Goal: Task Accomplishment & Management: Complete application form

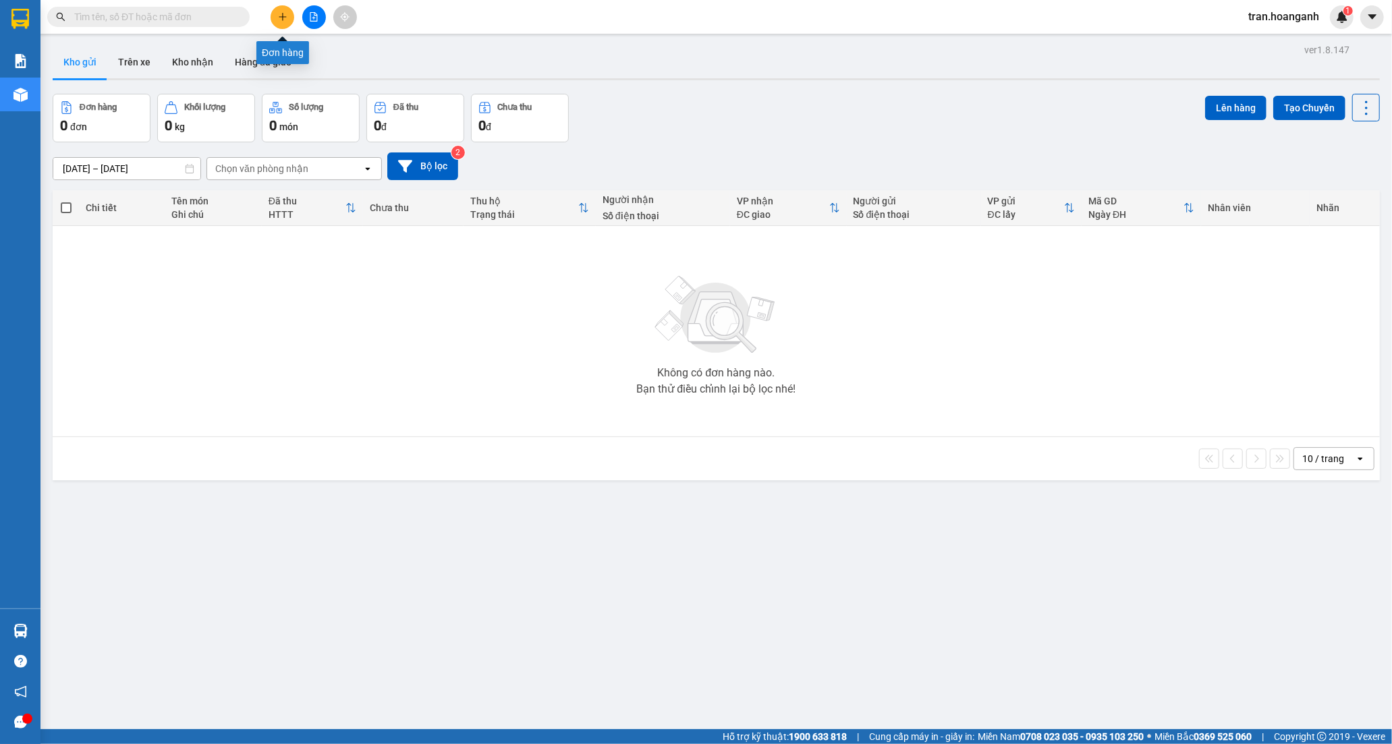
click at [282, 14] on icon "plus" at bounding box center [282, 16] width 1 height 7
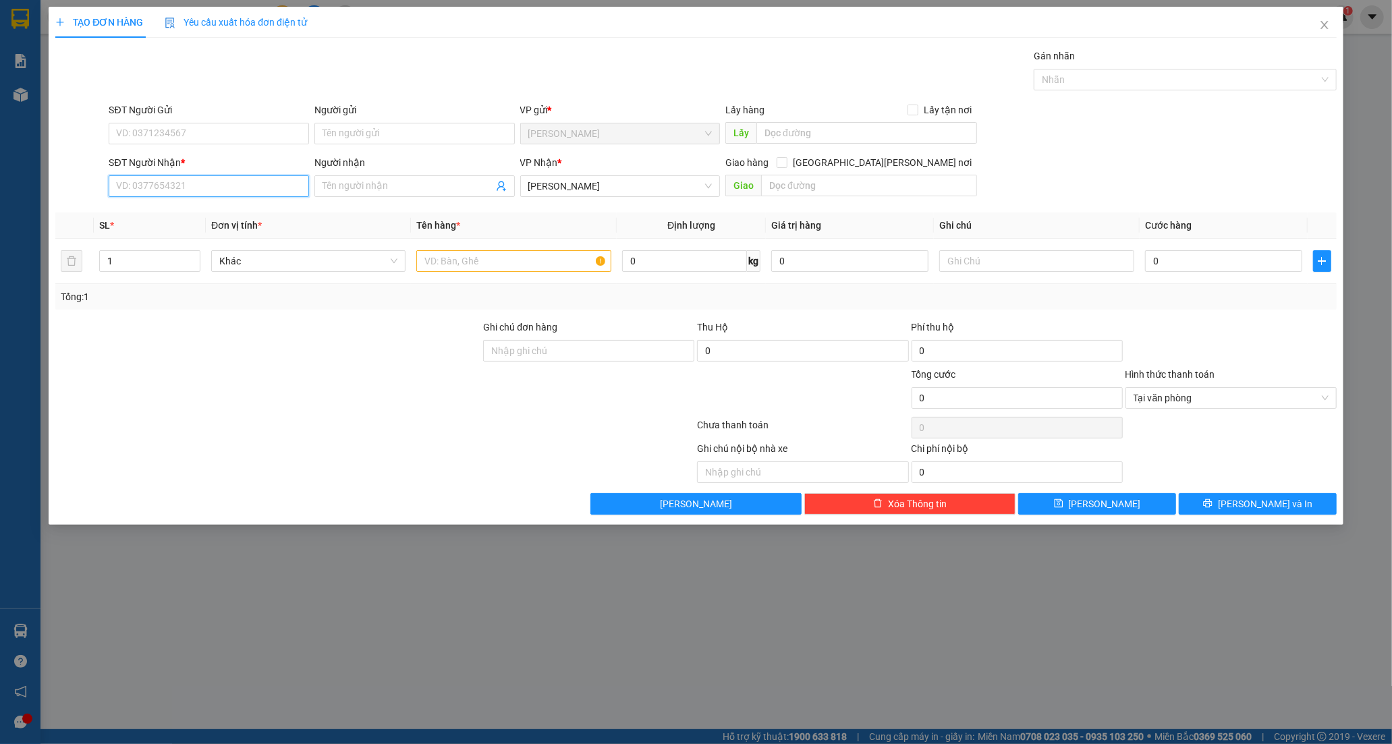
click at [202, 187] on input "SĐT Người Nhận *" at bounding box center [209, 186] width 200 height 22
paste input "0797900172"
type input "0797900172"
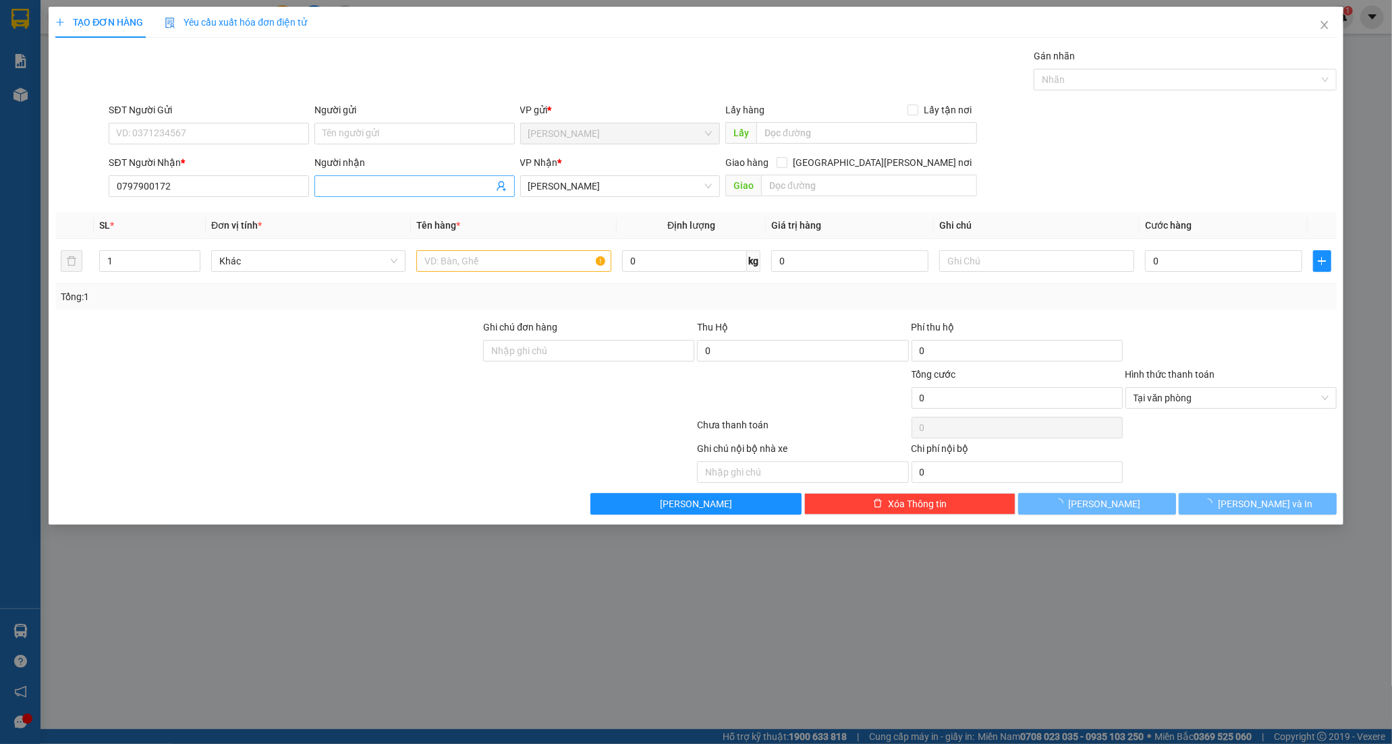
click at [376, 186] on input "Người nhận" at bounding box center [407, 186] width 171 height 15
paste input "Ư"
paste input "Ơ"
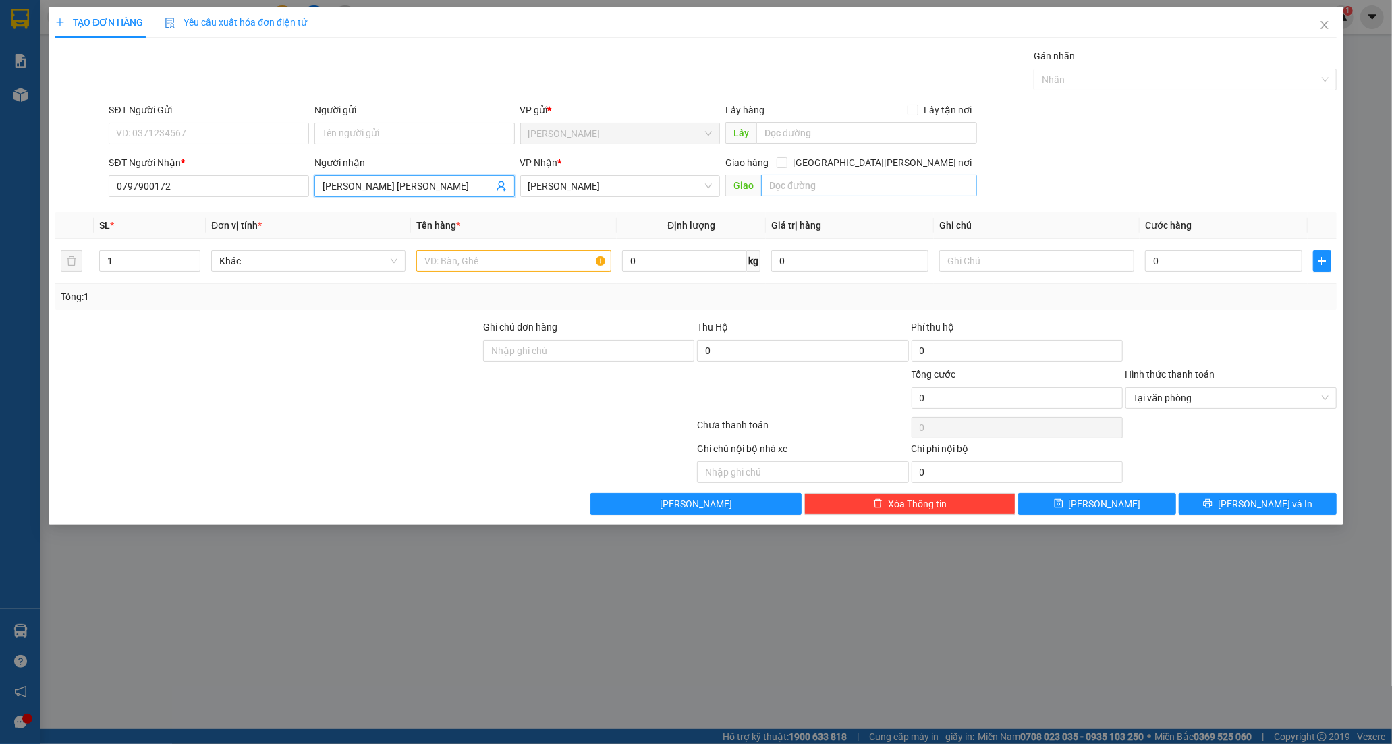
type input "[PERSON_NAME] [PERSON_NAME]"
click at [795, 177] on input "text" at bounding box center [869, 186] width 216 height 22
type input "LHP 21H 1B"
click at [529, 261] on input "text" at bounding box center [513, 261] width 194 height 22
paste input "ÁY"
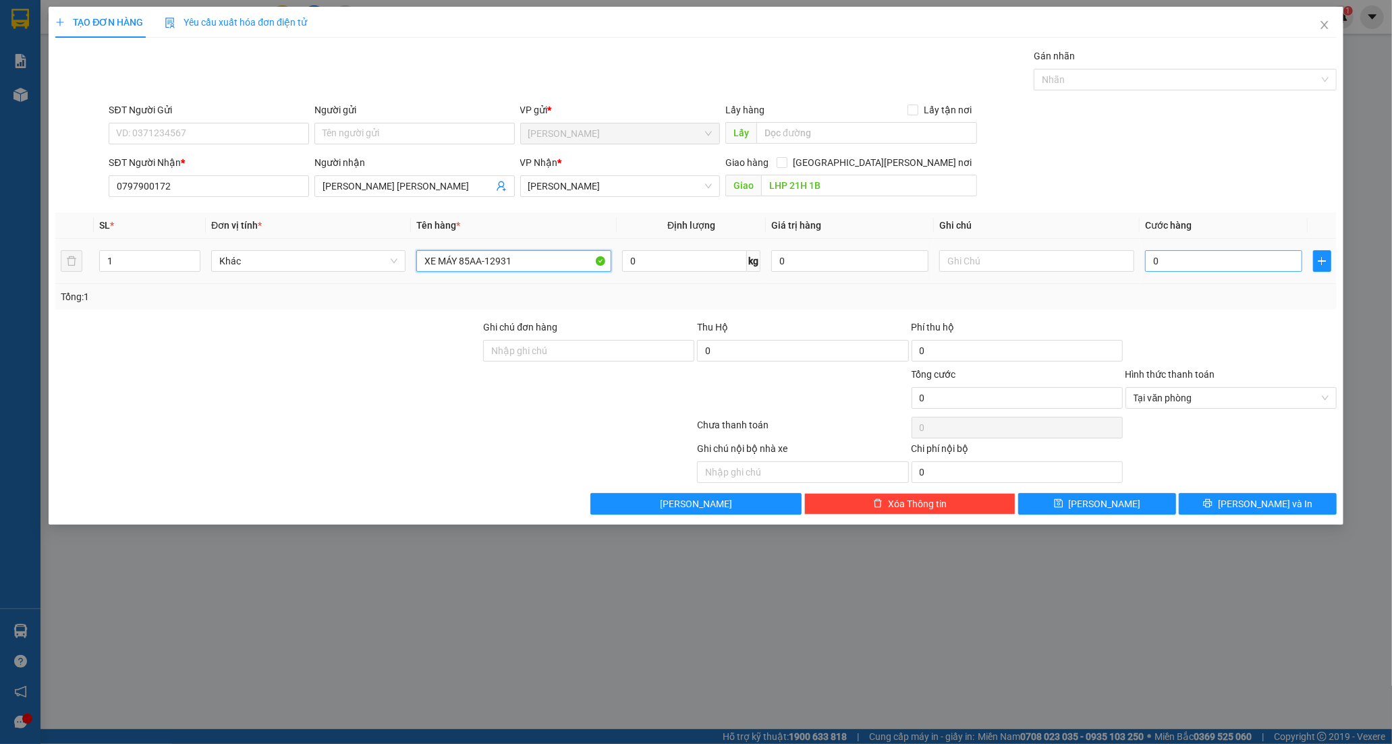
type input "XE MÁY 85AA-12931"
click at [1208, 261] on input "0" at bounding box center [1223, 261] width 157 height 22
type input "4"
type input "45"
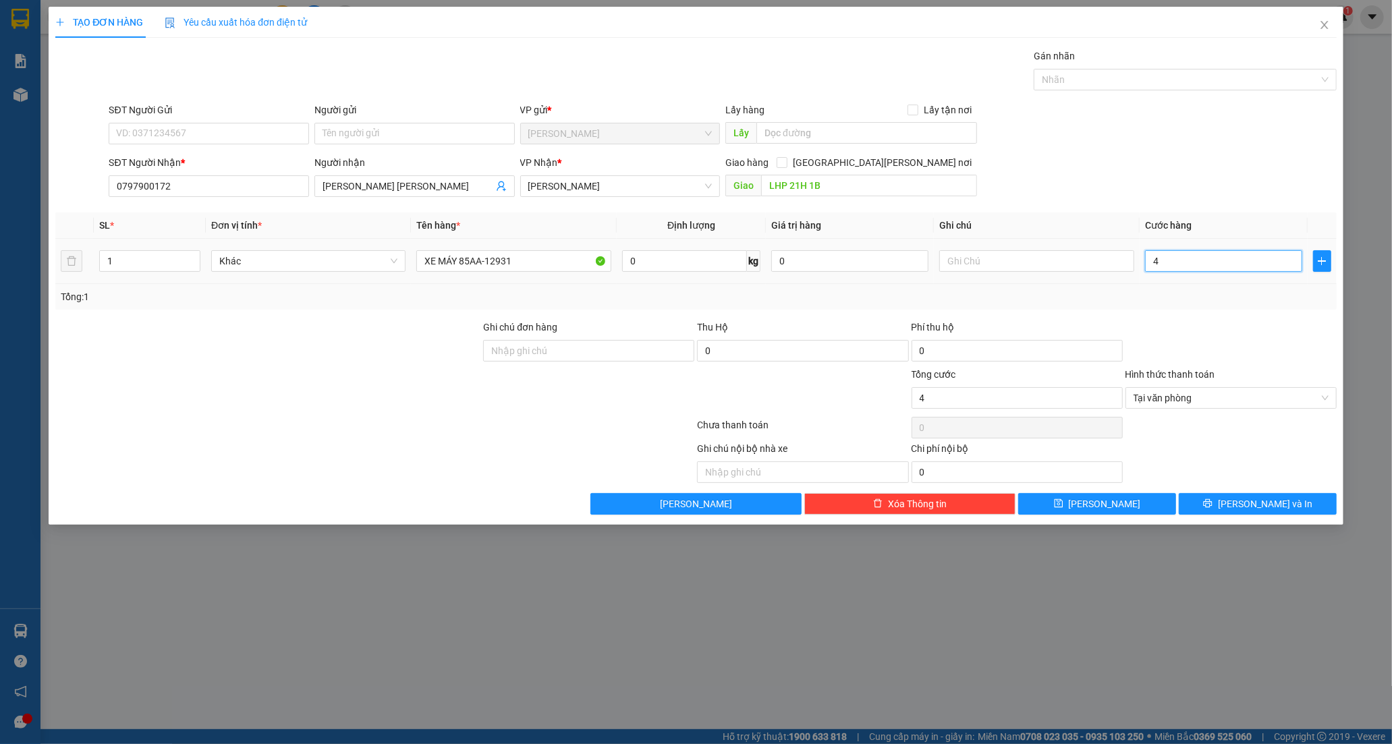
type input "45"
type input "450"
type input "450.000"
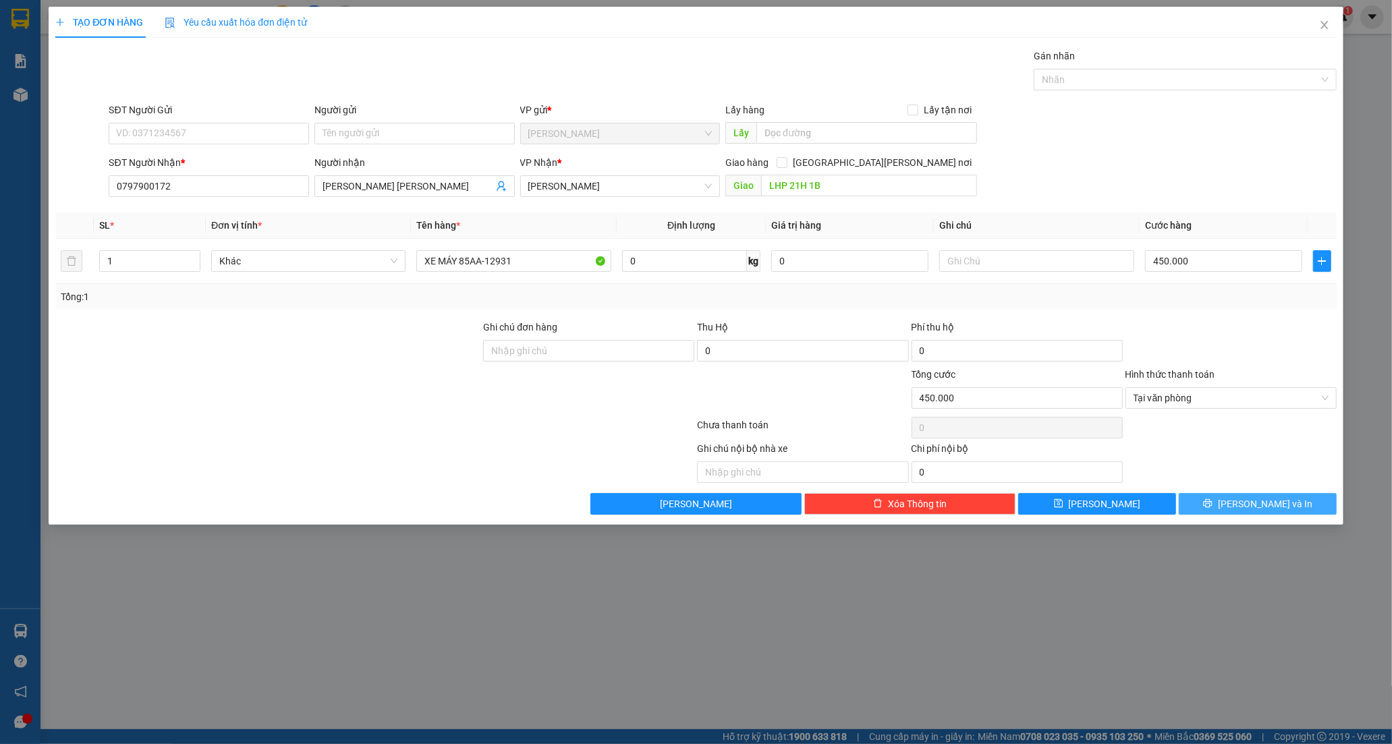
click at [1250, 499] on span "[PERSON_NAME] và In" at bounding box center [1265, 504] width 94 height 15
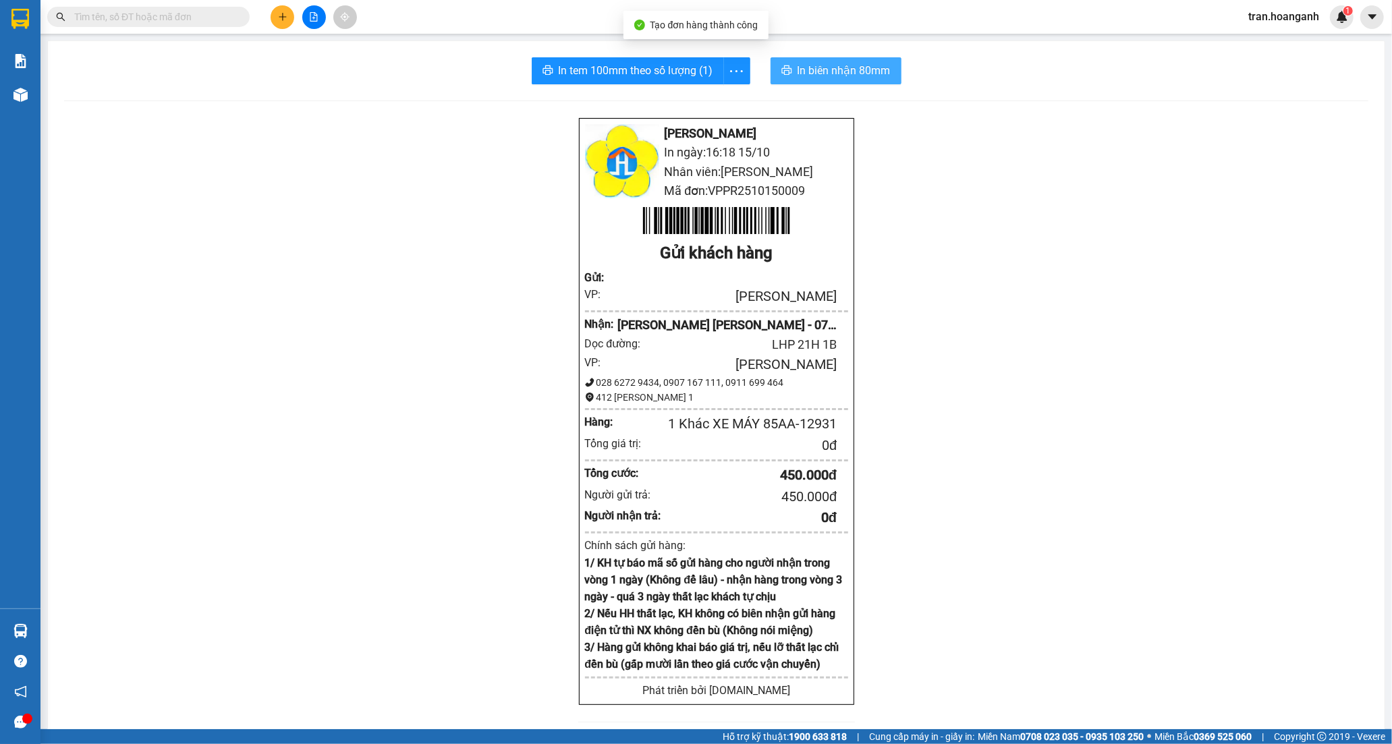
click at [839, 71] on span "In biên nhận 80mm" at bounding box center [843, 70] width 93 height 17
click at [646, 72] on span "In tem 100mm theo số lượng (1)" at bounding box center [636, 70] width 155 height 17
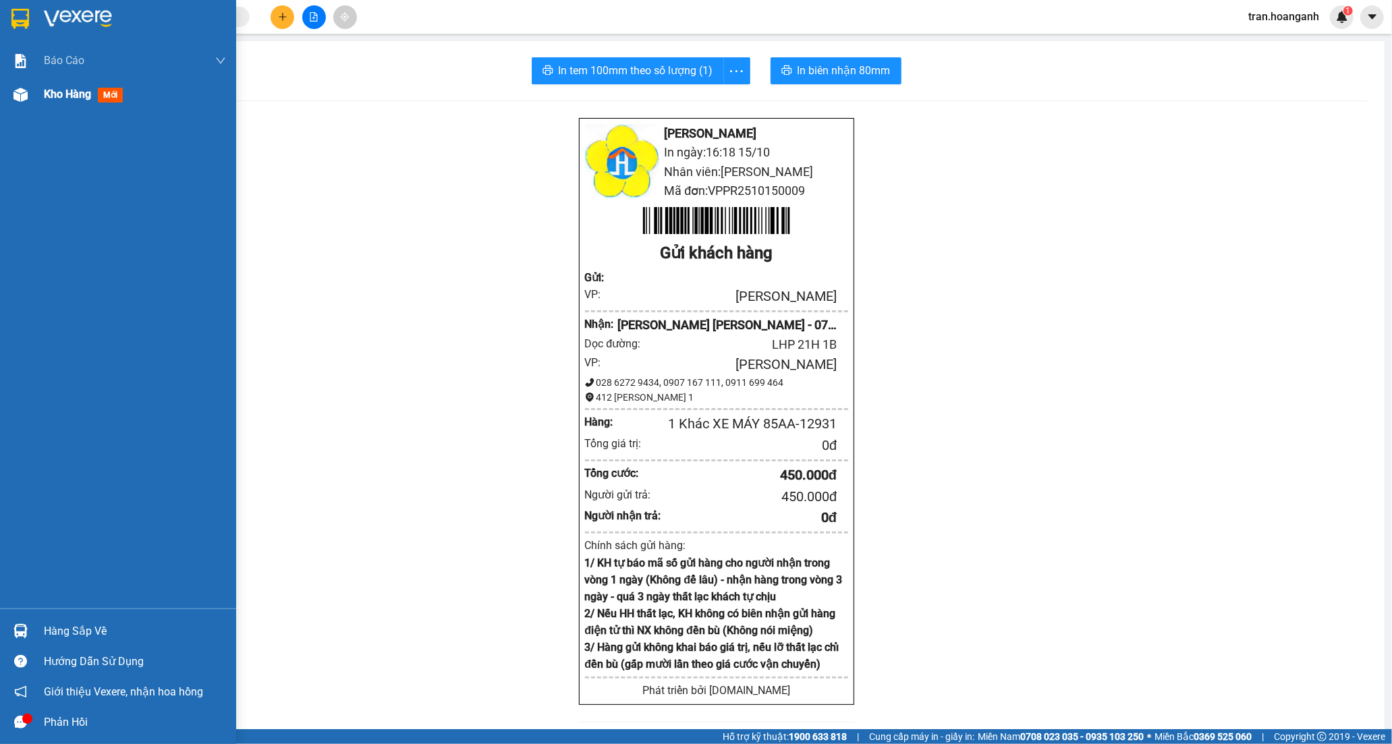
click at [55, 96] on span "Kho hàng" at bounding box center [67, 94] width 47 height 13
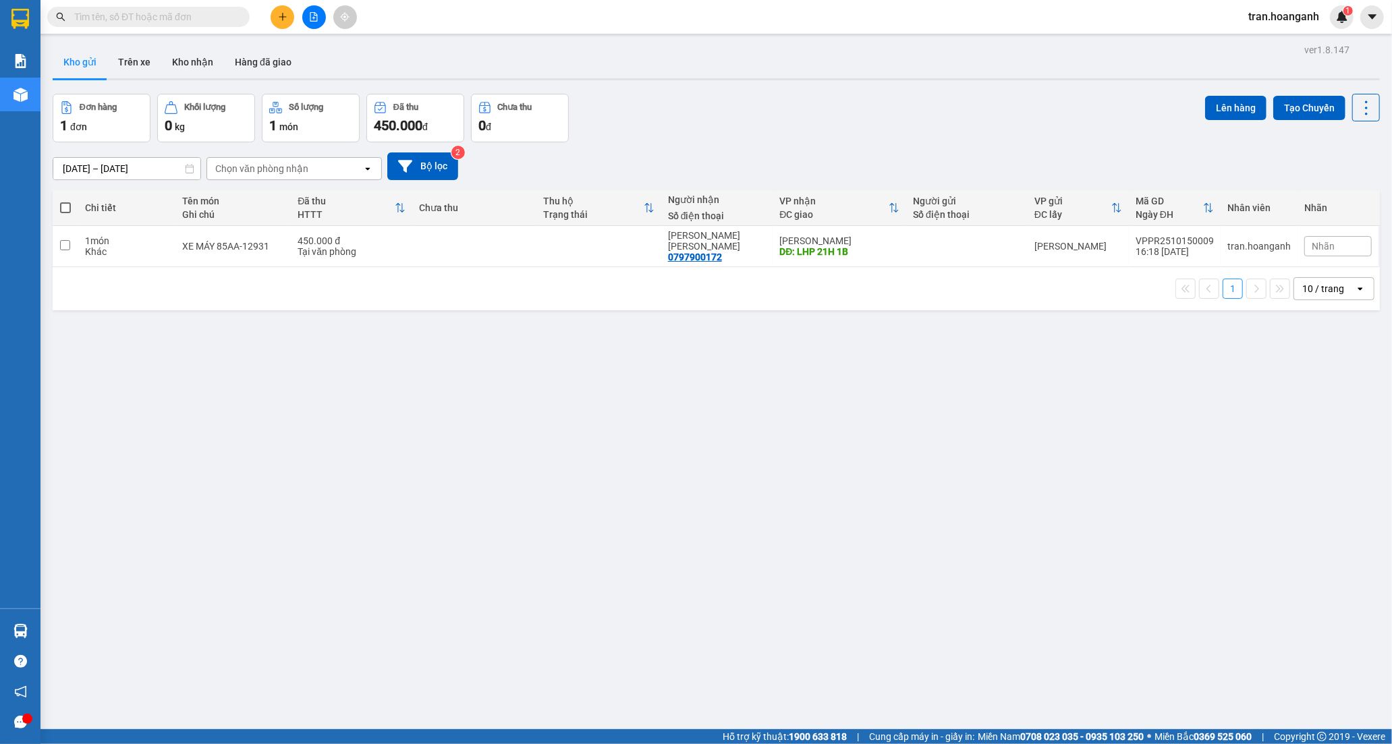
click at [1303, 282] on div "10 / trang" at bounding box center [1323, 288] width 42 height 13
click at [1326, 429] on span "100 / trang" at bounding box center [1317, 428] width 49 height 13
click at [190, 59] on button "Kho nhận" at bounding box center [192, 62] width 63 height 32
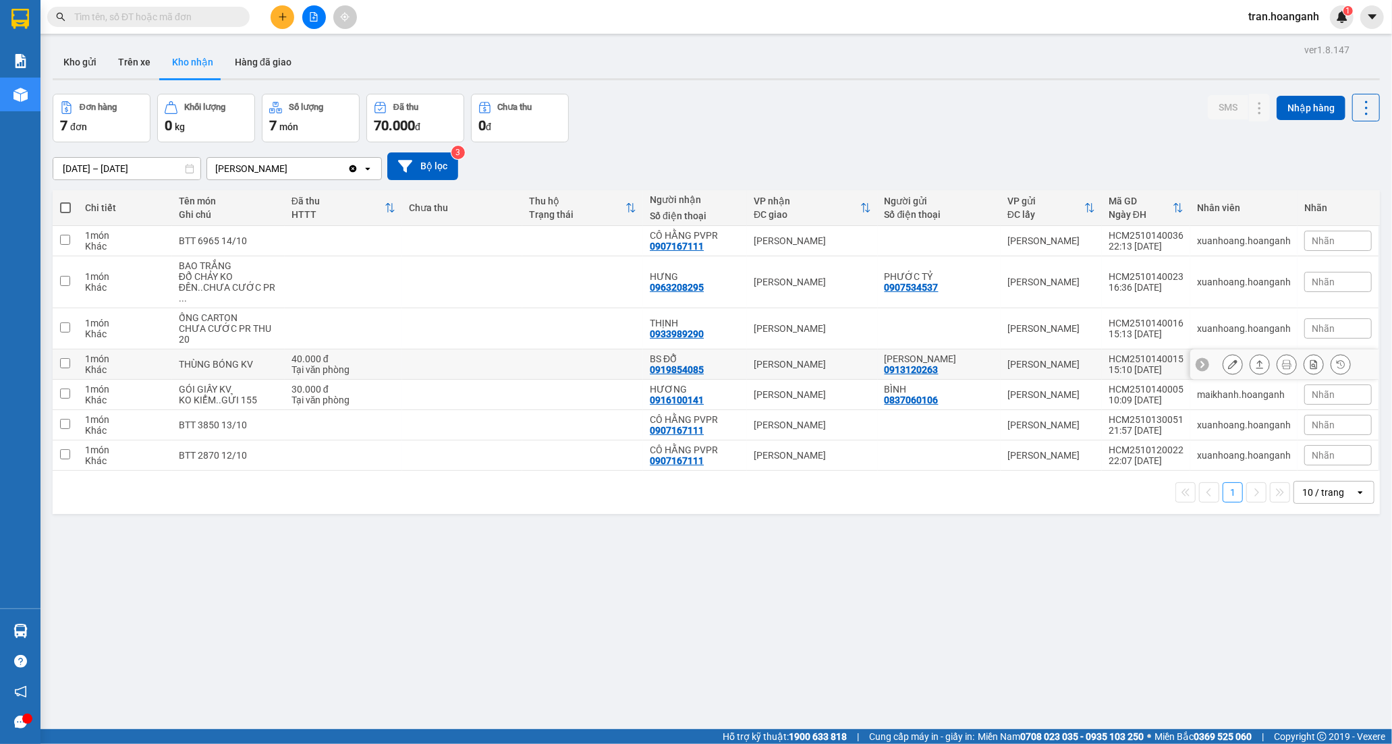
click at [691, 354] on div "BS ĐỖ" at bounding box center [695, 359] width 90 height 11
checkbox input "true"
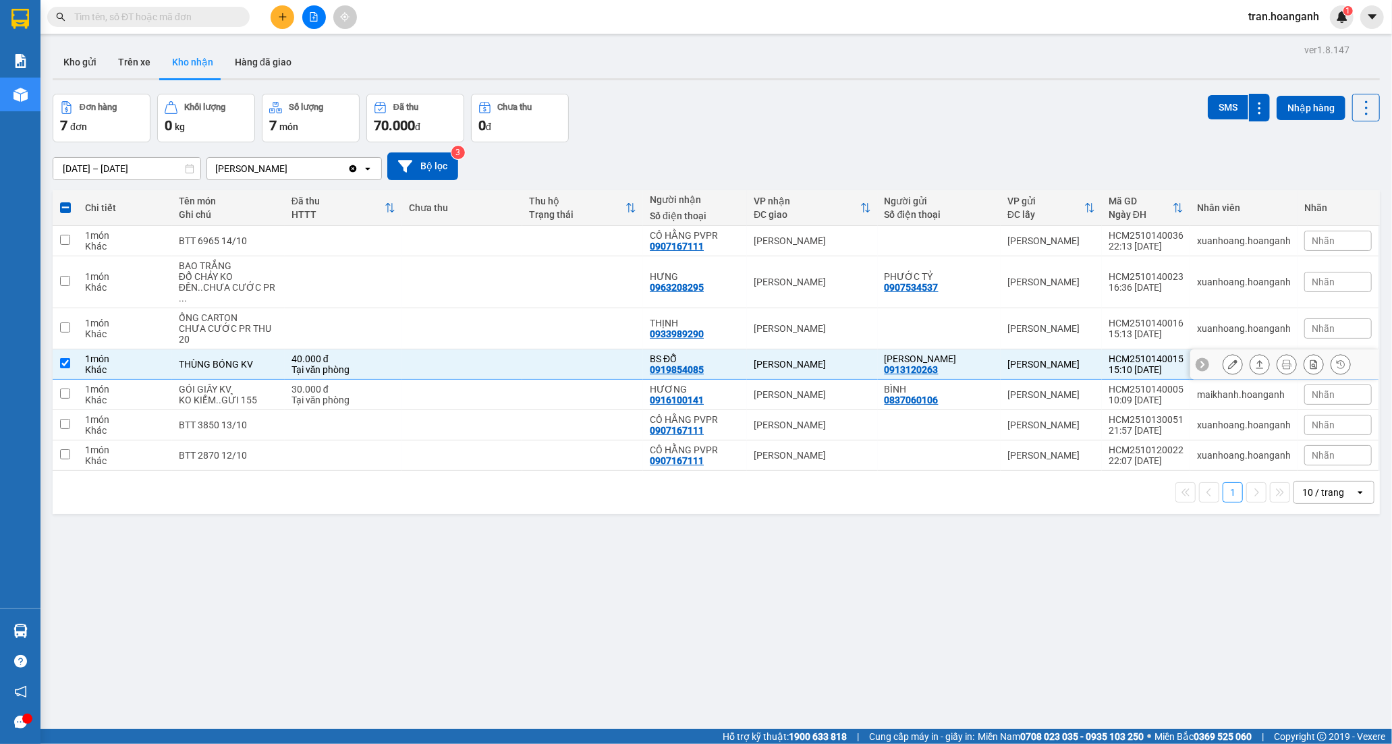
click at [1228, 360] on icon at bounding box center [1232, 364] width 9 height 9
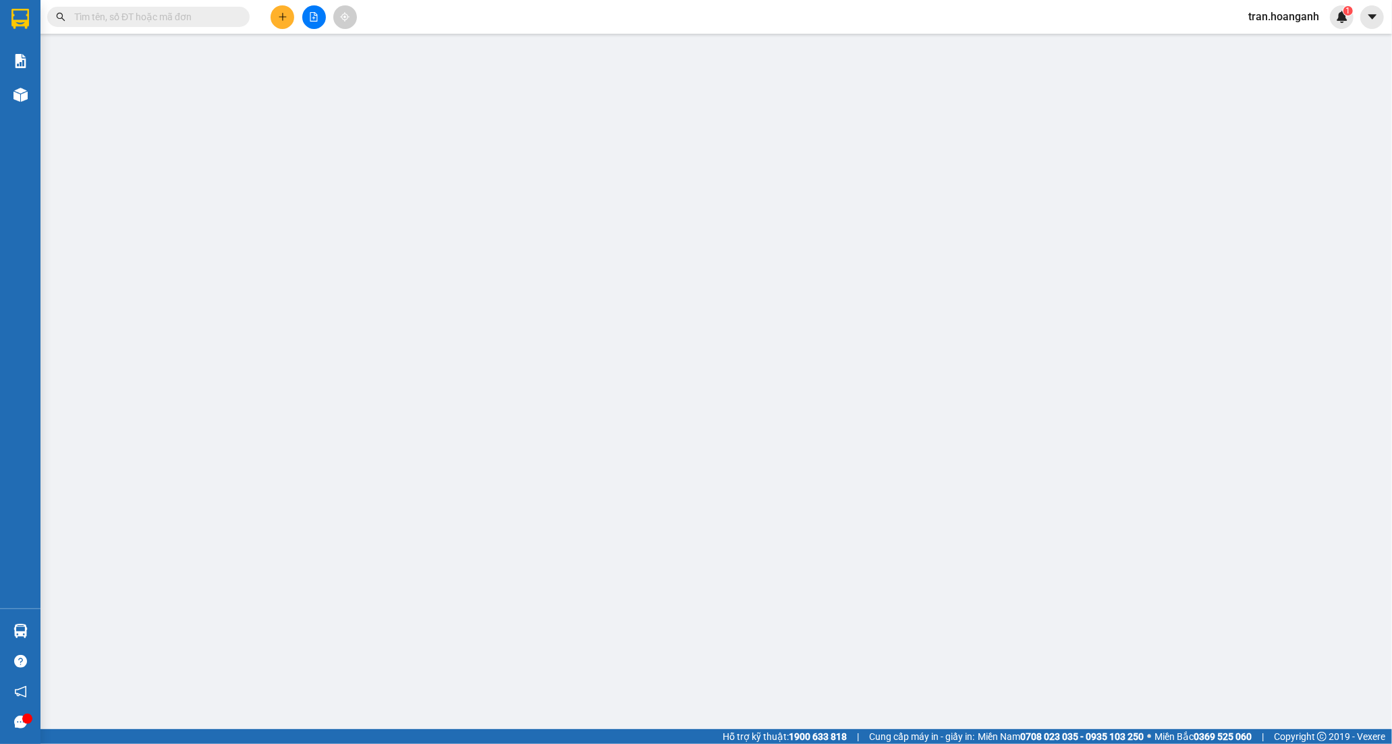
type input "0913120263"
type input "[PERSON_NAME]"
type input "0919854085"
type input "BS ĐỖ"
type input "0"
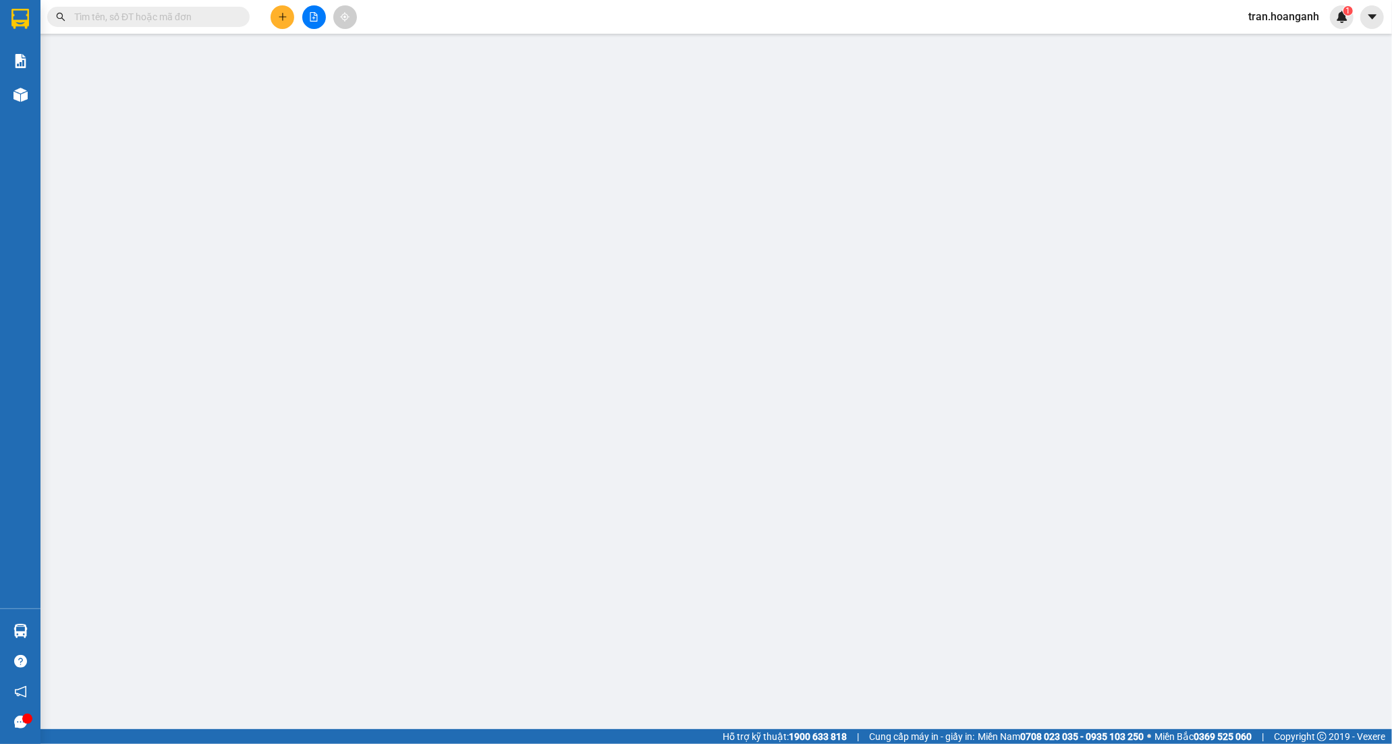
type input "40.000"
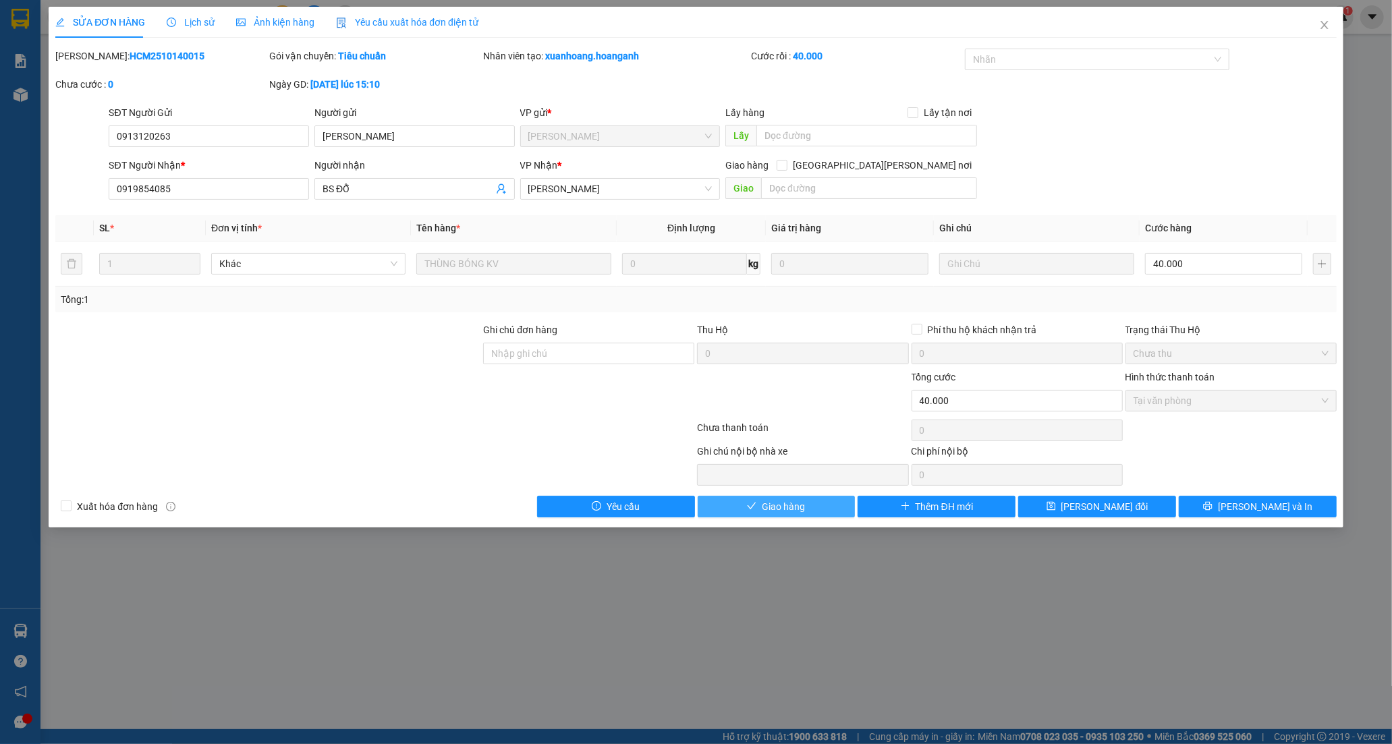
drag, startPoint x: 775, startPoint y: 505, endPoint x: 926, endPoint y: 252, distance: 295.1
click at [775, 504] on span "Giao hàng" at bounding box center [783, 506] width 43 height 15
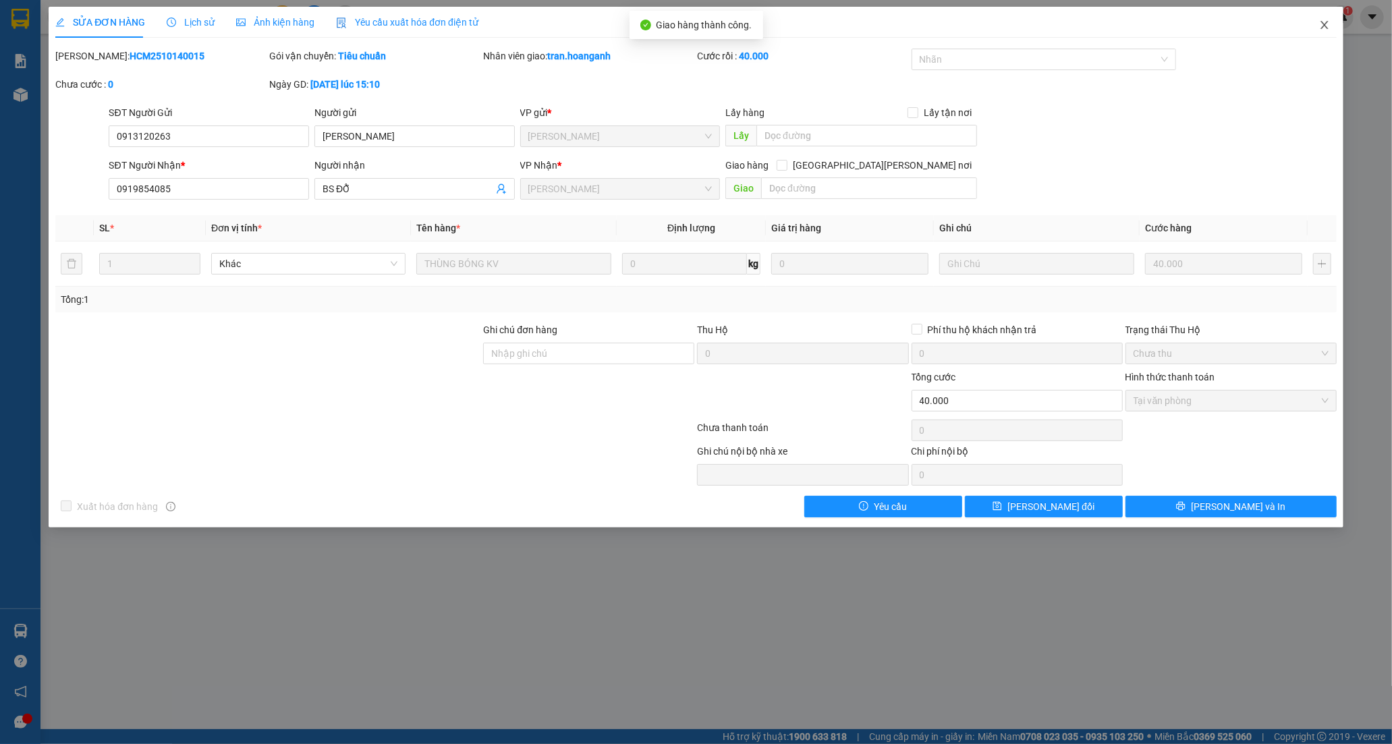
click at [1328, 25] on icon "close" at bounding box center [1324, 25] width 11 height 11
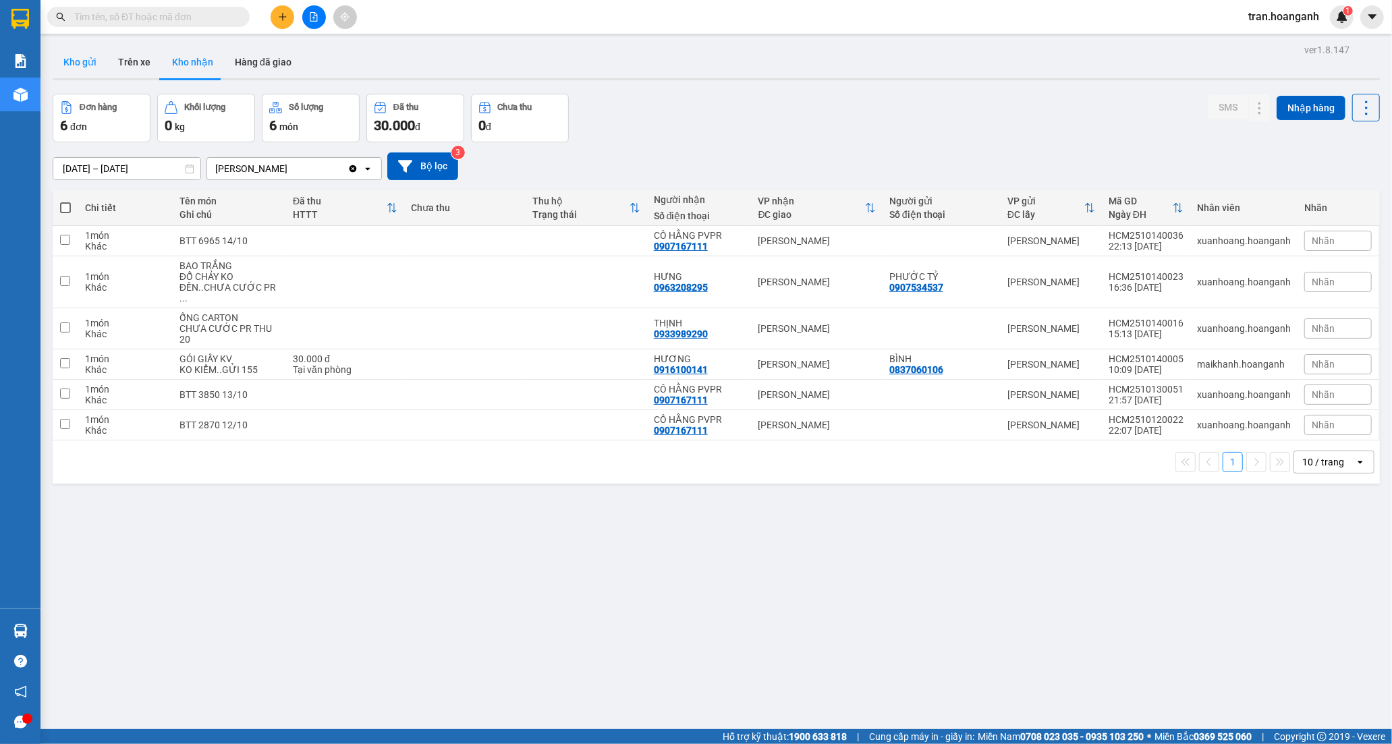
drag, startPoint x: 88, startPoint y: 58, endPoint x: 92, endPoint y: 69, distance: 12.4
click at [88, 61] on button "Kho gửi" at bounding box center [80, 62] width 55 height 32
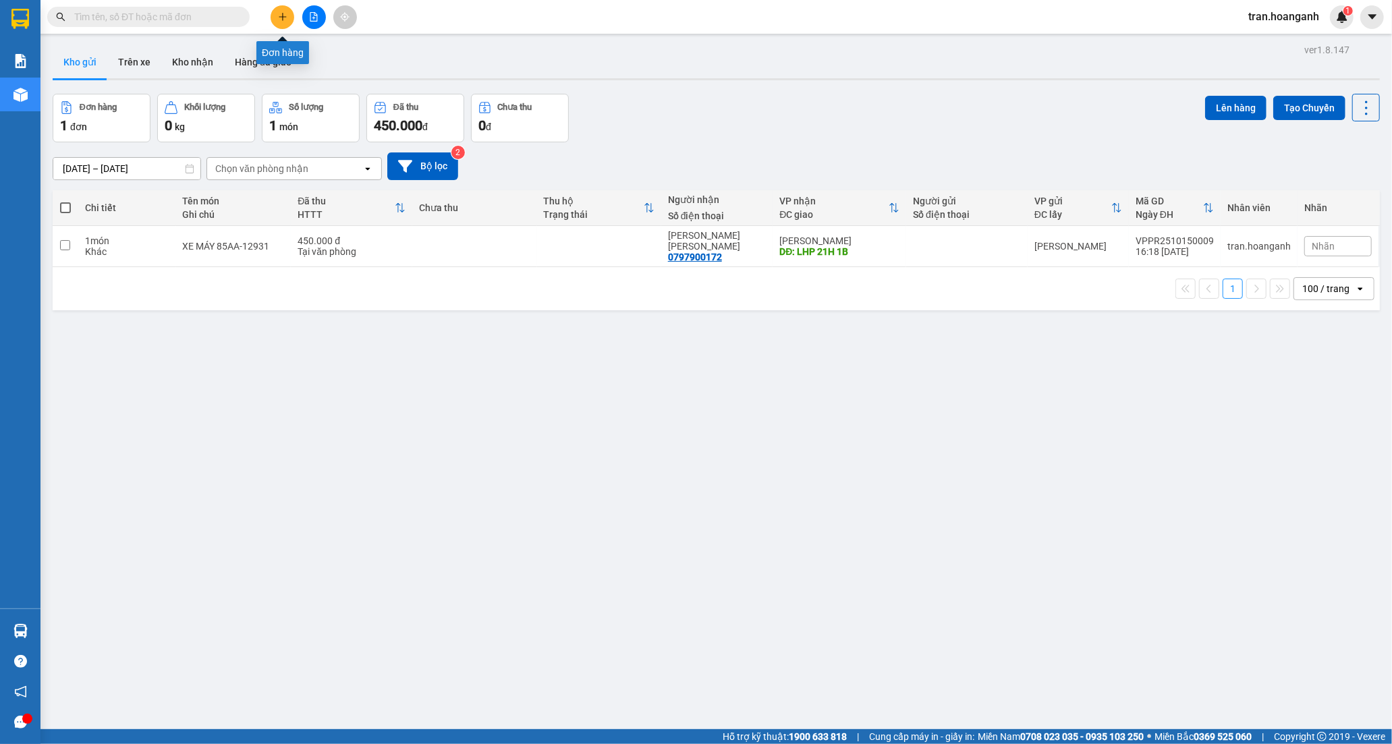
click at [281, 12] on icon "plus" at bounding box center [282, 16] width 9 height 9
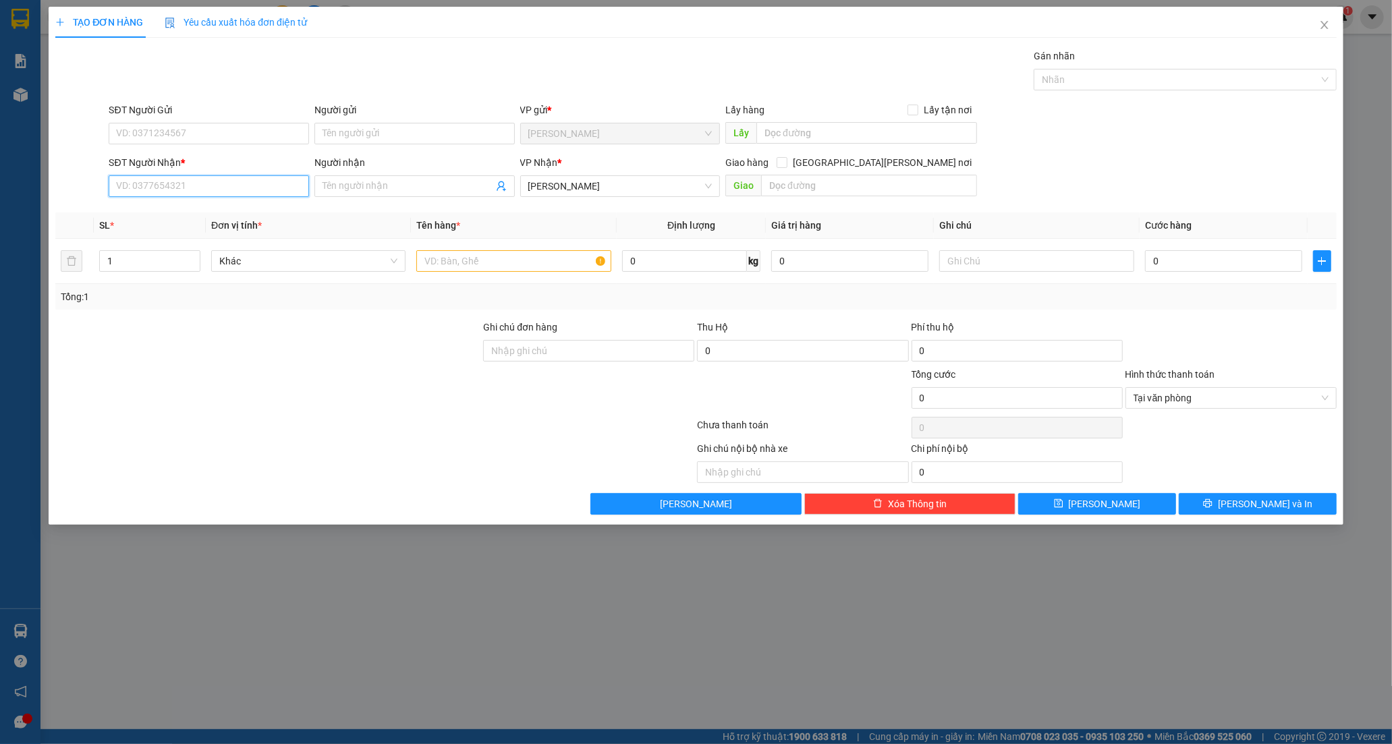
click at [130, 185] on input "SĐT Người Nhận *" at bounding box center [209, 186] width 200 height 22
type input "0966116710"
click at [143, 214] on div "0966116710 - QUYÊN" at bounding box center [209, 213] width 184 height 15
type input "QUYÊN"
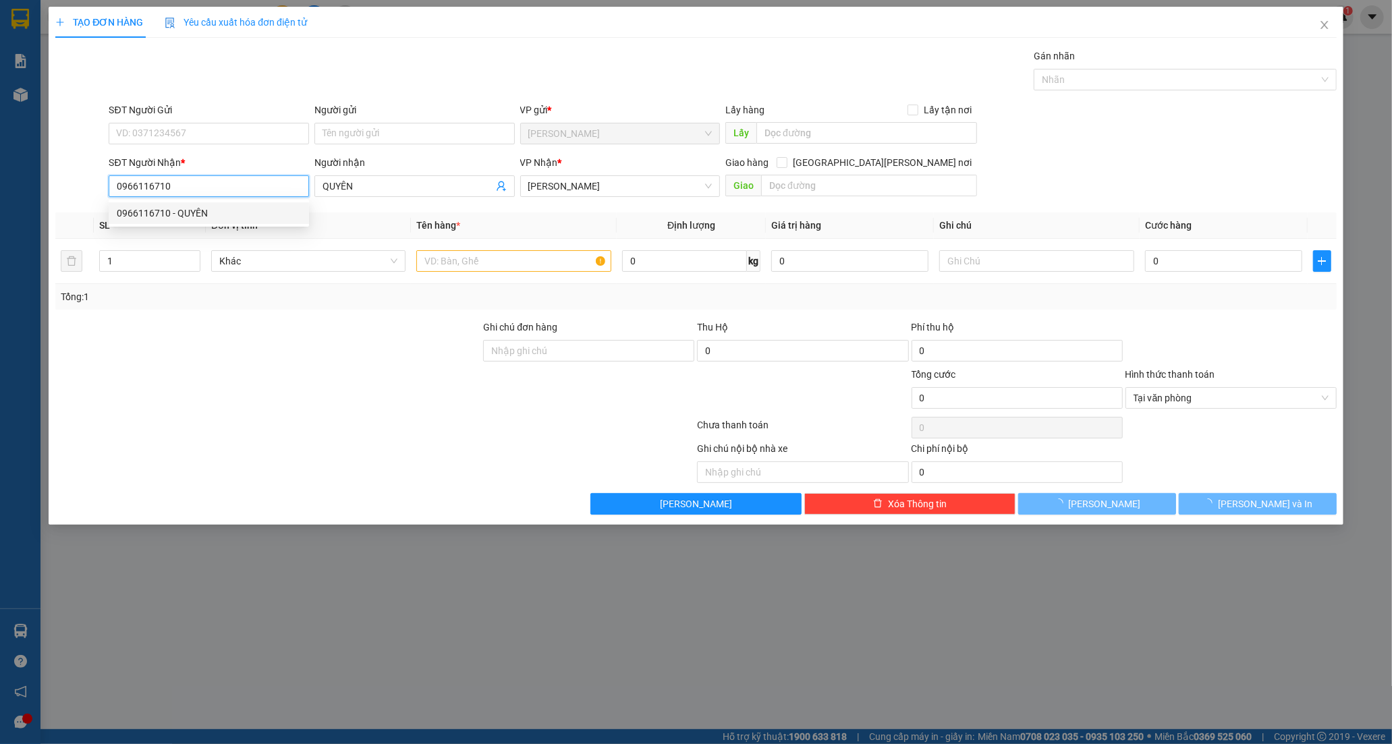
type input "30.000"
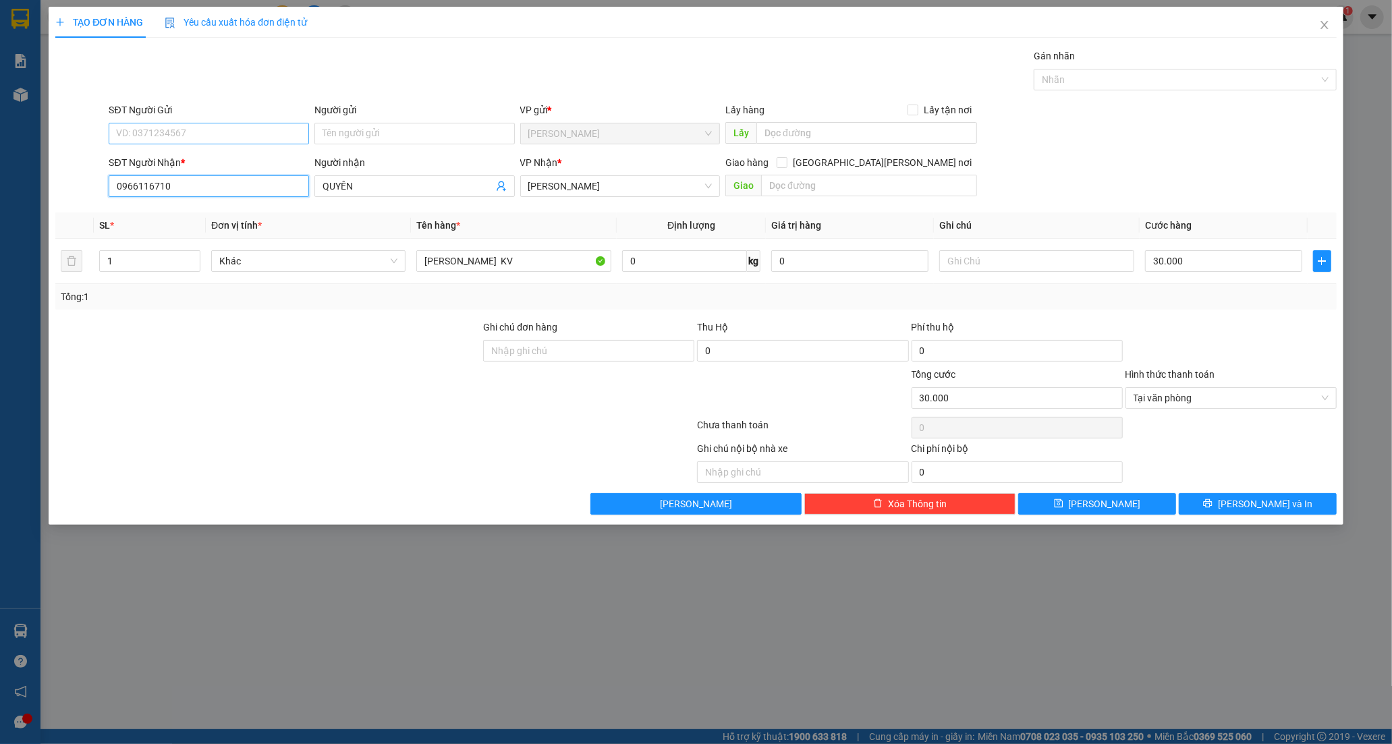
type input "0966116710"
click at [190, 130] on input "SĐT Người Gửi" at bounding box center [209, 134] width 200 height 22
click at [176, 184] on div "0946430801 - [PERSON_NAME]" at bounding box center [209, 182] width 184 height 15
type input "0946430801"
type input "THẢO"
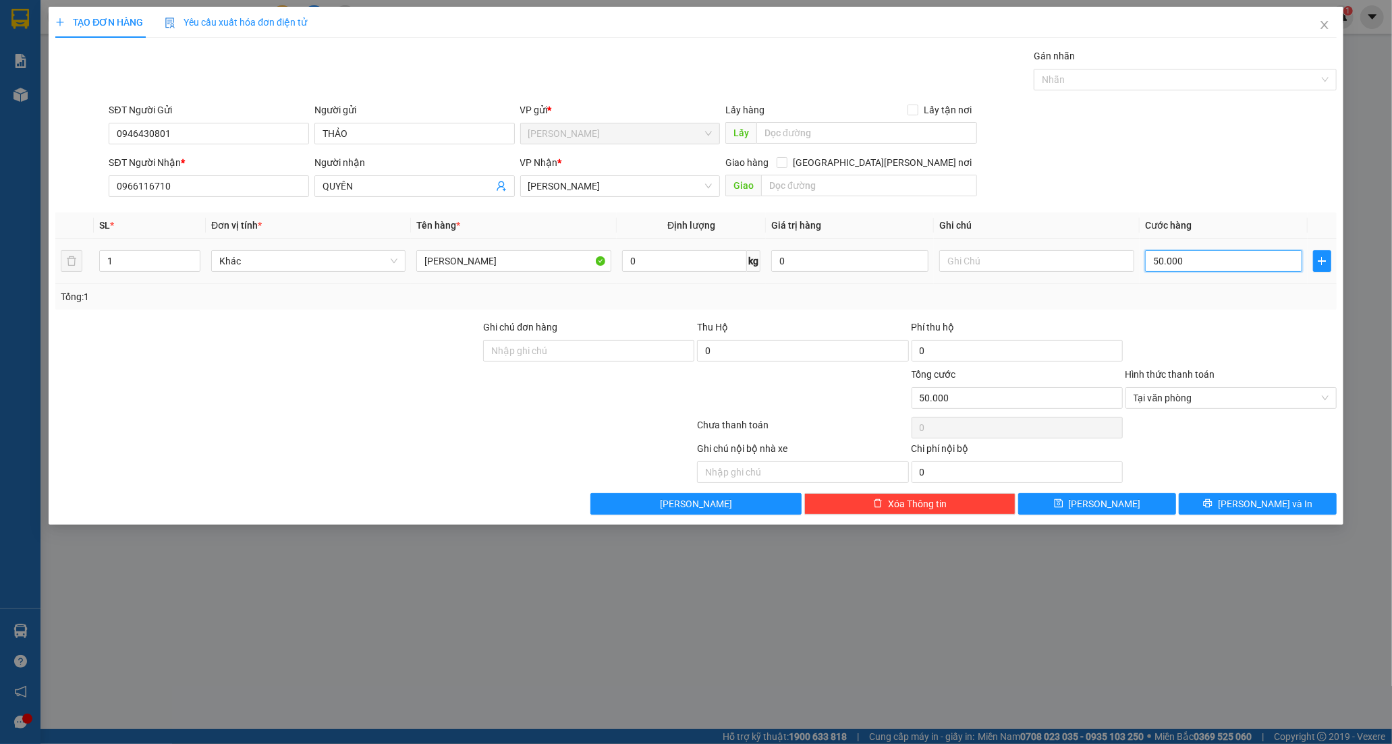
click at [1182, 267] on input "50.000" at bounding box center [1223, 261] width 157 height 22
type input "3"
type input "30"
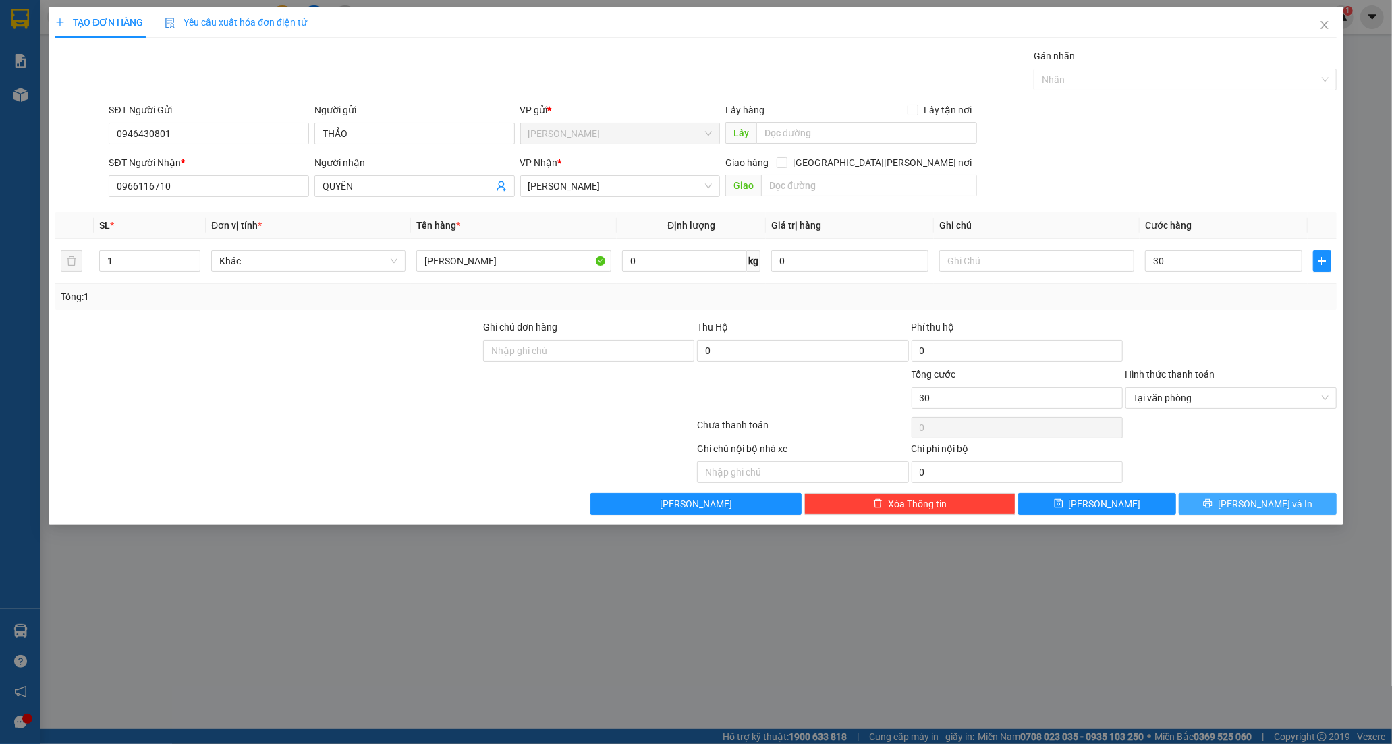
type input "30.000"
click at [1211, 503] on button "[PERSON_NAME] và In" at bounding box center [1258, 504] width 158 height 22
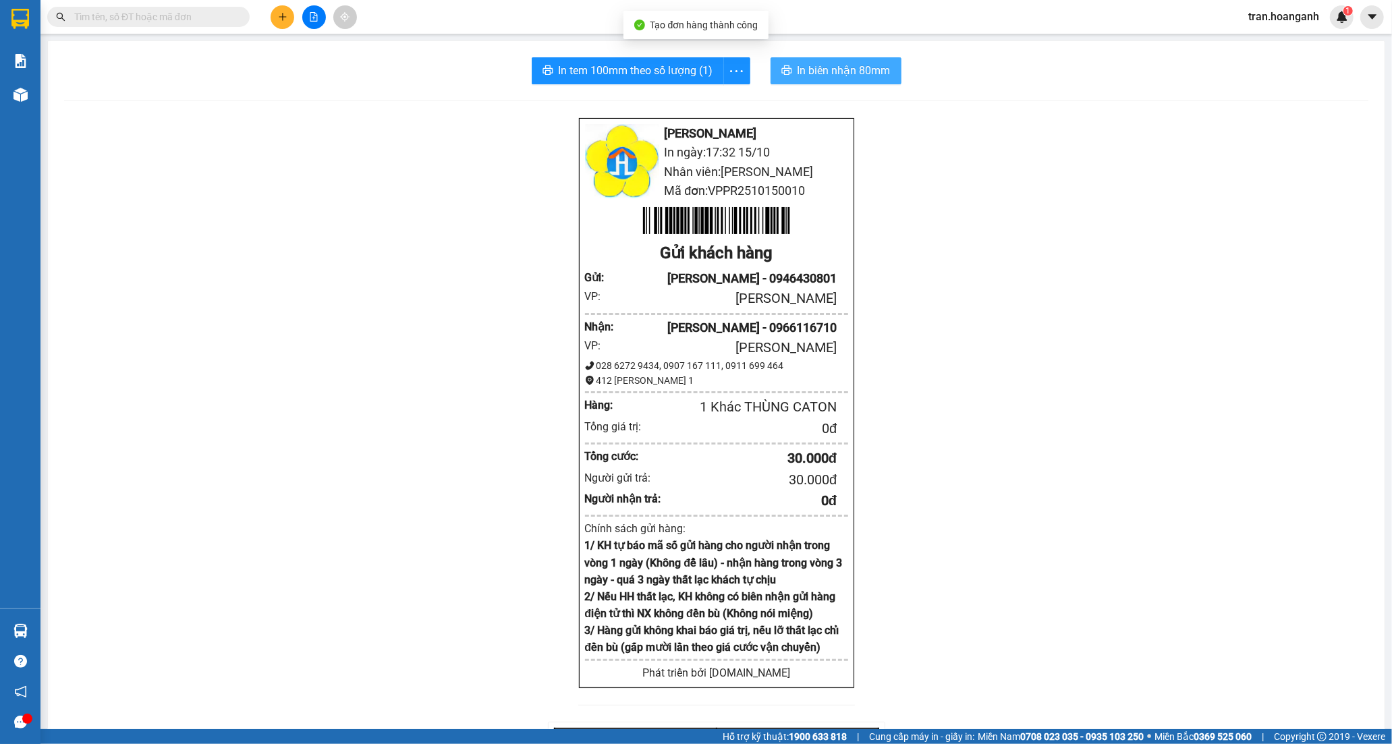
click at [797, 77] on span "In biên nhận 80mm" at bounding box center [843, 70] width 93 height 17
click at [694, 63] on span "In tem 100mm theo số lượng (1)" at bounding box center [636, 70] width 155 height 17
click at [275, 22] on button at bounding box center [283, 17] width 24 height 24
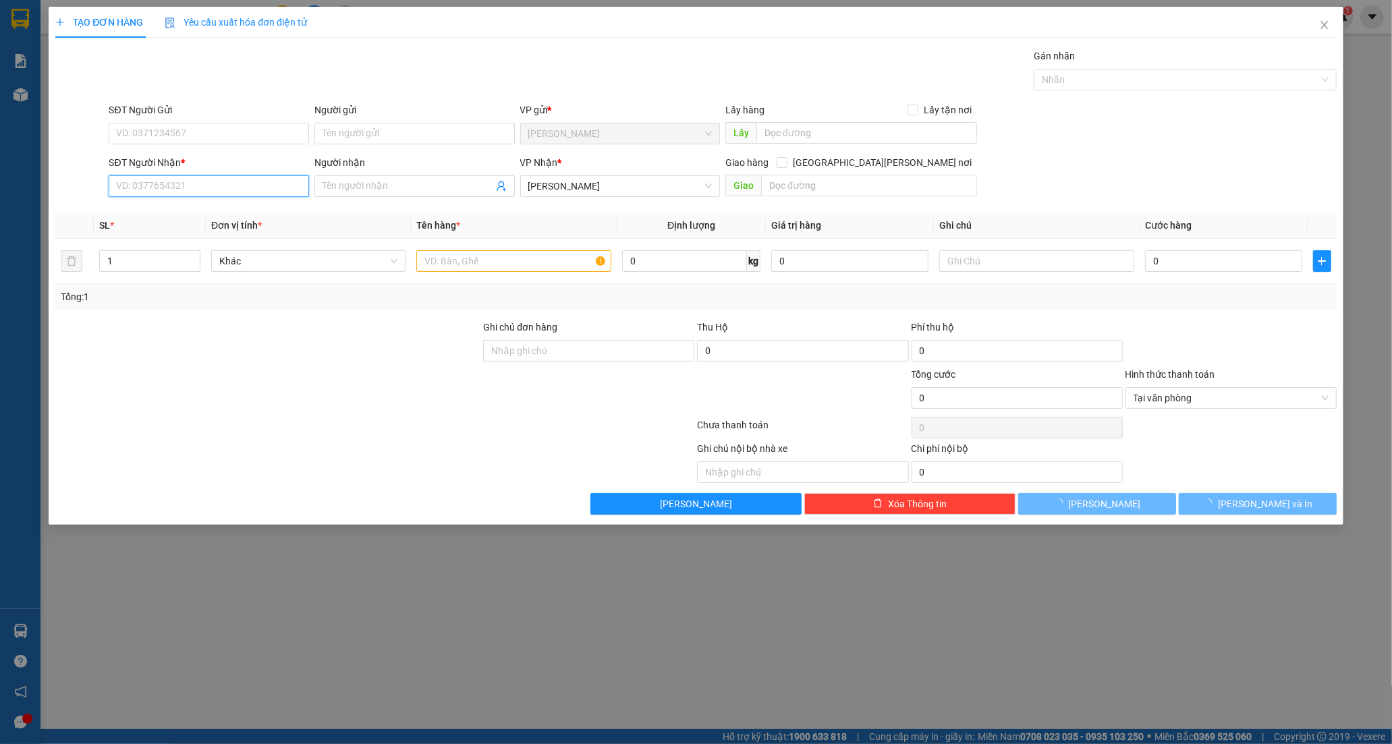
drag, startPoint x: 181, startPoint y: 187, endPoint x: 459, endPoint y: 50, distance: 309.9
click at [182, 186] on input "SĐT Người Nhận *" at bounding box center [209, 186] width 200 height 22
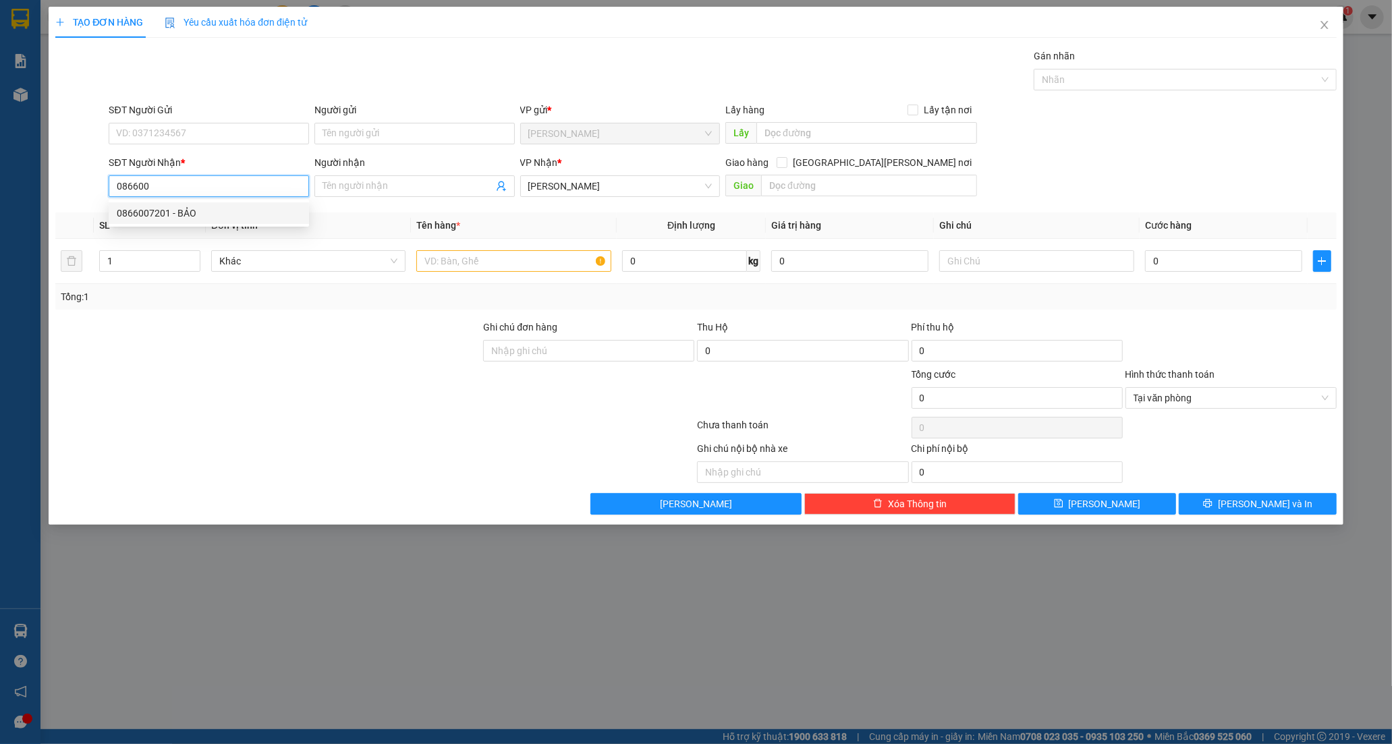
click at [159, 209] on div "0866007201 - BẢO" at bounding box center [209, 213] width 184 height 15
type input "0866007201"
type input "BẢO"
type input "40.000"
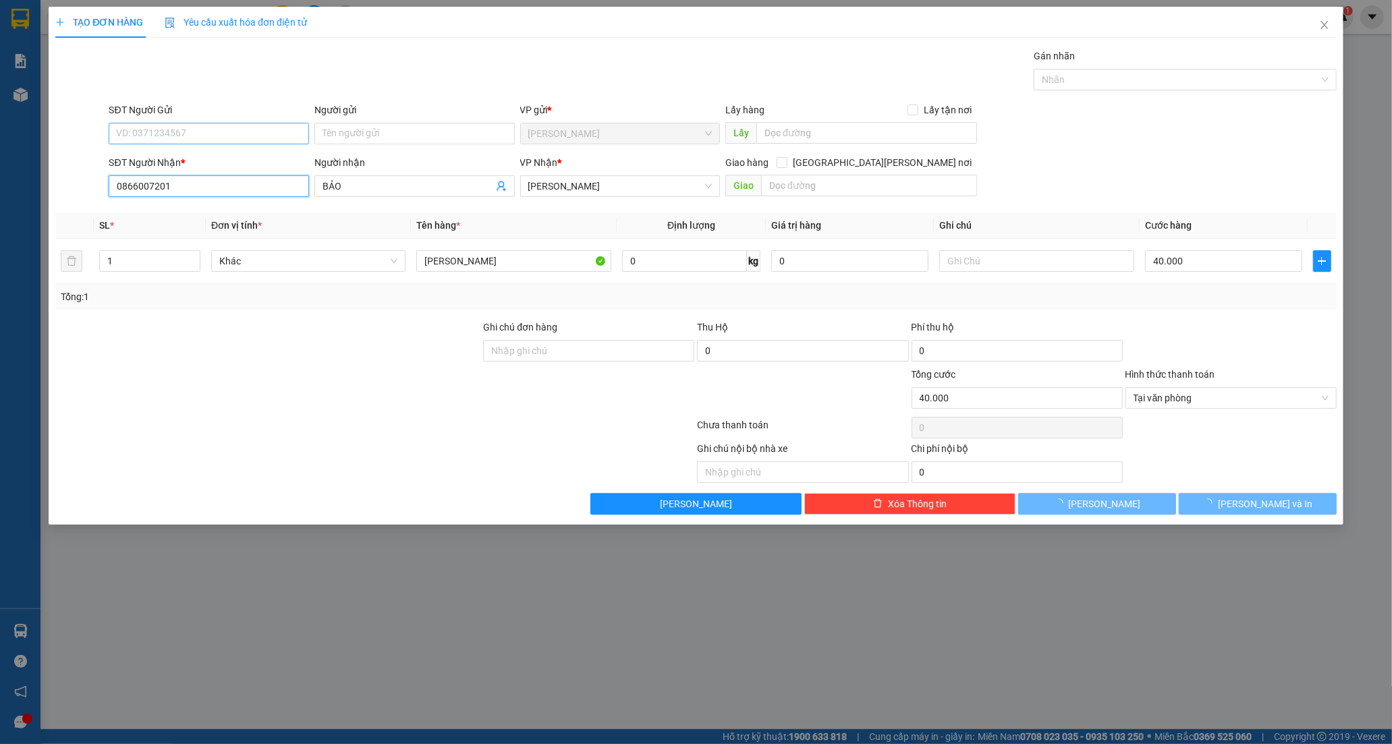
type input "0866007201"
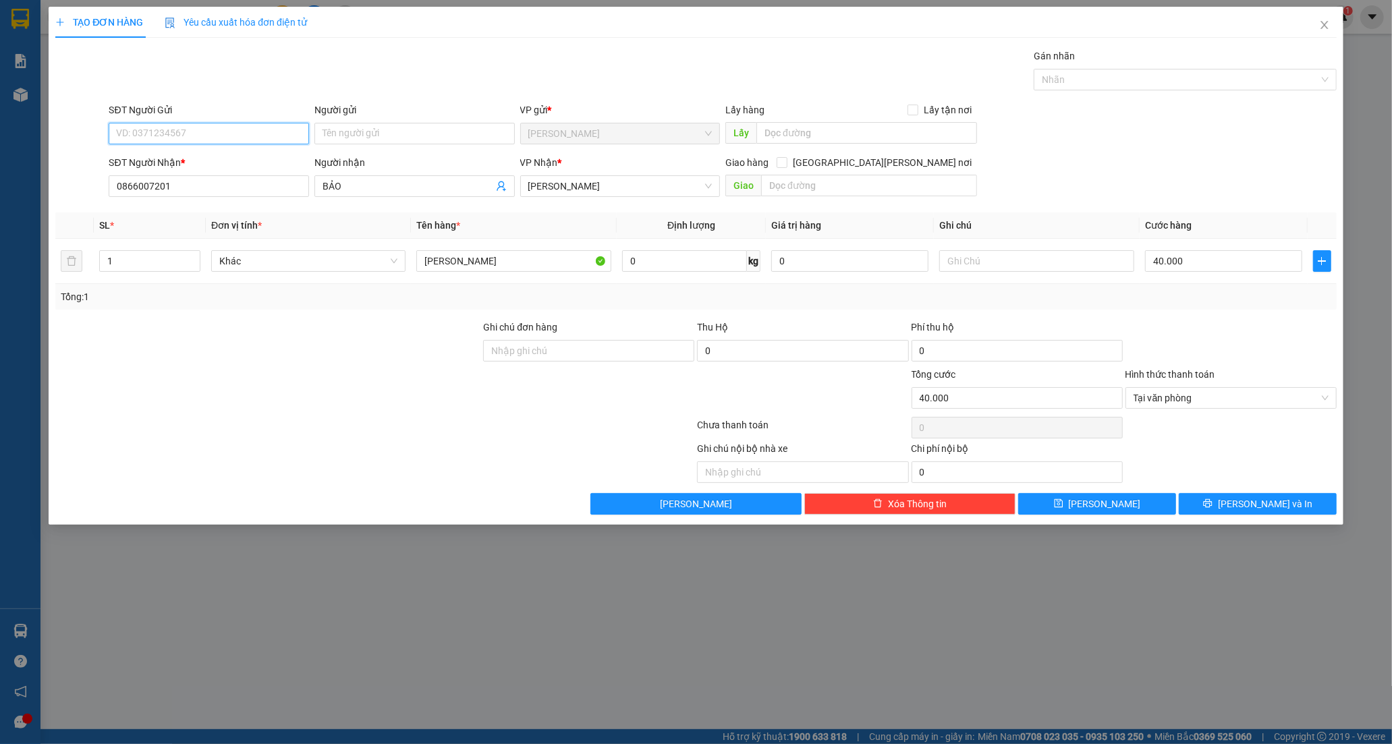
click at [177, 125] on input "SĐT Người Gửi" at bounding box center [209, 134] width 200 height 22
click at [184, 159] on div "0383379272 - GIÁP" at bounding box center [209, 160] width 184 height 15
type input "0383379272"
type input "[PERSON_NAME]"
click at [548, 264] on input "[PERSON_NAME]" at bounding box center [513, 261] width 194 height 22
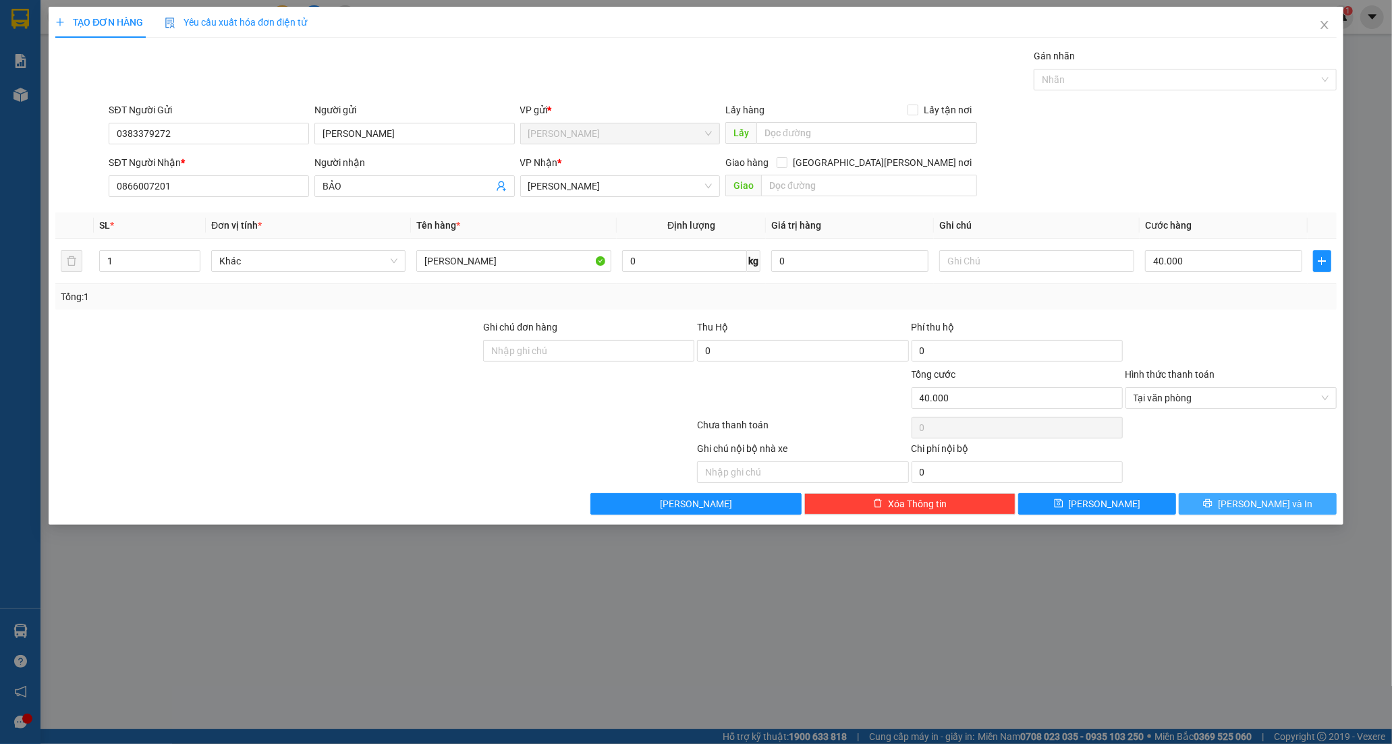
click at [1212, 499] on icon "printer" at bounding box center [1207, 503] width 9 height 9
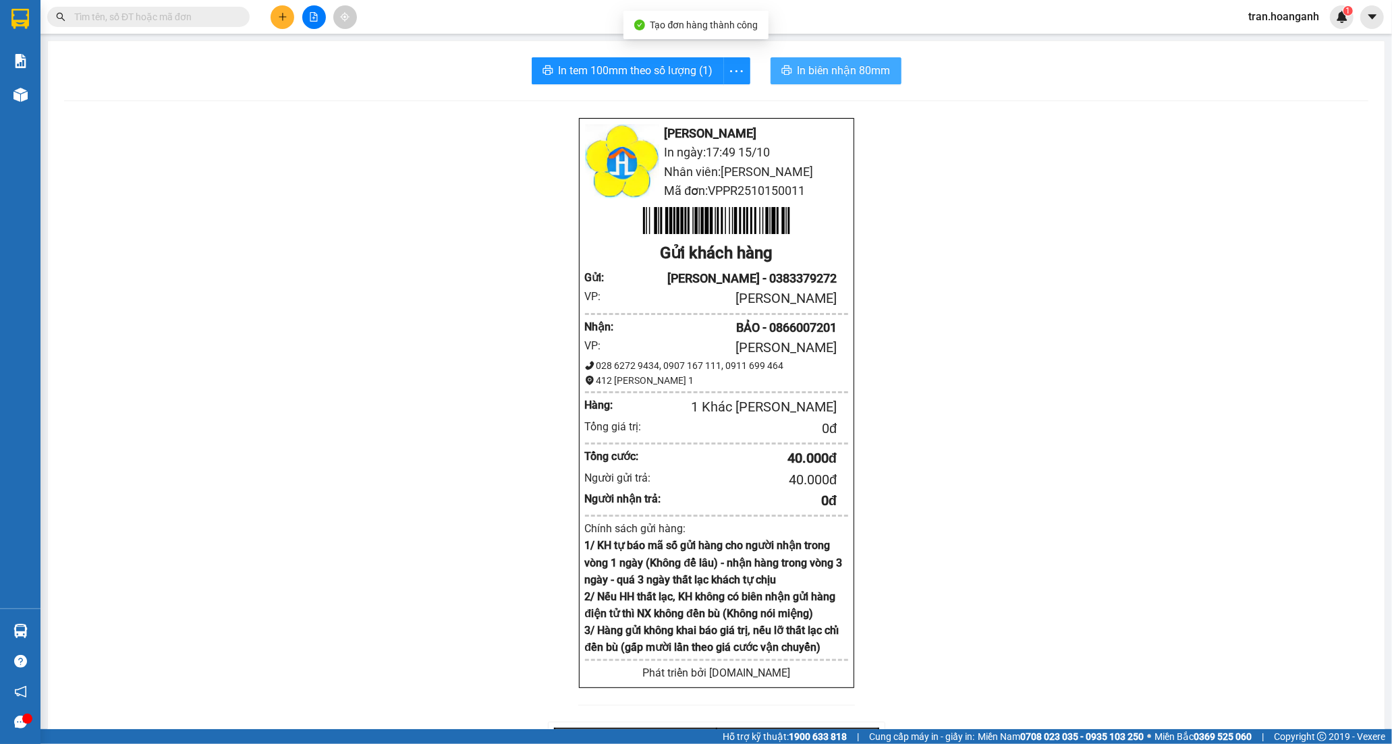
click at [810, 67] on span "In biên nhận 80mm" at bounding box center [843, 70] width 93 height 17
click at [607, 71] on span "In tem 100mm theo số lượng (1)" at bounding box center [636, 70] width 155 height 17
click at [281, 14] on icon "plus" at bounding box center [282, 16] width 9 height 9
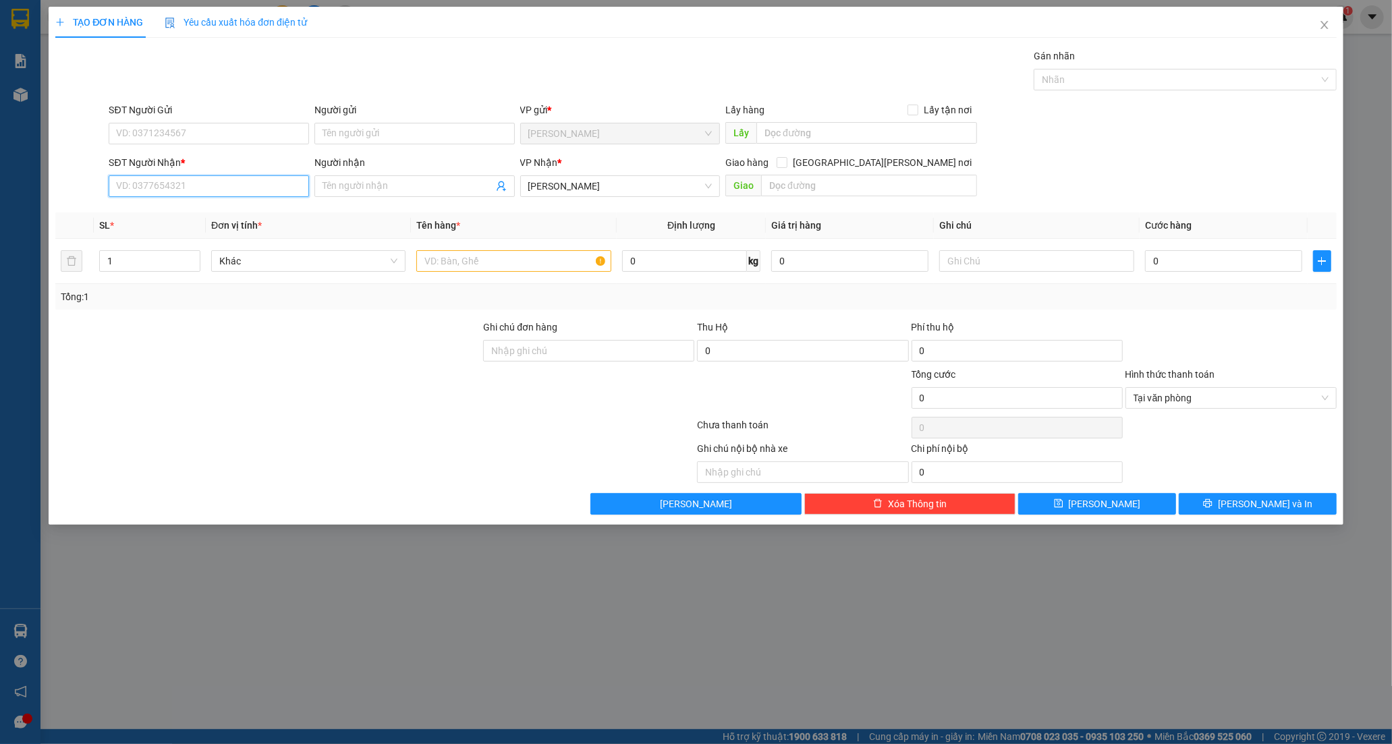
click at [169, 193] on input "SĐT Người Nhận *" at bounding box center [209, 186] width 200 height 22
type input "0844572517"
click at [362, 191] on input "Người nhận" at bounding box center [407, 186] width 171 height 15
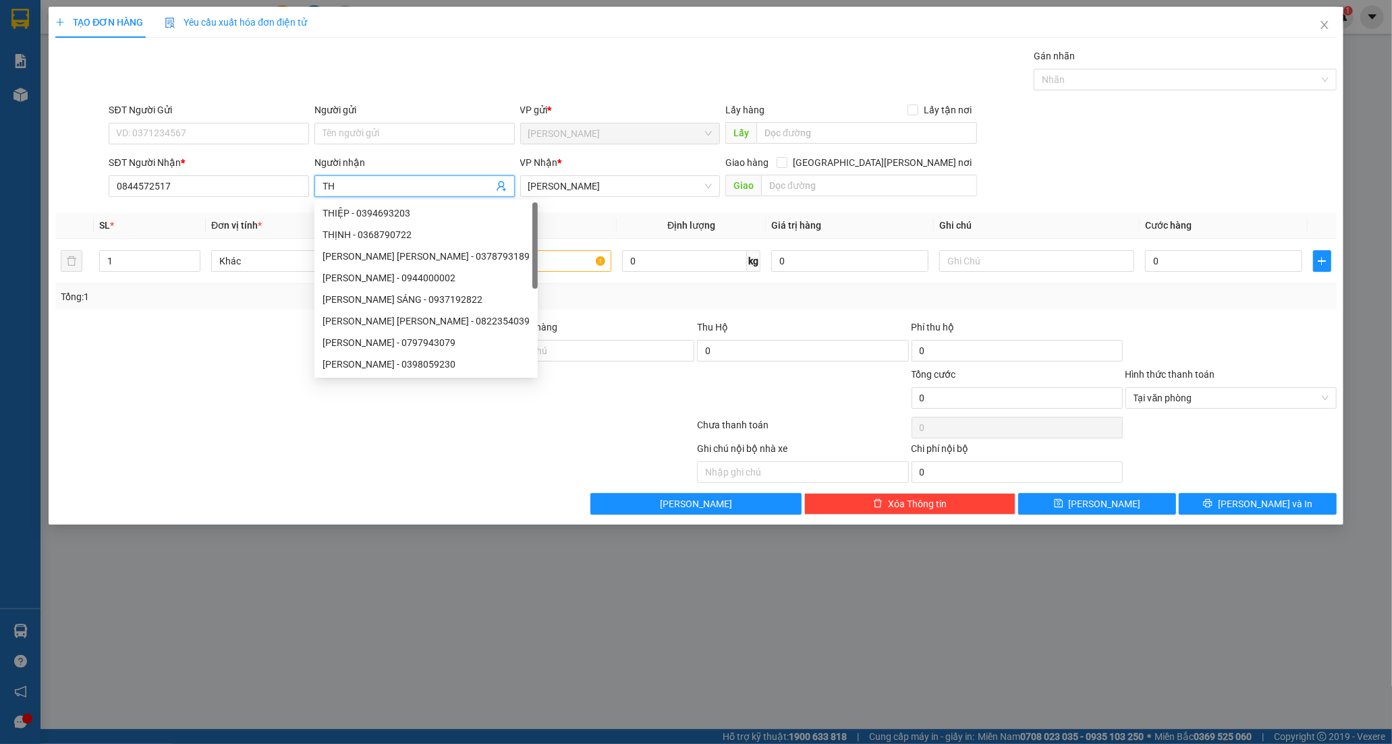
paste input "ÍCH"
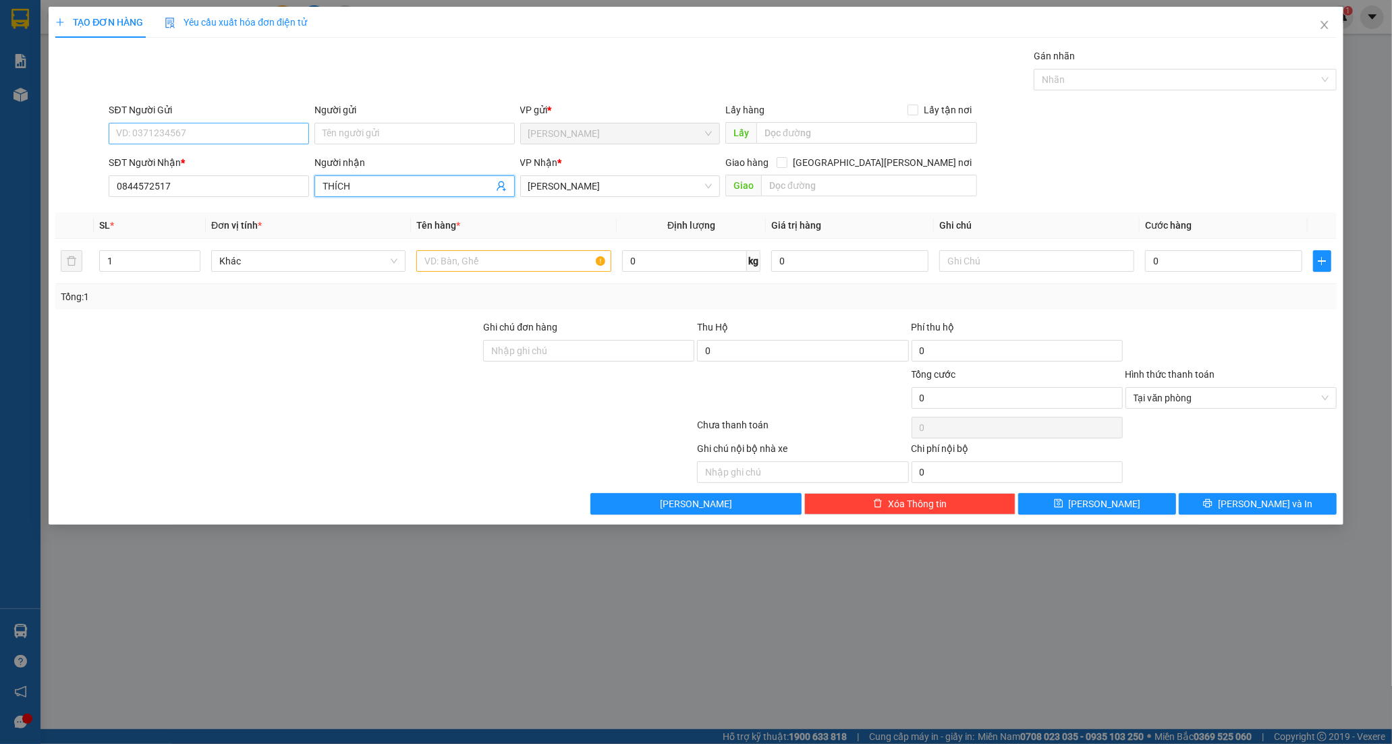
type input "THÍCH"
click at [182, 130] on input "SĐT Người Gửi" at bounding box center [209, 134] width 200 height 22
type input "0906953584"
click at [342, 140] on input "Người gửi" at bounding box center [414, 134] width 200 height 22
click at [255, 134] on input "0906953584" at bounding box center [209, 134] width 200 height 22
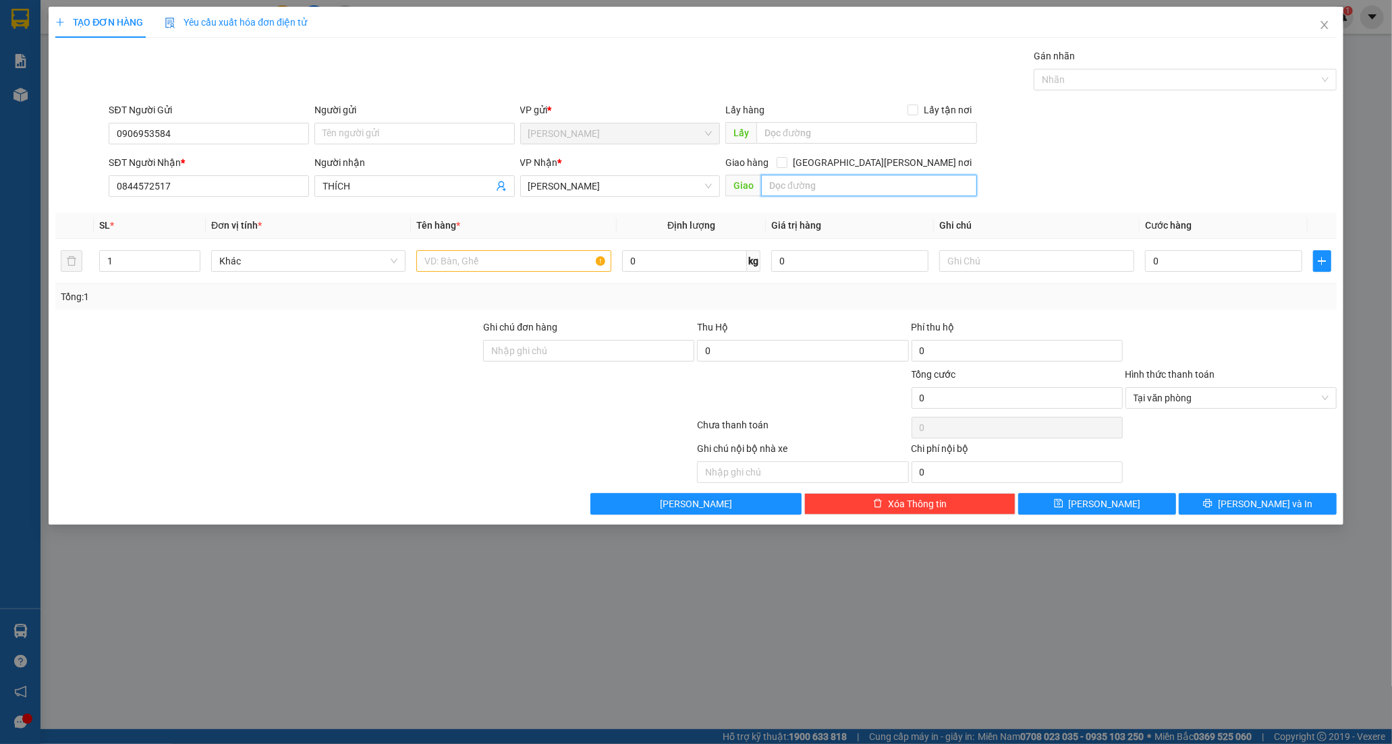
click at [779, 185] on input "text" at bounding box center [869, 186] width 216 height 22
paste input "Đ"
paste input "ƠI"
paste input "ỚI"
type input "MĐ MỚI"
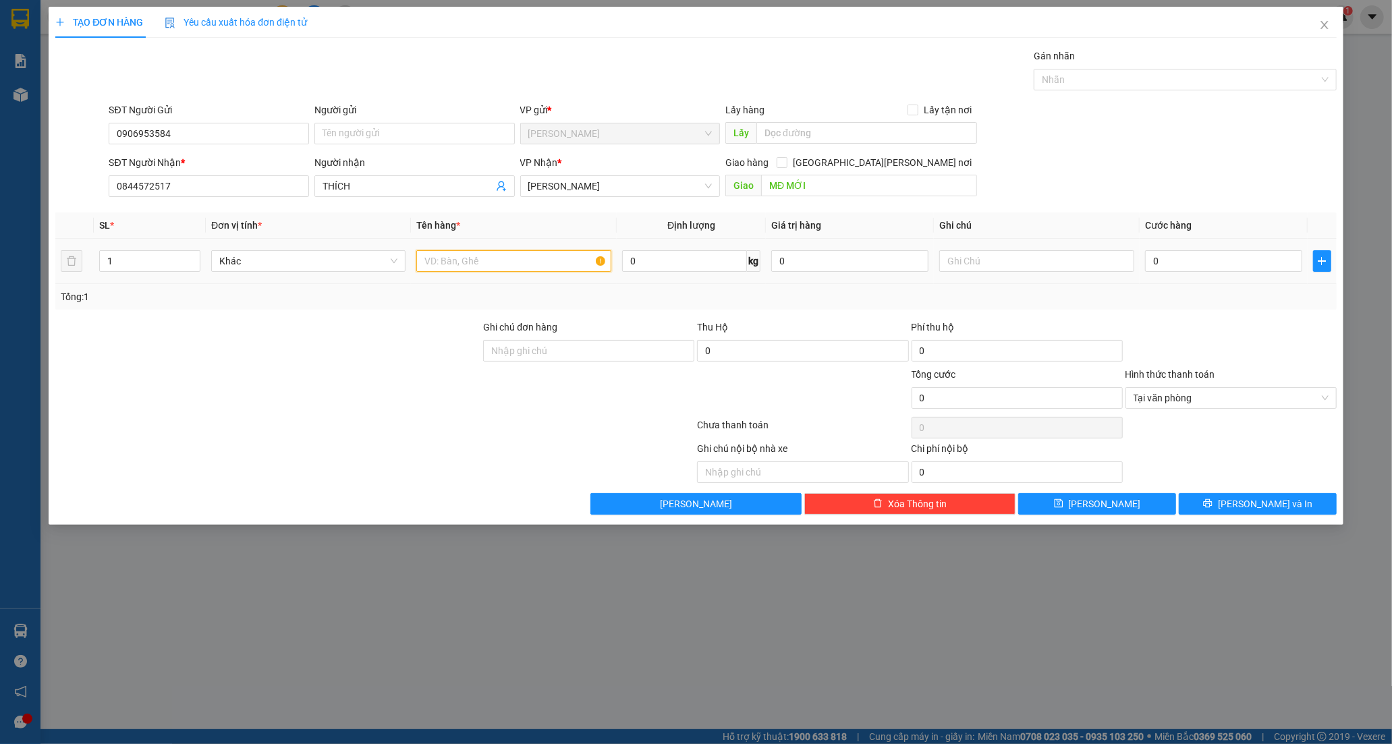
click at [453, 262] on input "text" at bounding box center [513, 261] width 194 height 22
paste input "ÙNG"
paste input "Ô"
paste input "ỐP"
type input "THÙNG XỐP"
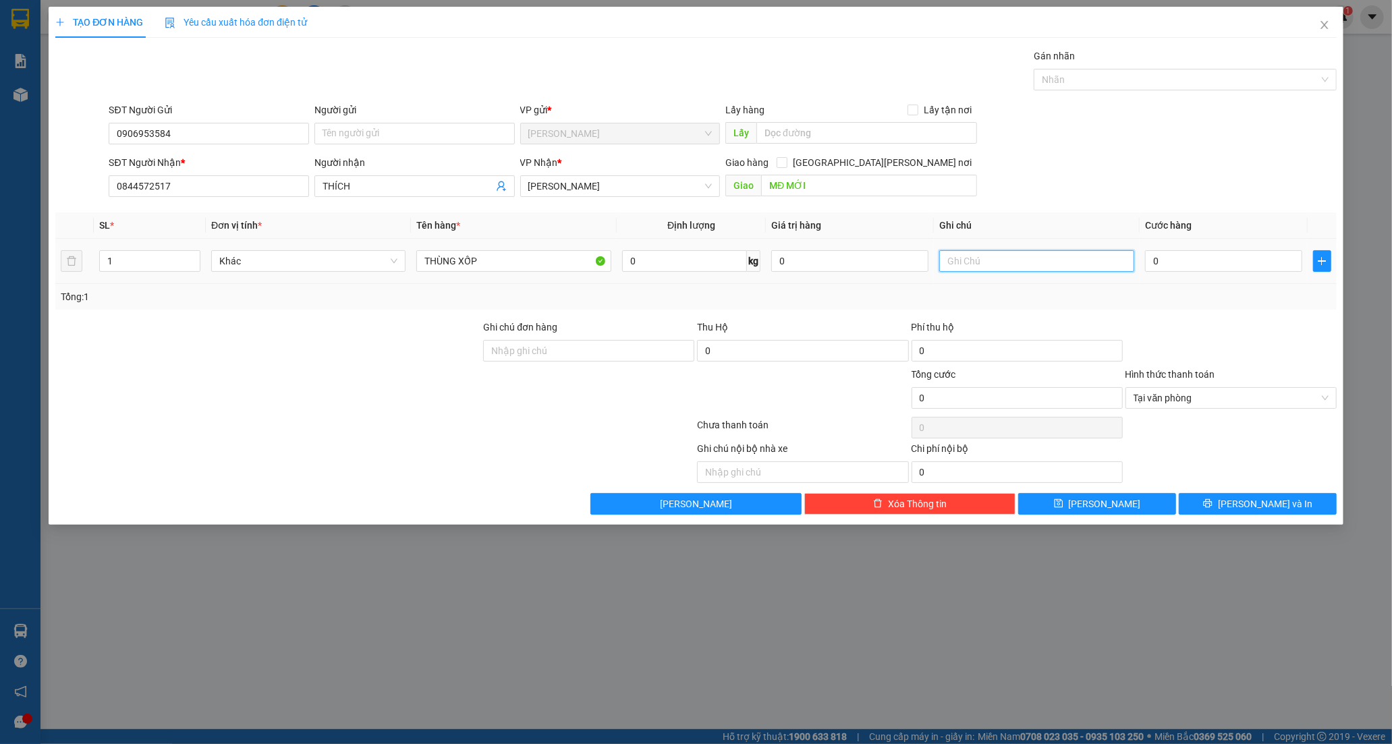
click at [980, 268] on input "text" at bounding box center [1036, 261] width 194 height 22
paste input "Đ"
paste input "Ô"
paste input "ẢI"
type input "DL ĐÔNG HẢI"
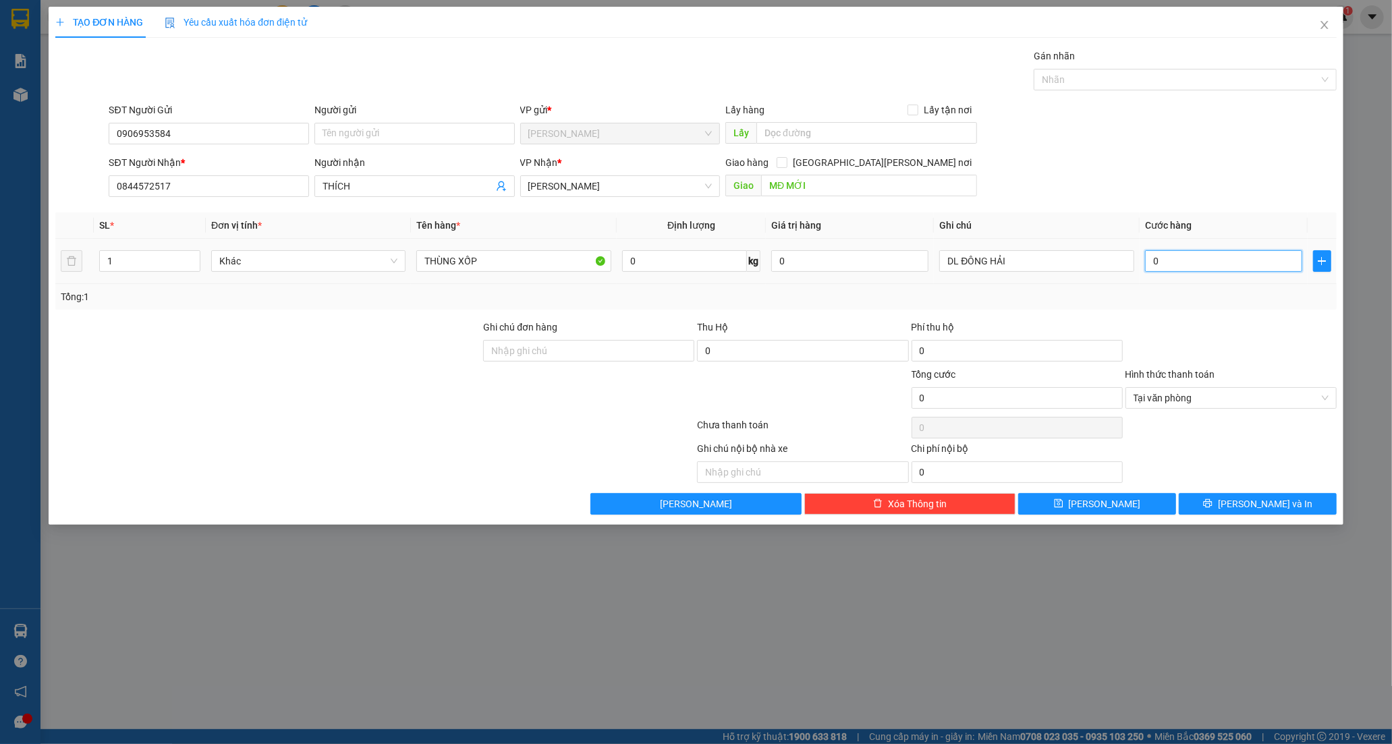
click at [1241, 265] on input "0" at bounding box center [1223, 261] width 157 height 22
type input "1"
type input "10"
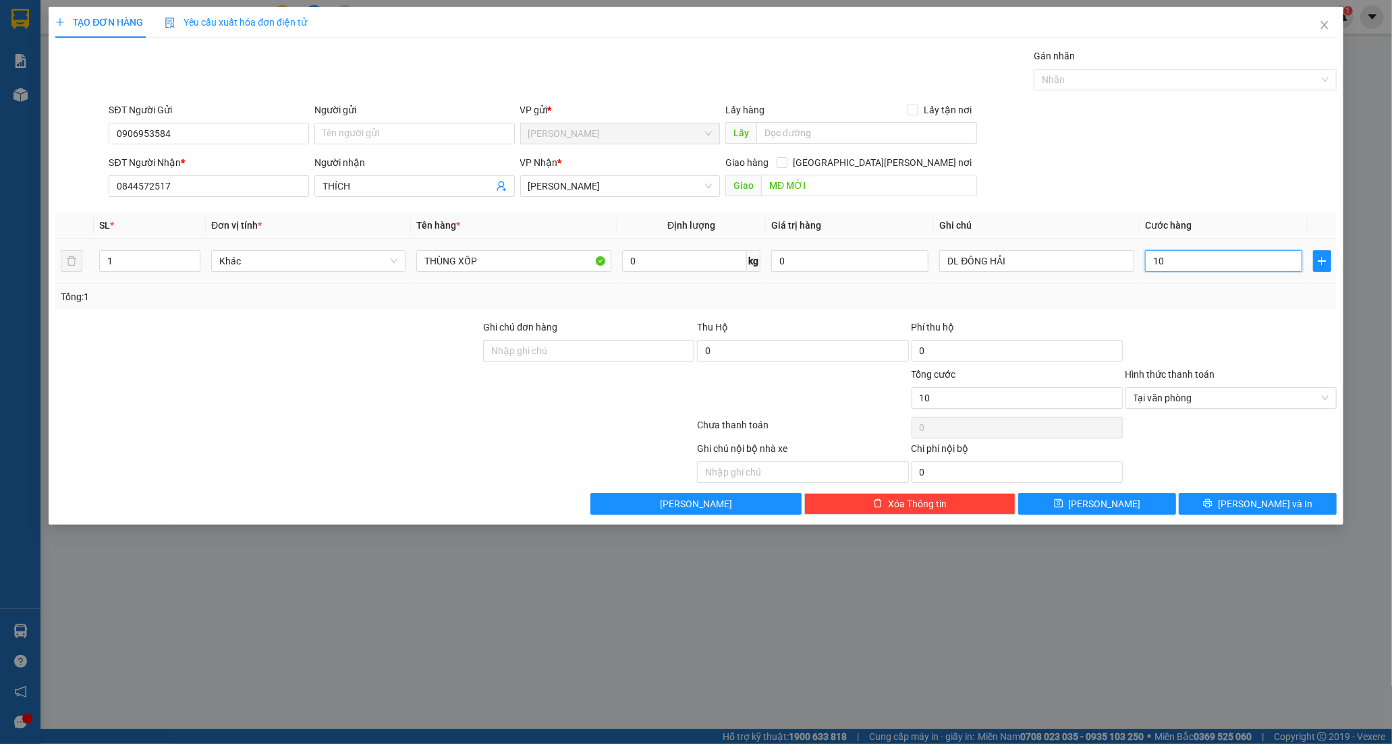
type input "100"
type input "100.000"
click at [1212, 506] on icon "printer" at bounding box center [1207, 503] width 9 height 9
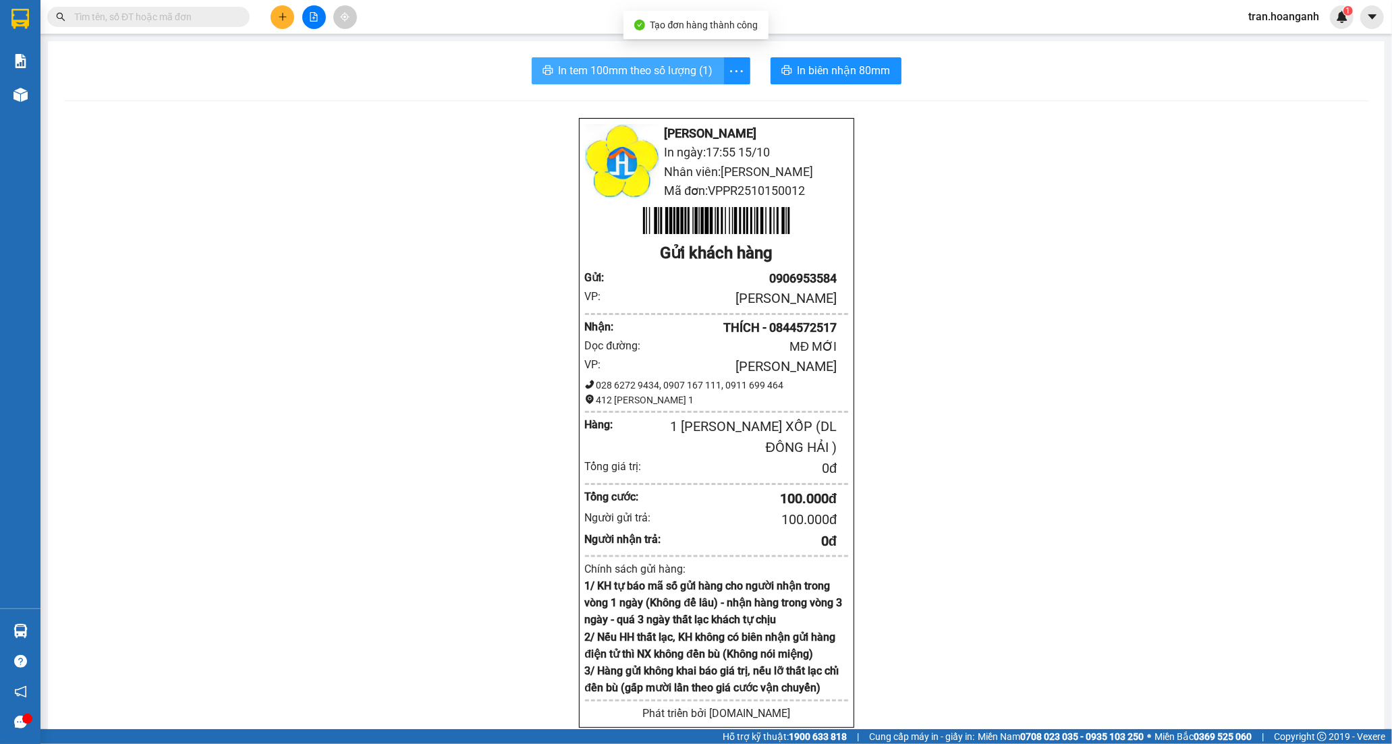
click at [644, 69] on span "In tem 100mm theo số lượng (1)" at bounding box center [636, 70] width 155 height 17
click at [316, 18] on icon "file-add" at bounding box center [313, 16] width 9 height 9
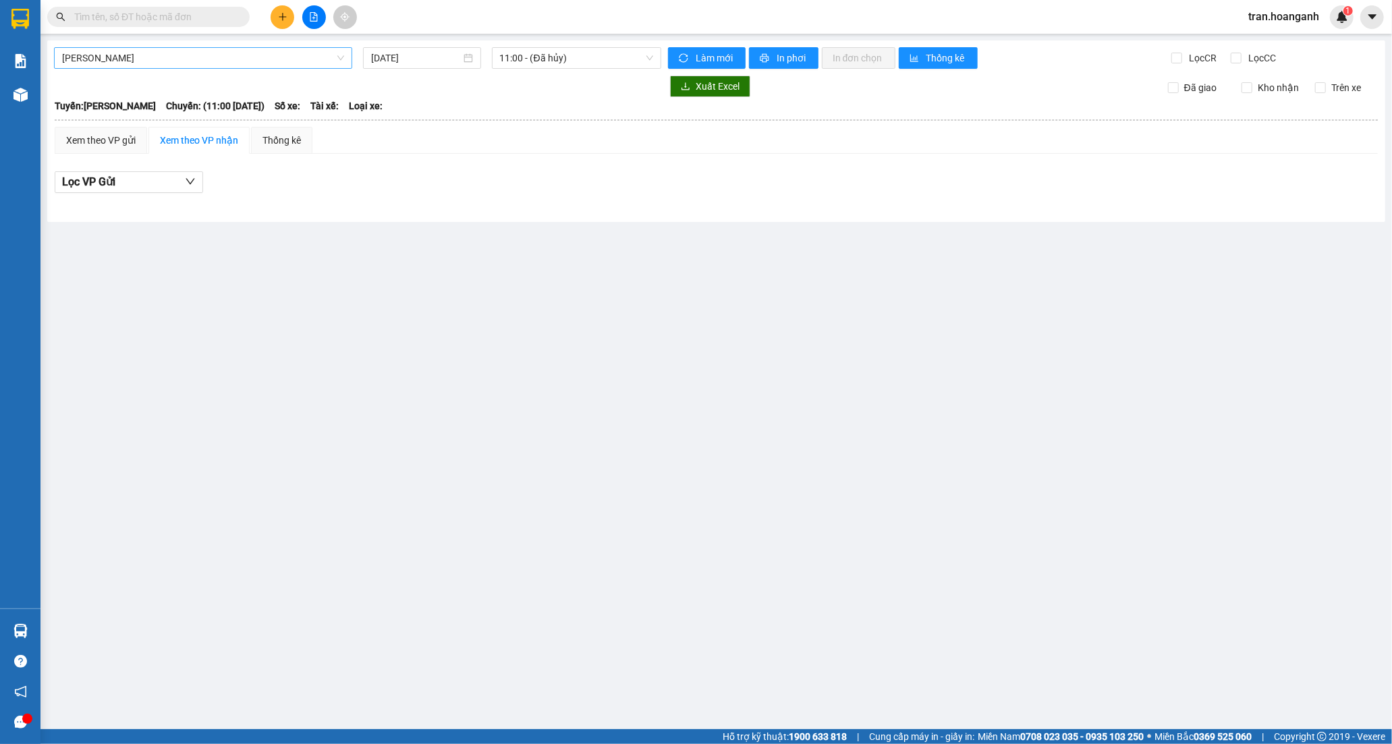
click at [107, 61] on span "[PERSON_NAME]" at bounding box center [203, 58] width 282 height 20
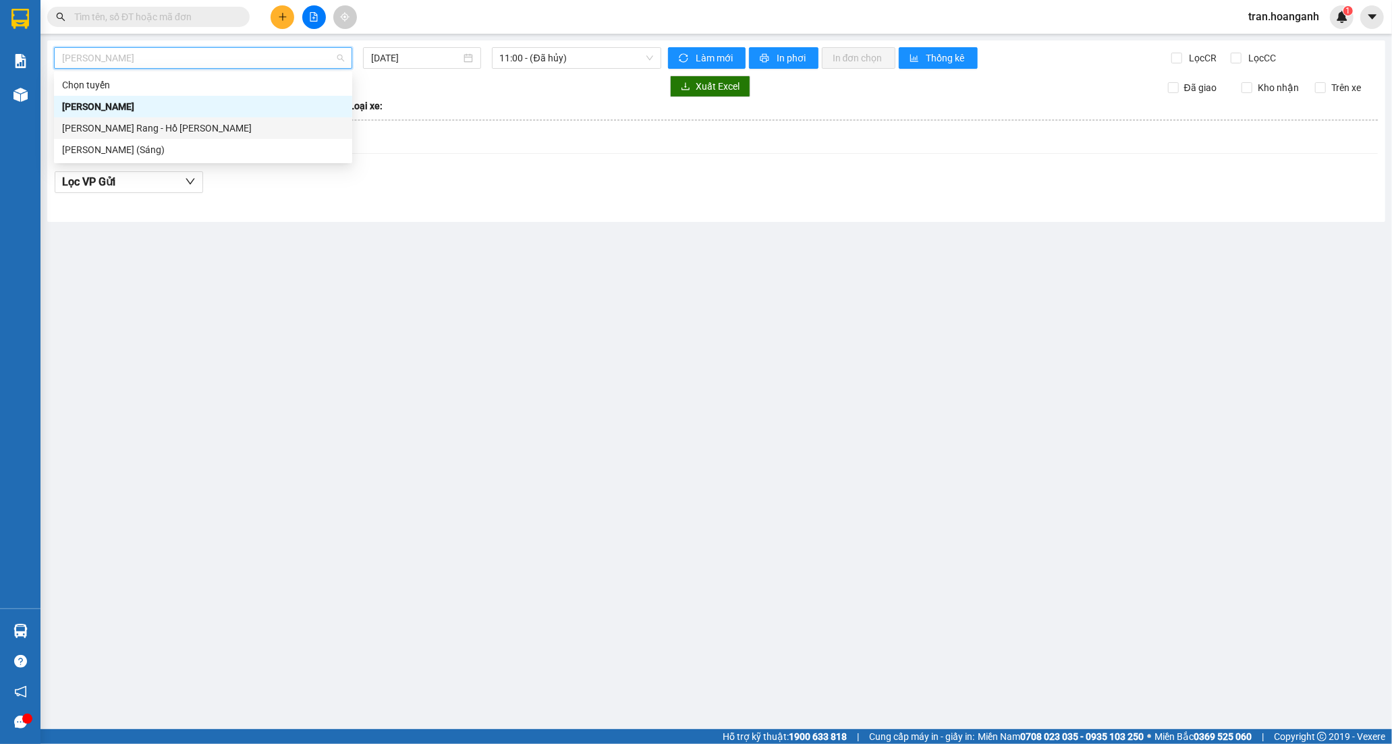
click at [96, 127] on div "[PERSON_NAME] Rang - Hồ [PERSON_NAME]" at bounding box center [203, 128] width 282 height 15
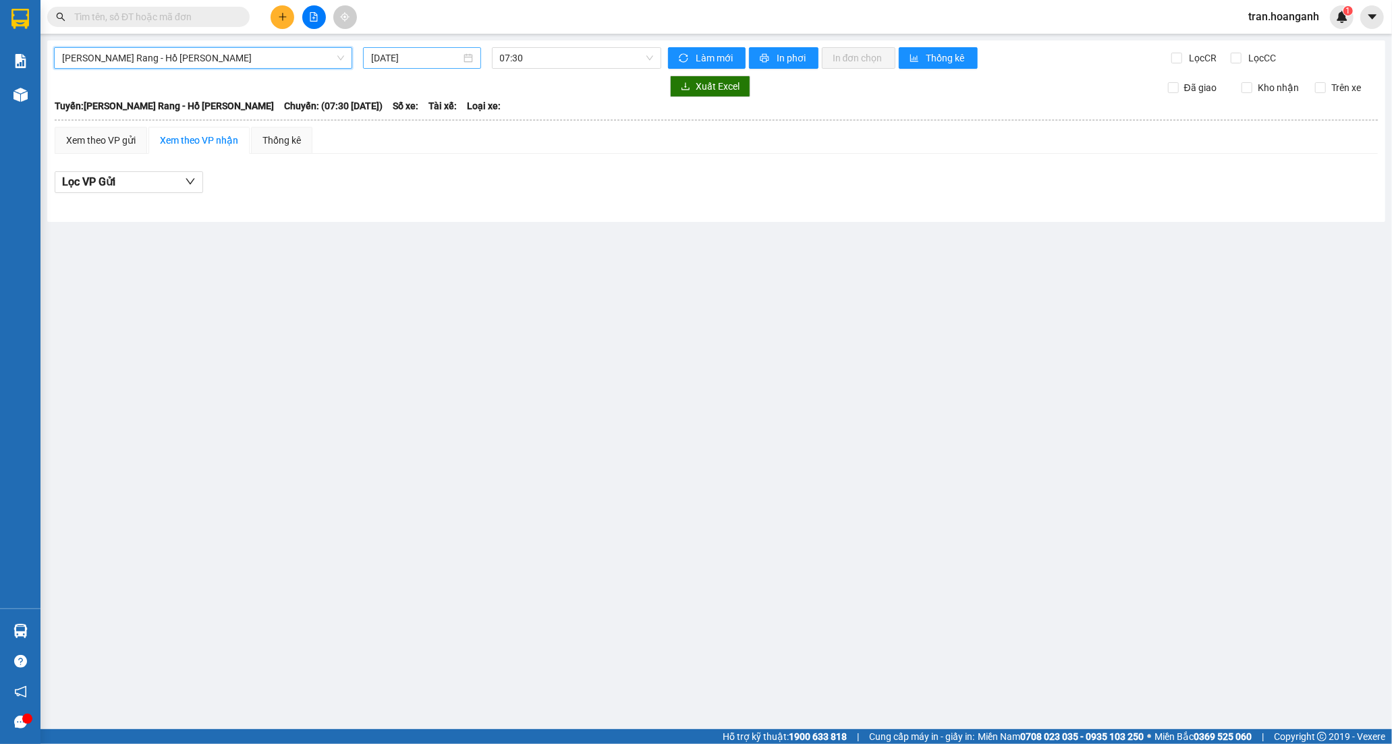
click at [407, 59] on input "[DATE]" at bounding box center [416, 58] width 90 height 15
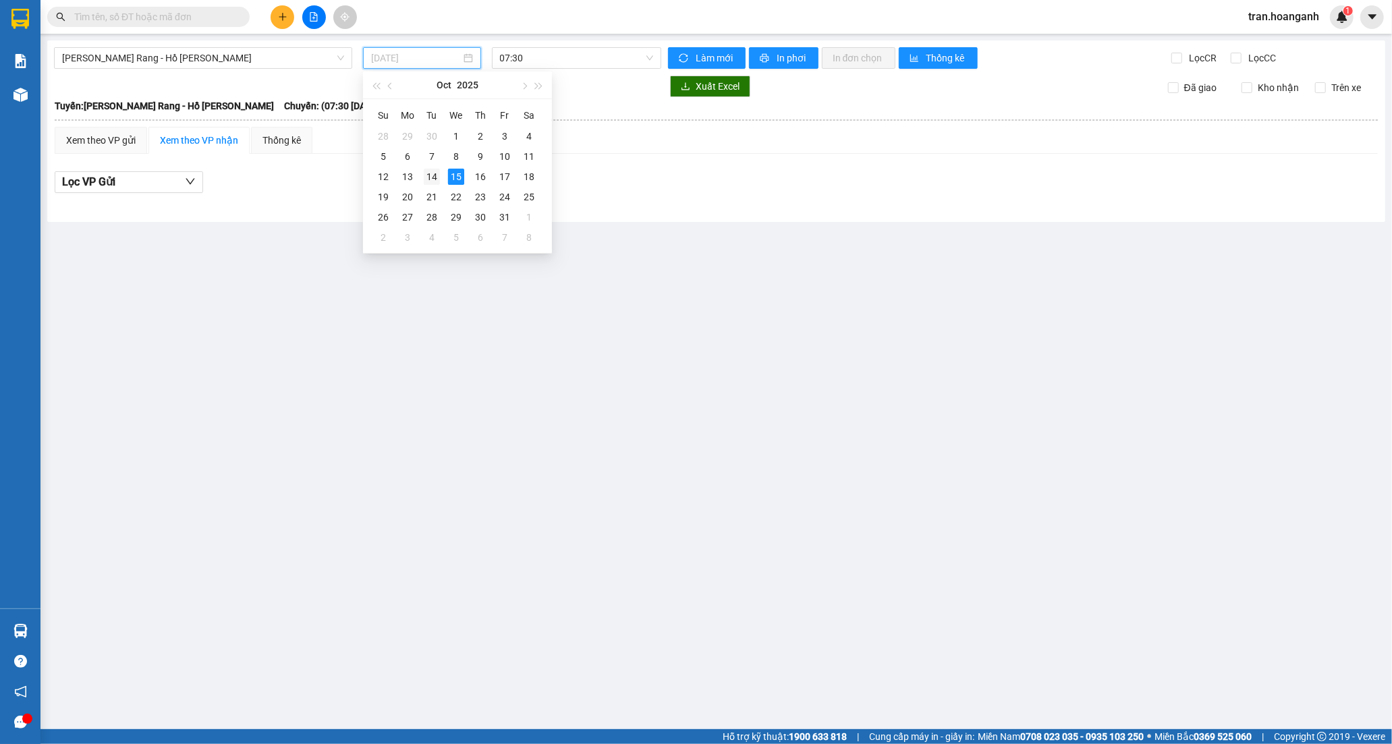
click at [434, 174] on div "14" at bounding box center [432, 177] width 16 height 16
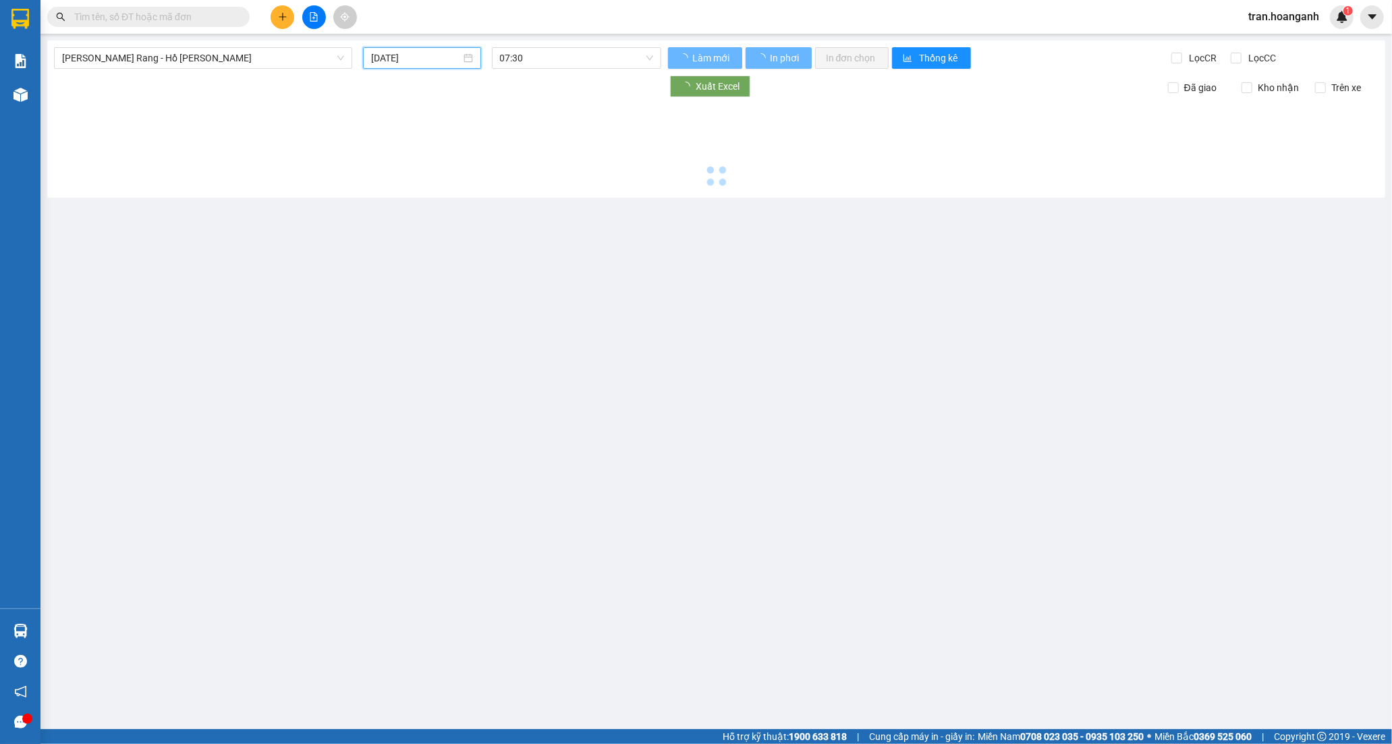
type input "[DATE]"
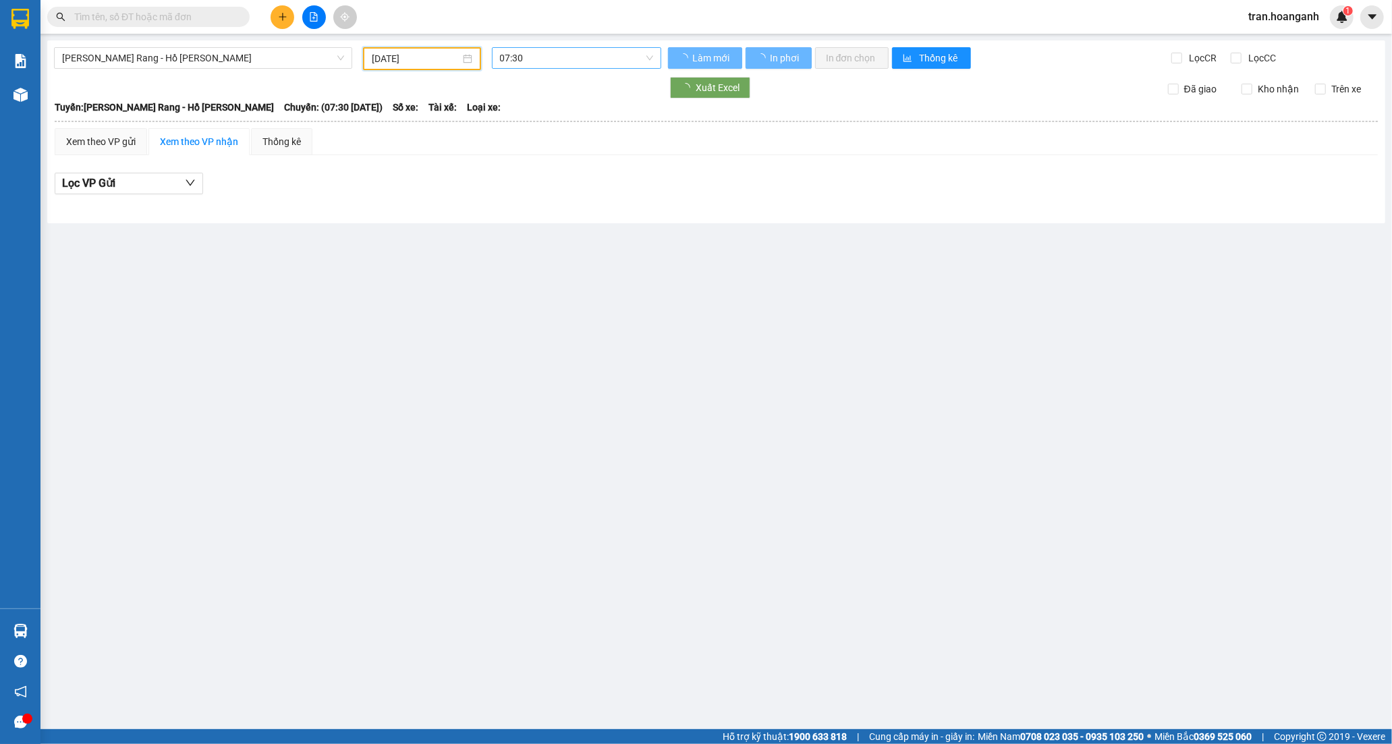
click at [502, 59] on span "07:30" at bounding box center [576, 58] width 153 height 20
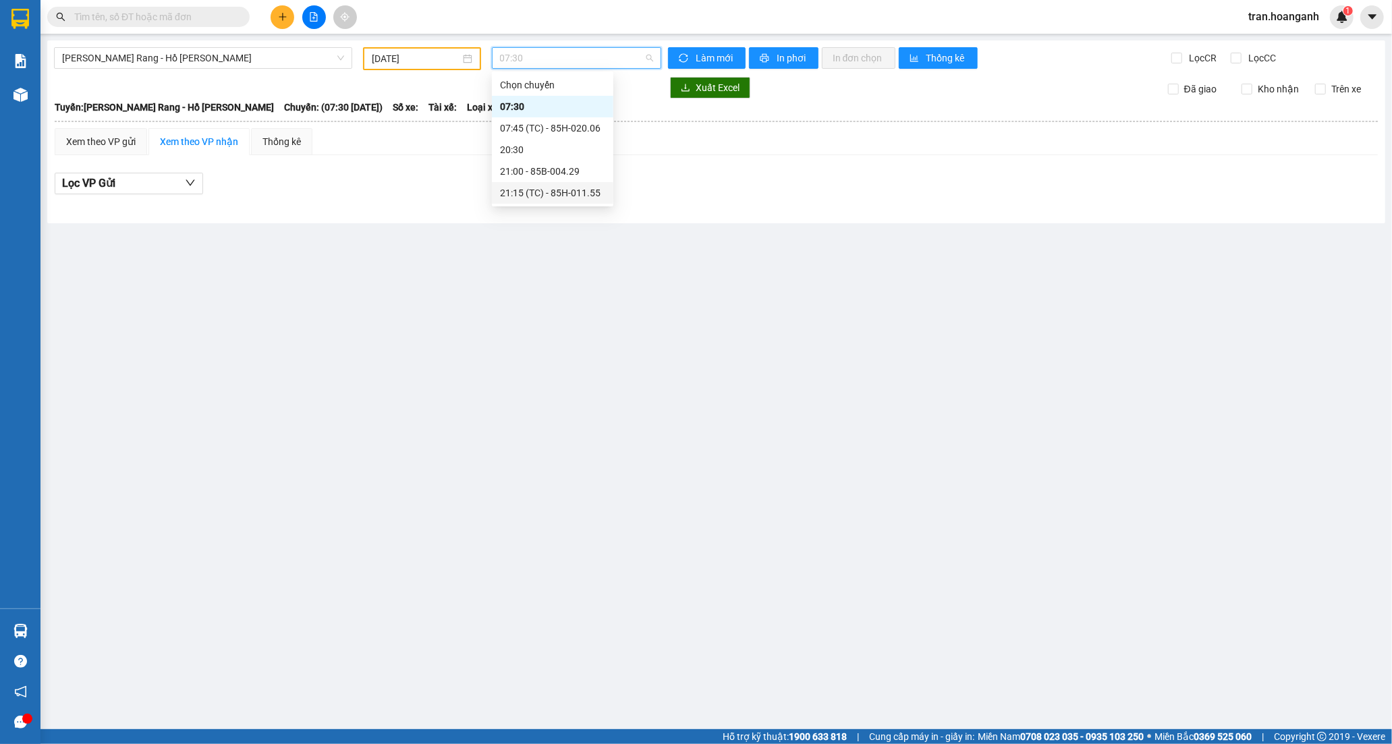
click at [554, 191] on div "21:15 (TC) - 85H-011.55" at bounding box center [552, 193] width 105 height 15
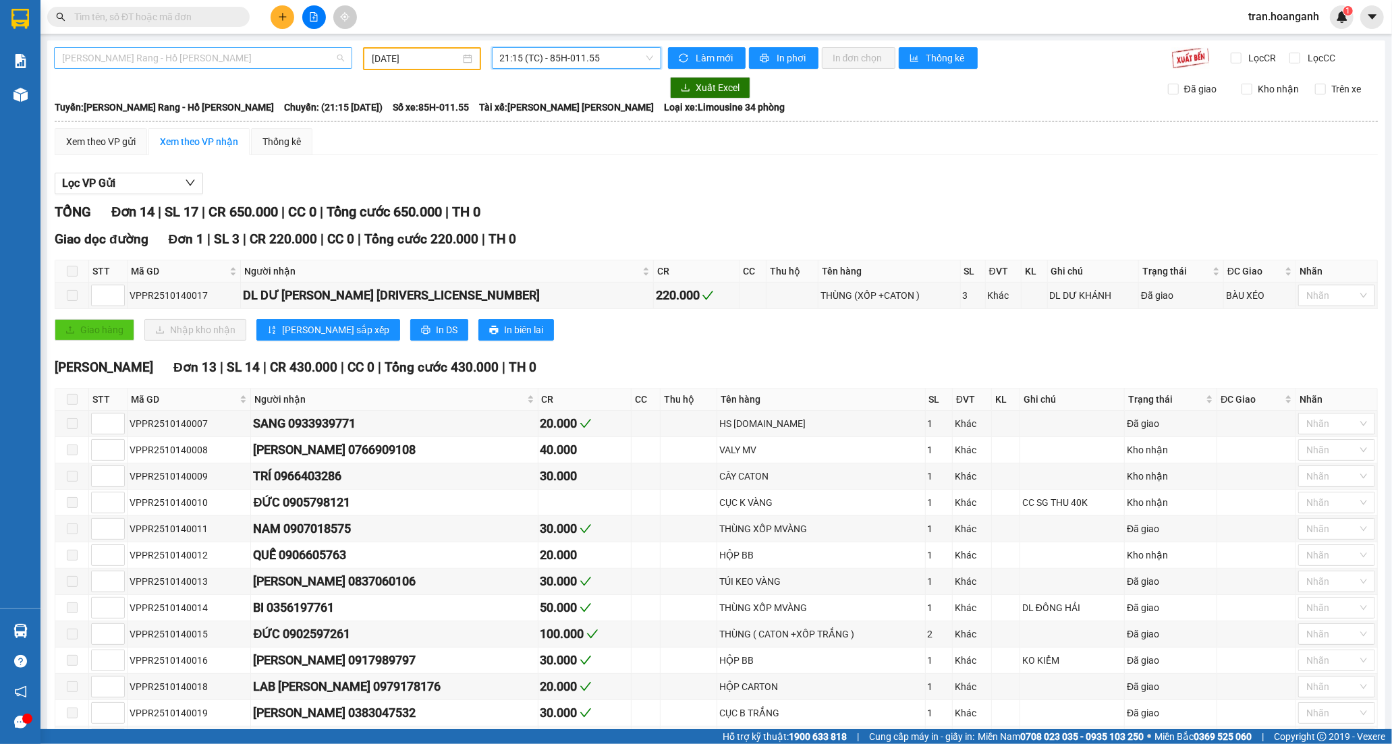
click at [162, 49] on span "[PERSON_NAME] Rang - Hồ [PERSON_NAME]" at bounding box center [203, 58] width 282 height 20
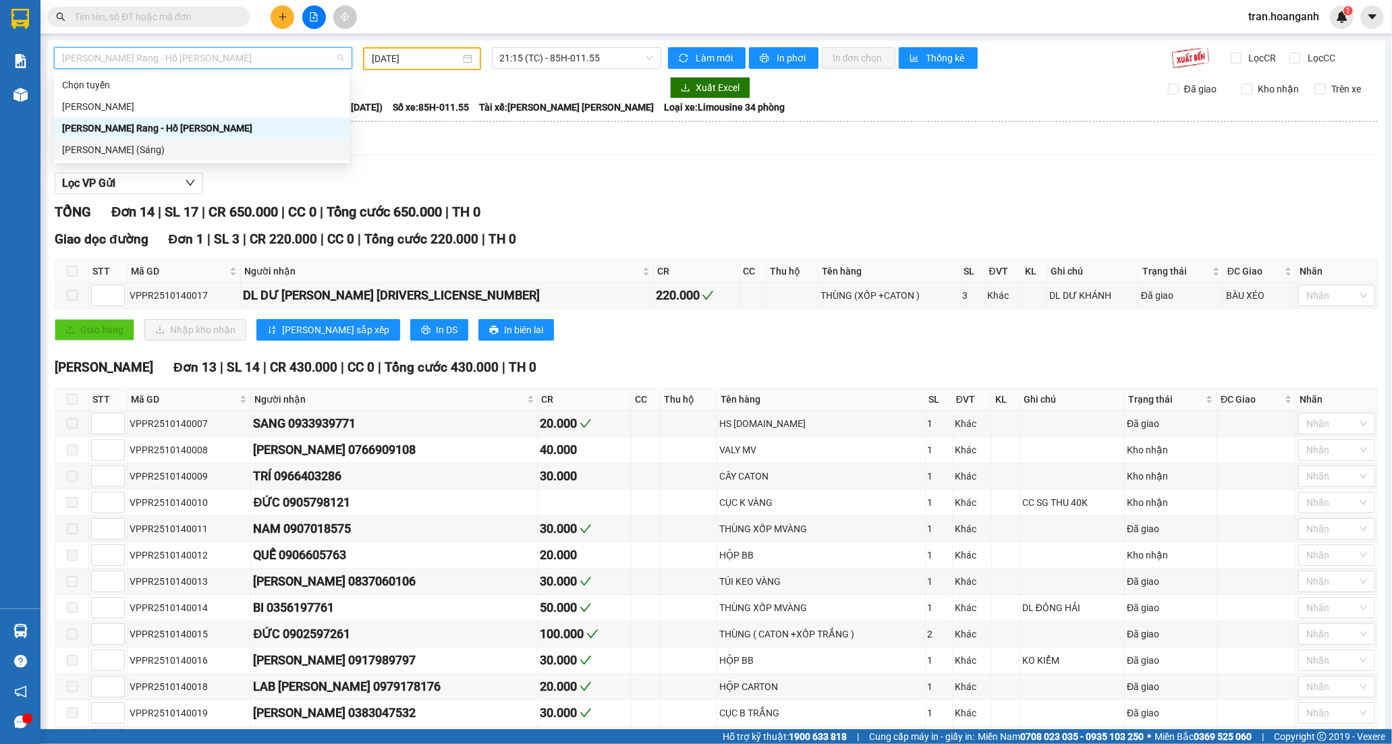
click at [137, 146] on div "[PERSON_NAME] (Sáng)" at bounding box center [201, 149] width 279 height 15
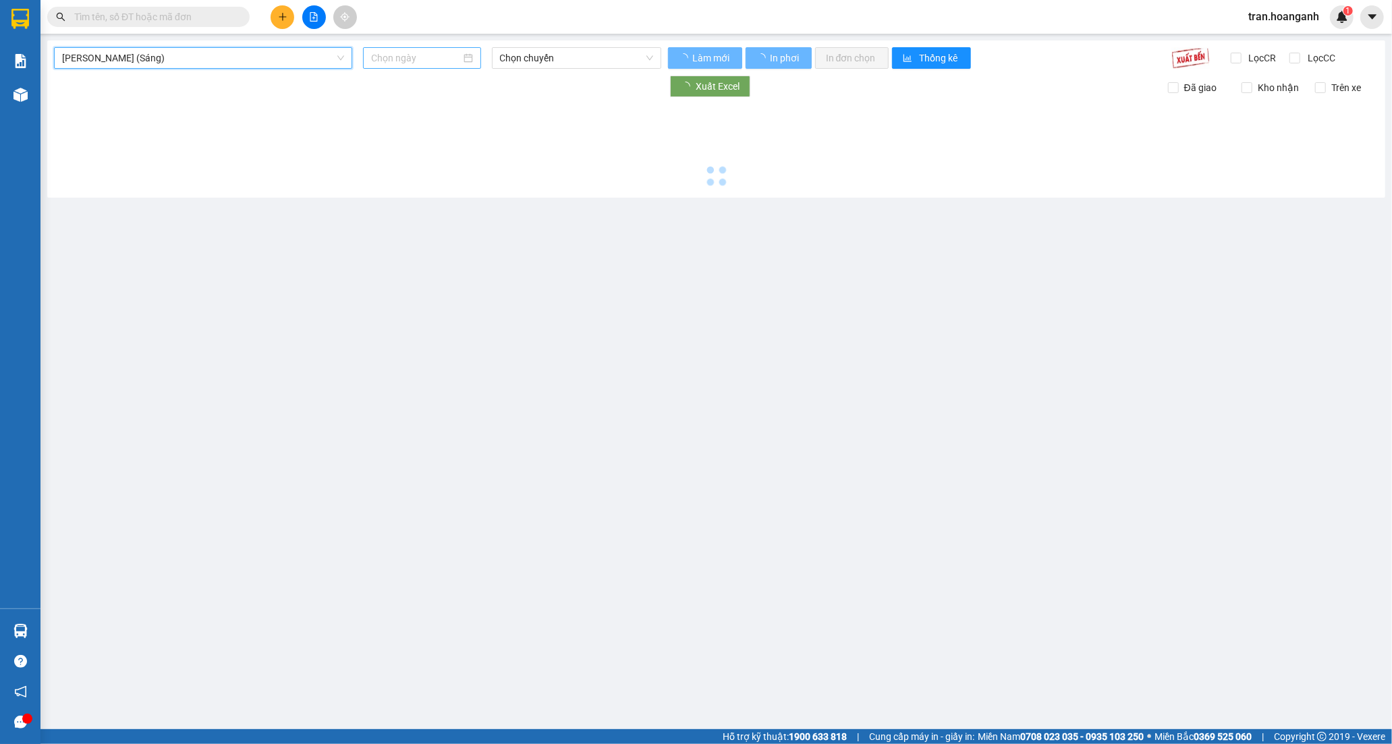
type input "[DATE]"
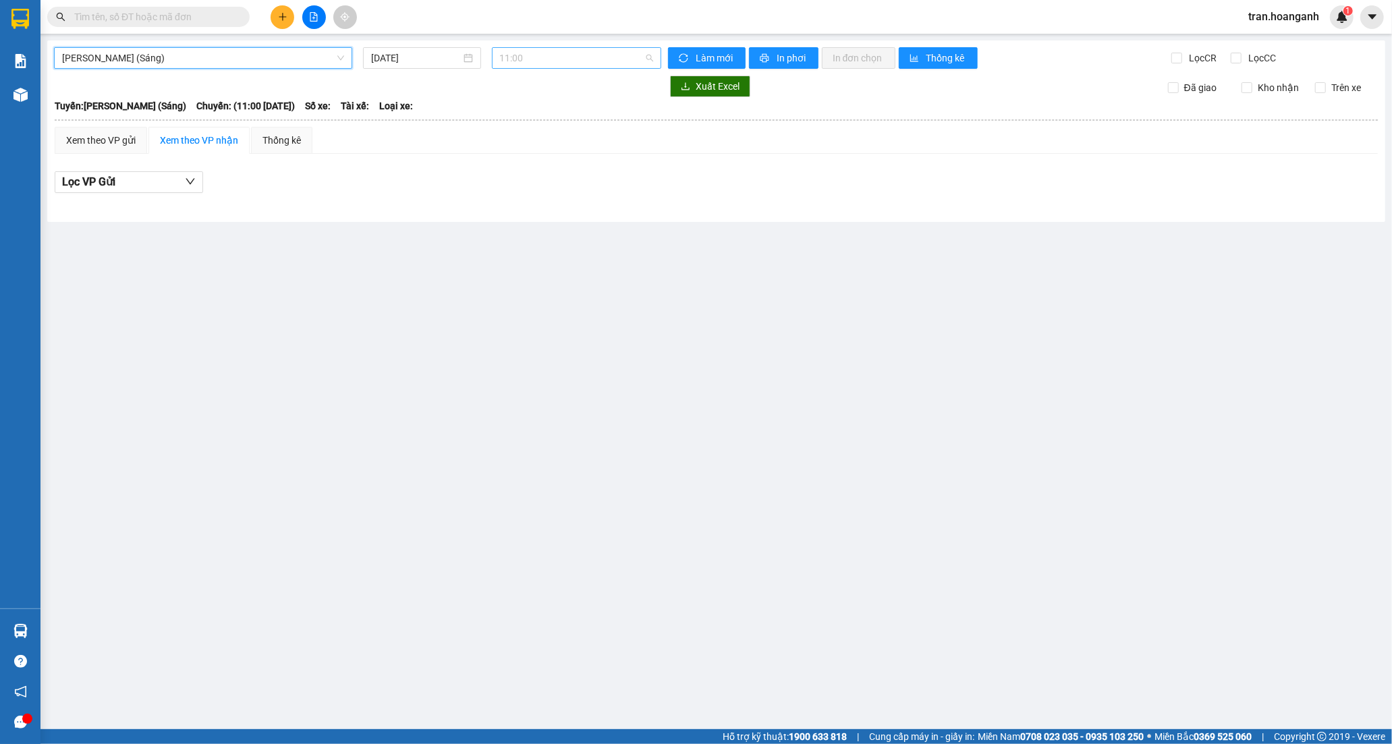
click at [501, 63] on span "11:00" at bounding box center [576, 58] width 153 height 20
click at [540, 128] on div "12:00 (TC) - 85H-011.55" at bounding box center [552, 128] width 105 height 15
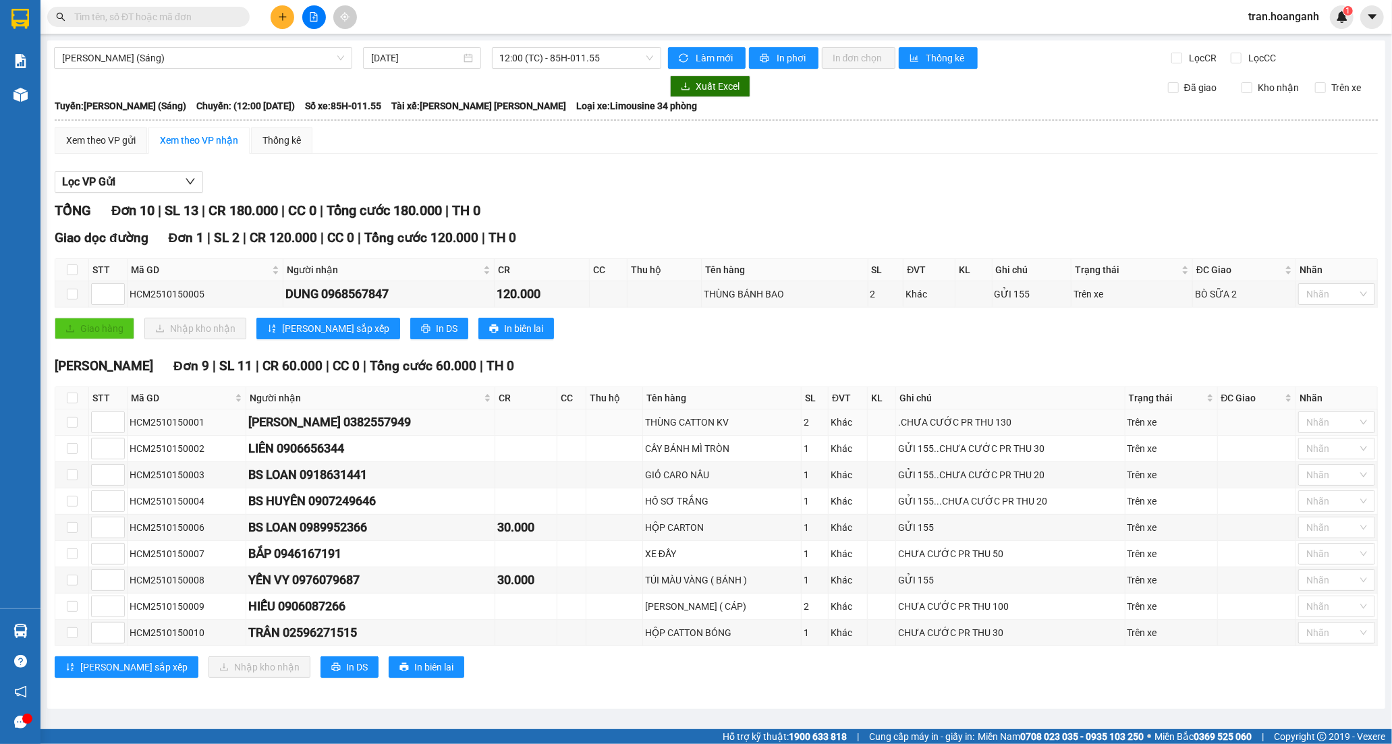
click at [495, 423] on td at bounding box center [526, 423] width 62 height 26
drag, startPoint x: 300, startPoint y: 427, endPoint x: 376, endPoint y: 426, distance: 75.6
click at [376, 426] on div "[PERSON_NAME] 0382557949" at bounding box center [370, 422] width 244 height 19
copy div "0382557949"
click at [130, 20] on input "text" at bounding box center [153, 16] width 159 height 15
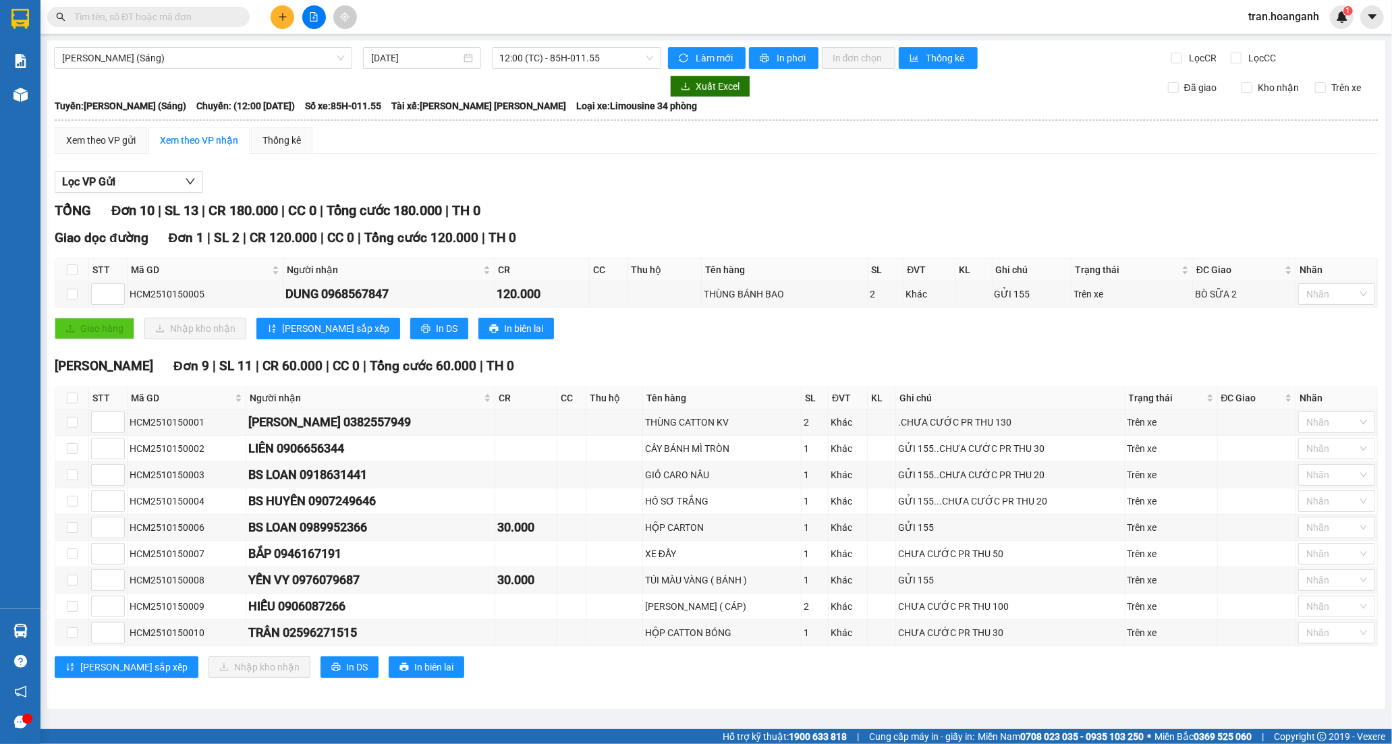
paste input "0382557949"
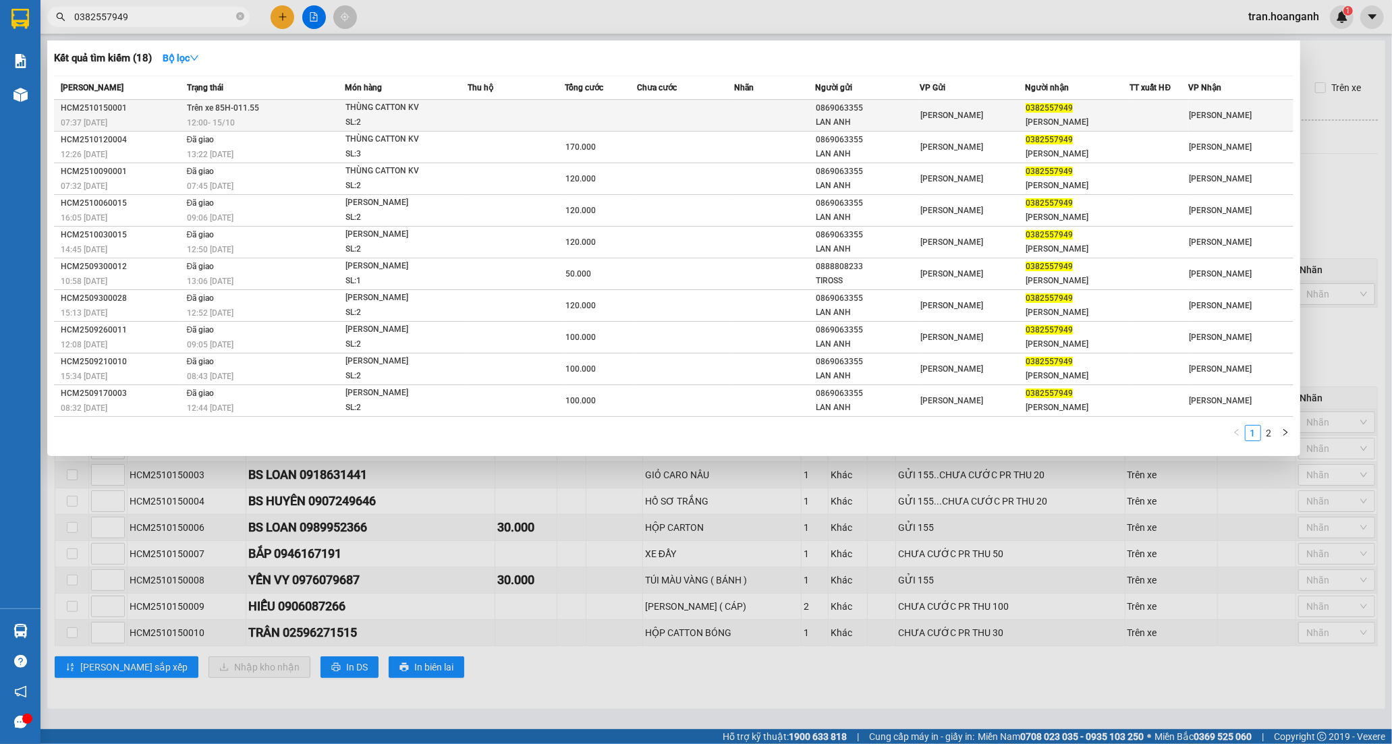
type input "0382557949"
click at [454, 120] on span "[PERSON_NAME] KV SL: 2" at bounding box center [405, 115] width 121 height 29
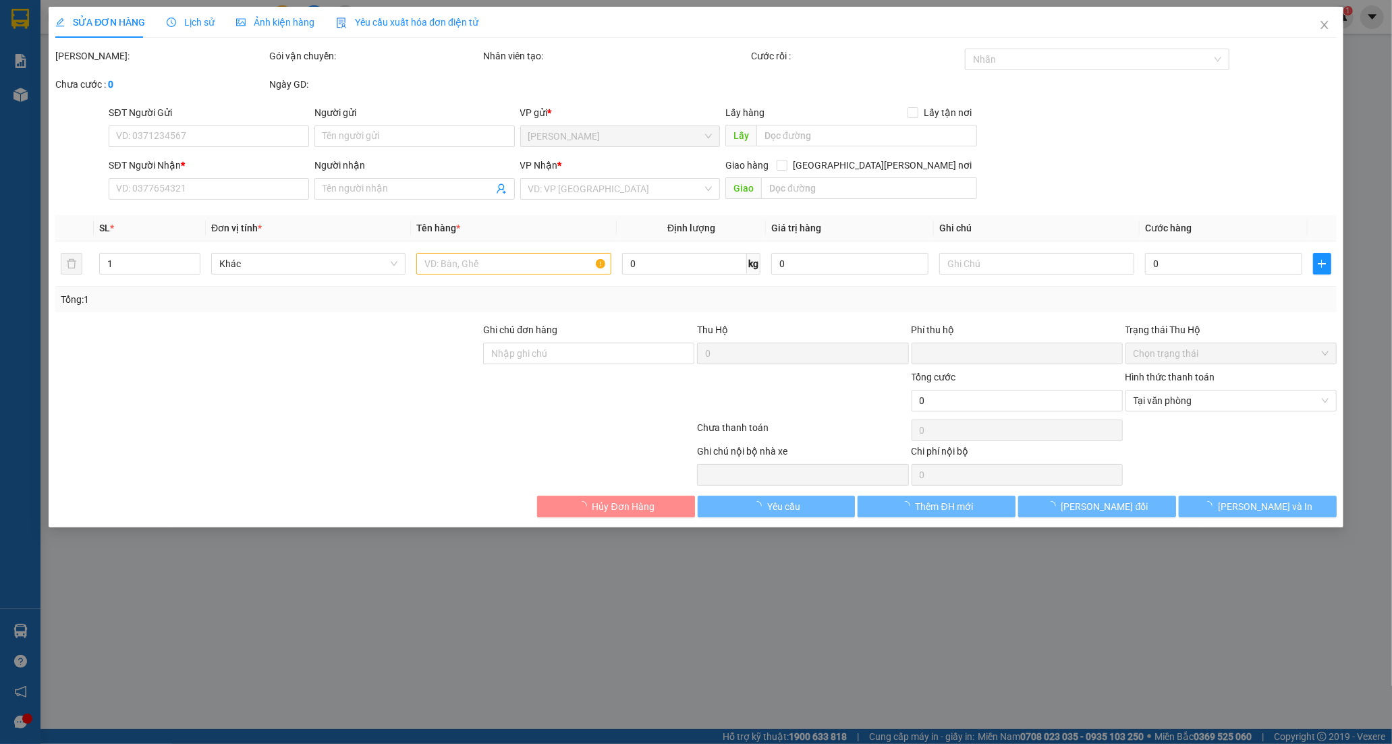
type input "0869063355"
type input "LAN ANH"
type input "0382557949"
type input "[PERSON_NAME]"
type input "0"
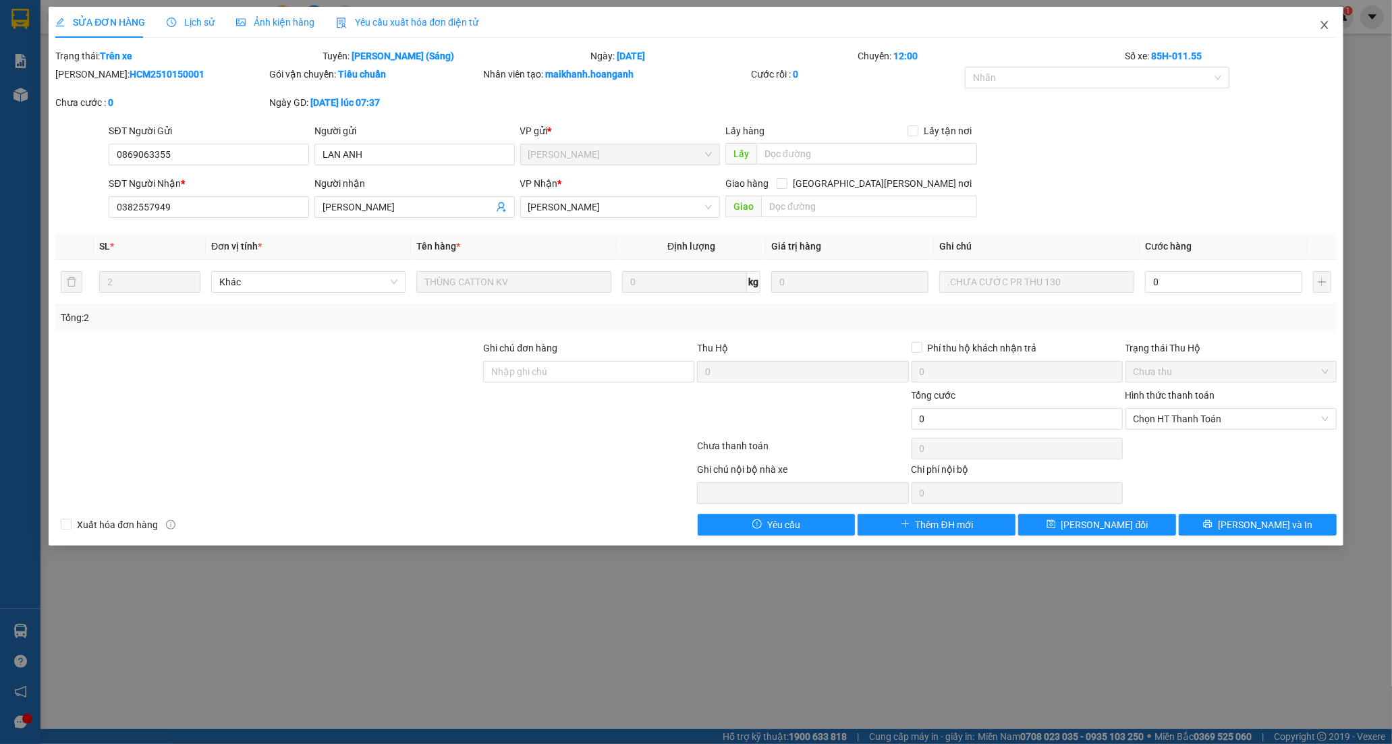
click at [1324, 28] on icon "close" at bounding box center [1324, 25] width 11 height 11
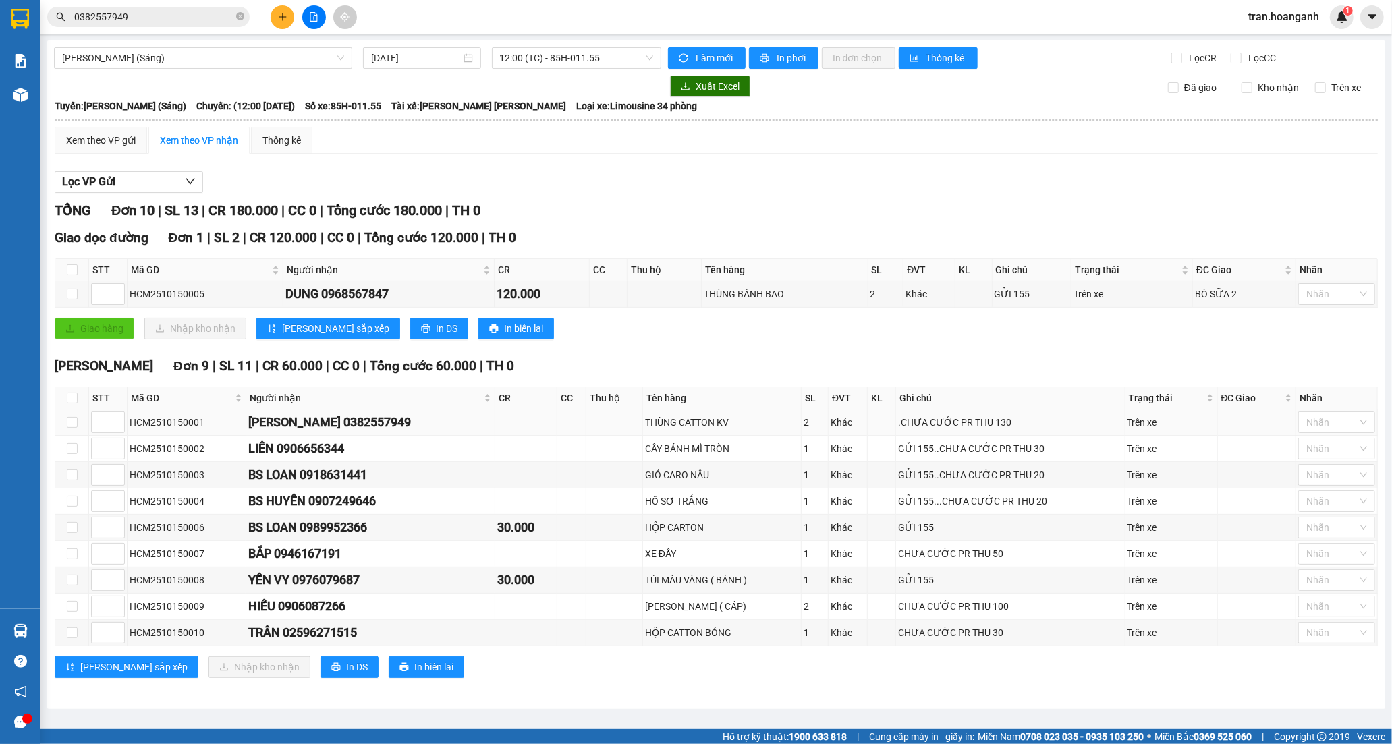
click at [412, 430] on div "[PERSON_NAME] 0382557949" at bounding box center [370, 422] width 244 height 19
click at [374, 430] on div "[PERSON_NAME] 0382557949" at bounding box center [370, 422] width 244 height 19
click at [282, 19] on icon "plus" at bounding box center [282, 16] width 1 height 7
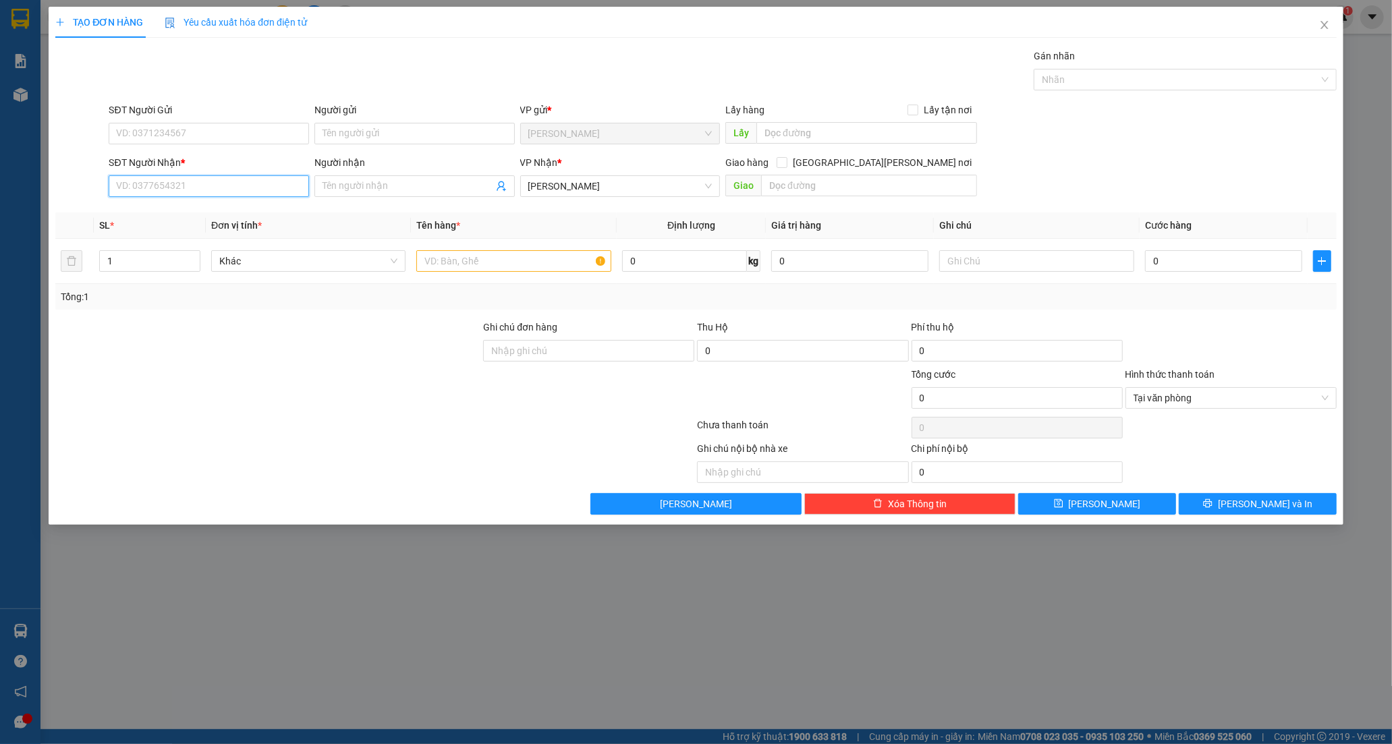
click at [230, 179] on input "SĐT Người Nhận *" at bounding box center [209, 186] width 200 height 22
click at [173, 209] on div "0987378678 - ĐÔNG" at bounding box center [209, 213] width 184 height 15
type input "0987378678"
type input "ĐÔNG"
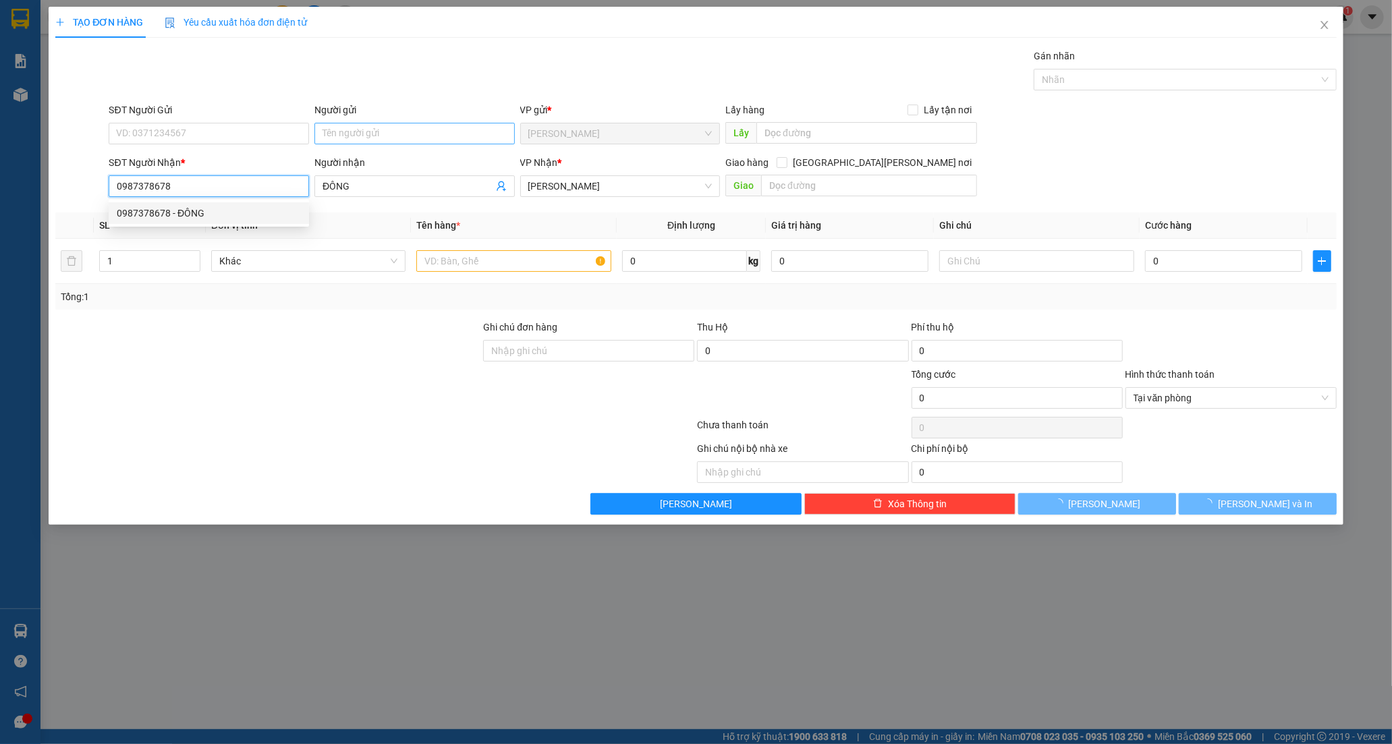
type input "20.000"
type input "0987378678"
click at [344, 138] on input "Người gửi" at bounding box center [414, 134] width 200 height 22
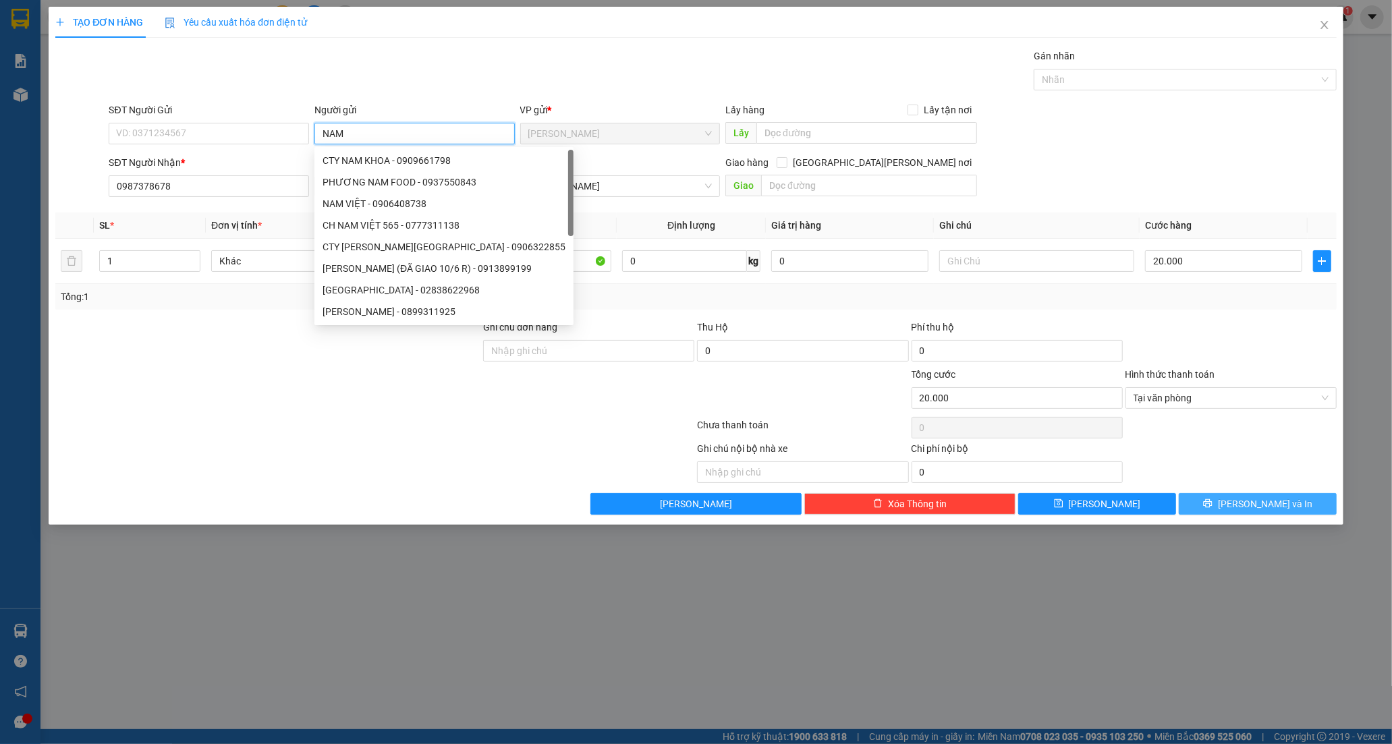
type input "NAM"
click at [1273, 503] on span "[PERSON_NAME] và In" at bounding box center [1265, 504] width 94 height 15
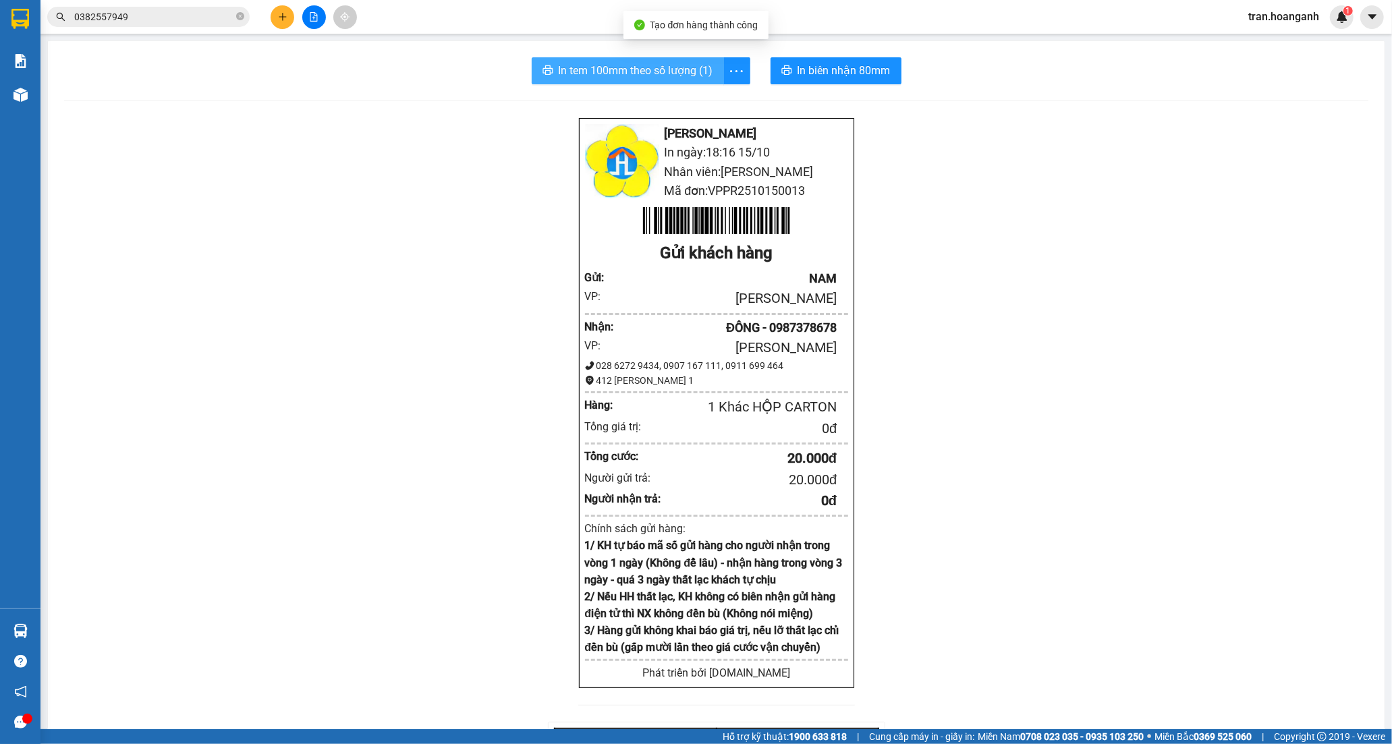
click at [646, 65] on span "In tem 100mm theo số lượng (1)" at bounding box center [636, 70] width 155 height 17
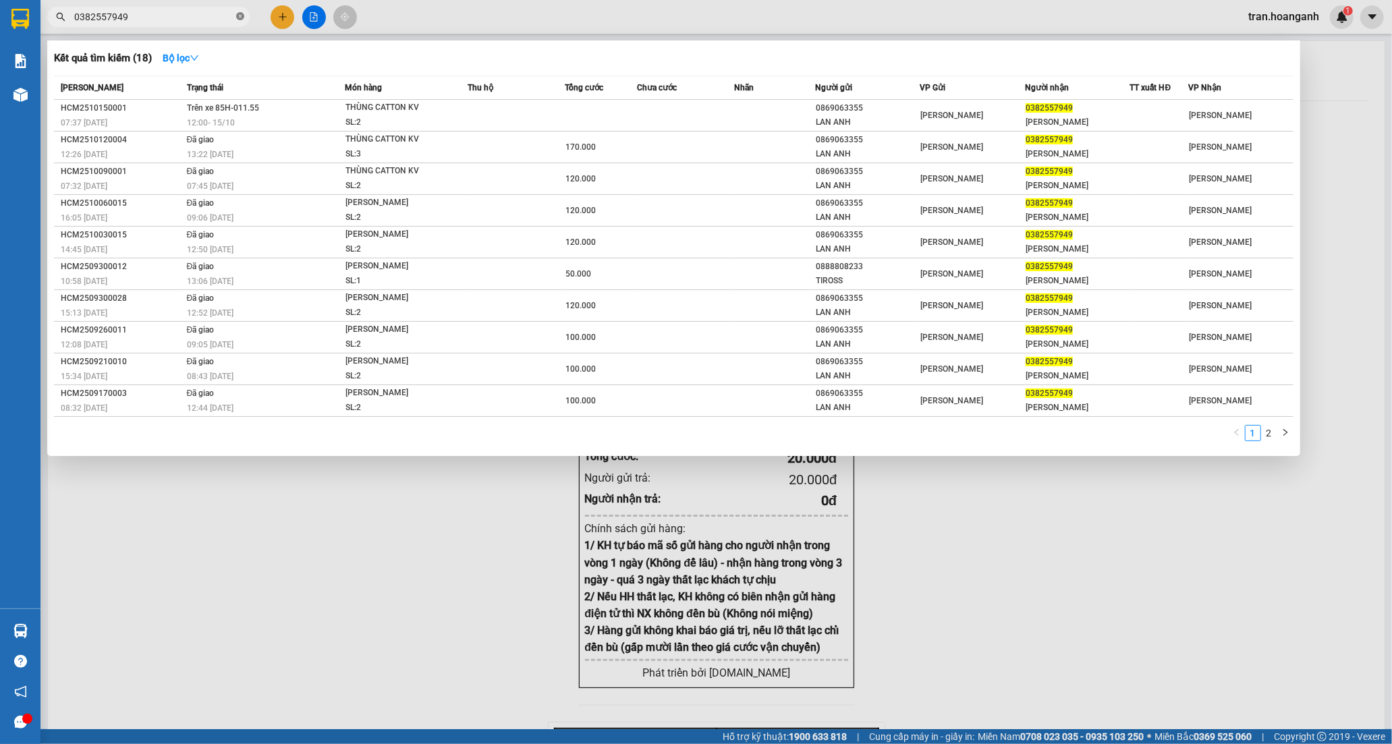
click at [240, 12] on icon "close-circle" at bounding box center [240, 16] width 8 height 8
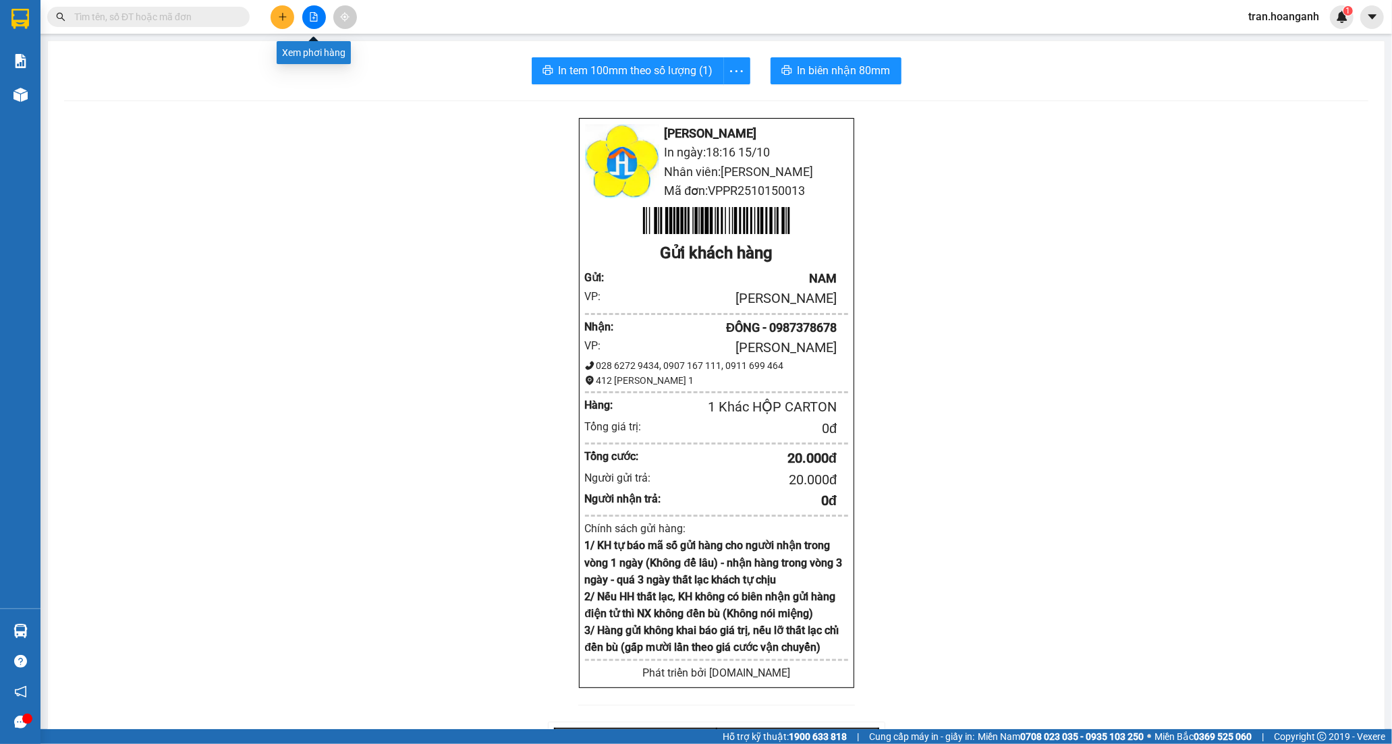
click at [314, 18] on icon "file-add" at bounding box center [313, 16] width 9 height 9
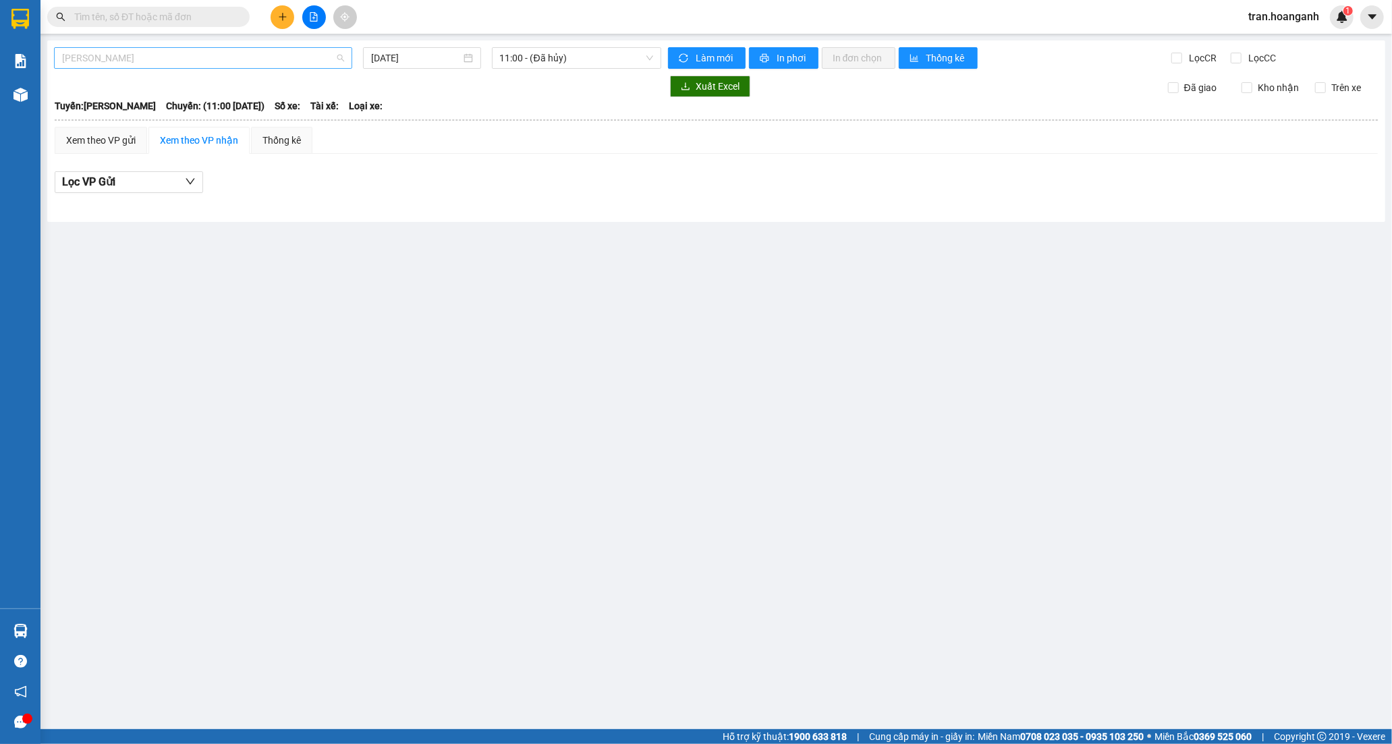
click at [273, 55] on span "[PERSON_NAME]" at bounding box center [203, 58] width 282 height 20
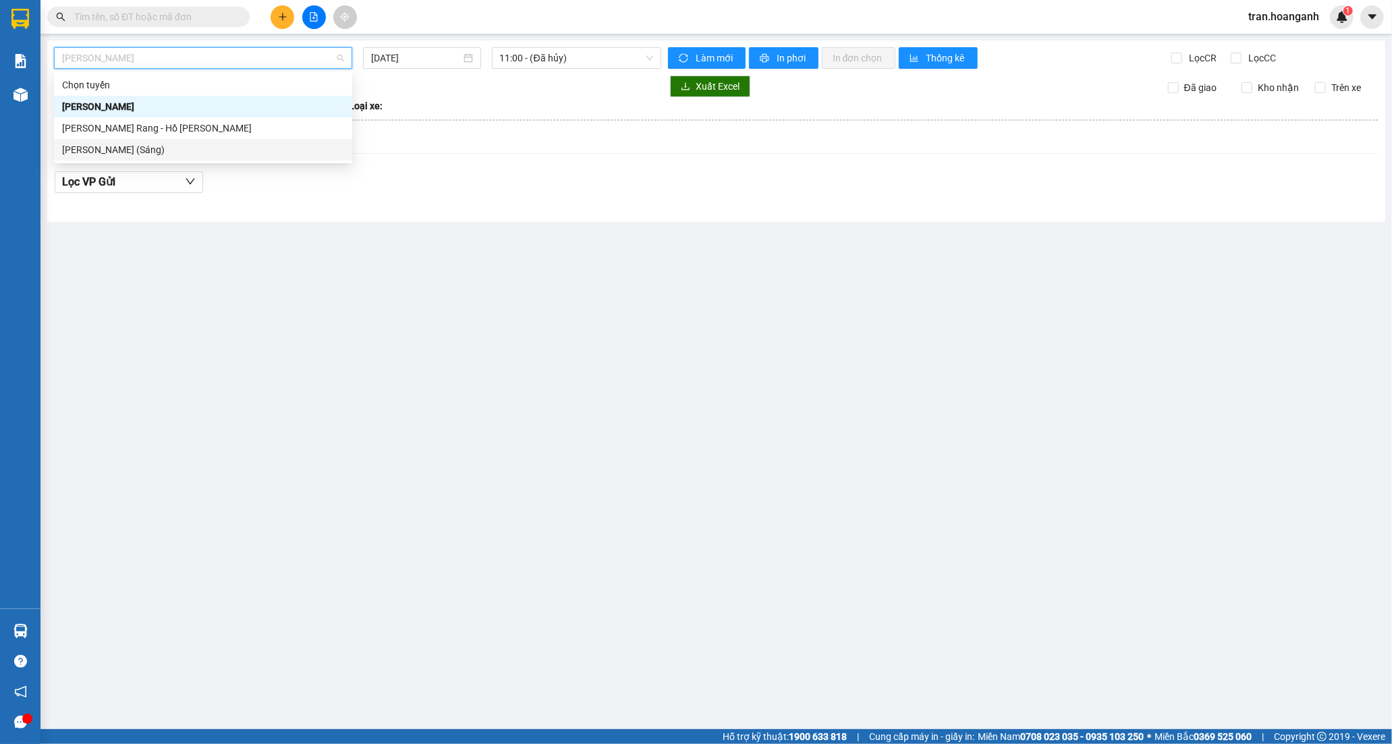
click at [174, 143] on div "[PERSON_NAME] (Sáng)" at bounding box center [203, 149] width 282 height 15
type input "[DATE]"
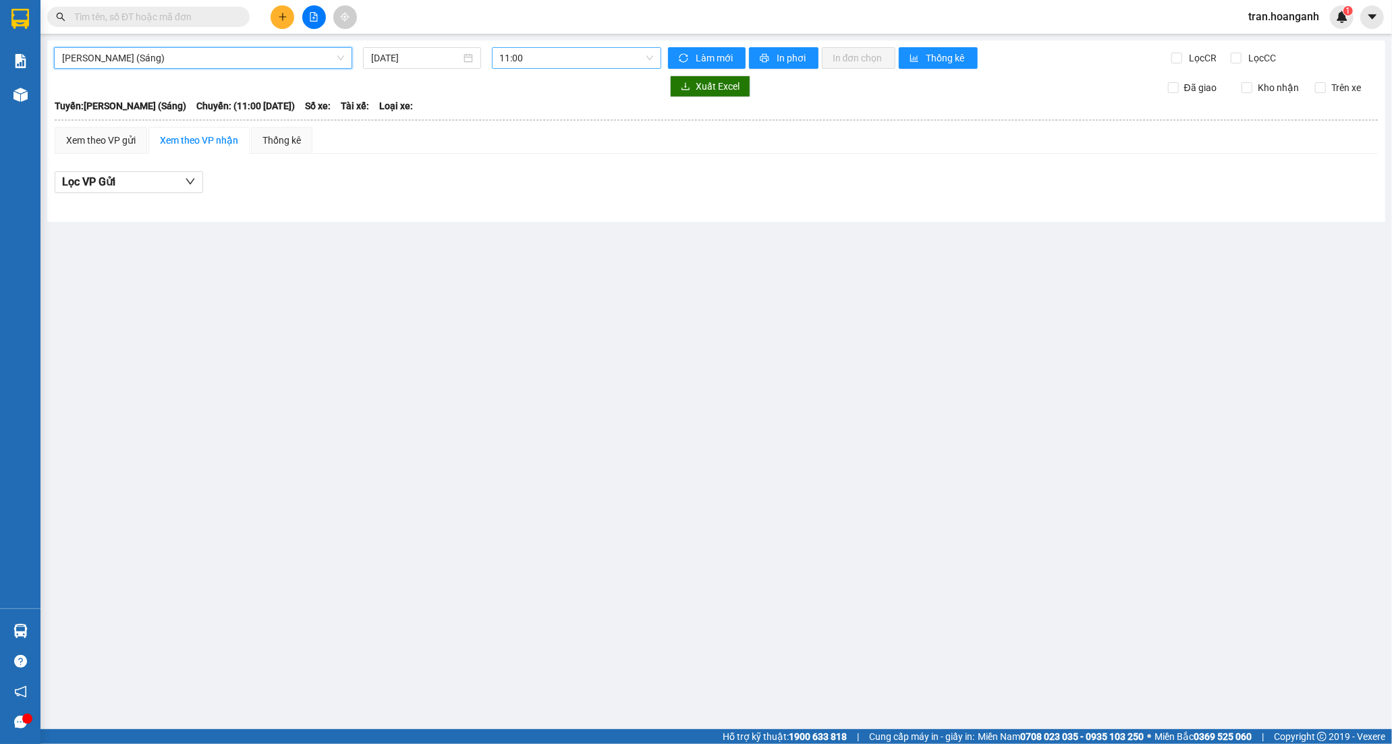
click at [520, 58] on span "11:00" at bounding box center [576, 58] width 153 height 20
drag, startPoint x: 520, startPoint y: 125, endPoint x: 616, endPoint y: 14, distance: 146.4
click at [533, 112] on div "[PERSON_NAME] 11:00 12:00 (TC) - 85H-011.55" at bounding box center [552, 106] width 121 height 65
click at [525, 130] on div "12:00 (TC) - 85H-011.55" at bounding box center [552, 128] width 105 height 15
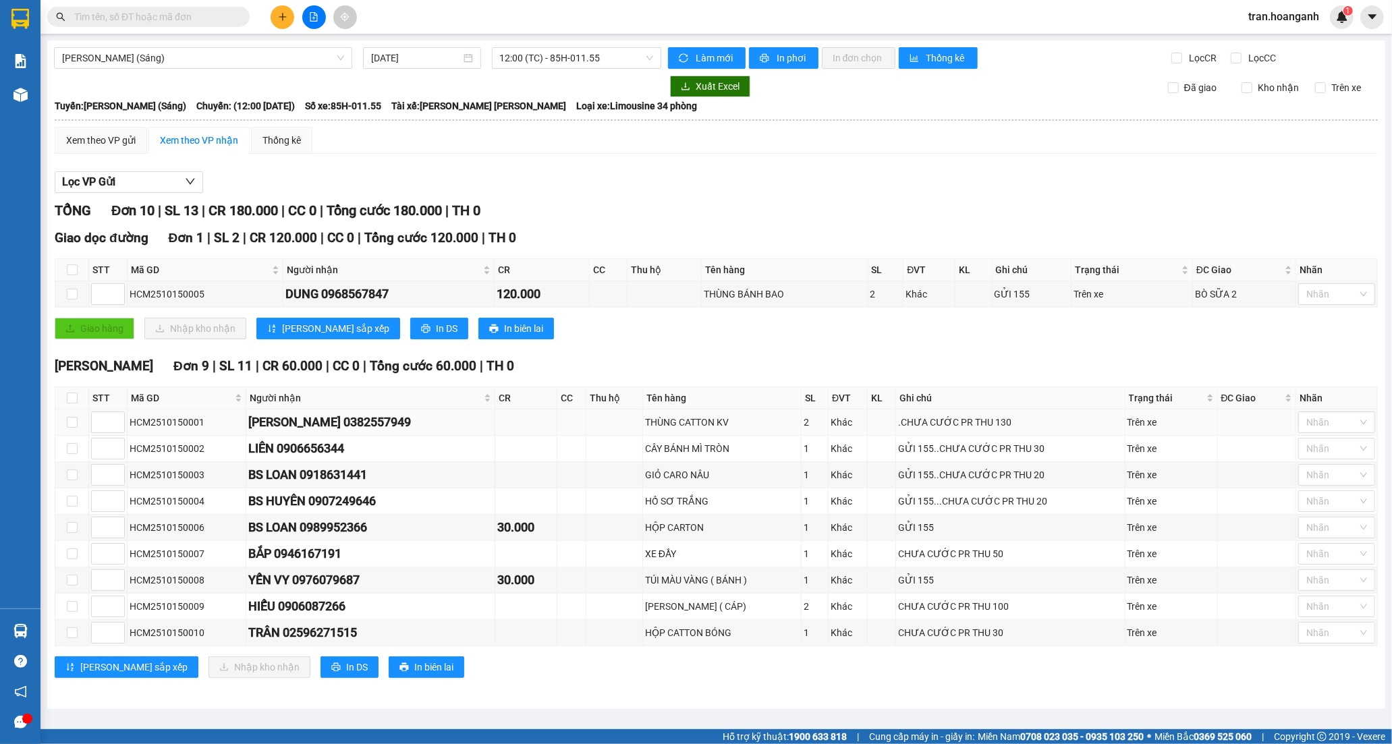
click at [279, 419] on div "[PERSON_NAME] 0382557949" at bounding box center [370, 422] width 244 height 19
drag, startPoint x: 299, startPoint y: 422, endPoint x: 378, endPoint y: 421, distance: 78.9
click at [378, 421] on div "[PERSON_NAME] 0382557949" at bounding box center [370, 422] width 244 height 19
copy div "0382557949"
click at [138, 12] on input "text" at bounding box center [153, 16] width 159 height 15
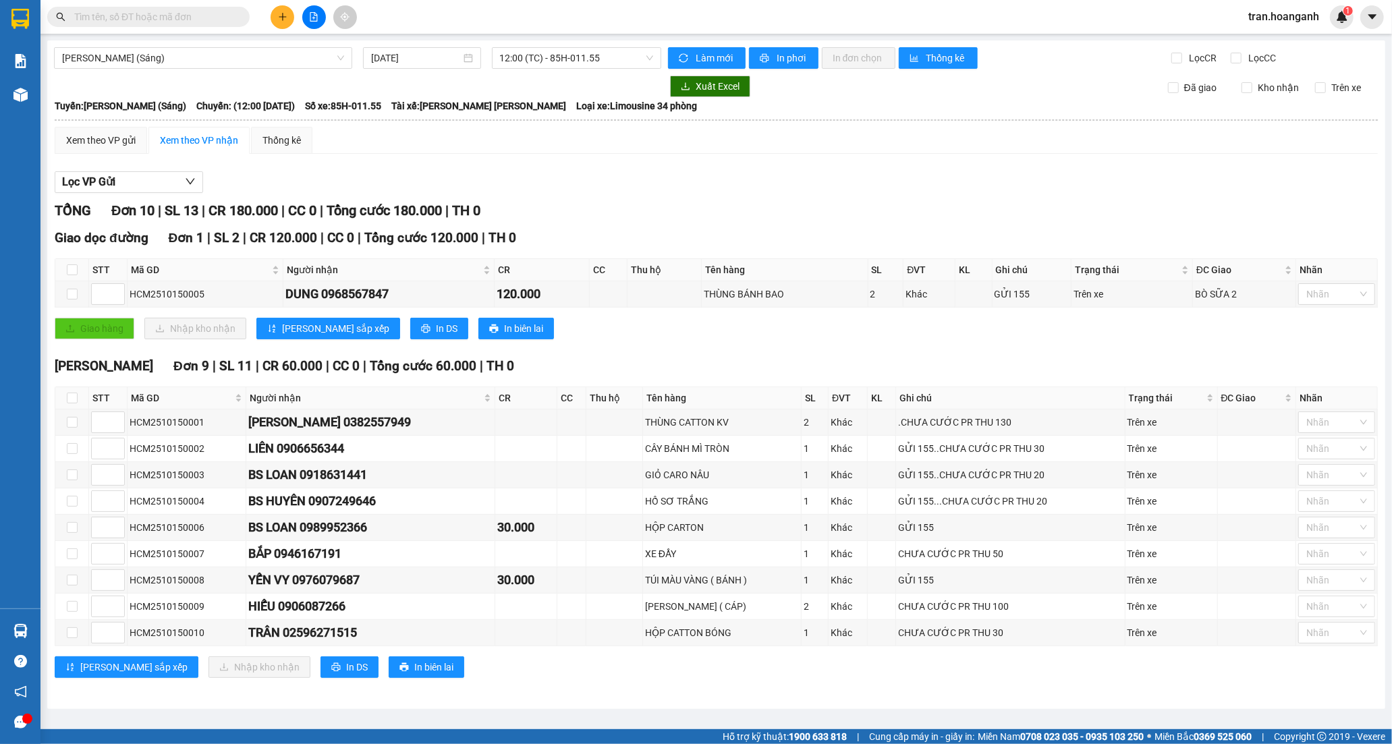
paste input "0382557949"
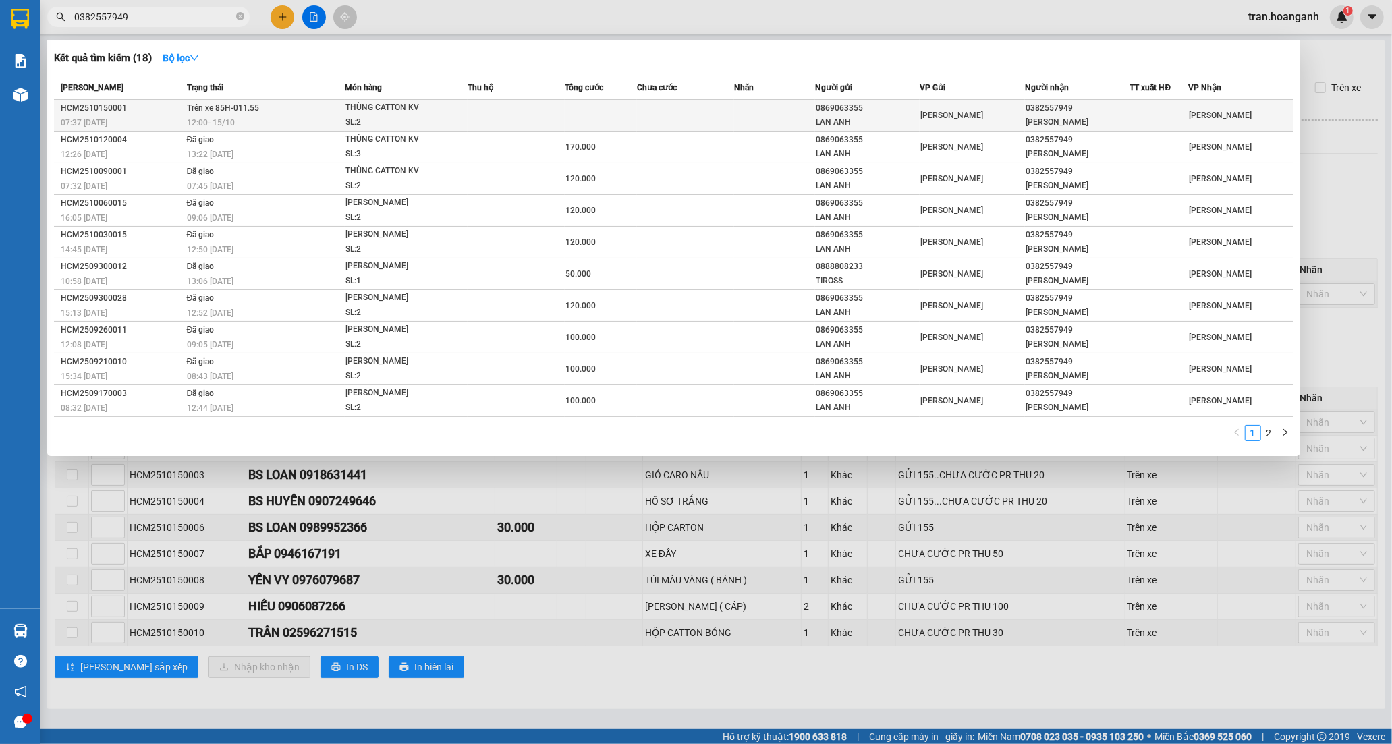
type input "0382557949"
click at [501, 115] on td at bounding box center [516, 116] width 97 height 32
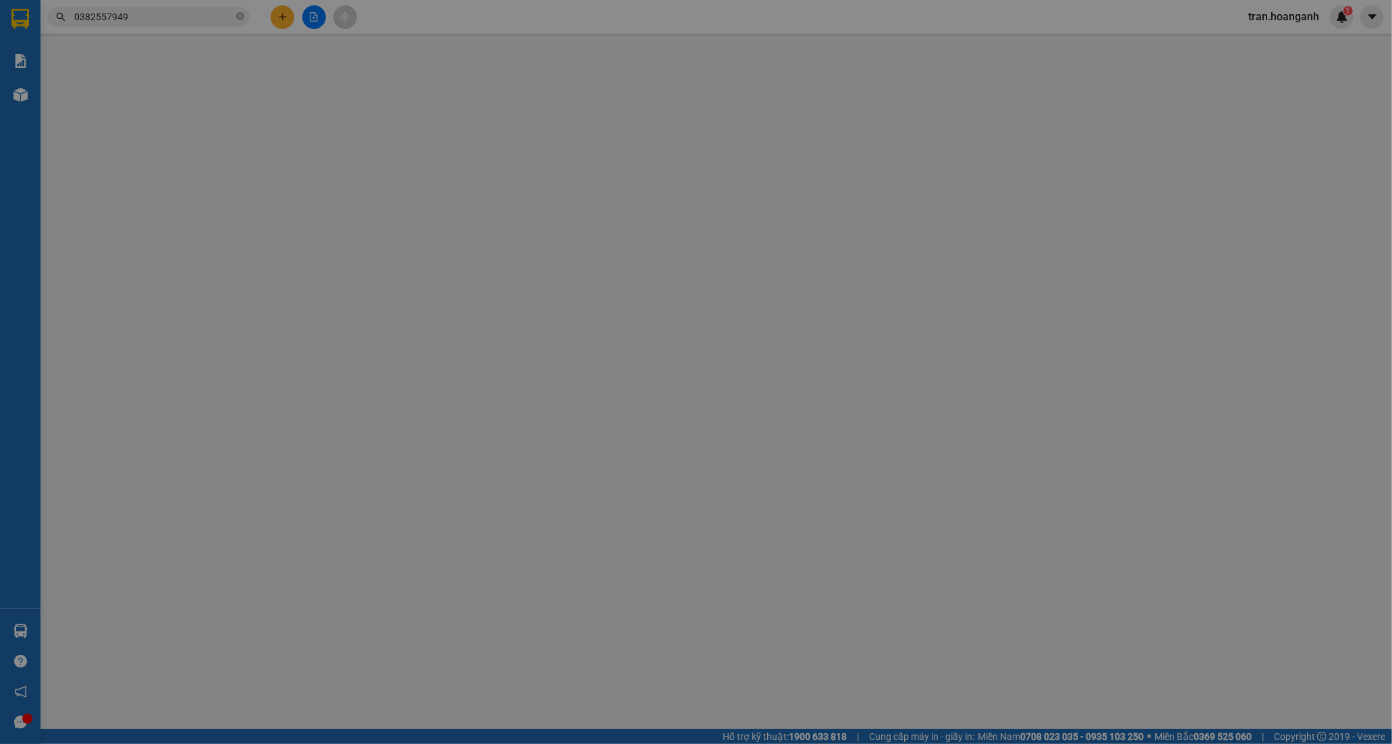
type input "0869063355"
type input "LAN ANH"
type input "0382557949"
type input "[PERSON_NAME]"
type input "0"
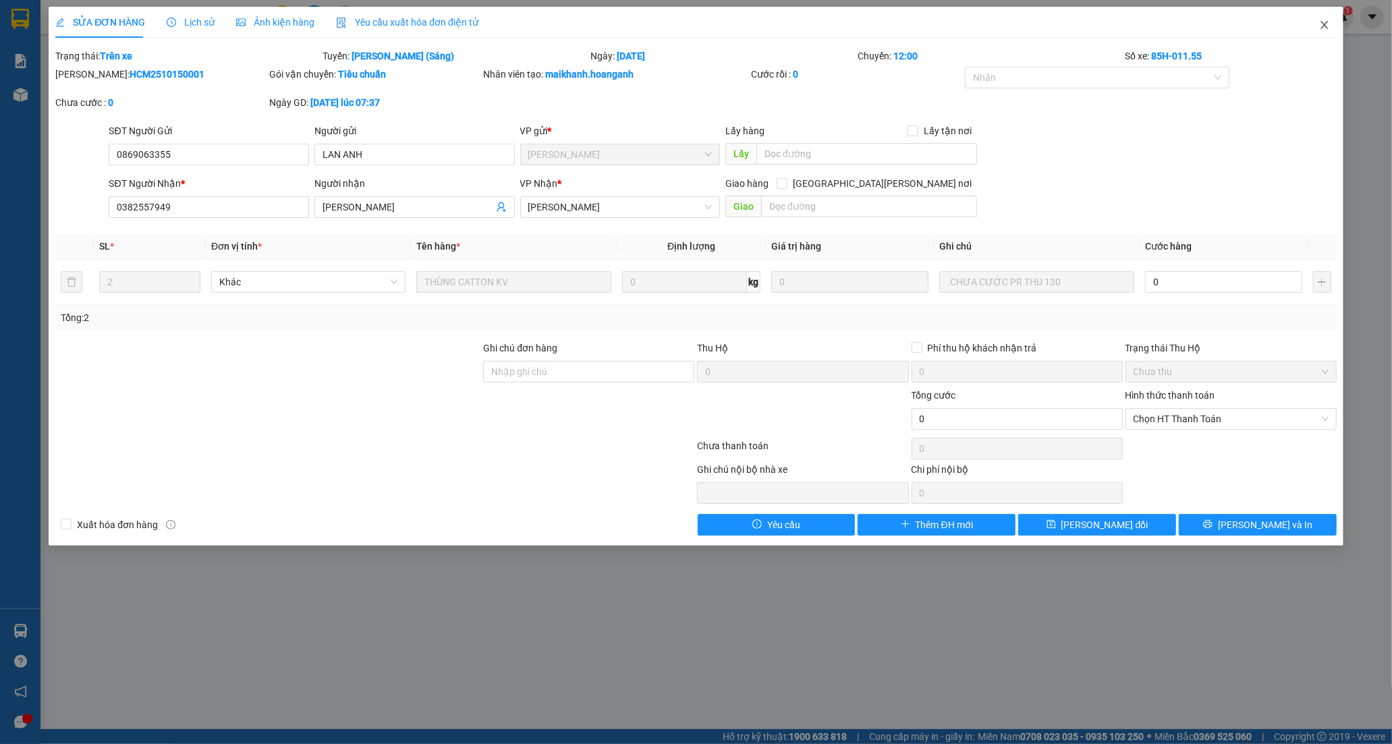
click at [1326, 20] on icon "close" at bounding box center [1324, 25] width 11 height 11
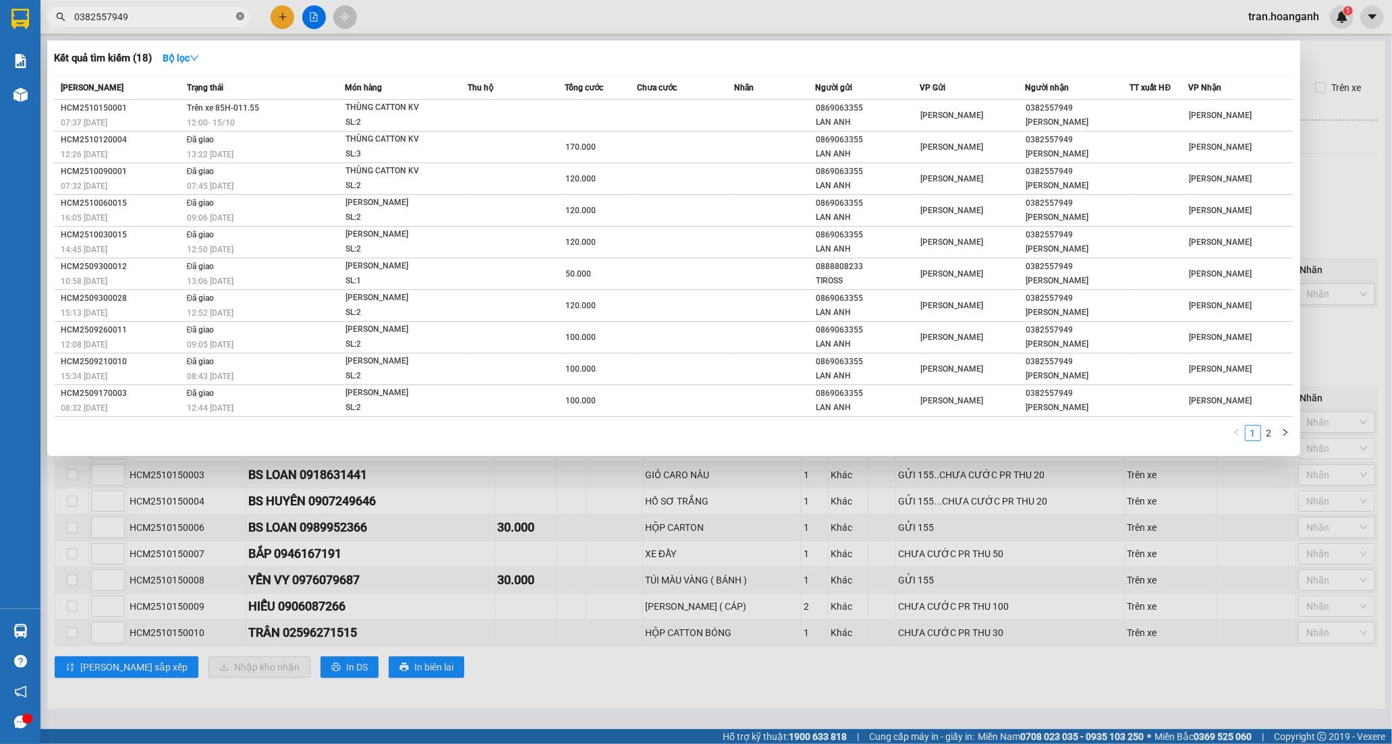
click at [244, 13] on icon "close-circle" at bounding box center [240, 16] width 8 height 8
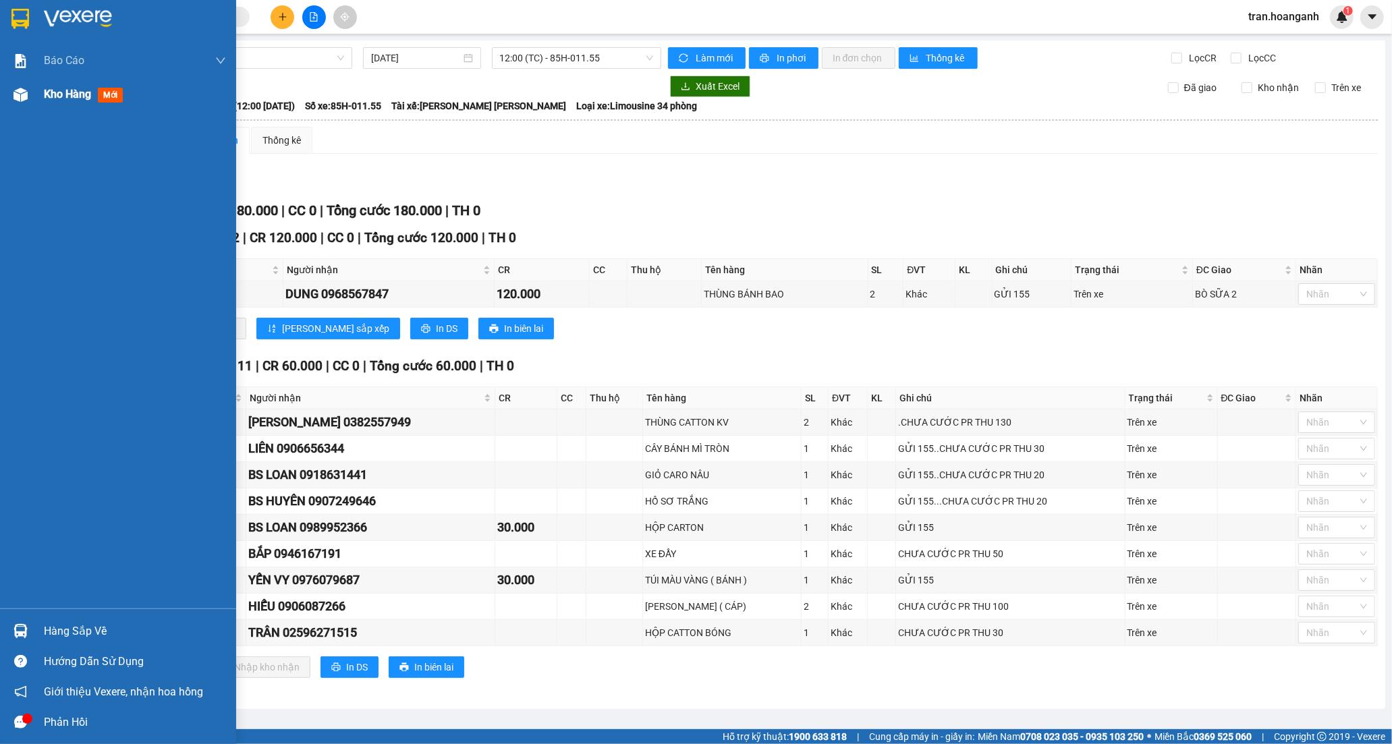
click at [50, 94] on span "Kho hàng" at bounding box center [67, 94] width 47 height 13
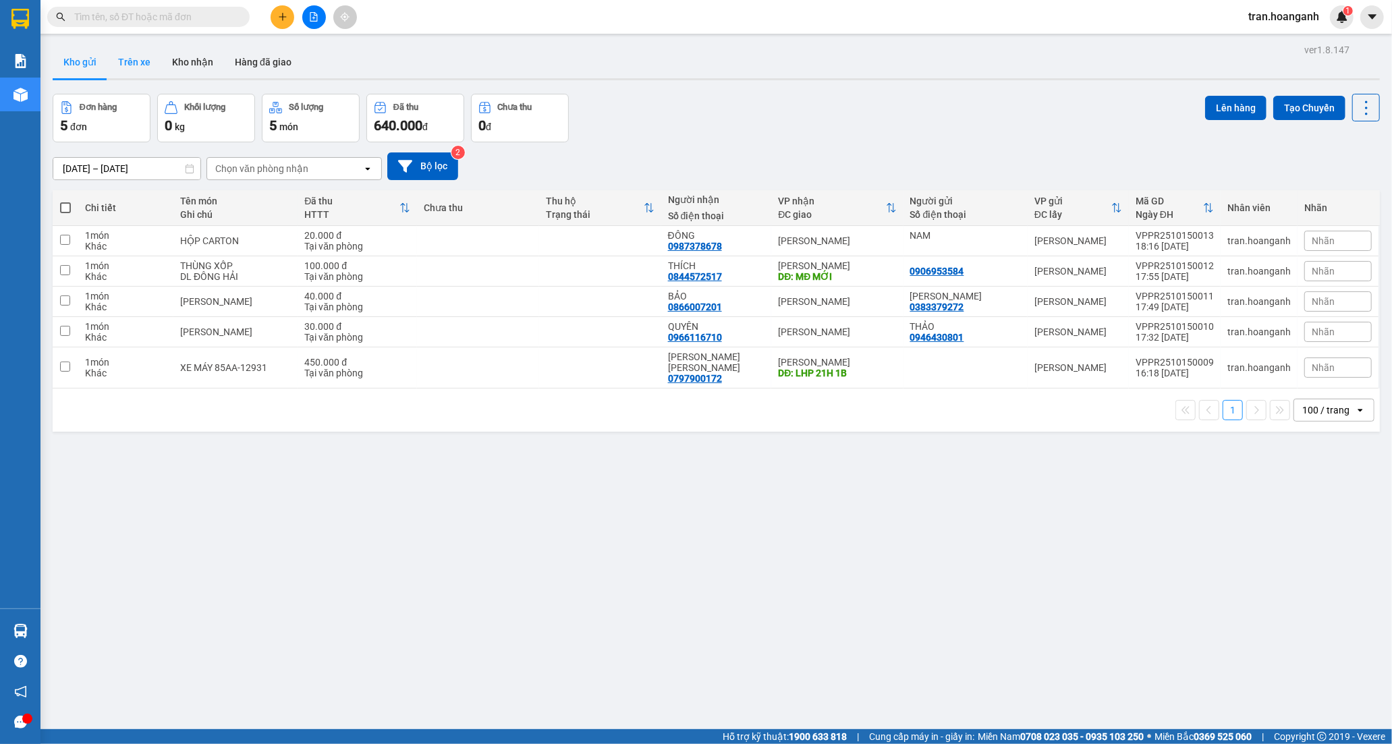
click at [146, 61] on button "Trên xe" at bounding box center [134, 62] width 54 height 32
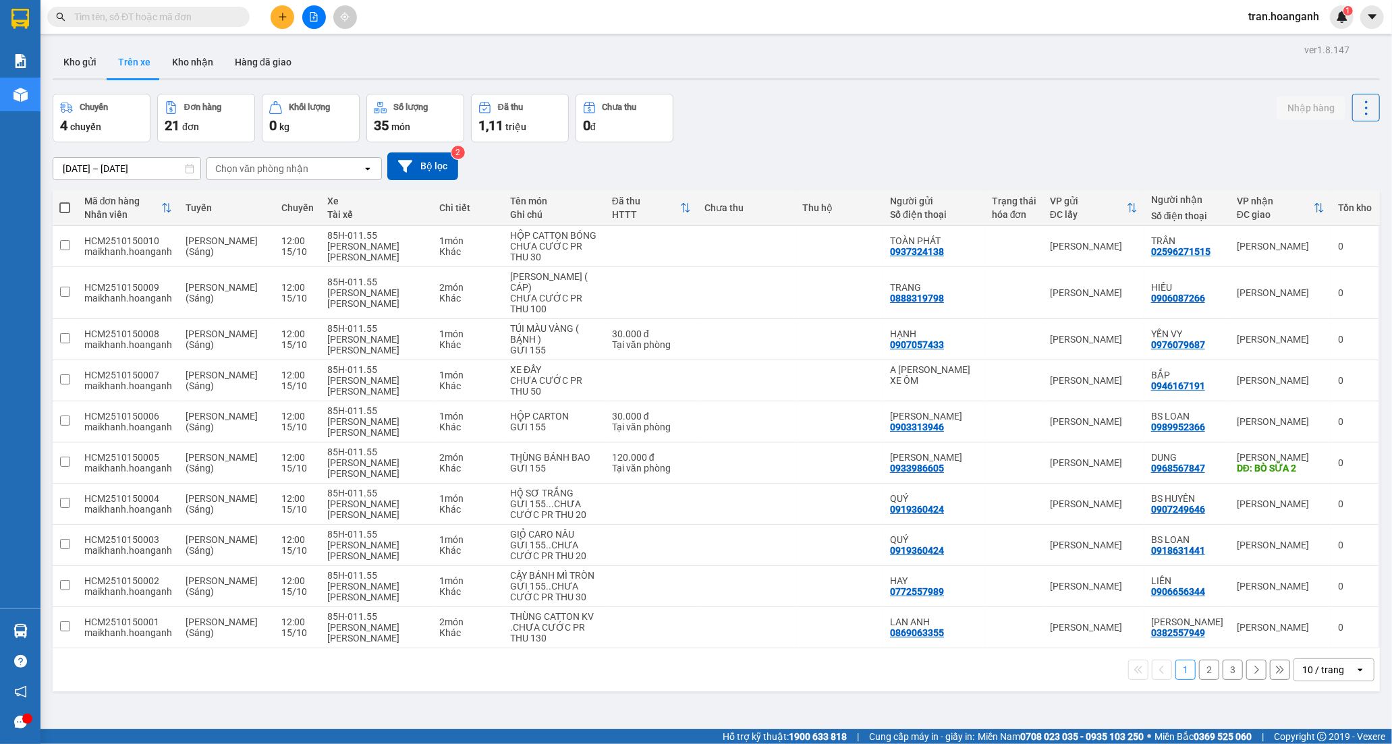
click at [287, 11] on button at bounding box center [283, 17] width 24 height 24
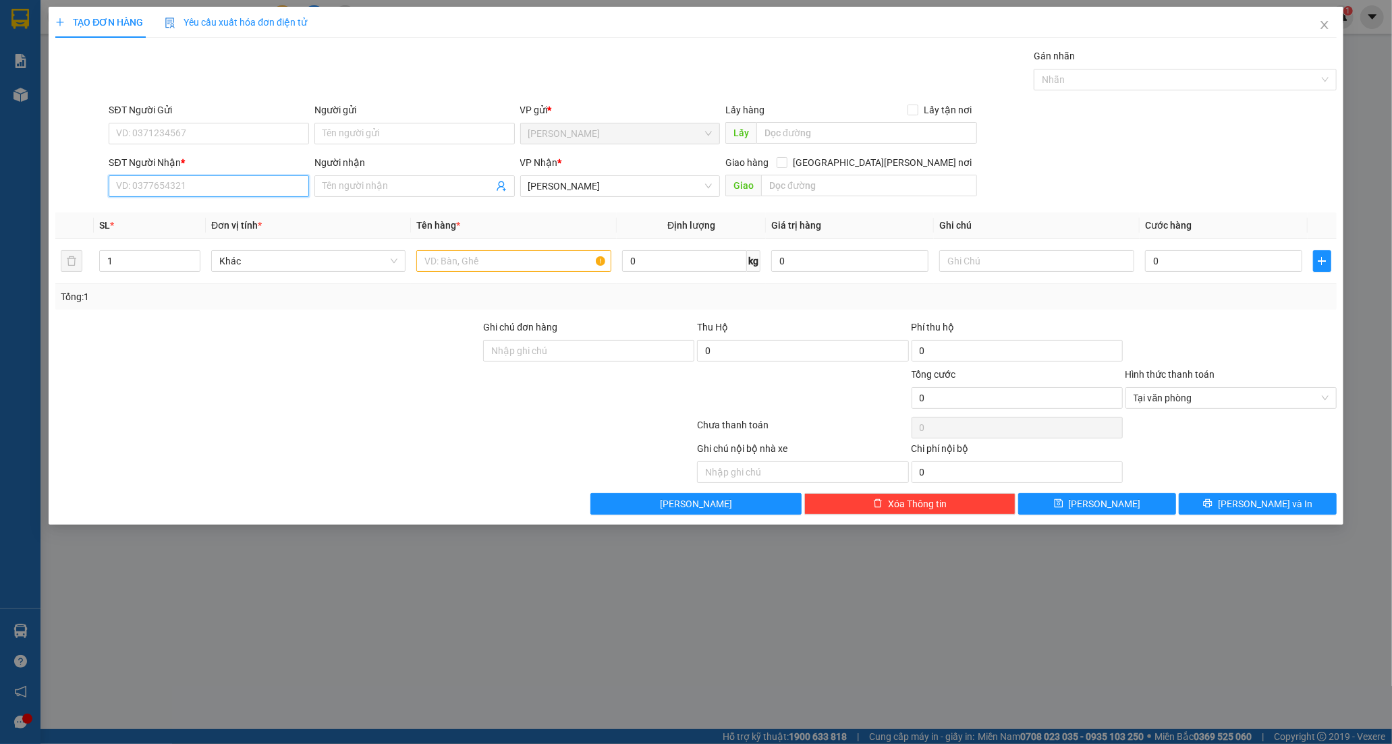
click at [157, 186] on input "SĐT Người Nhận *" at bounding box center [209, 186] width 200 height 22
type input "0358814603"
click at [368, 194] on span at bounding box center [414, 186] width 200 height 22
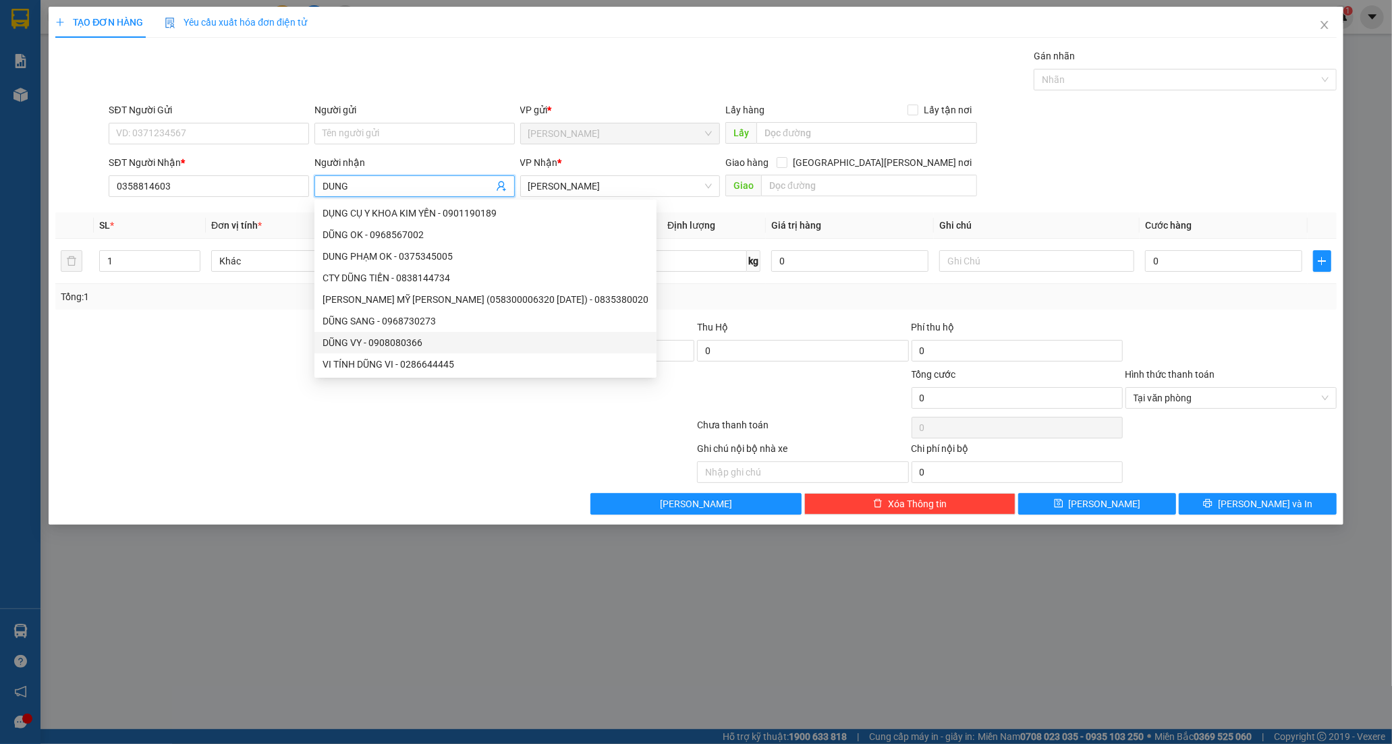
type input "DUNG"
click at [588, 440] on div at bounding box center [375, 427] width 642 height 27
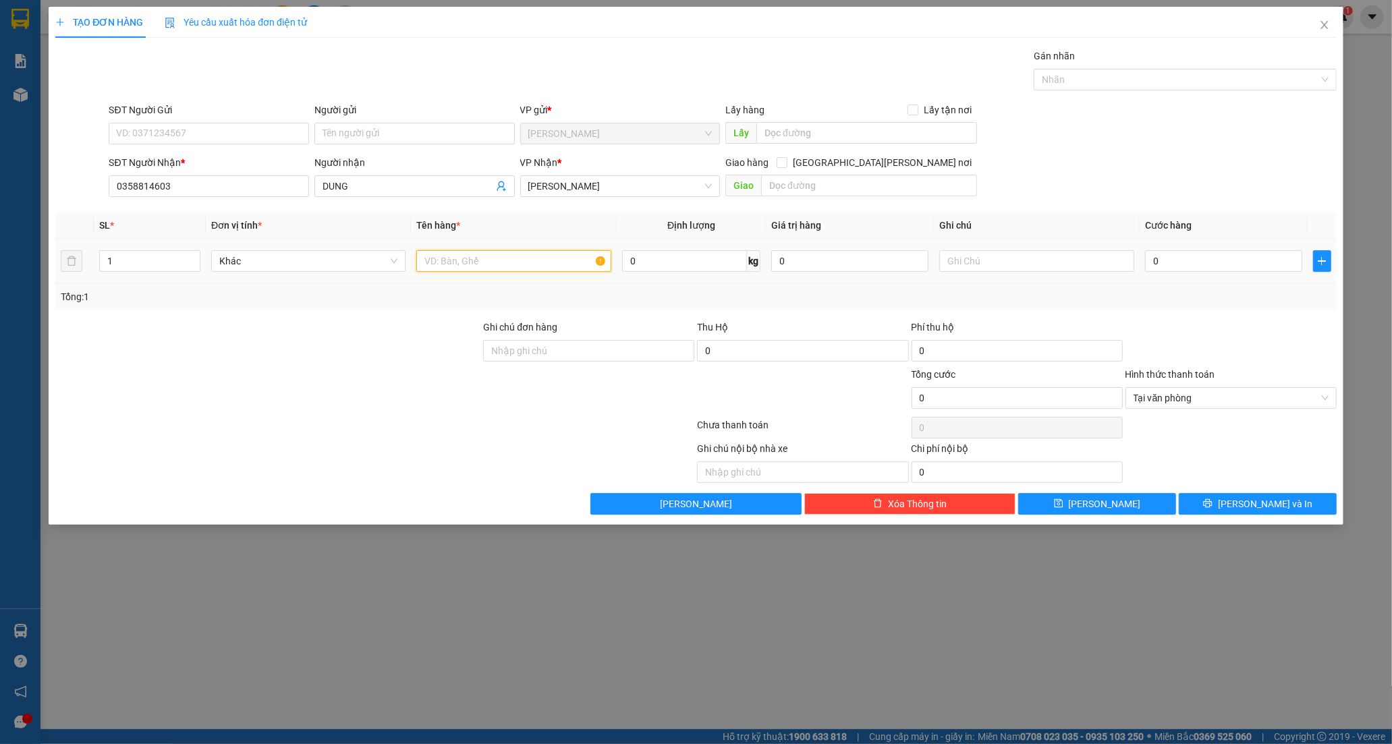
click at [464, 267] on input "text" at bounding box center [513, 261] width 194 height 22
paste input "ÙNG"
type input "THÙNG B XANH"
click at [986, 262] on input "text" at bounding box center [1036, 261] width 194 height 22
paste input "Đ"
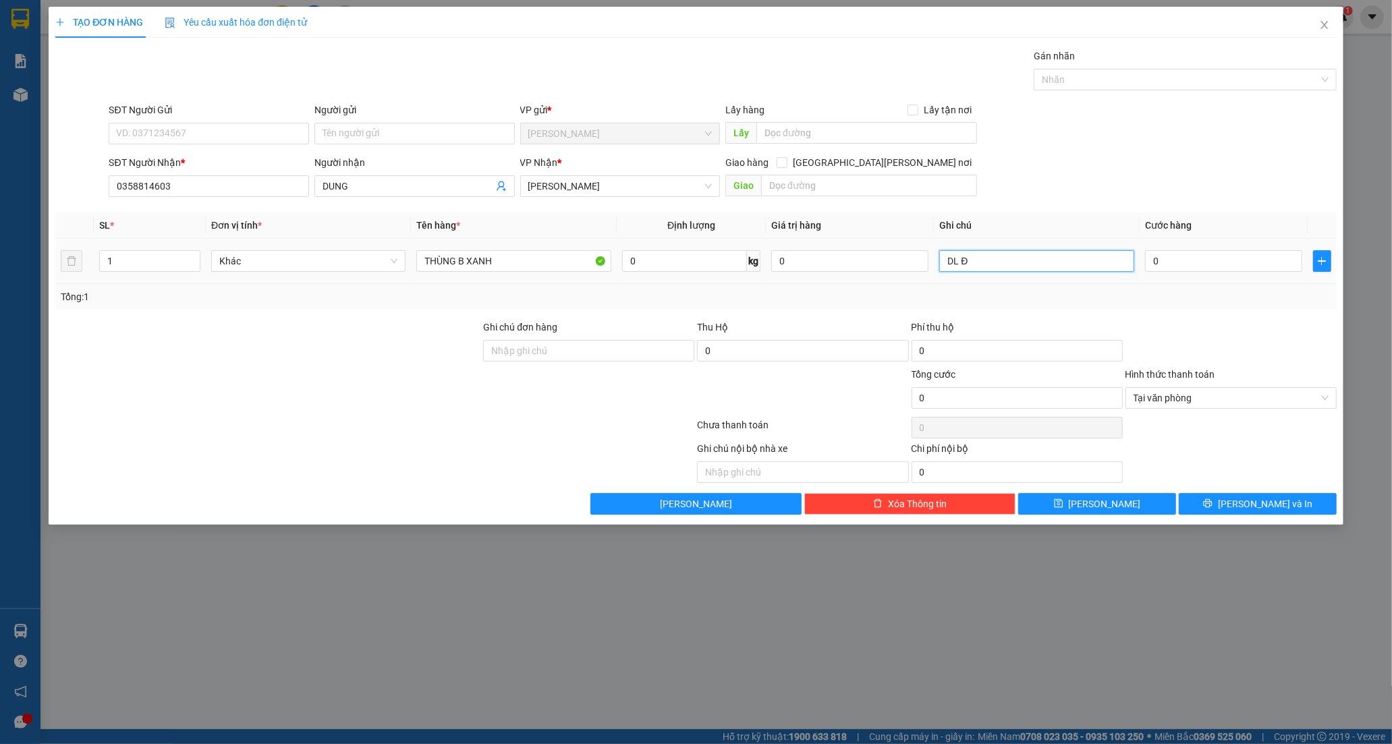
paste input "Ô"
paste input "ẢI"
type input "DL ĐÔNG HẢI"
click at [1204, 250] on input "0" at bounding box center [1223, 261] width 157 height 22
type input "5"
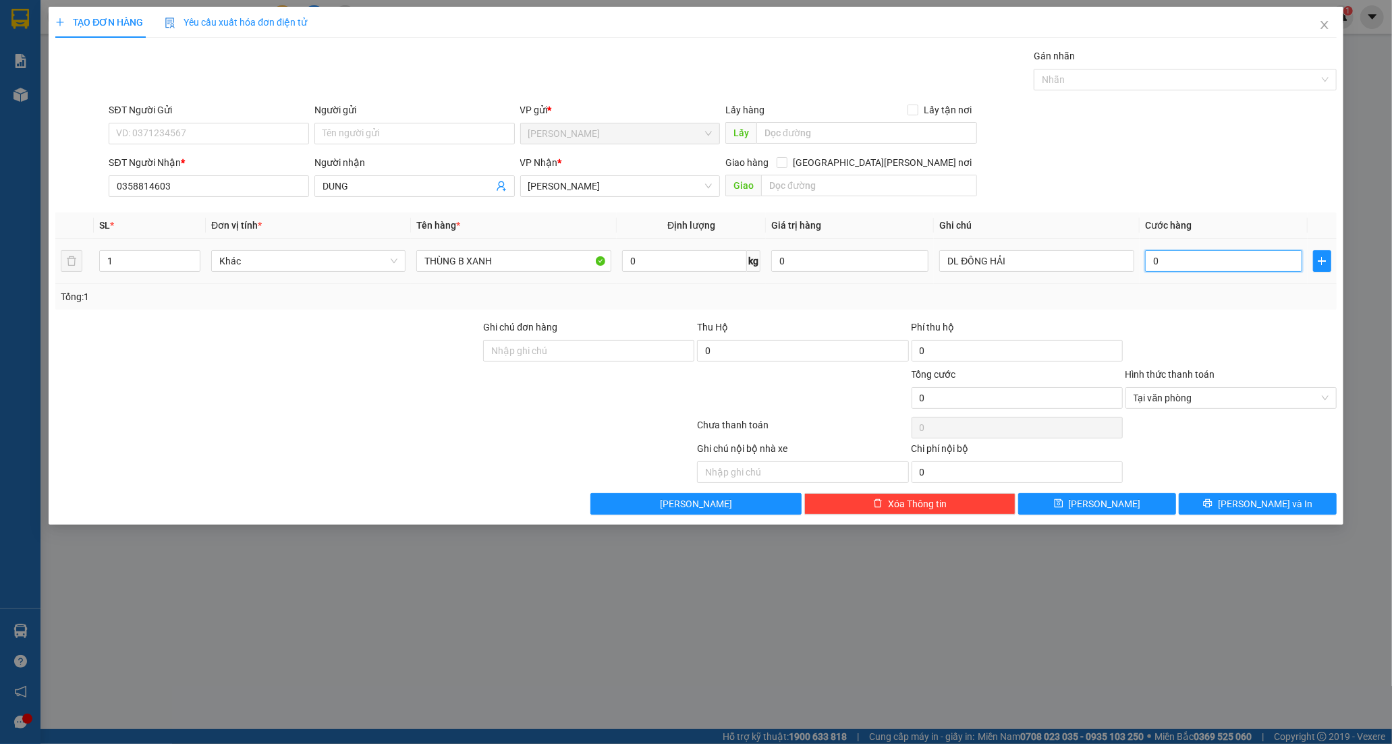
type input "5"
type input "50"
type input "50.000"
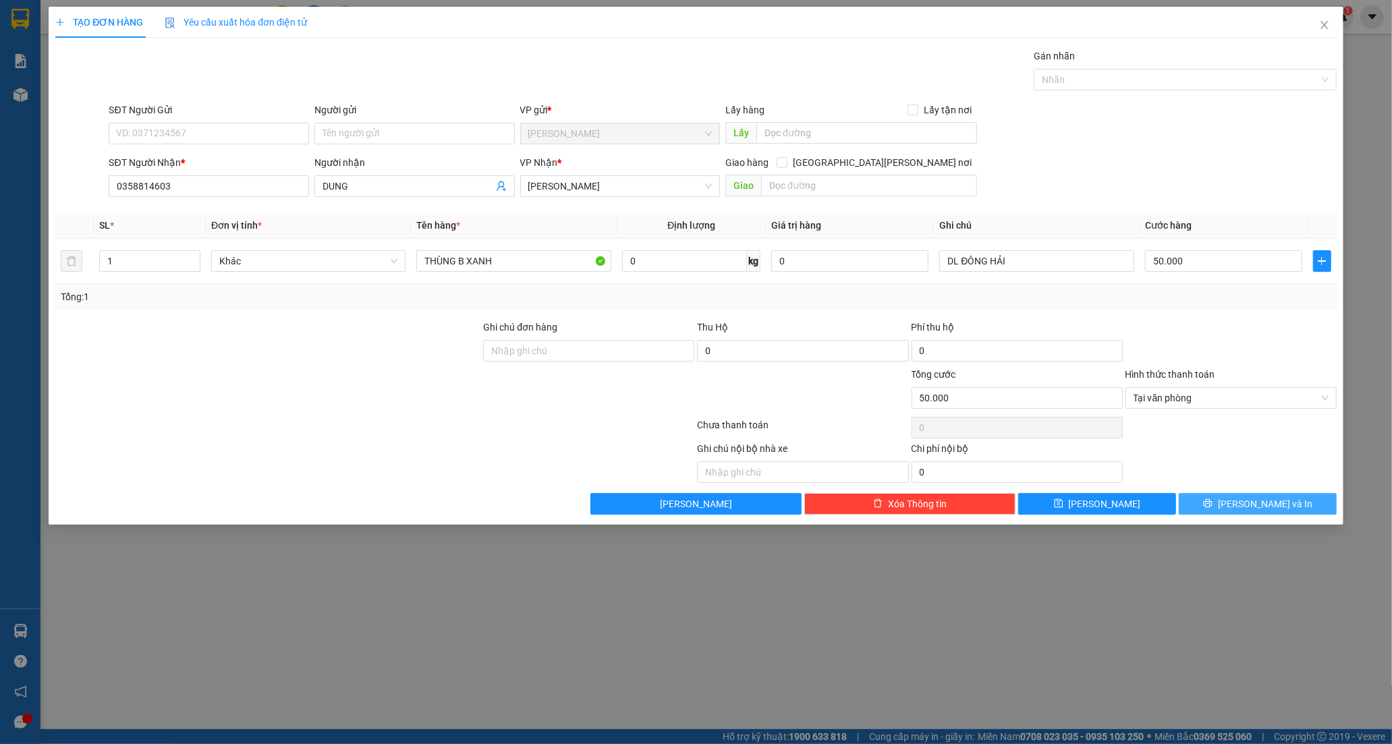
drag, startPoint x: 1225, startPoint y: 507, endPoint x: 1017, endPoint y: 136, distance: 424.7
click at [1225, 507] on button "[PERSON_NAME] và In" at bounding box center [1258, 504] width 158 height 22
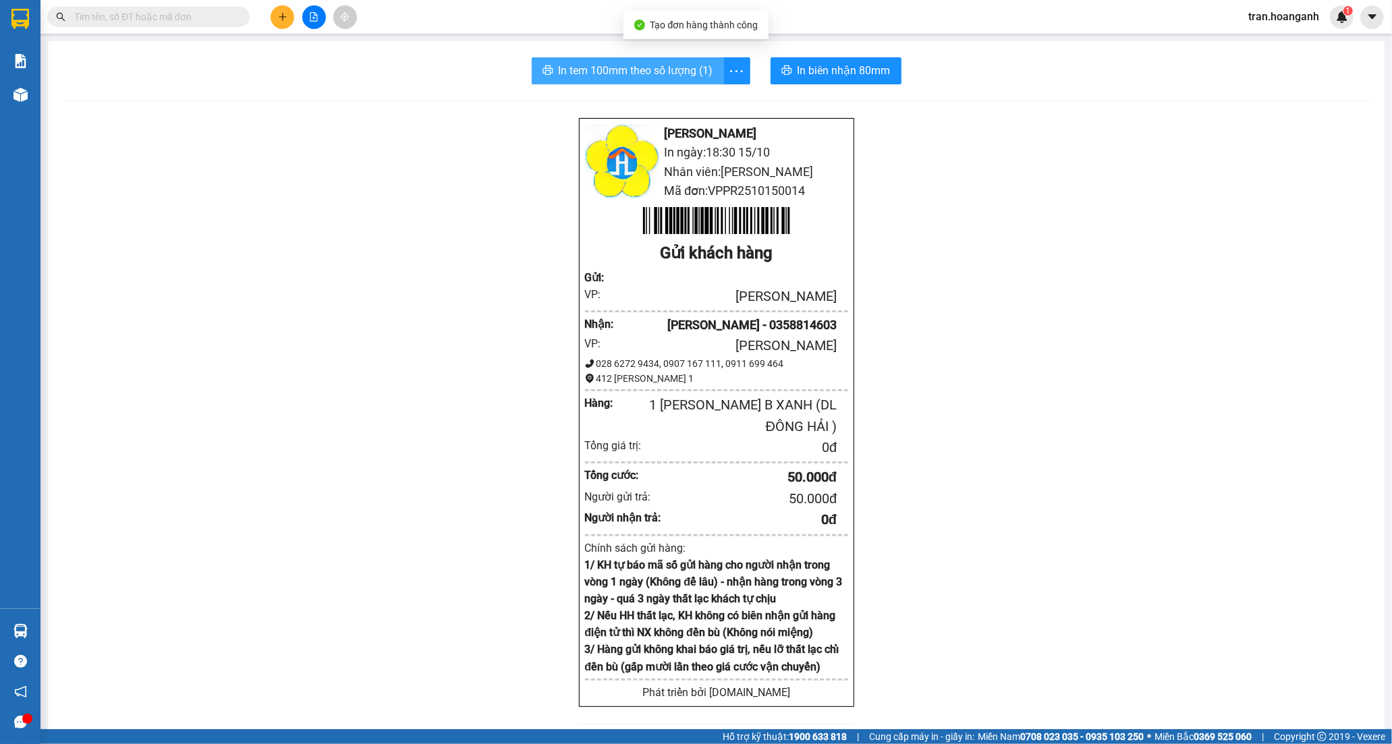
click at [652, 65] on span "In tem 100mm theo số lượng (1)" at bounding box center [636, 70] width 155 height 17
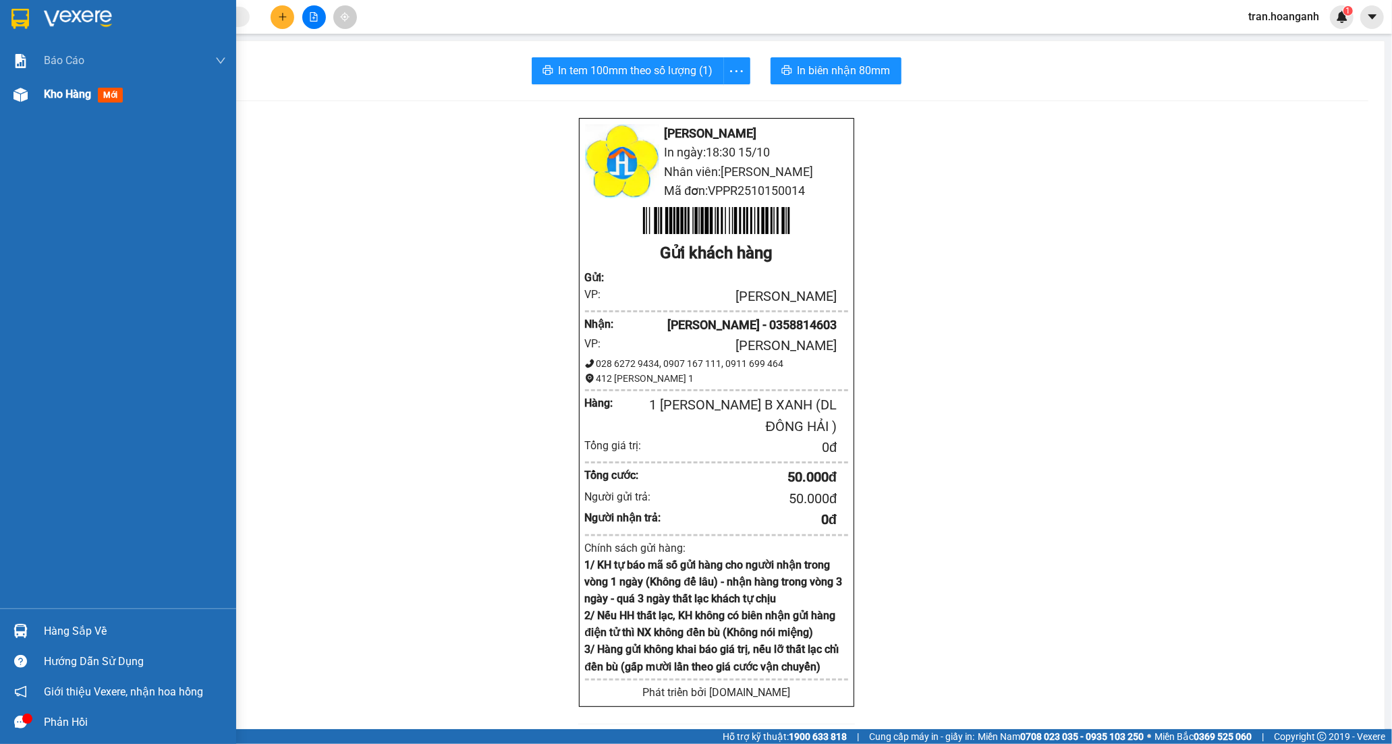
click at [65, 90] on span "Kho hàng" at bounding box center [67, 94] width 47 height 13
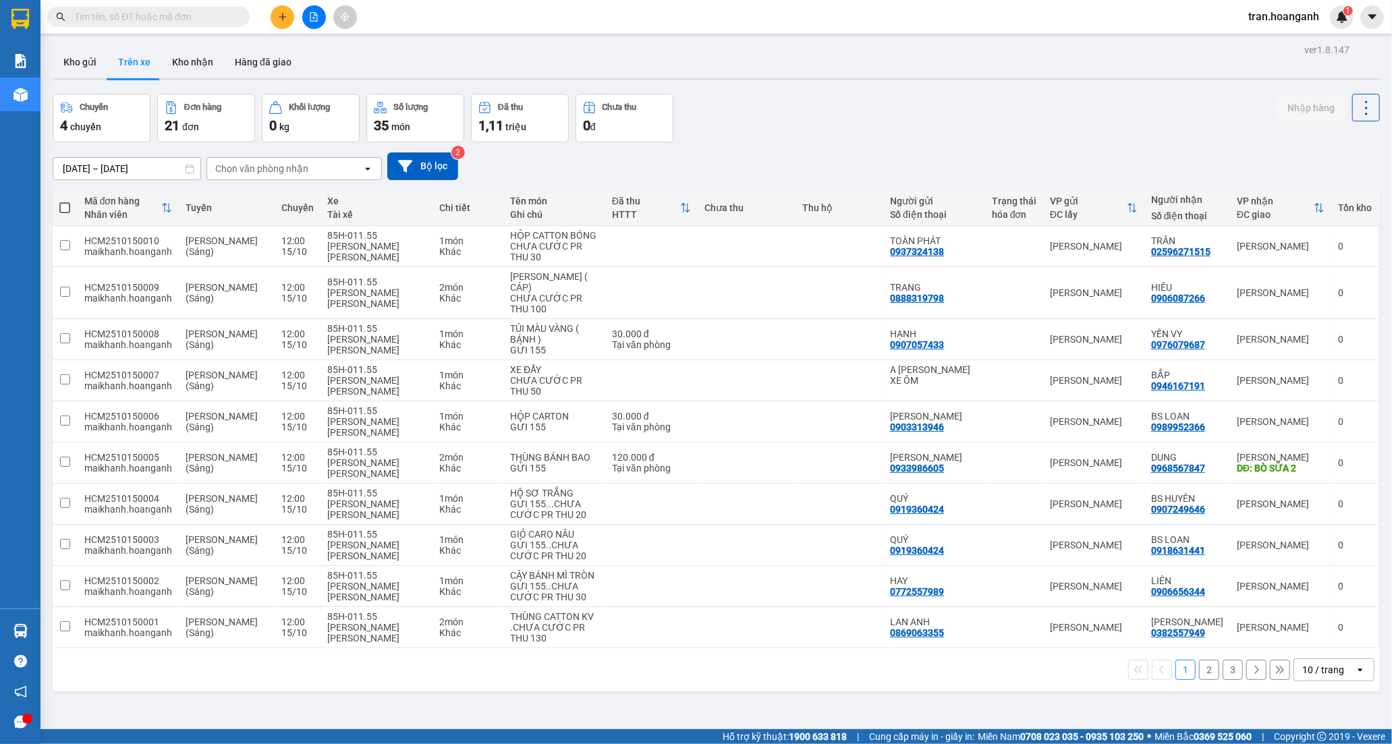
click at [185, 18] on input "text" at bounding box center [153, 16] width 159 height 15
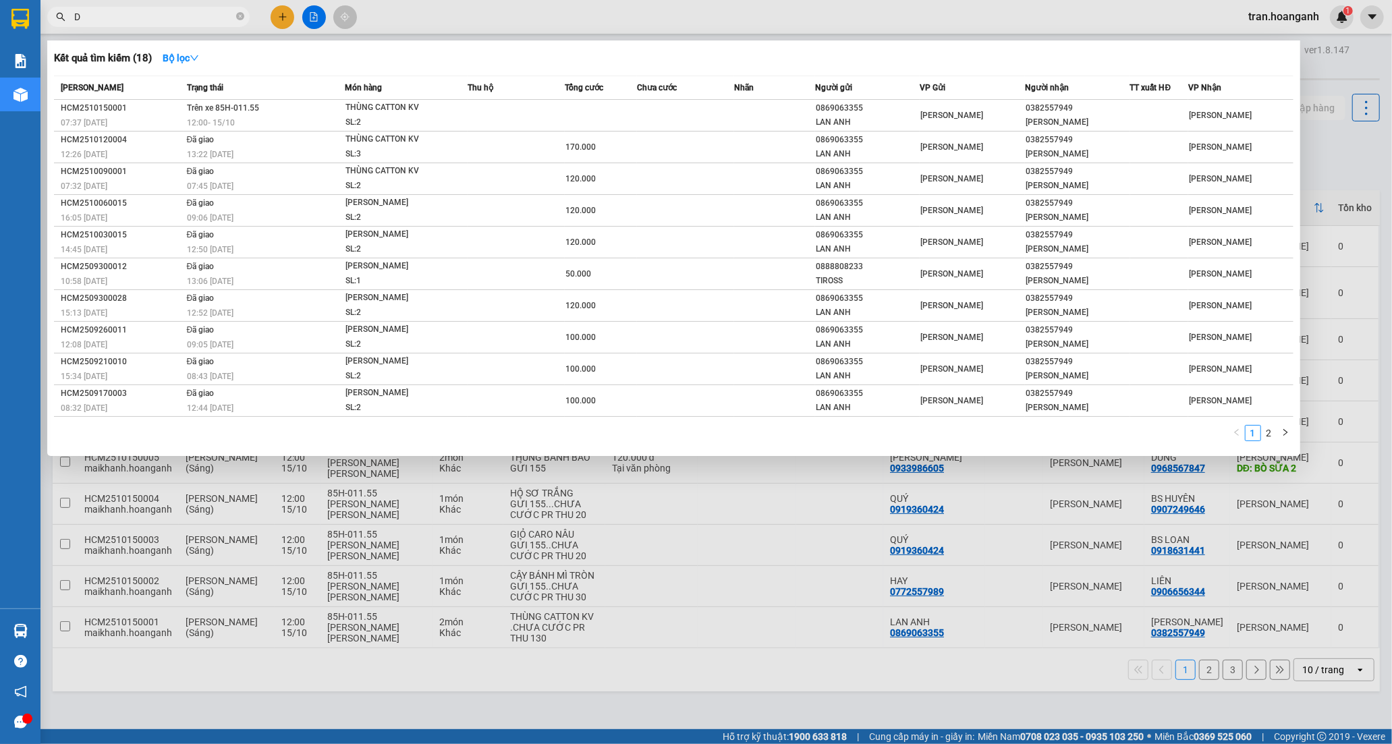
paste input "Ư"
paste input "Ơ"
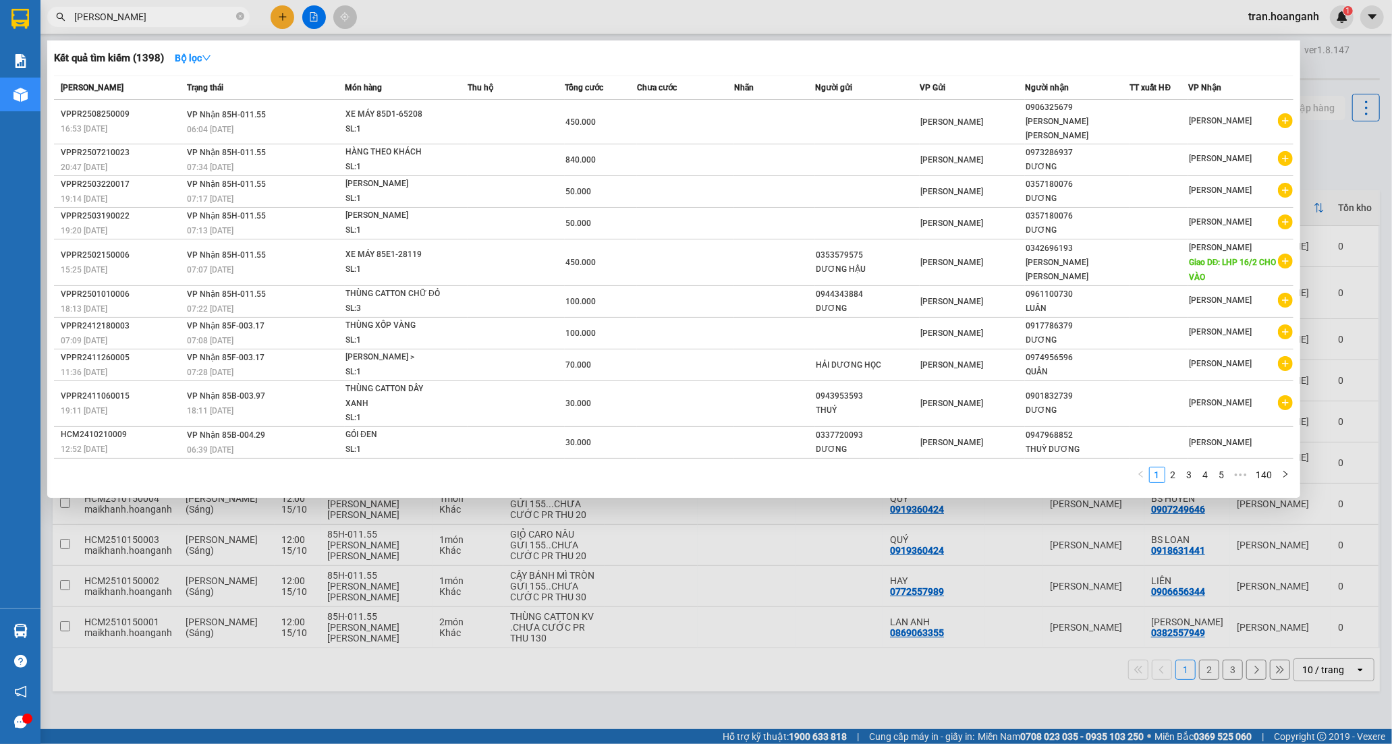
paste input "ÓC"
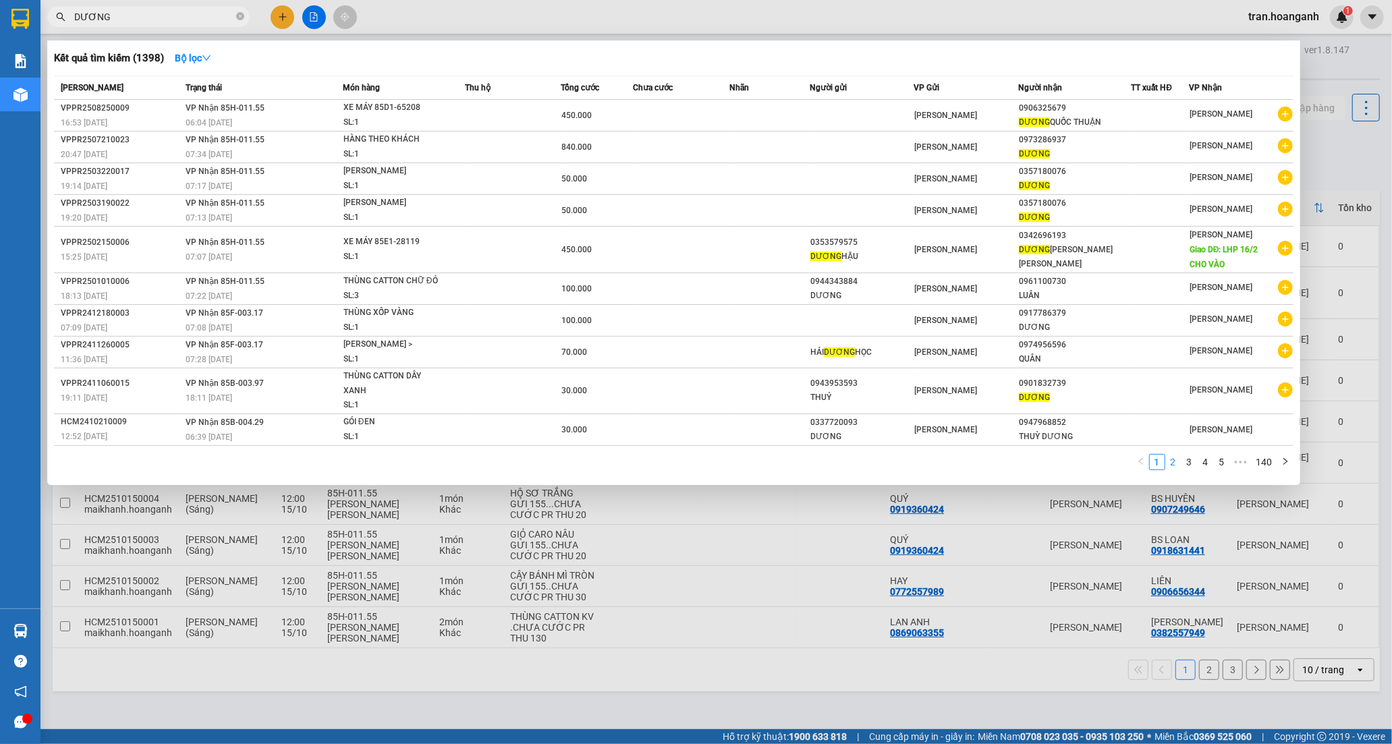
type input "DƯƠNG"
click at [1175, 469] on link "2" at bounding box center [1173, 462] width 15 height 15
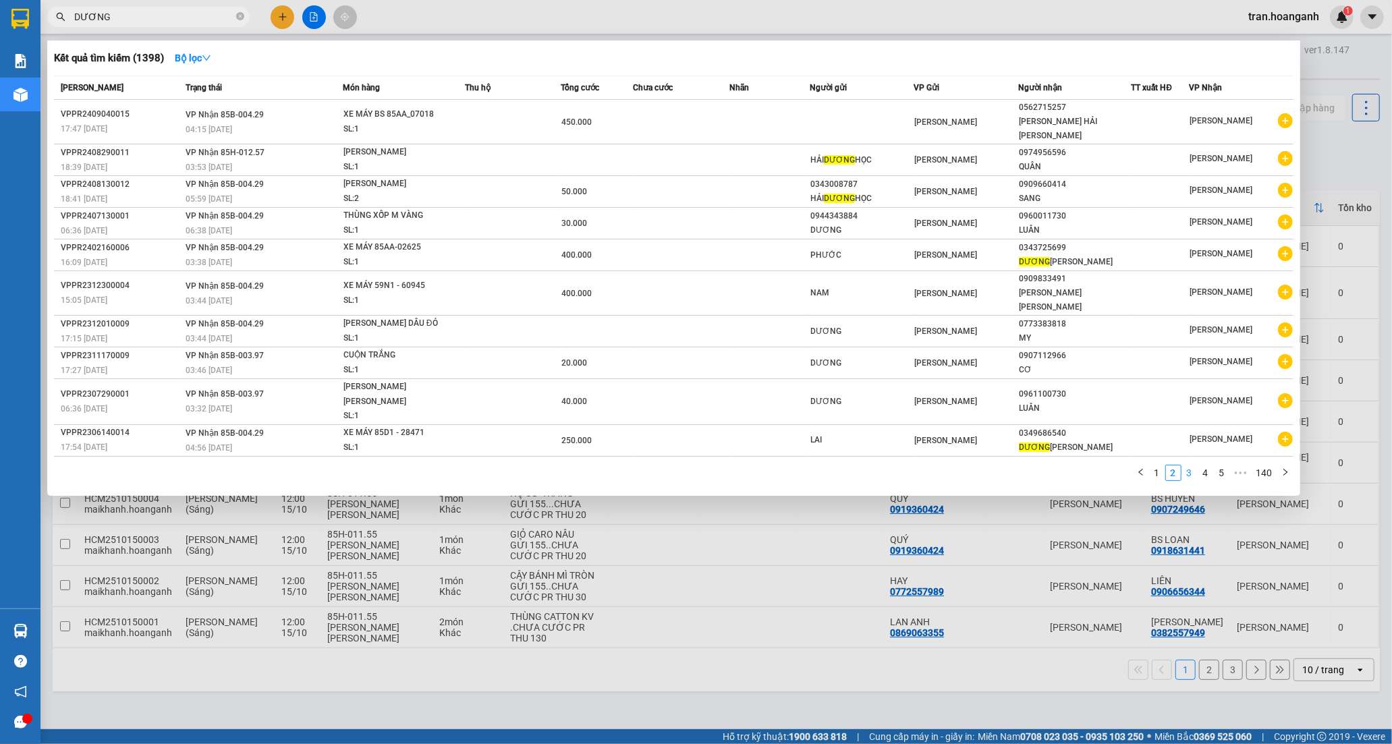
click at [1188, 466] on link "3" at bounding box center [1189, 473] width 15 height 15
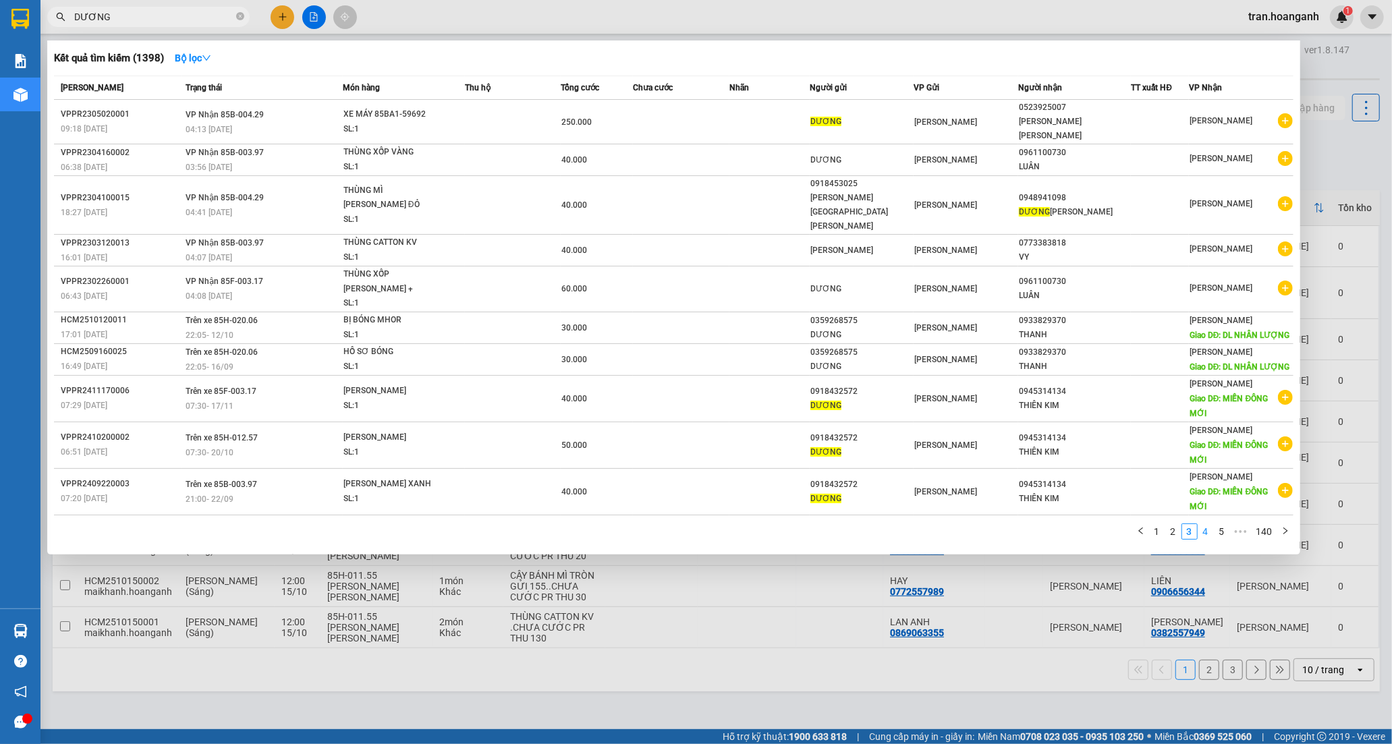
click at [1206, 524] on link "4" at bounding box center [1205, 531] width 15 height 15
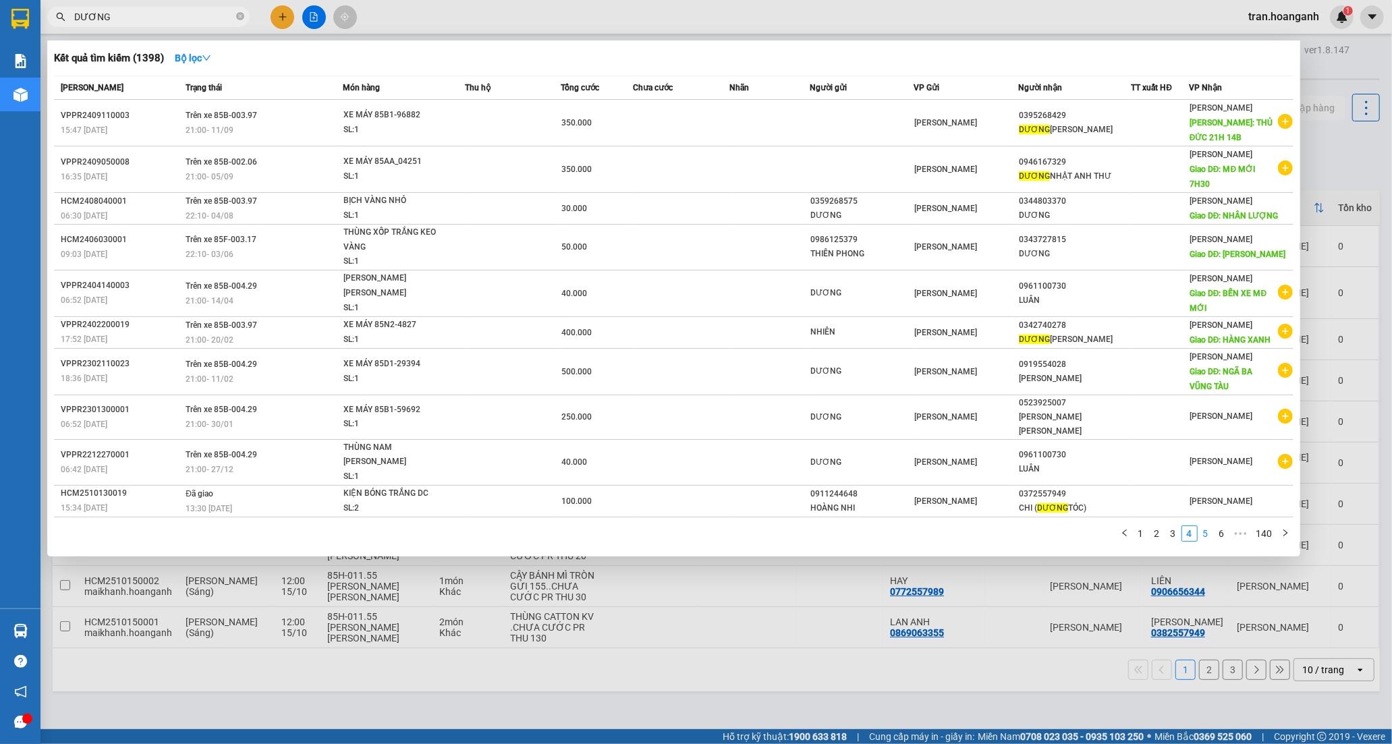
click at [1208, 527] on link "5" at bounding box center [1205, 533] width 15 height 15
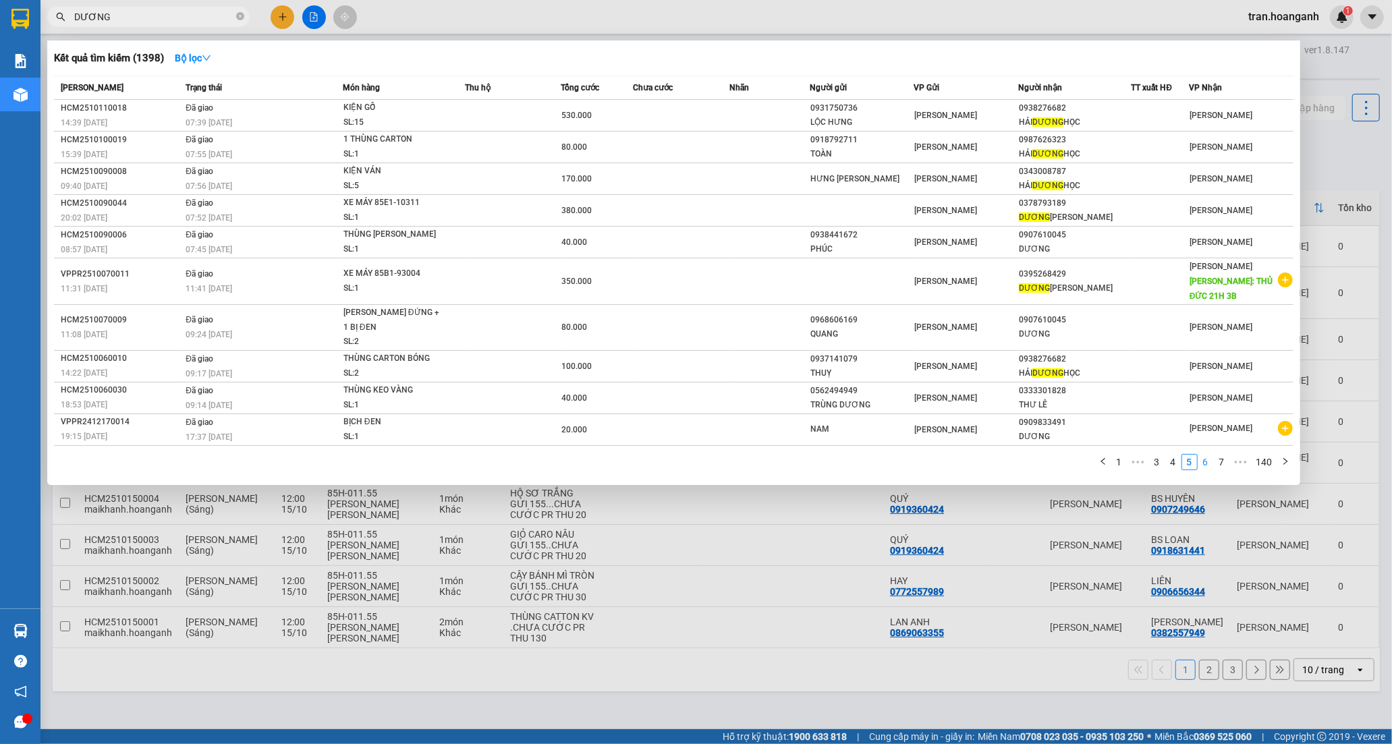
click at [1206, 470] on link "6" at bounding box center [1205, 462] width 15 height 15
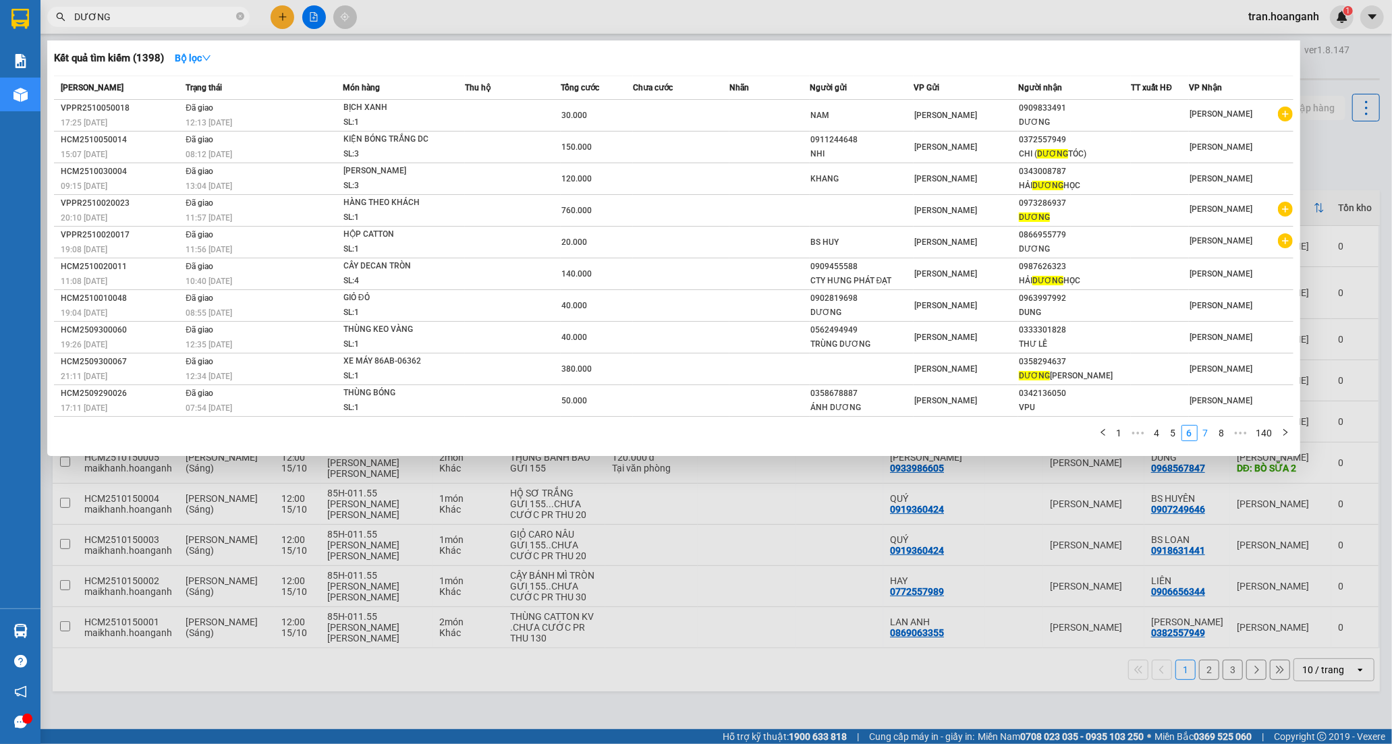
click at [1202, 439] on link "7" at bounding box center [1205, 433] width 15 height 15
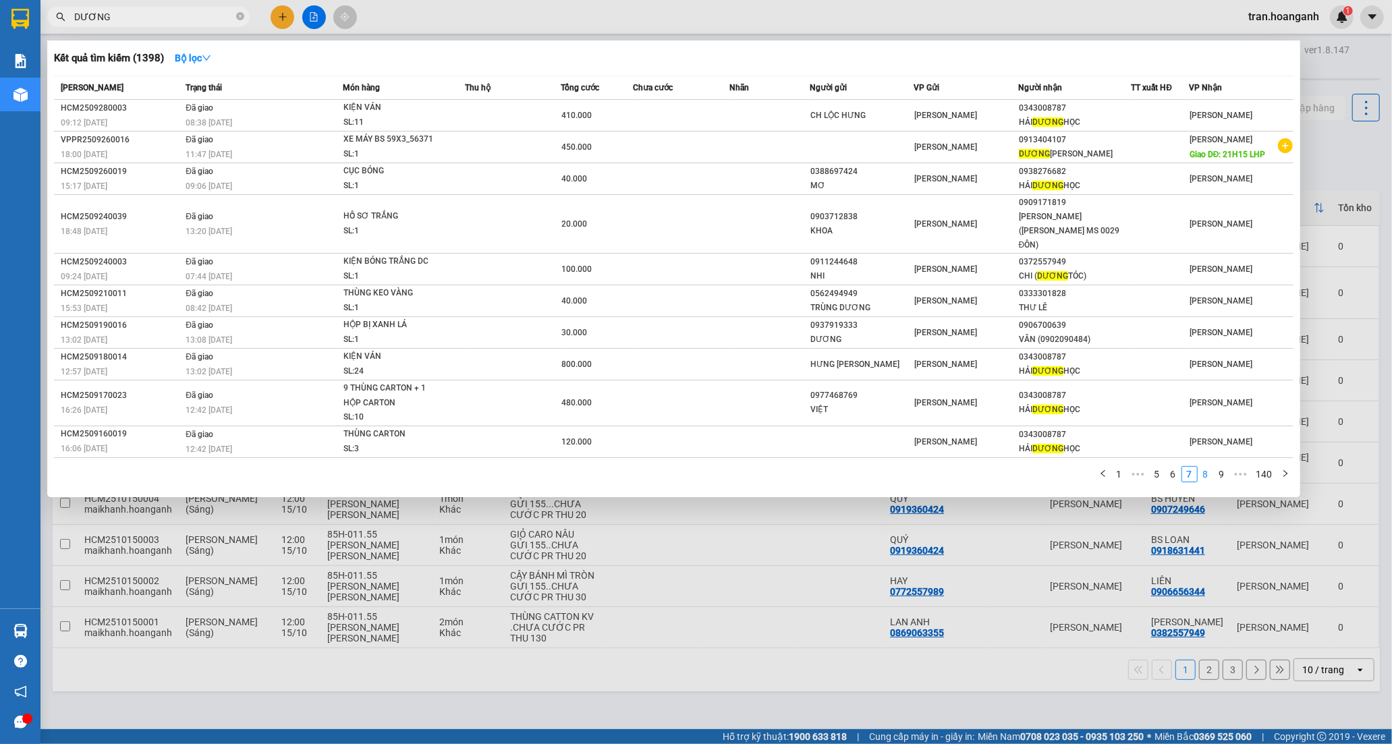
click at [1210, 467] on link "8" at bounding box center [1205, 474] width 15 height 15
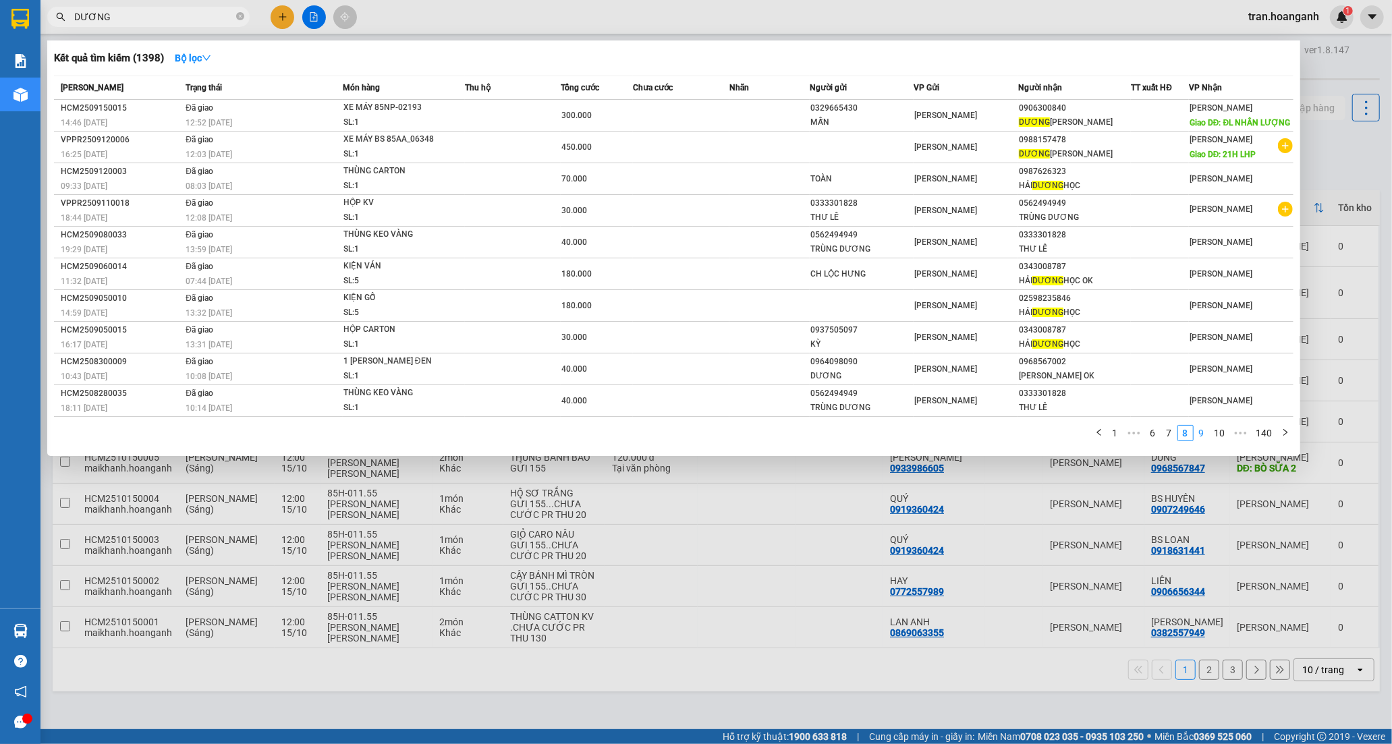
click at [1205, 437] on link "9" at bounding box center [1201, 433] width 15 height 15
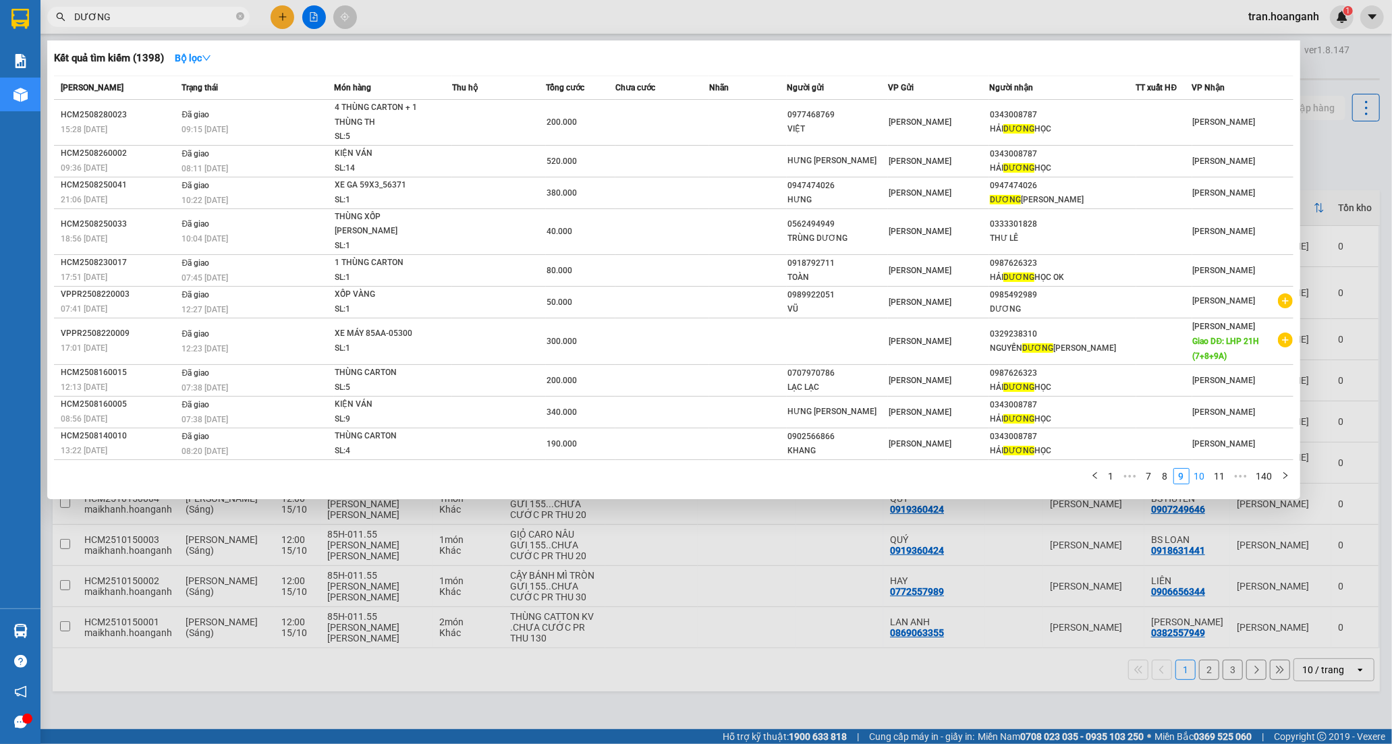
click at [1204, 469] on link "10" at bounding box center [1199, 476] width 19 height 15
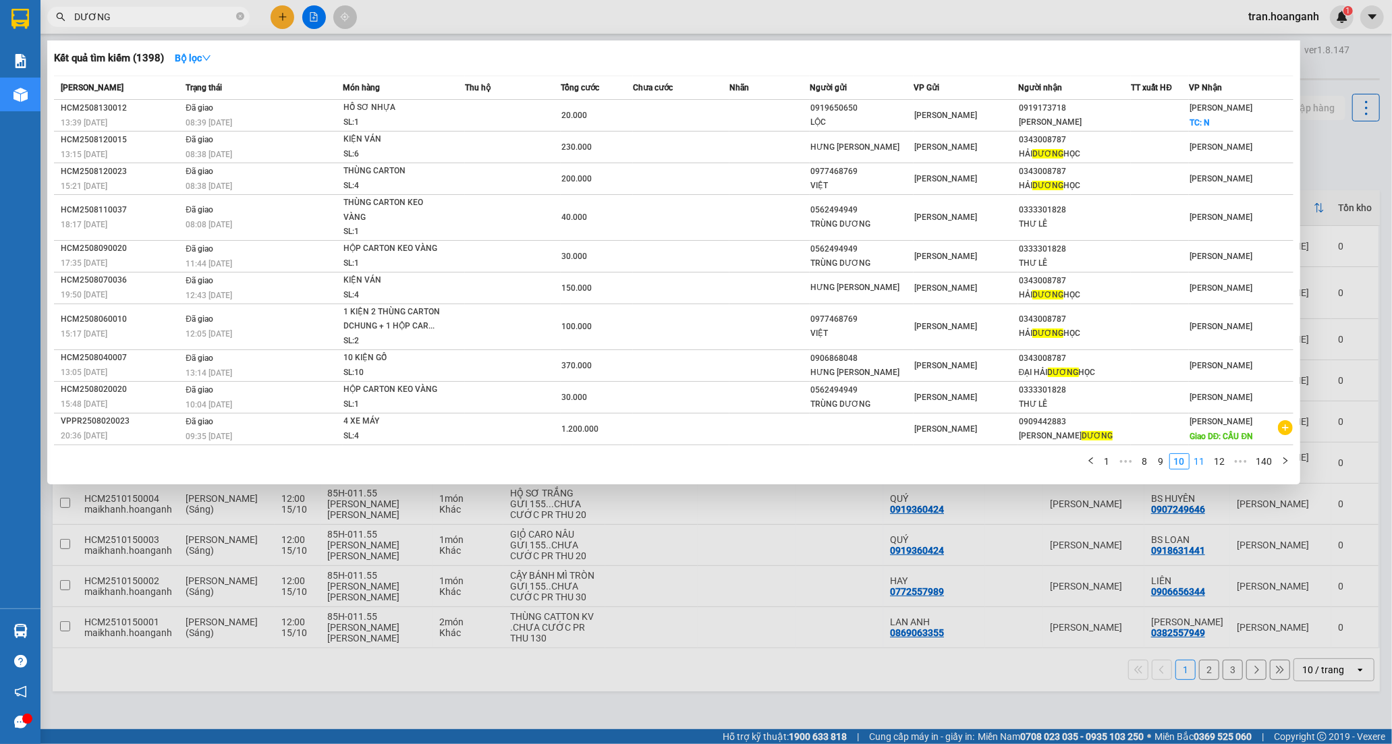
click at [1204, 466] on link "11" at bounding box center [1199, 461] width 19 height 15
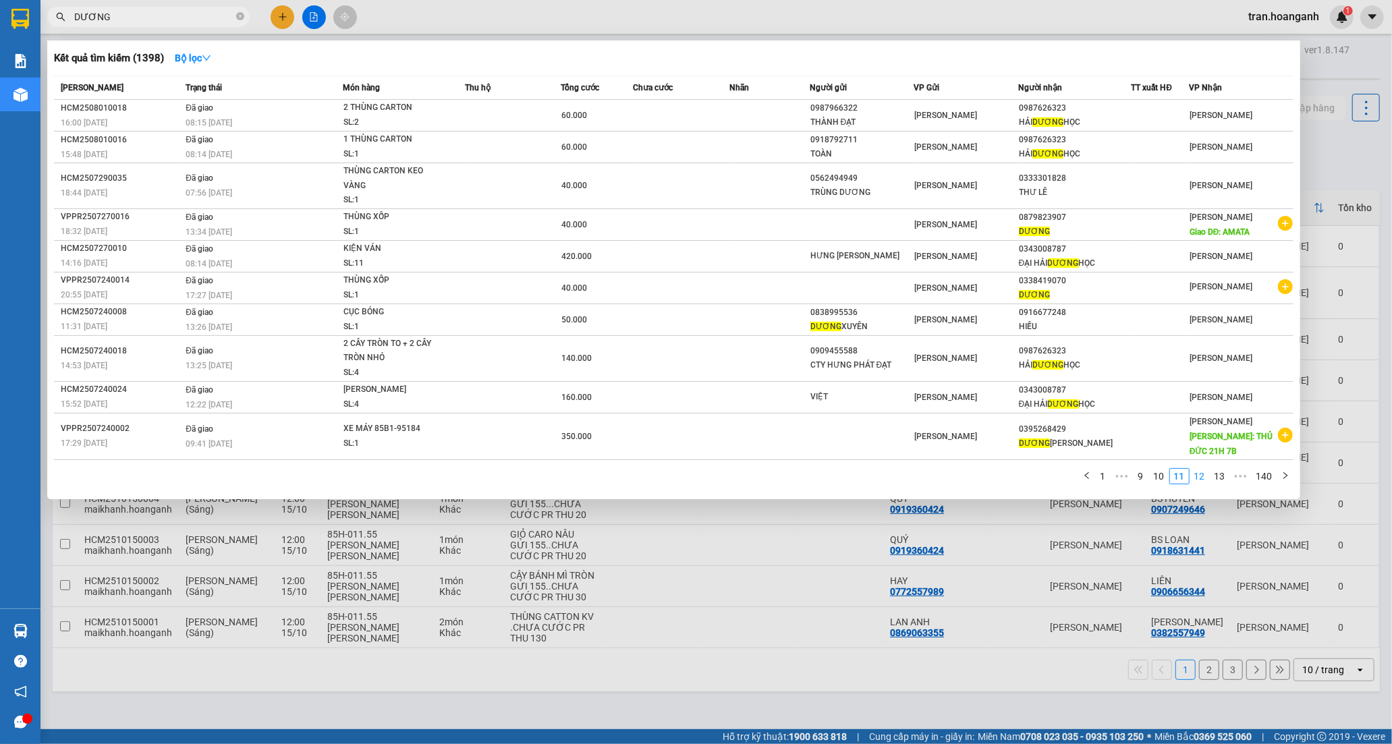
click at [1199, 475] on link "12" at bounding box center [1199, 476] width 19 height 15
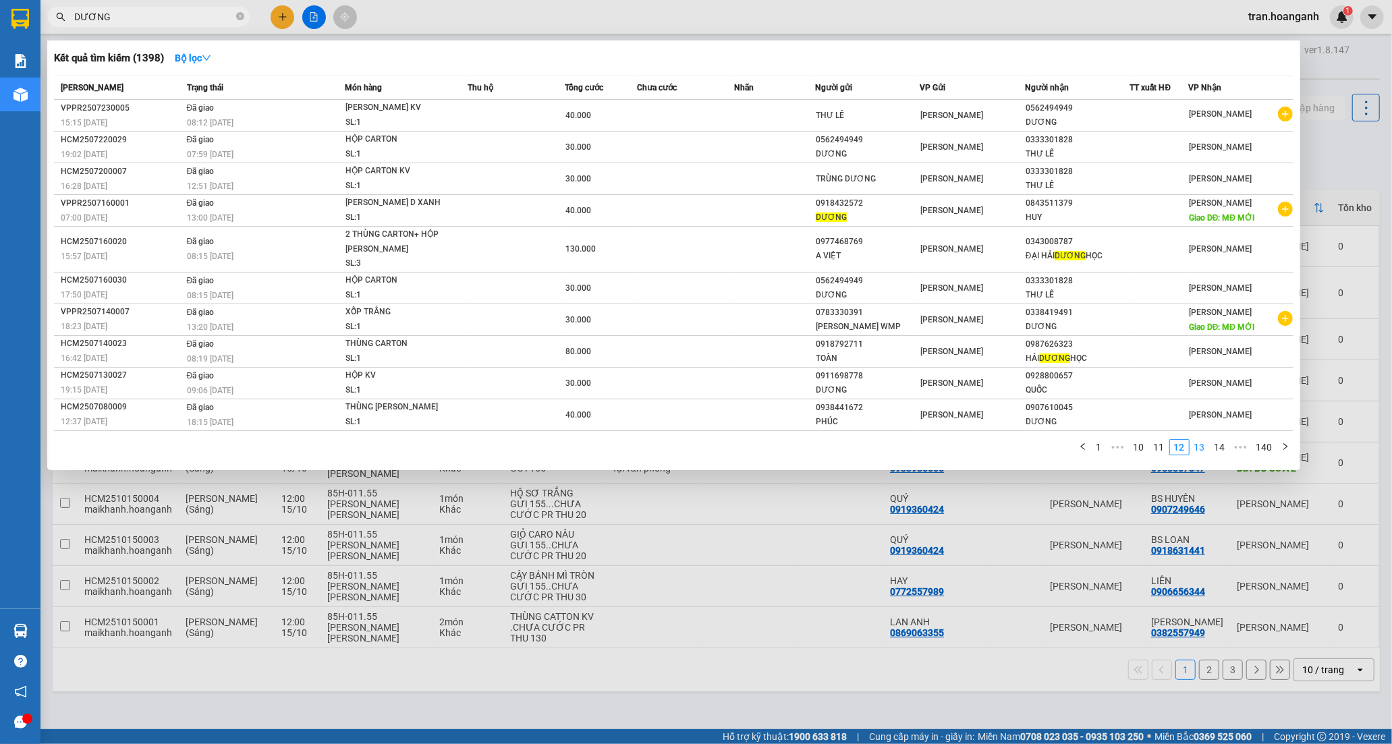
click at [1205, 447] on link "13" at bounding box center [1199, 447] width 19 height 15
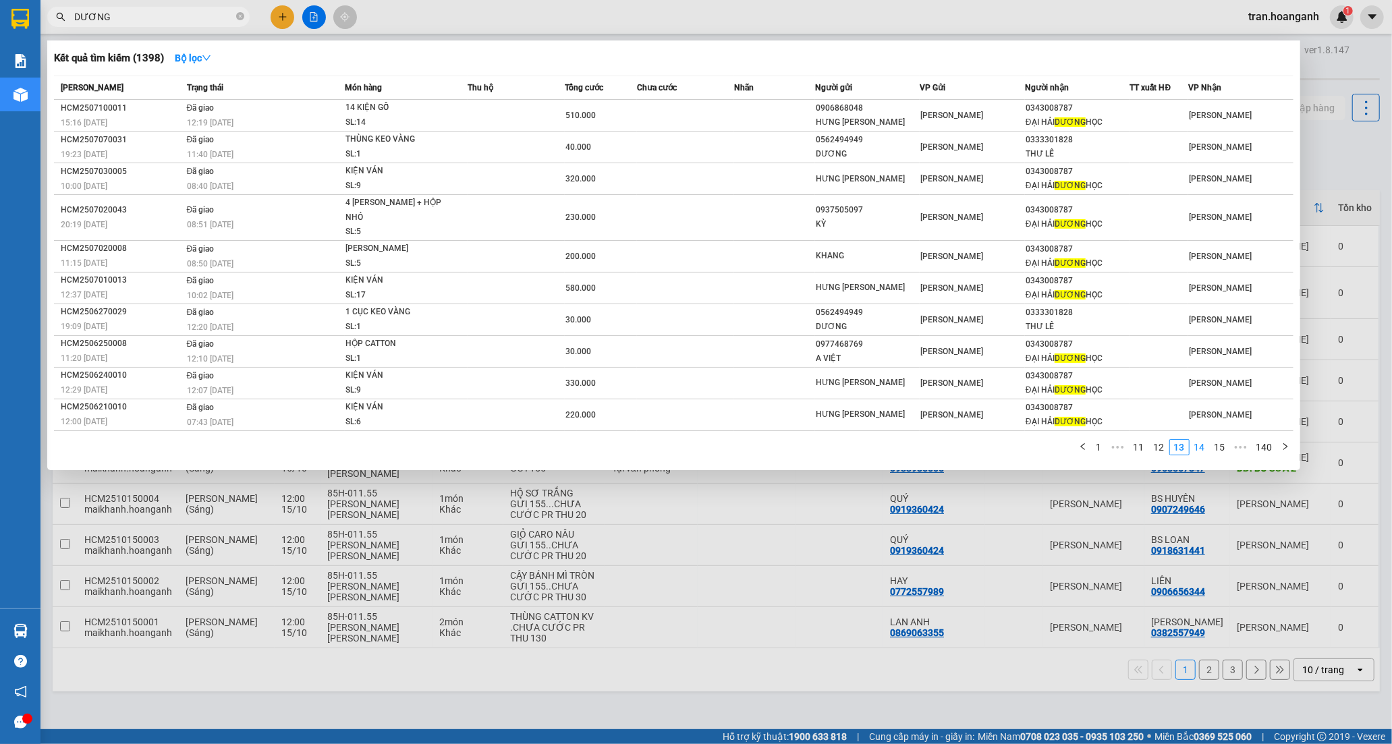
click at [1205, 451] on link "14" at bounding box center [1199, 447] width 19 height 15
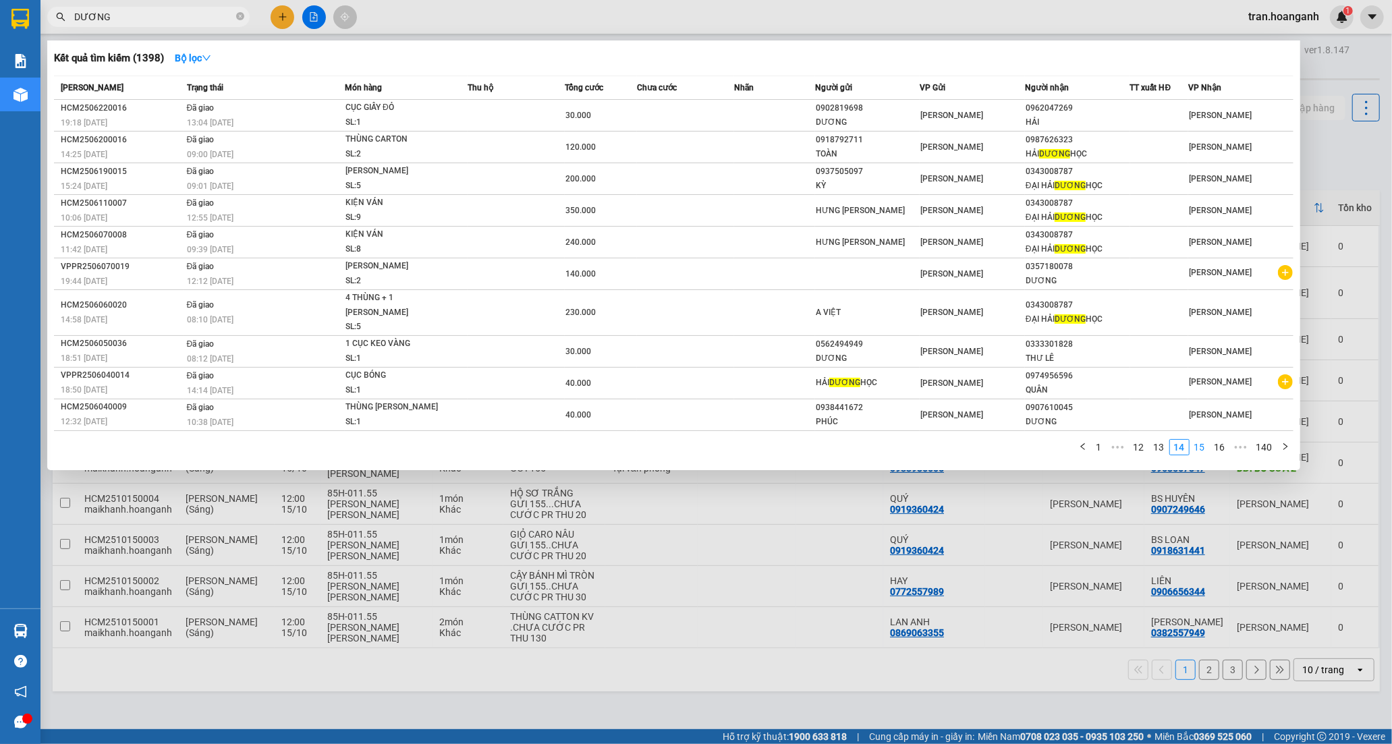
click at [1205, 451] on link "15" at bounding box center [1199, 447] width 19 height 15
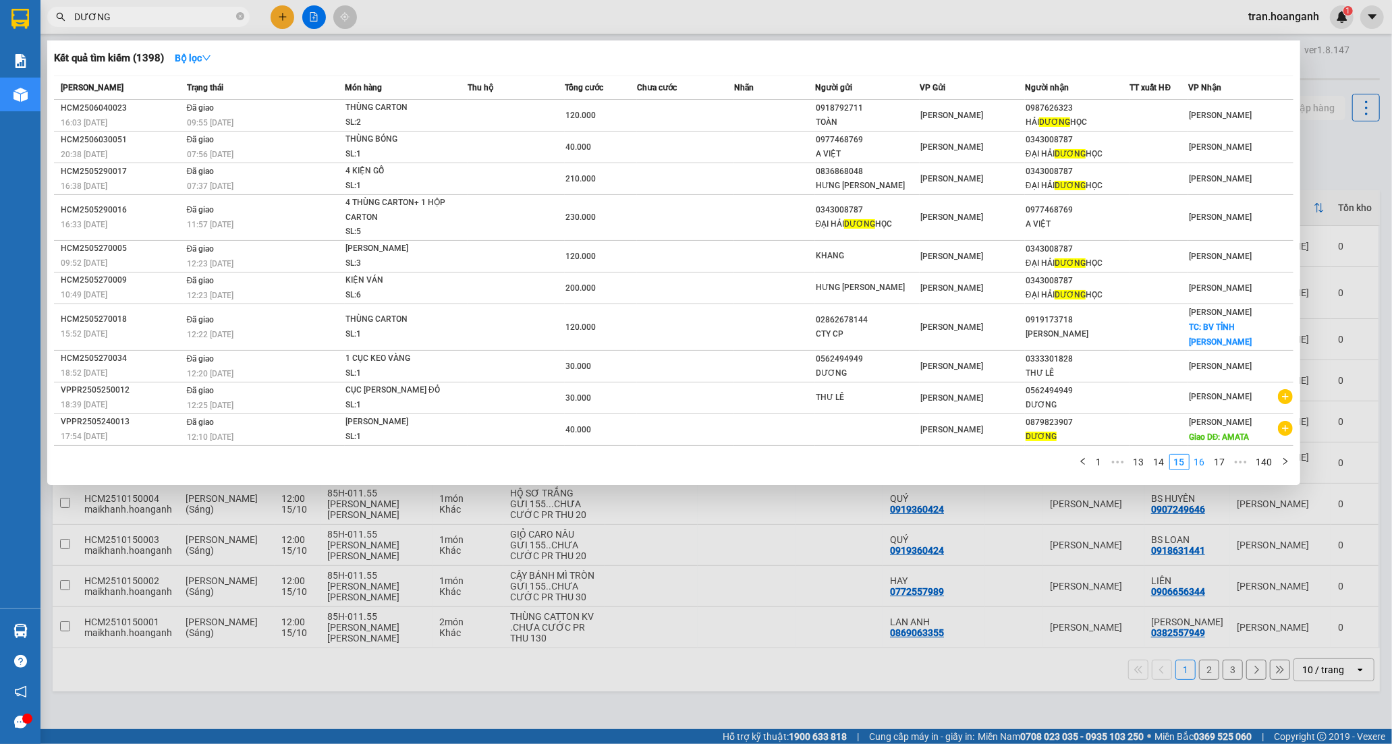
click at [1205, 455] on link "16" at bounding box center [1199, 462] width 19 height 15
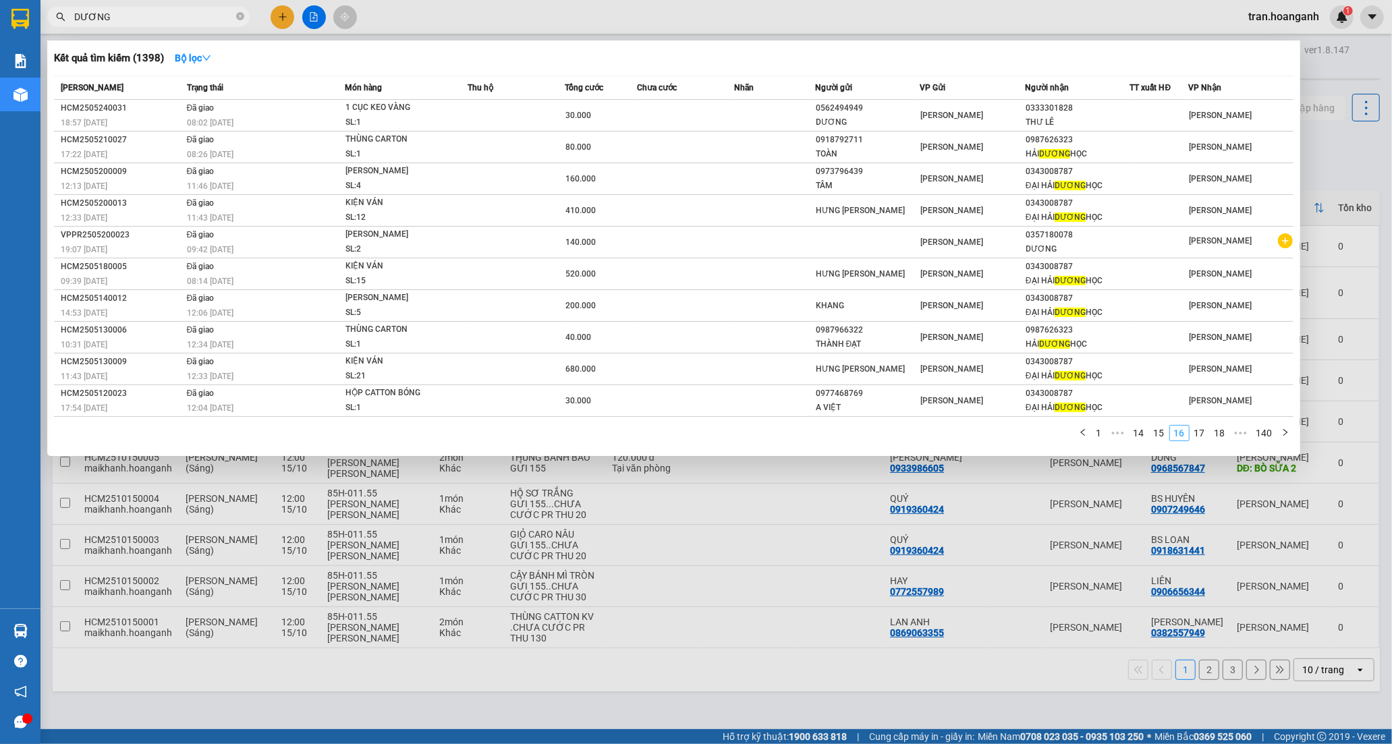
click at [1205, 449] on div "1 ••• 14 15 16 17 18 ••• 140" at bounding box center [673, 437] width 1239 height 24
click at [1200, 441] on link "17" at bounding box center [1199, 433] width 19 height 15
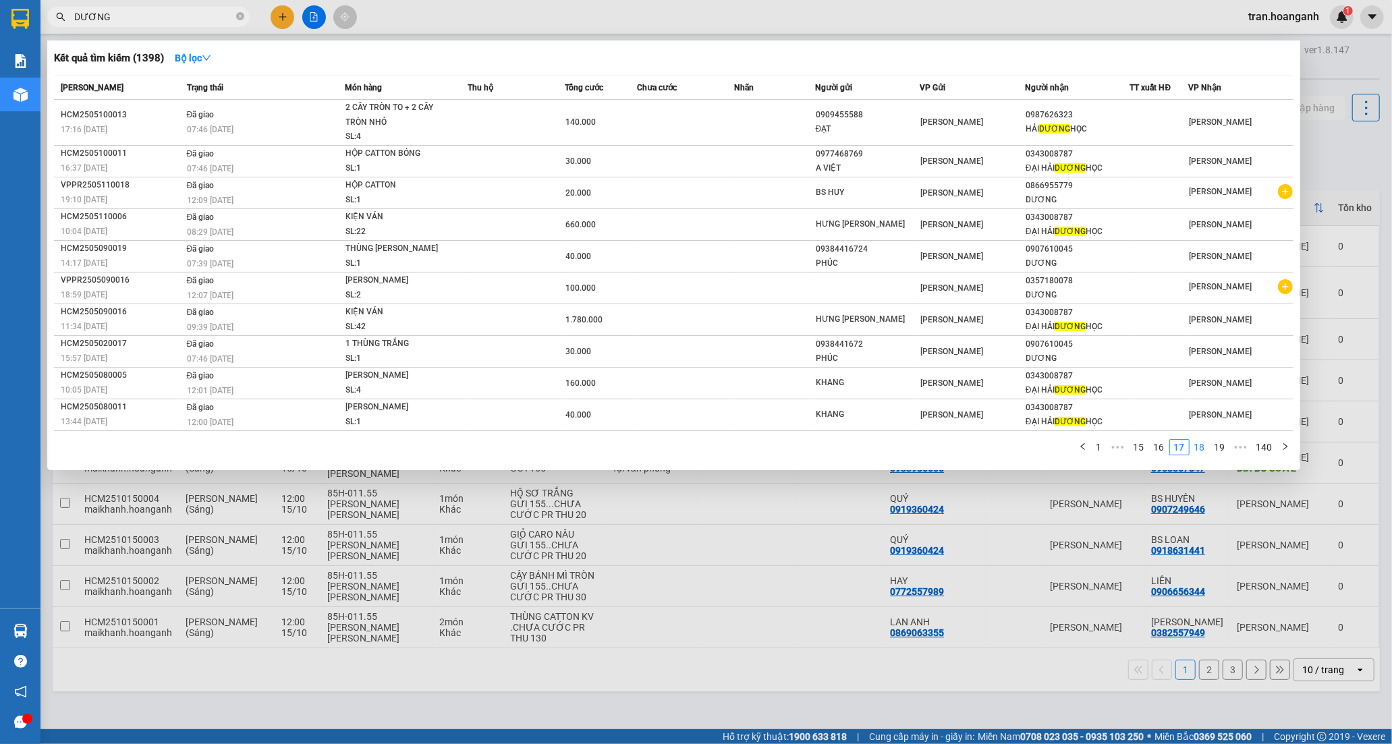
click at [1200, 451] on link "18" at bounding box center [1199, 447] width 19 height 15
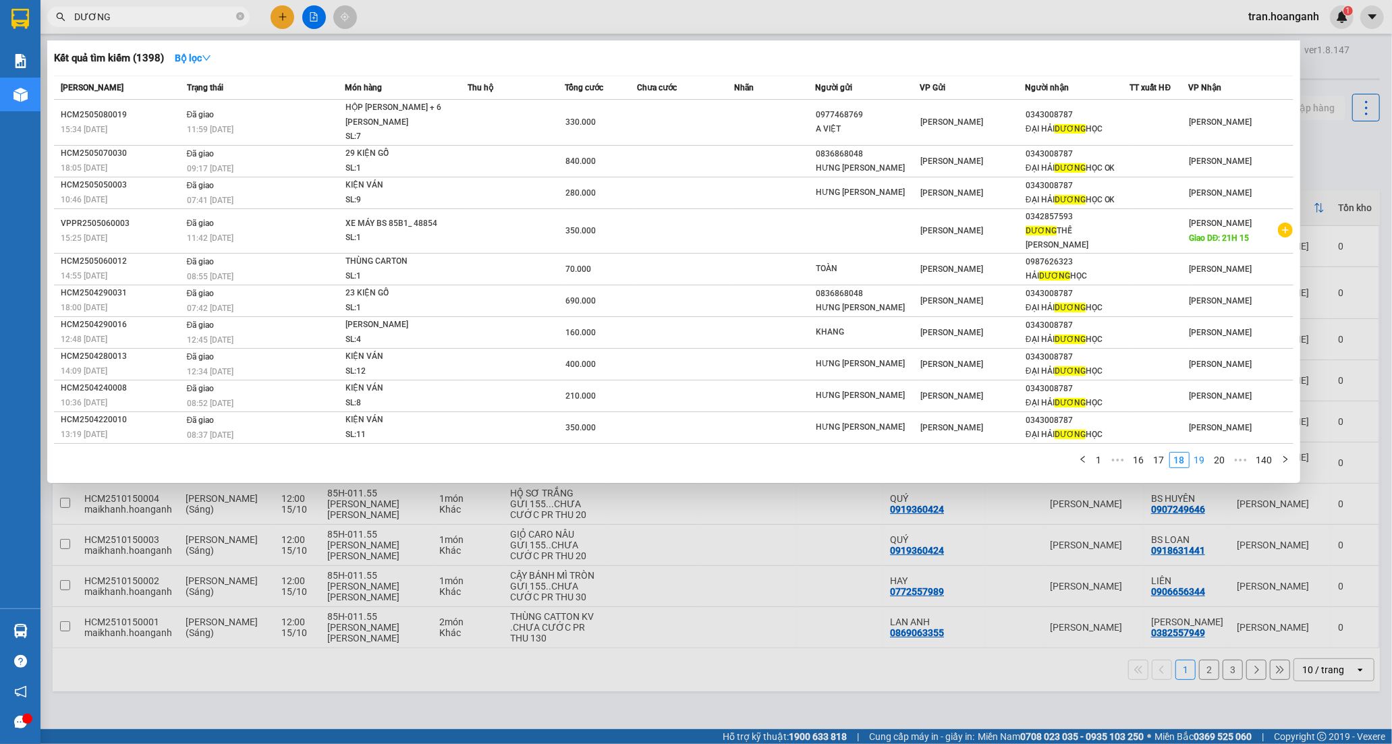
click at [1201, 453] on link "19" at bounding box center [1199, 460] width 19 height 15
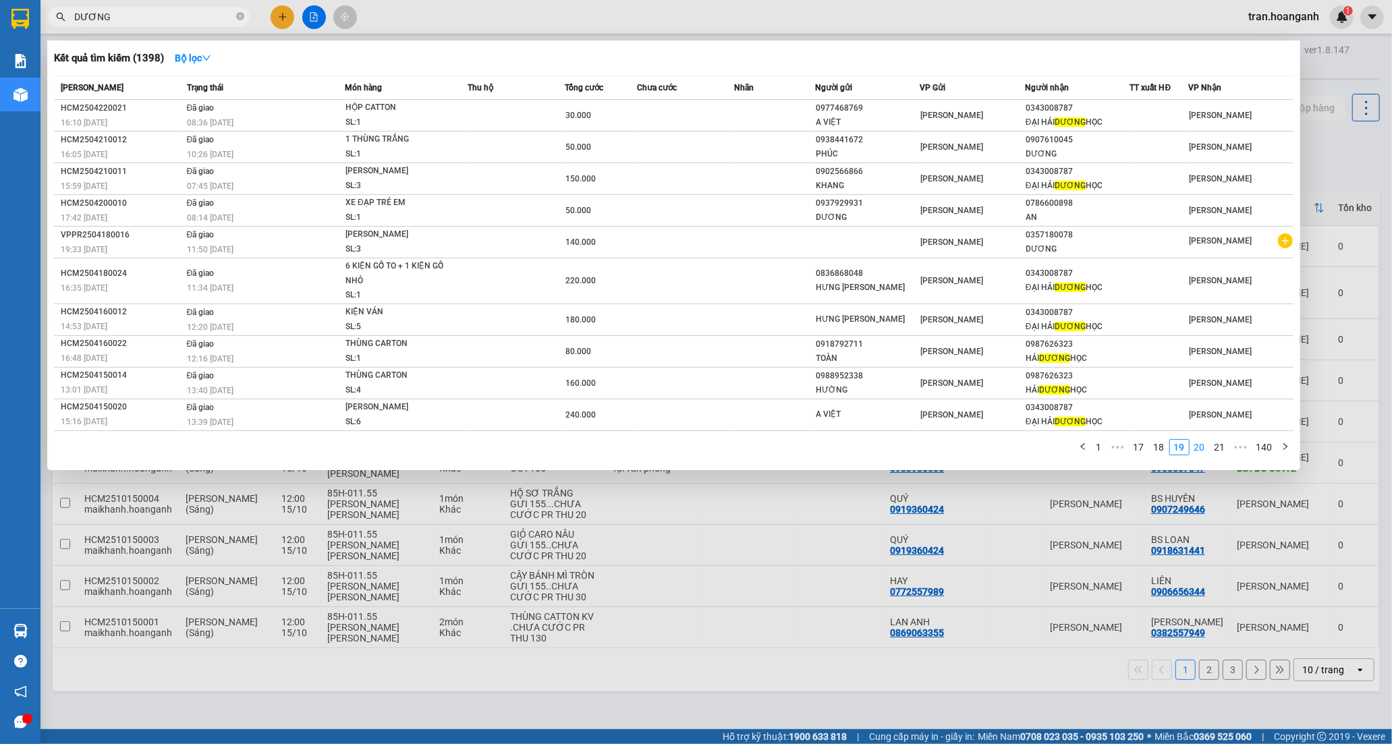
click at [1201, 453] on link "20" at bounding box center [1199, 447] width 19 height 15
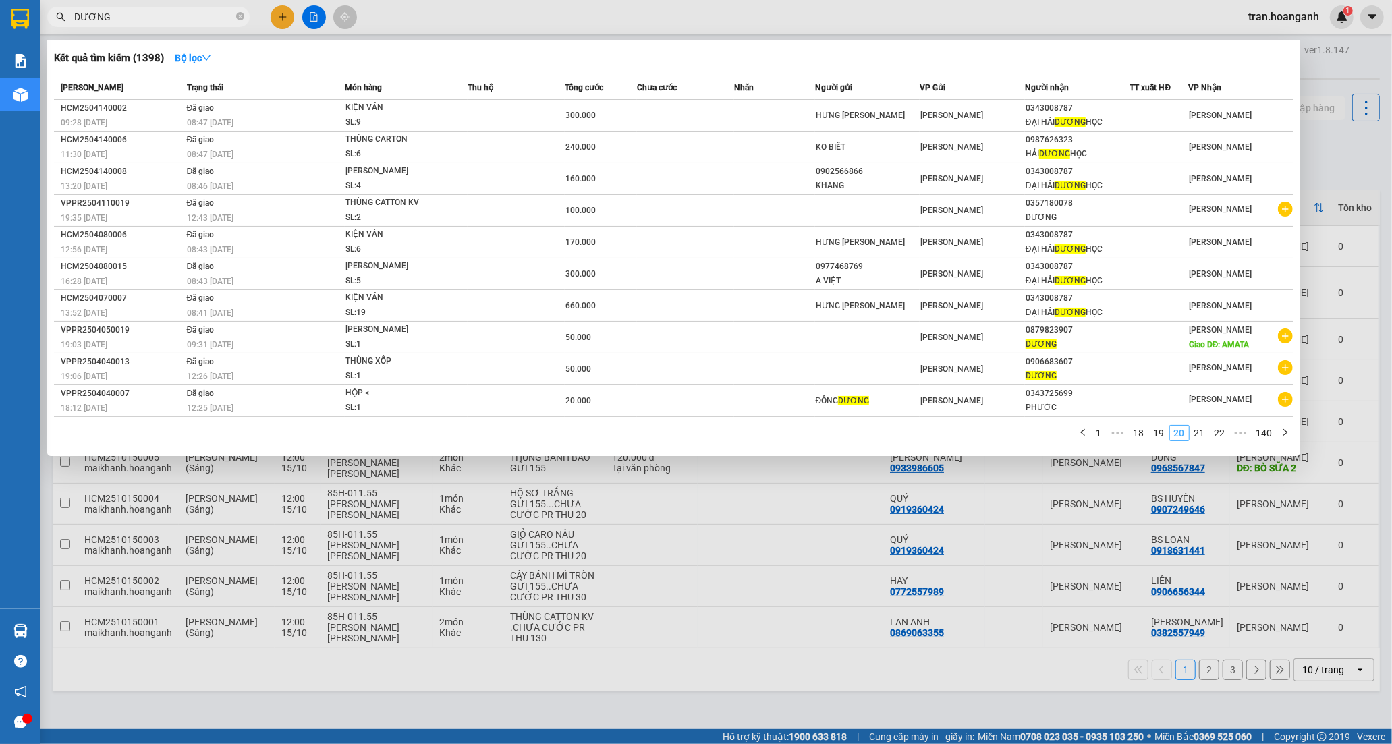
click at [1201, 453] on div "Kết quả [PERSON_NAME] ( 1398 ) Bộ lọc Mã ĐH Trạng thái Món hàng Thu hộ Tổng [PE…" at bounding box center [673, 248] width 1253 height 416
click at [1199, 441] on link "21" at bounding box center [1199, 433] width 19 height 15
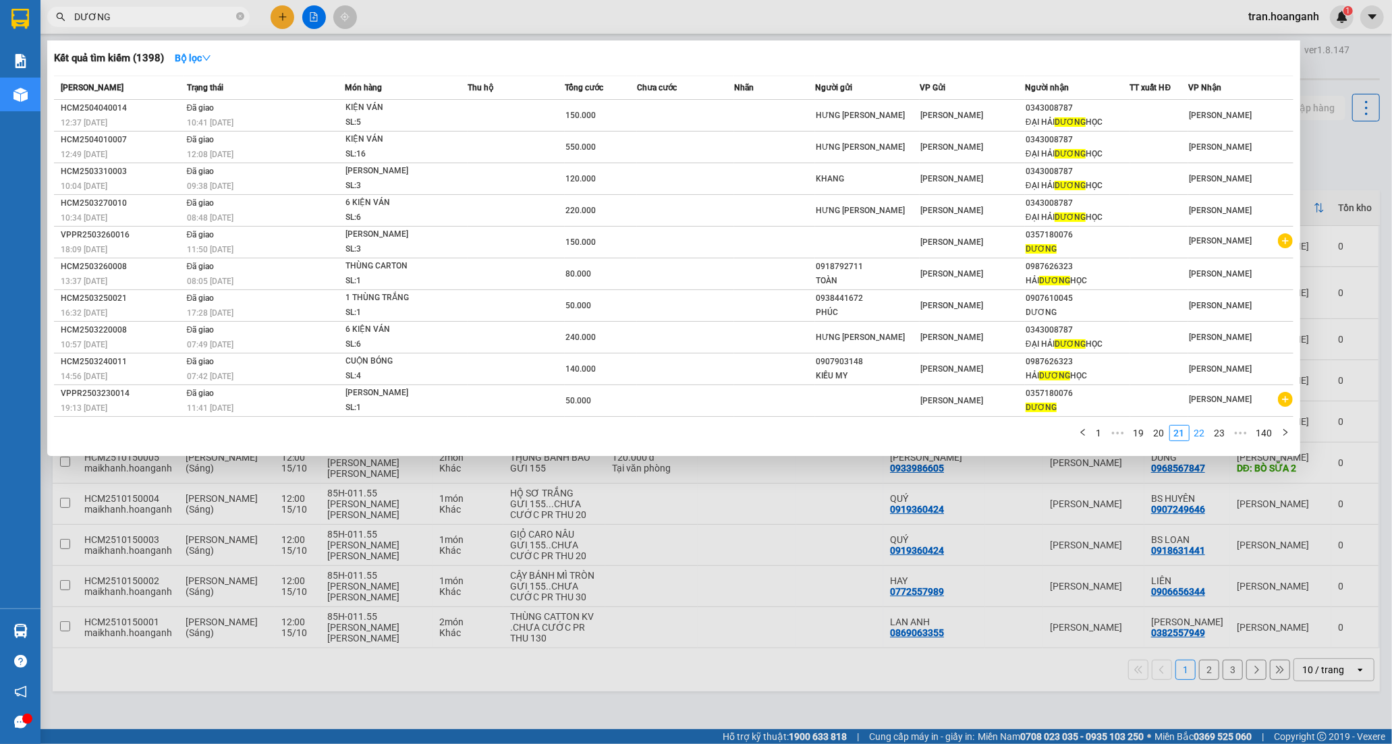
click at [1206, 432] on link "22" at bounding box center [1199, 433] width 19 height 15
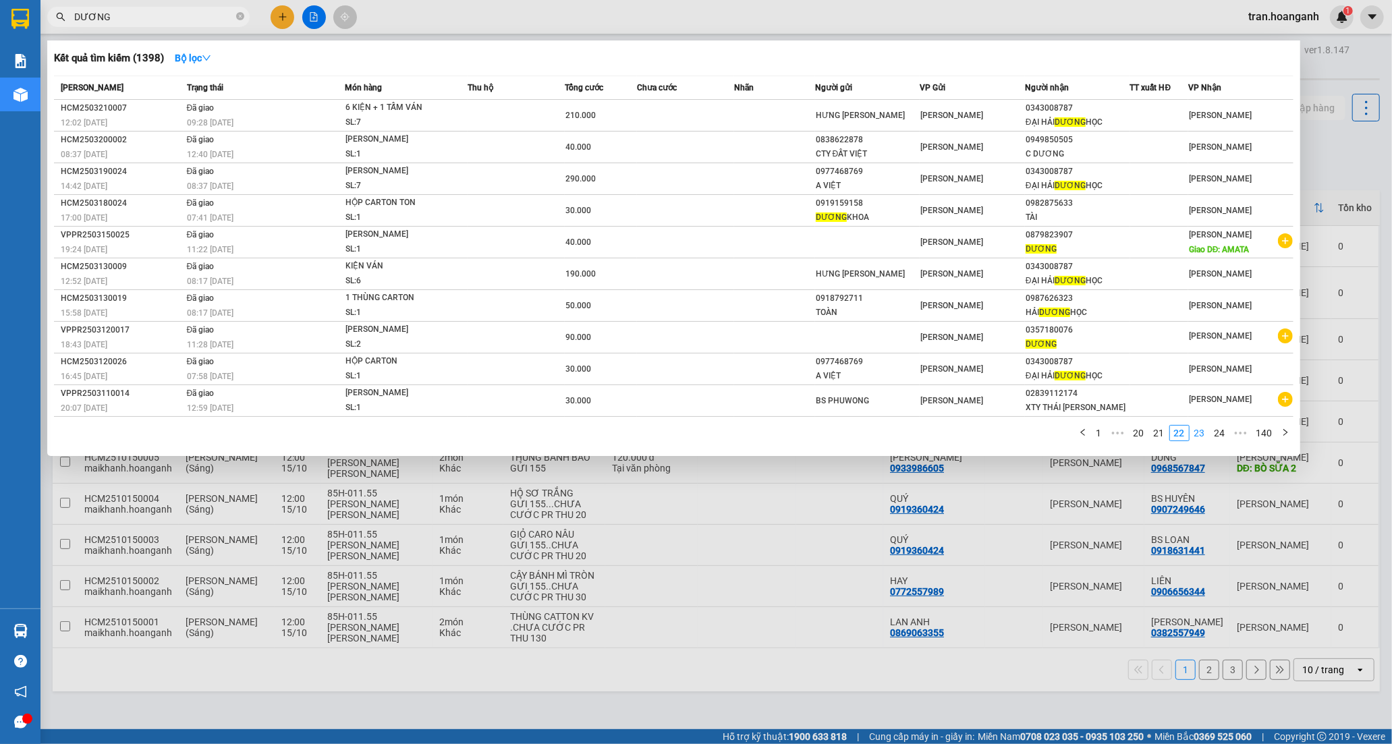
click at [1200, 434] on link "23" at bounding box center [1199, 433] width 19 height 15
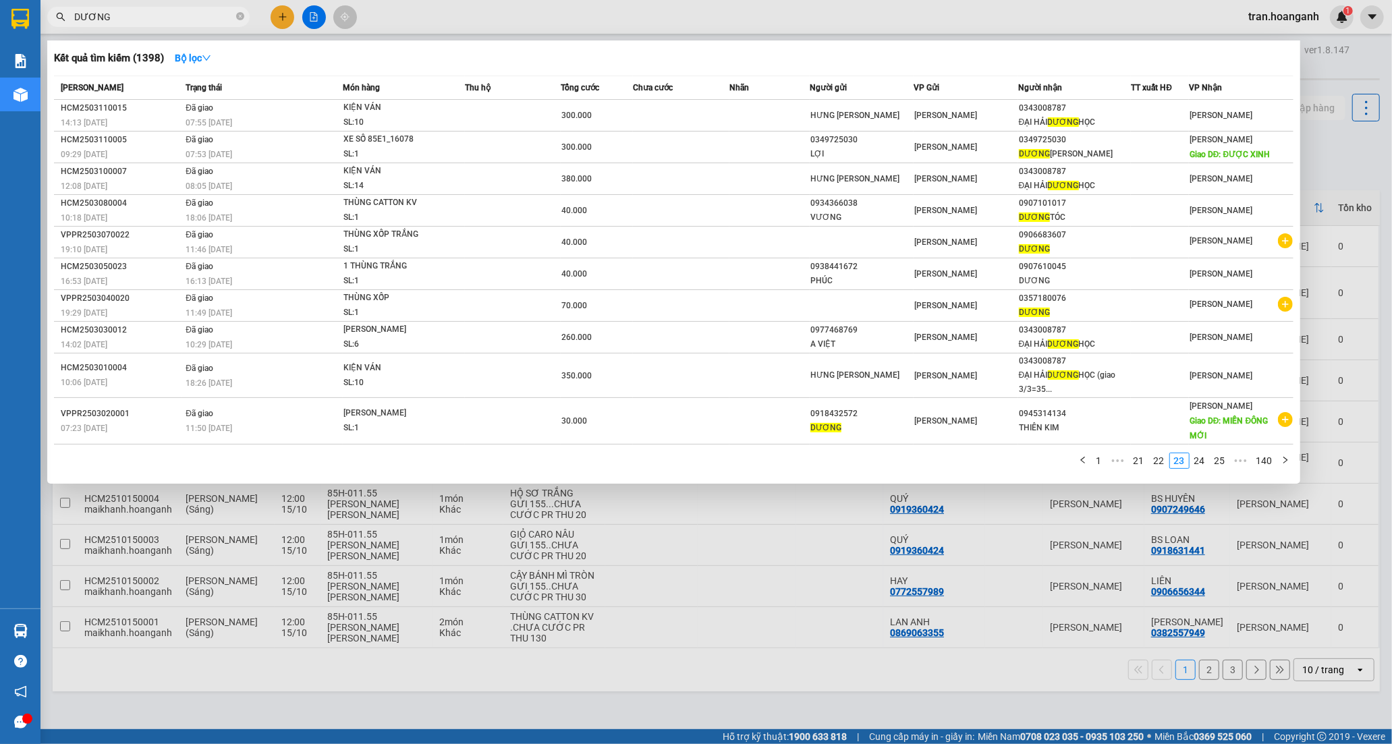
drag, startPoint x: 279, startPoint y: 16, endPoint x: 280, endPoint y: 25, distance: 9.5
click at [280, 16] on div at bounding box center [696, 372] width 1392 height 744
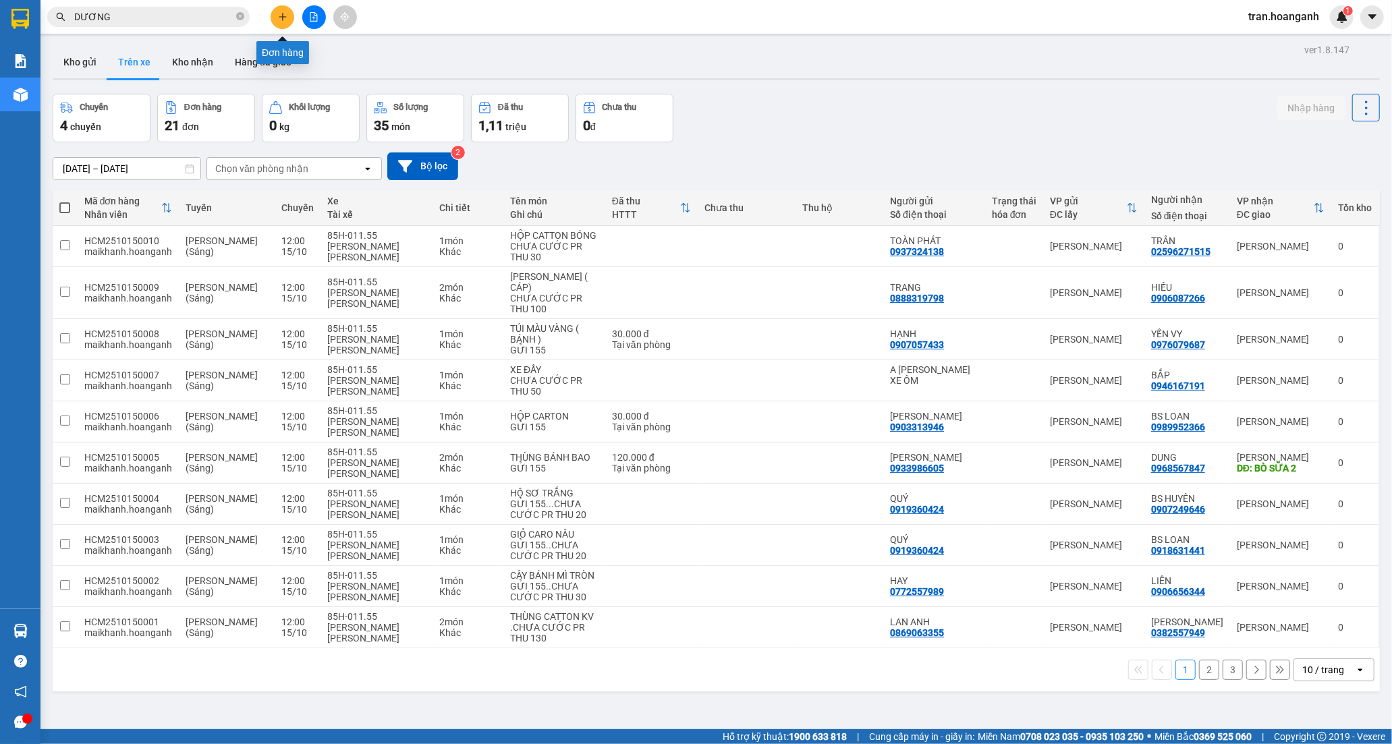
click at [284, 7] on button at bounding box center [283, 17] width 24 height 24
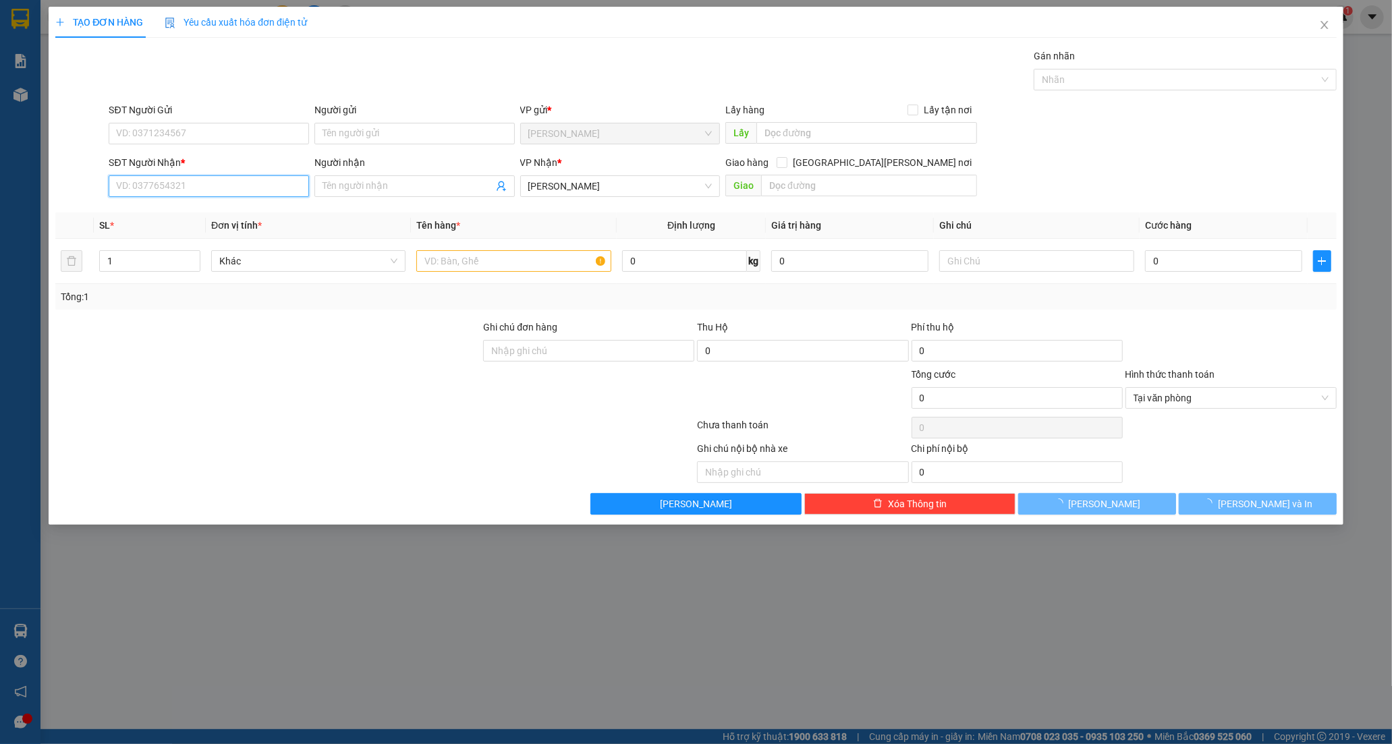
click at [169, 186] on input "SĐT Người Nhận *" at bounding box center [209, 186] width 200 height 22
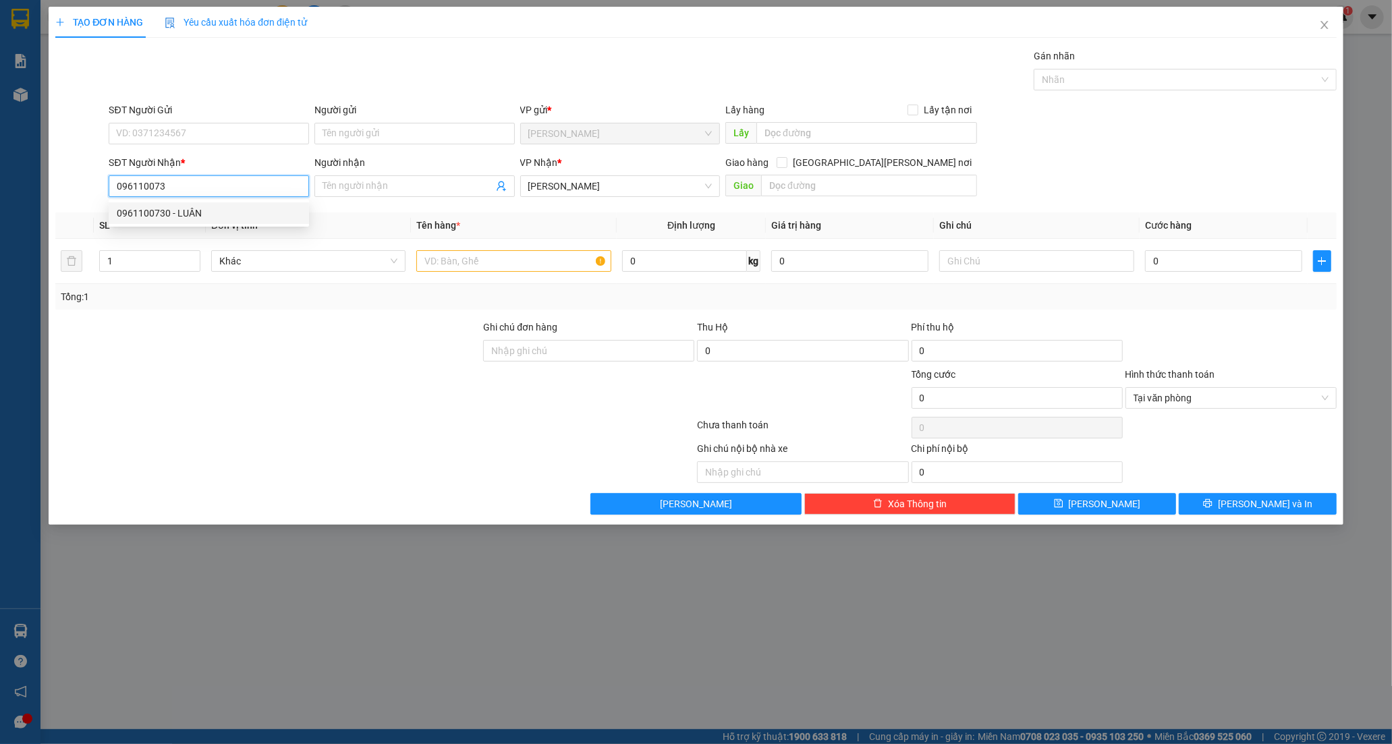
click at [177, 215] on div "0961100730 - LUÂN" at bounding box center [209, 213] width 184 height 15
type input "0961100730"
type input "LUÂN"
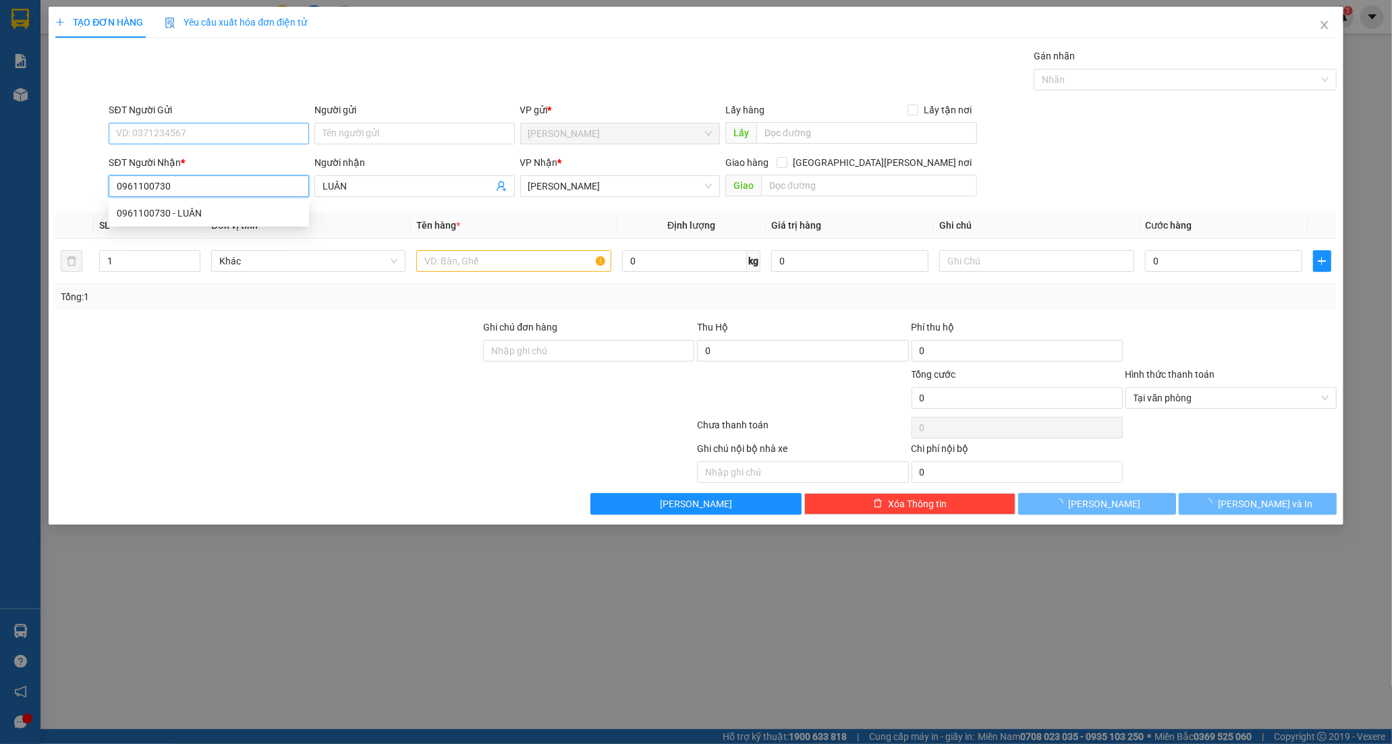
type input "40.000"
type input "0961100730"
click at [190, 131] on input "SĐT Người Gửi" at bounding box center [209, 134] width 200 height 22
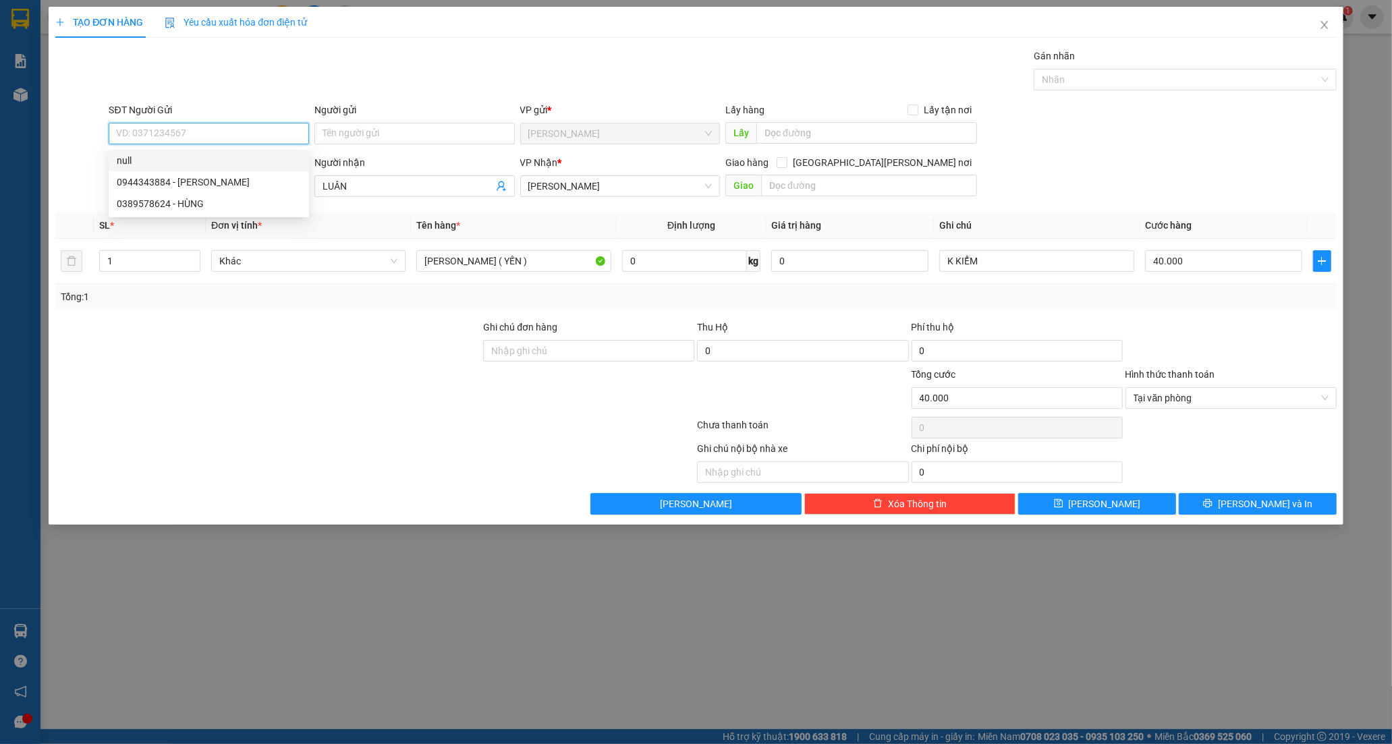
click at [225, 134] on input "SĐT Người Gửi" at bounding box center [209, 134] width 200 height 22
type input "0784041200"
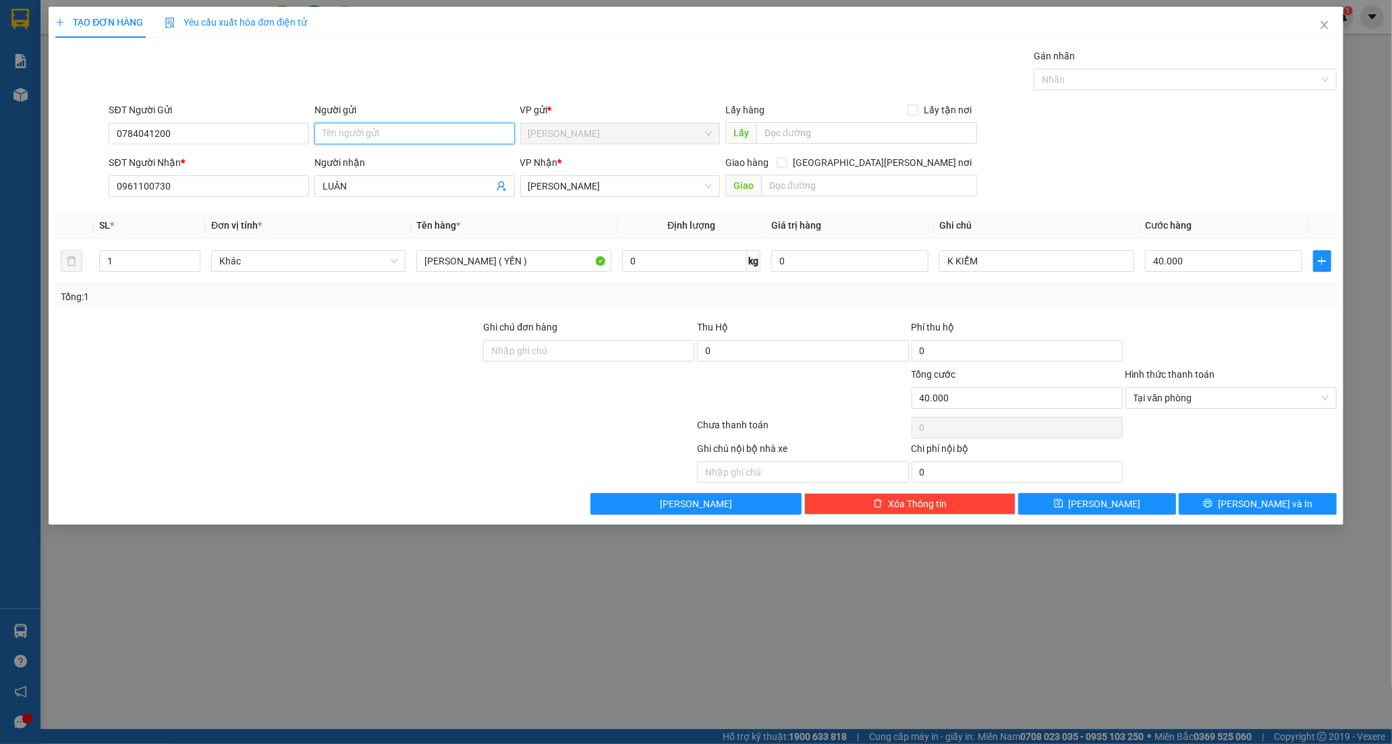
click at [340, 136] on input "Người gửi" at bounding box center [414, 134] width 200 height 22
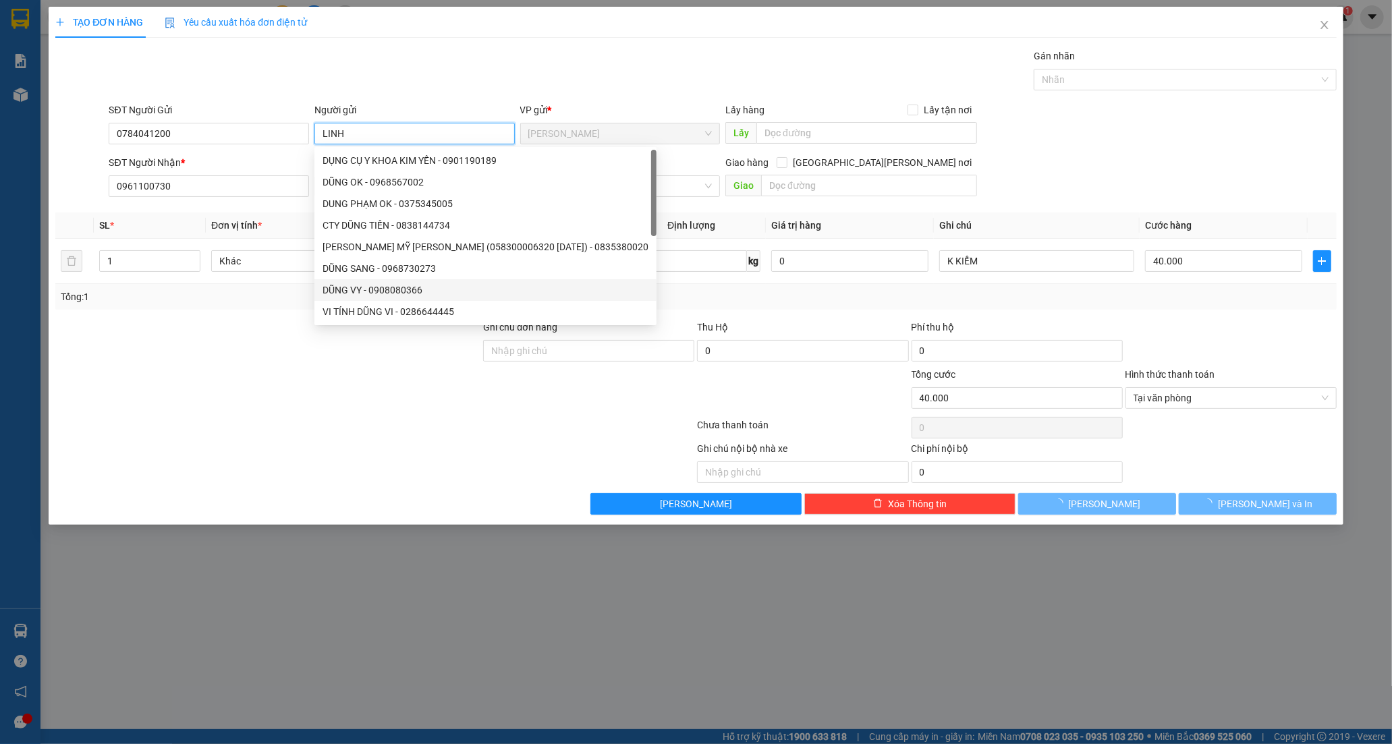
type input "LINH"
click at [339, 360] on div at bounding box center [268, 343] width 428 height 47
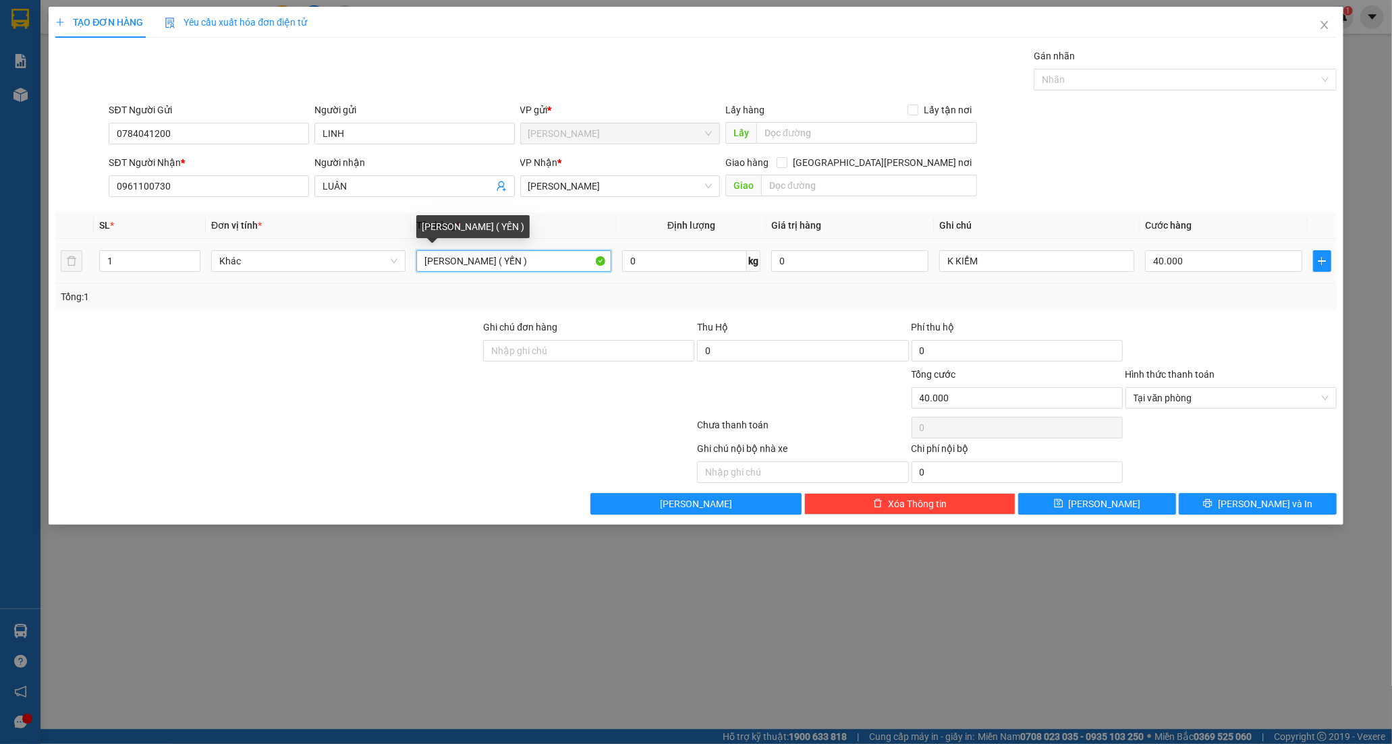
click at [536, 263] on input "[PERSON_NAME] ( YẾN )" at bounding box center [513, 261] width 194 height 22
paste input "Ă"
paste input "ẮNG"
type input "[PERSON_NAME]"
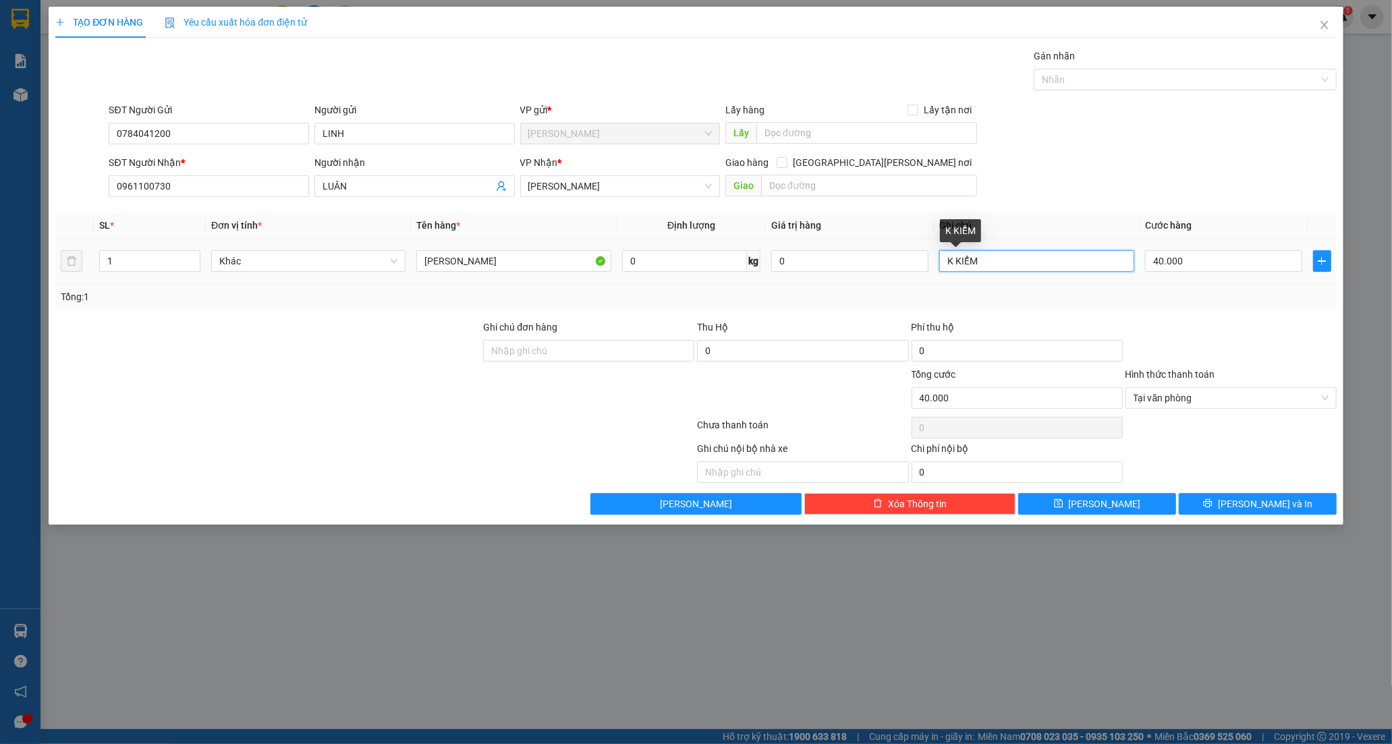
click at [1097, 263] on input "K KIỂM" at bounding box center [1036, 261] width 194 height 22
type input "K"
type input "0"
click at [1196, 266] on input "0" at bounding box center [1223, 261] width 157 height 22
type input "30"
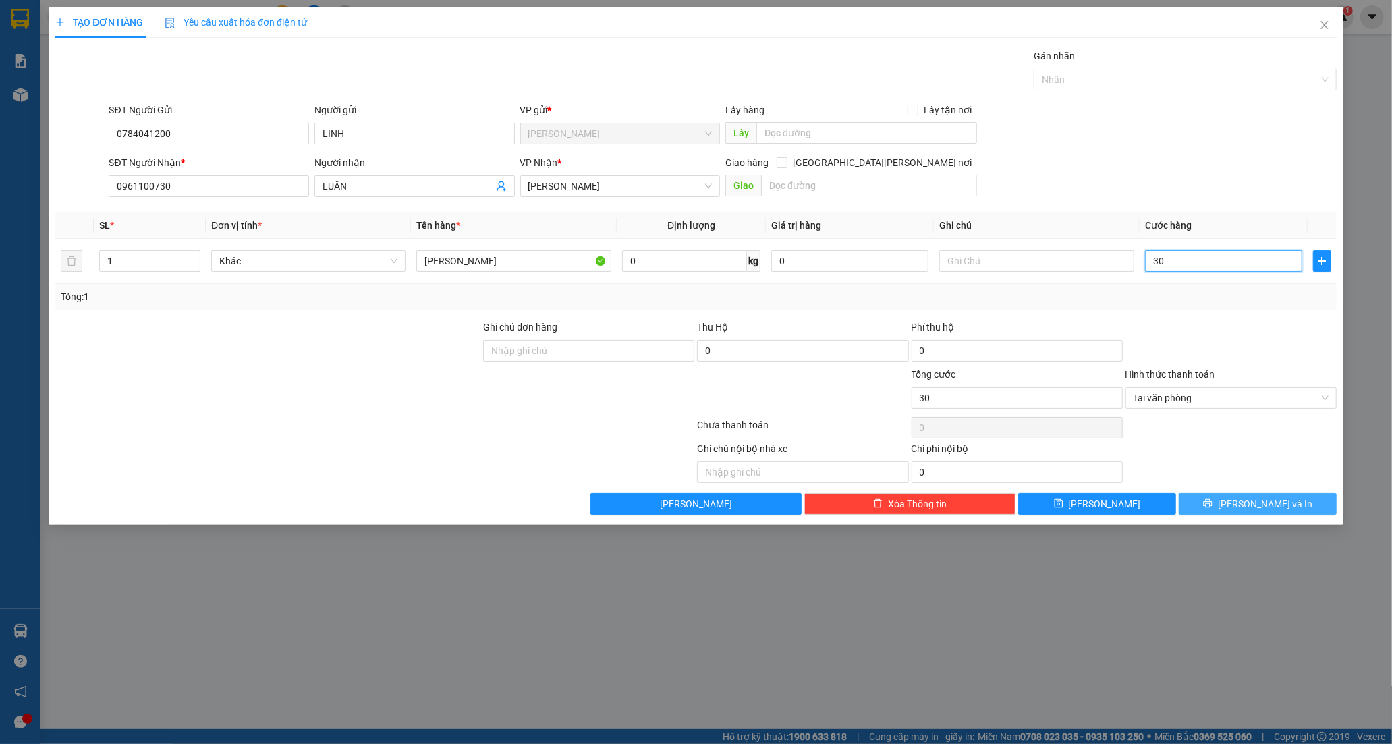
type input "30"
type input "30.000"
click at [1253, 509] on span "[PERSON_NAME] và In" at bounding box center [1265, 504] width 94 height 15
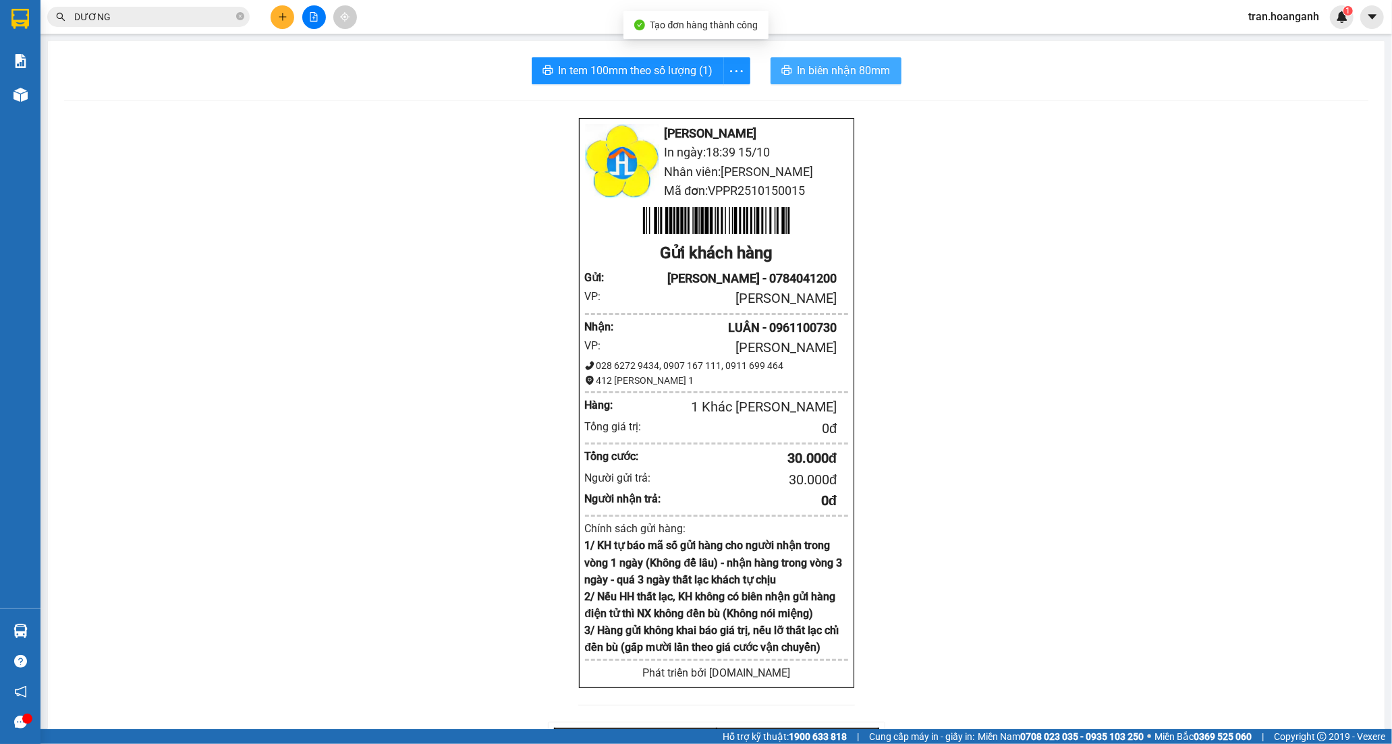
click at [818, 76] on span "In biên nhận 80mm" at bounding box center [843, 70] width 93 height 17
click at [648, 68] on span "In tem 100mm theo số lượng (1)" at bounding box center [636, 70] width 155 height 17
click at [243, 20] on icon "close-circle" at bounding box center [240, 16] width 8 height 8
click at [192, 24] on input "text" at bounding box center [153, 16] width 159 height 15
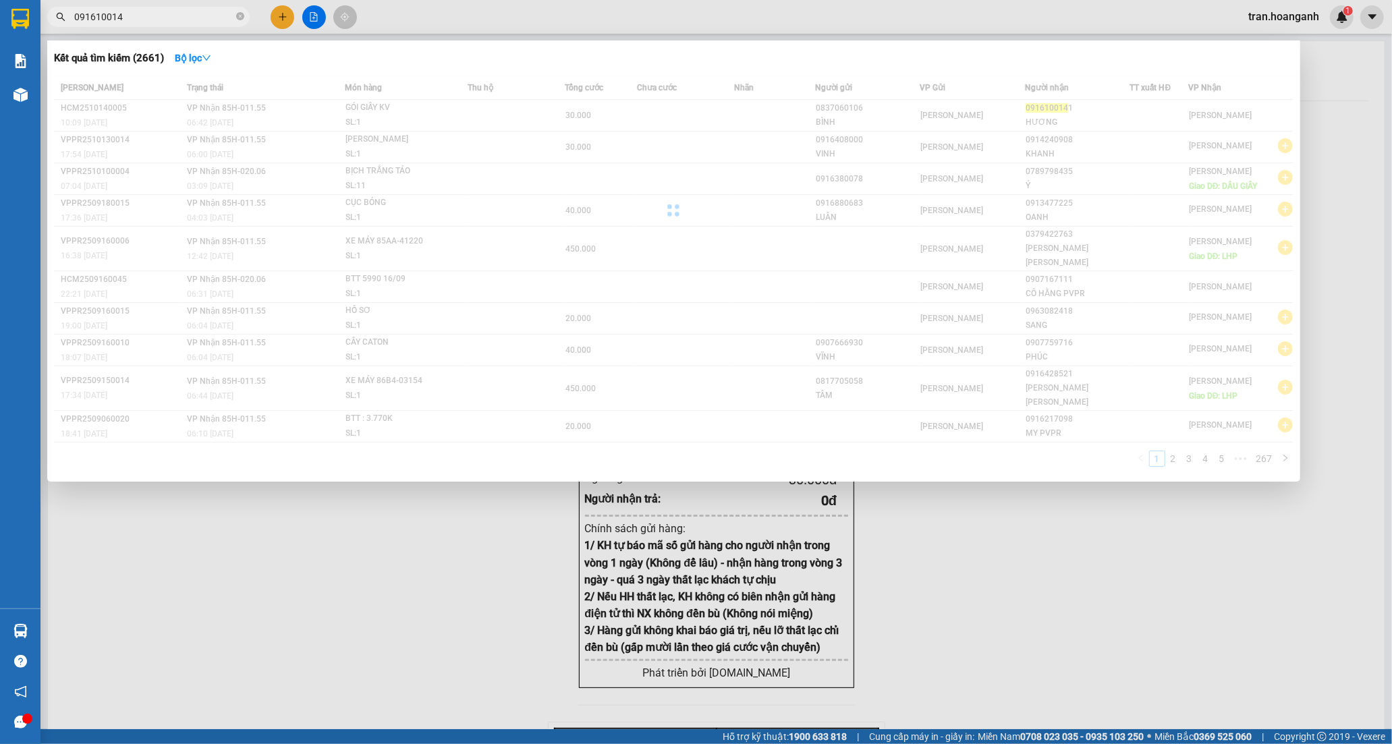
type input "0916100141"
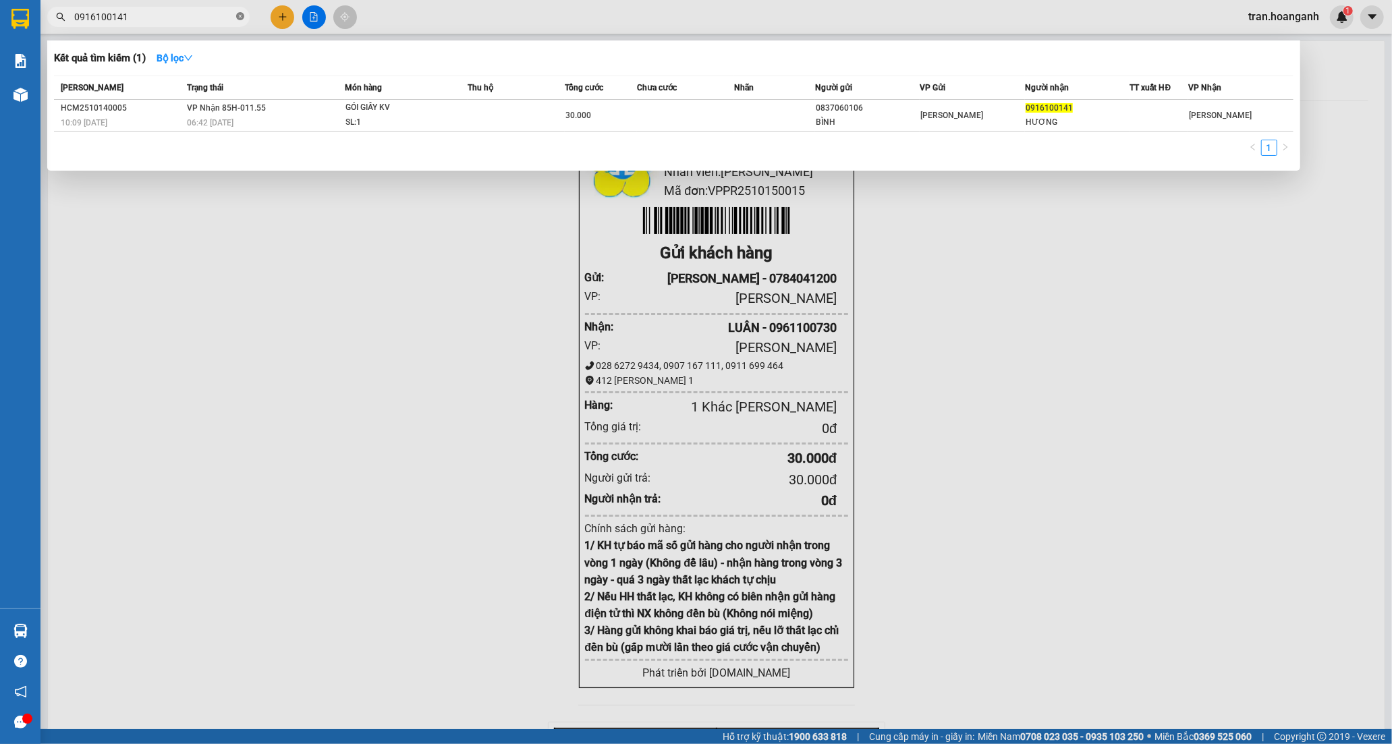
click at [240, 19] on icon "close-circle" at bounding box center [240, 16] width 8 height 8
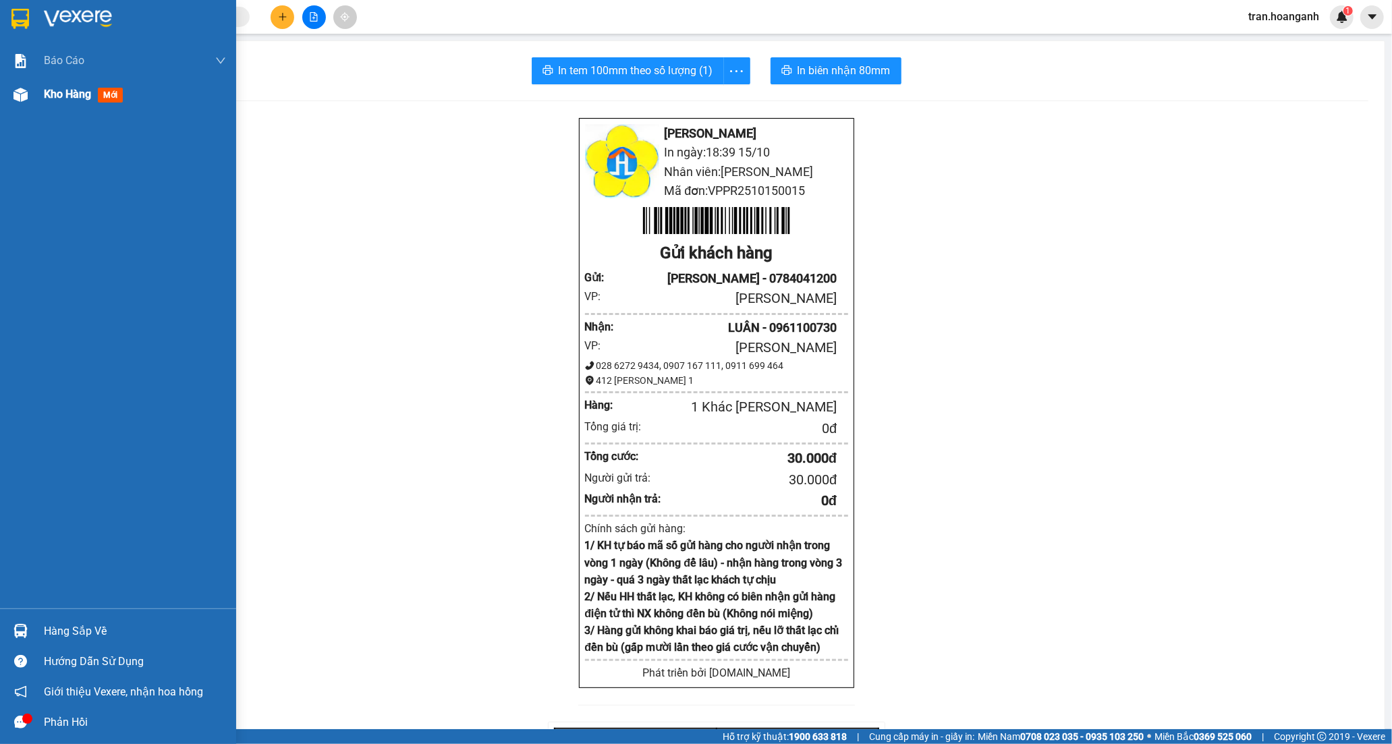
click at [62, 90] on span "Kho hàng" at bounding box center [67, 94] width 47 height 13
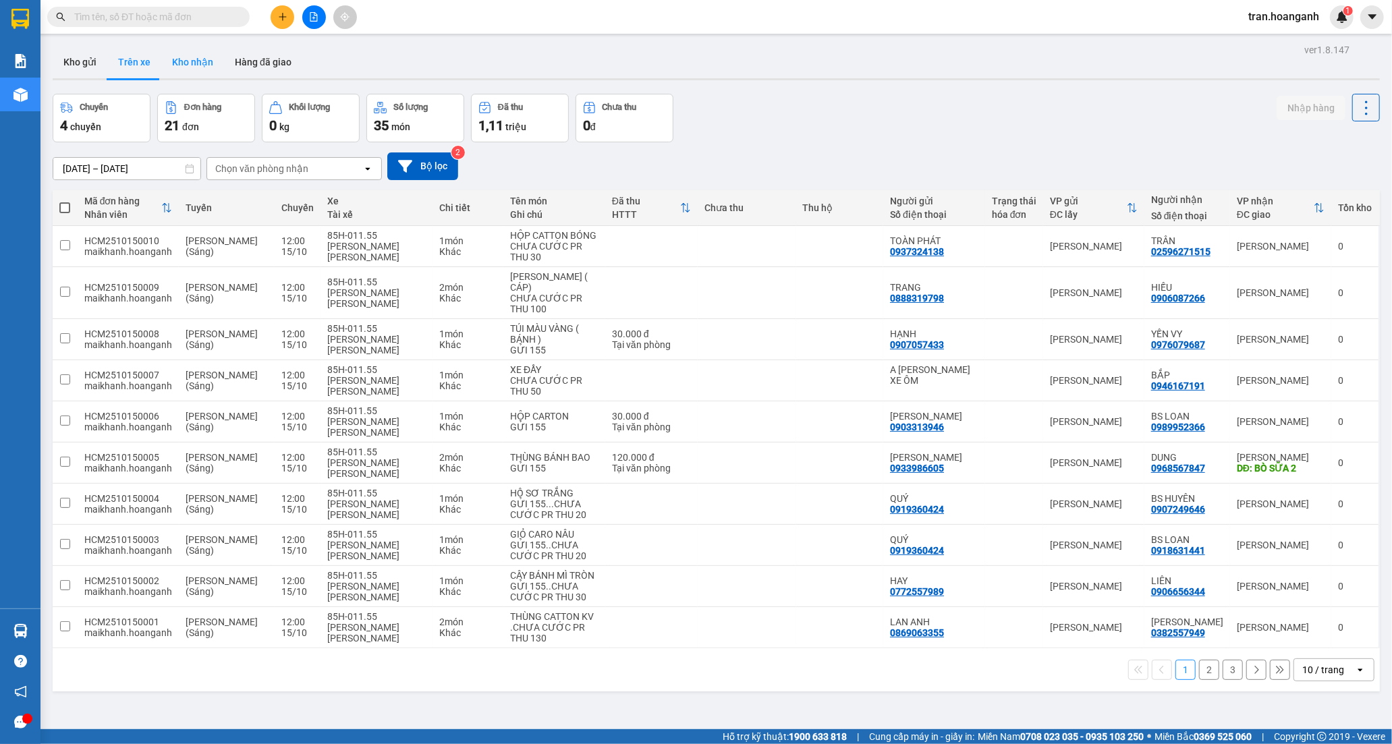
click at [198, 64] on button "Kho nhận" at bounding box center [192, 62] width 63 height 32
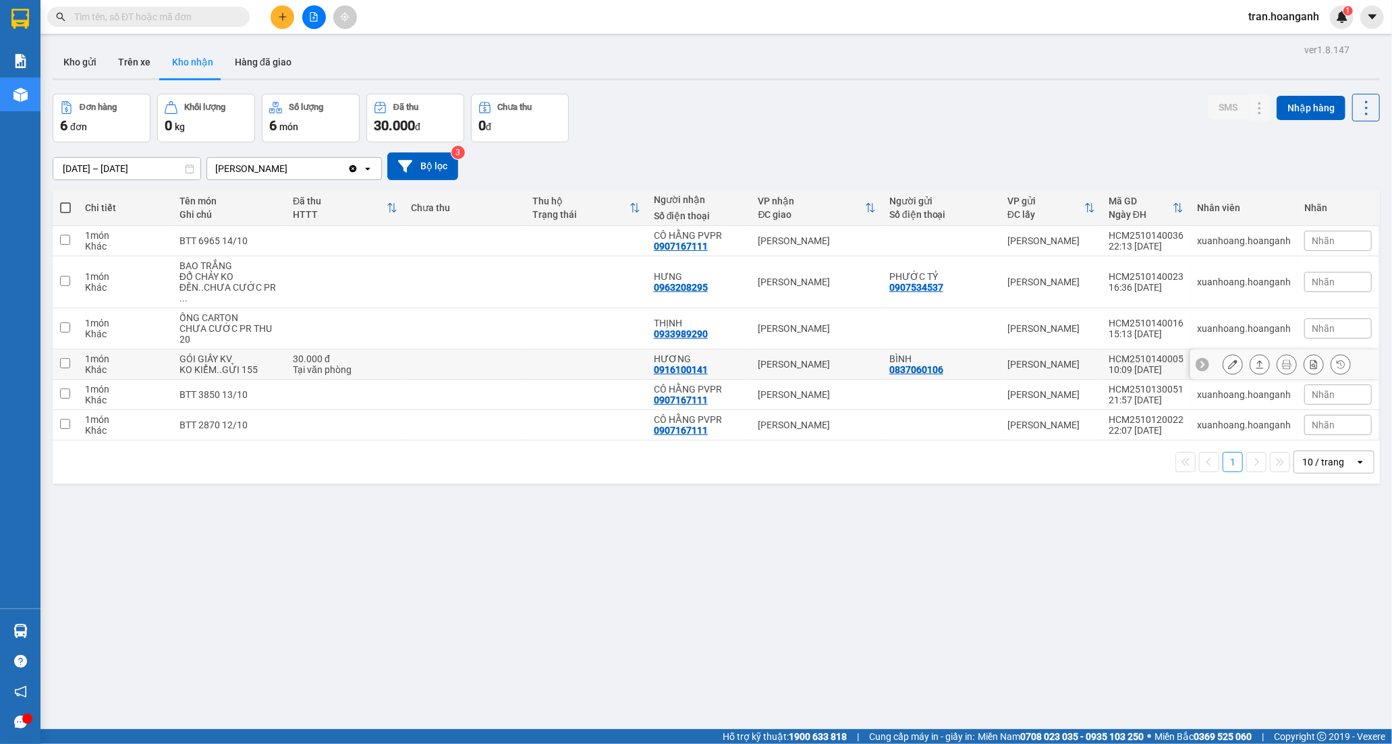
drag, startPoint x: 693, startPoint y: 354, endPoint x: 901, endPoint y: 352, distance: 208.5
click at [693, 364] on div "0916100141" at bounding box center [681, 369] width 54 height 11
click at [1228, 360] on icon at bounding box center [1232, 364] width 9 height 9
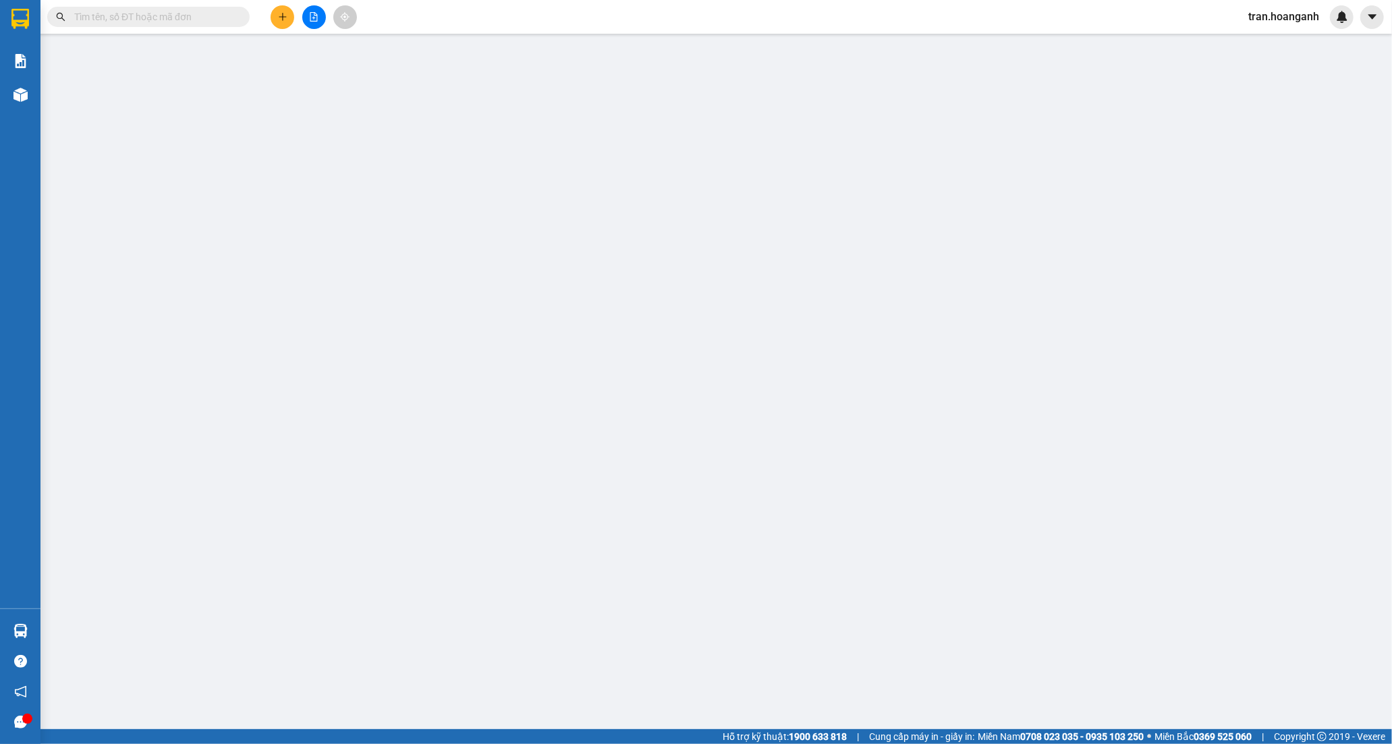
type input "0837060106"
type input "BÌNH"
type input "0916100141"
type input "HƯƠNG"
type input "0"
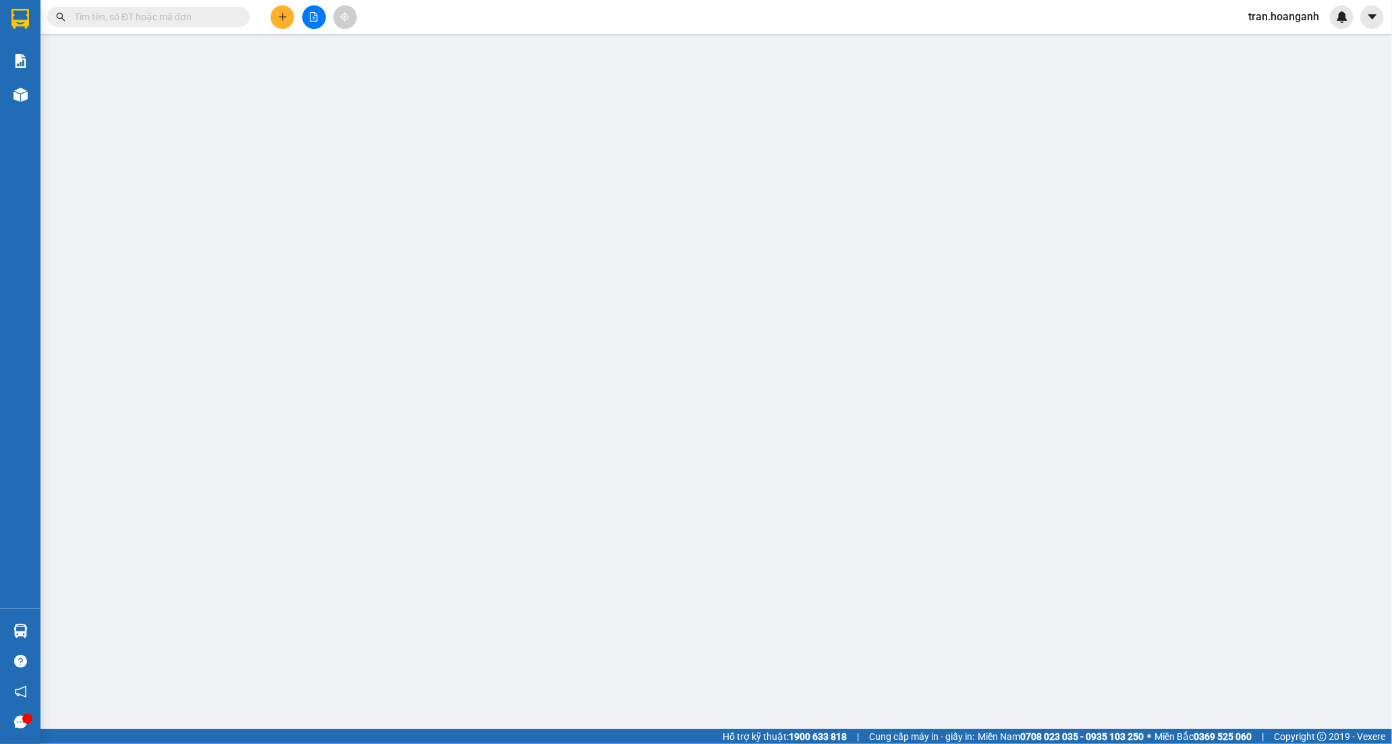
type input "30.000"
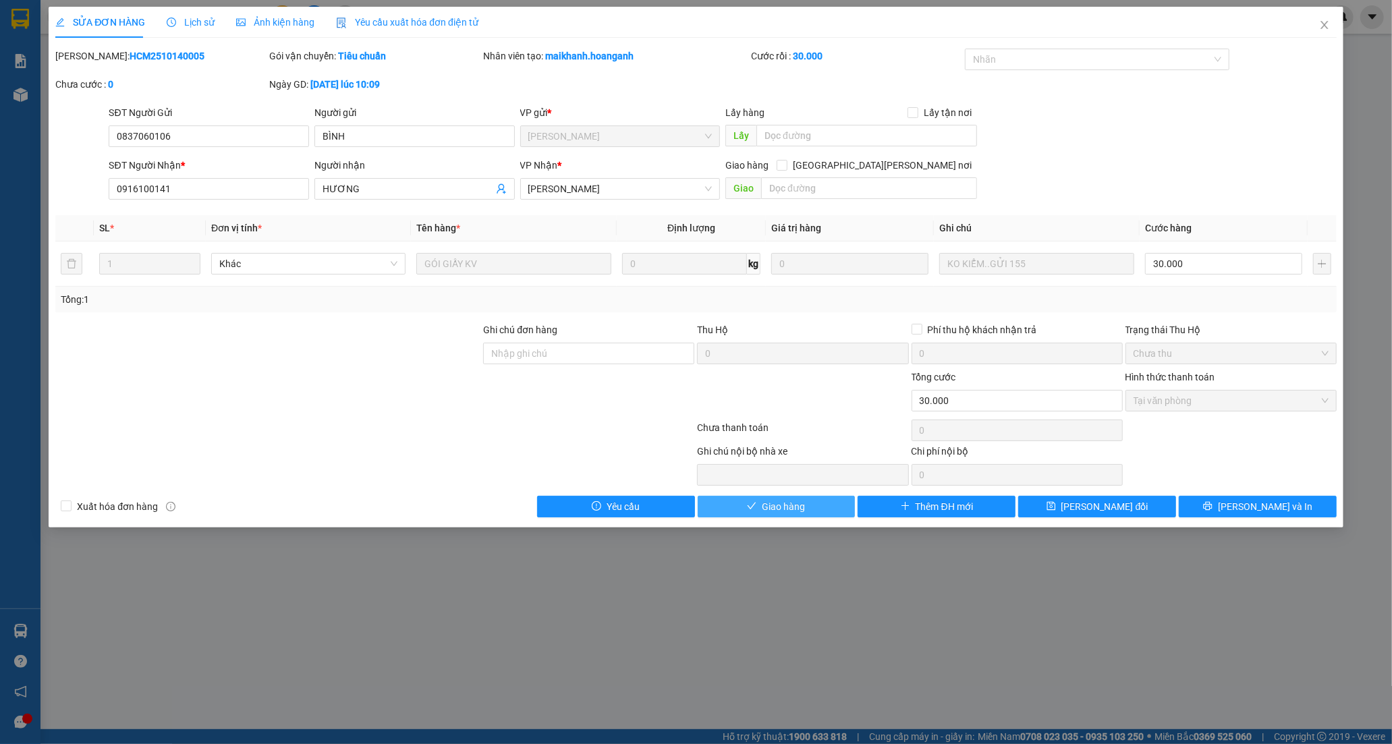
click at [791, 509] on span "Giao hàng" at bounding box center [783, 506] width 43 height 15
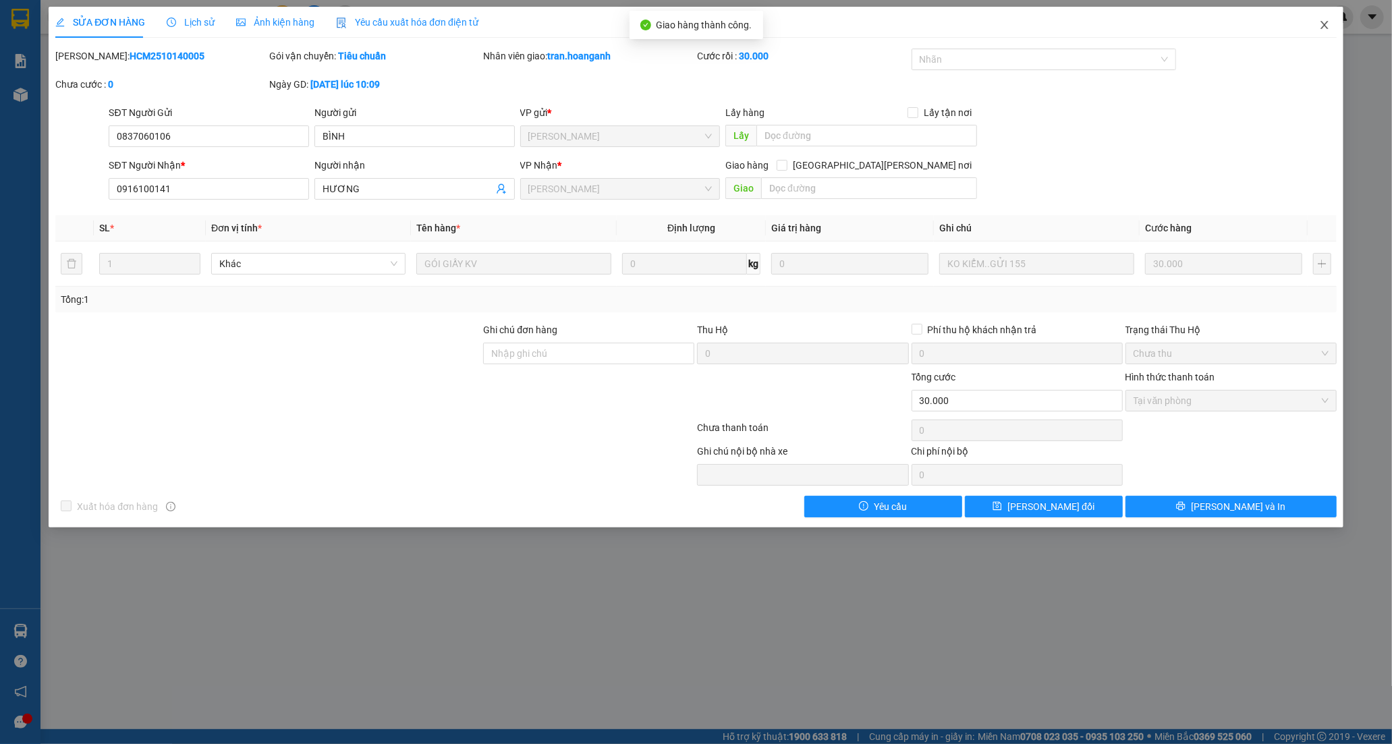
click at [1324, 26] on icon "close" at bounding box center [1323, 25] width 7 height 8
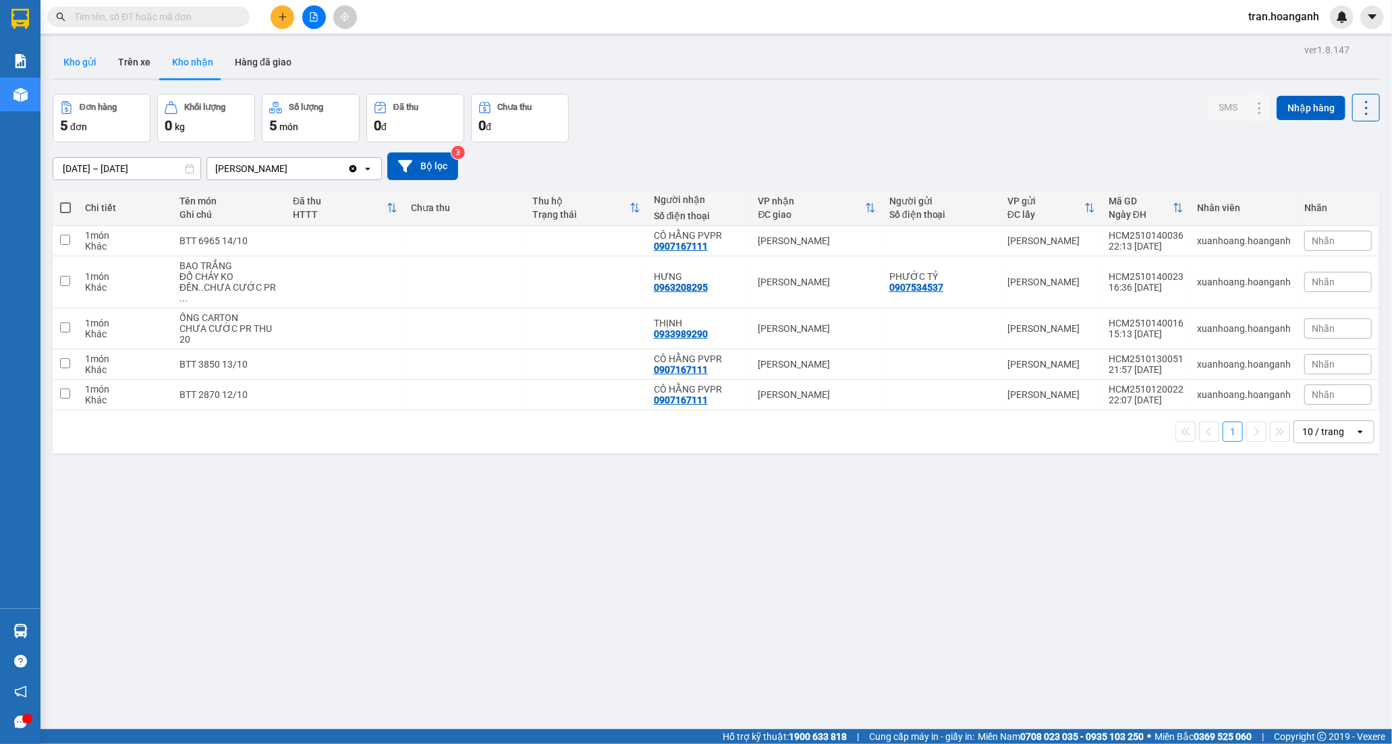
click at [81, 59] on button "Kho gửi" at bounding box center [80, 62] width 55 height 32
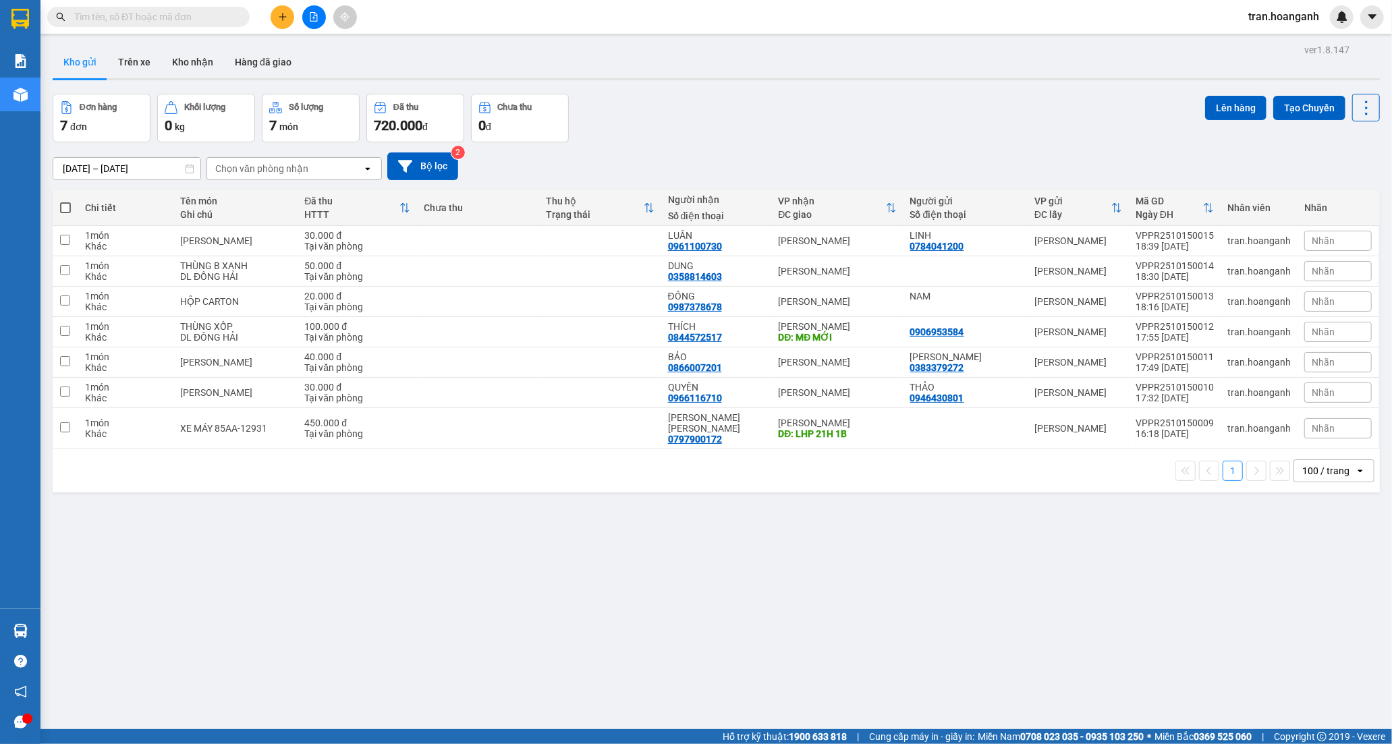
click at [315, 20] on icon "file-add" at bounding box center [313, 16] width 9 height 9
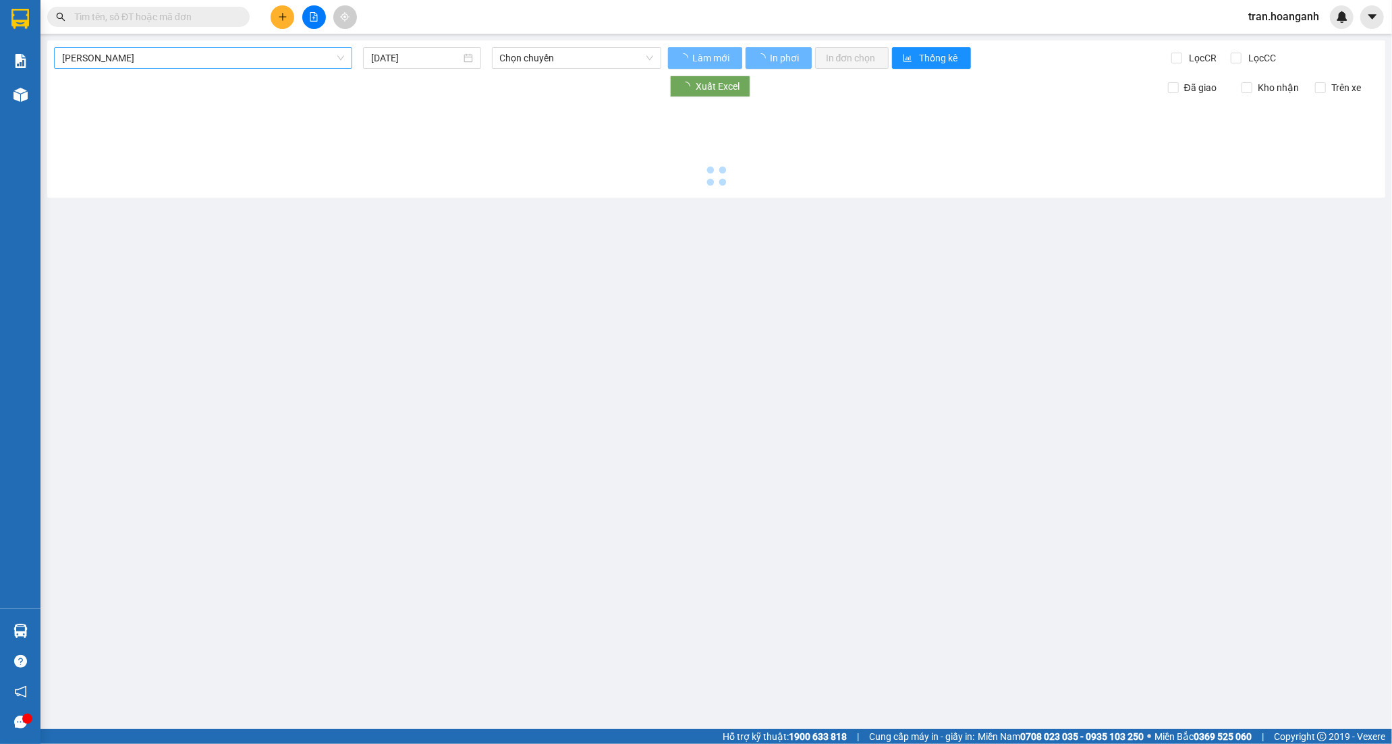
click at [118, 56] on span "[PERSON_NAME]" at bounding box center [203, 58] width 282 height 20
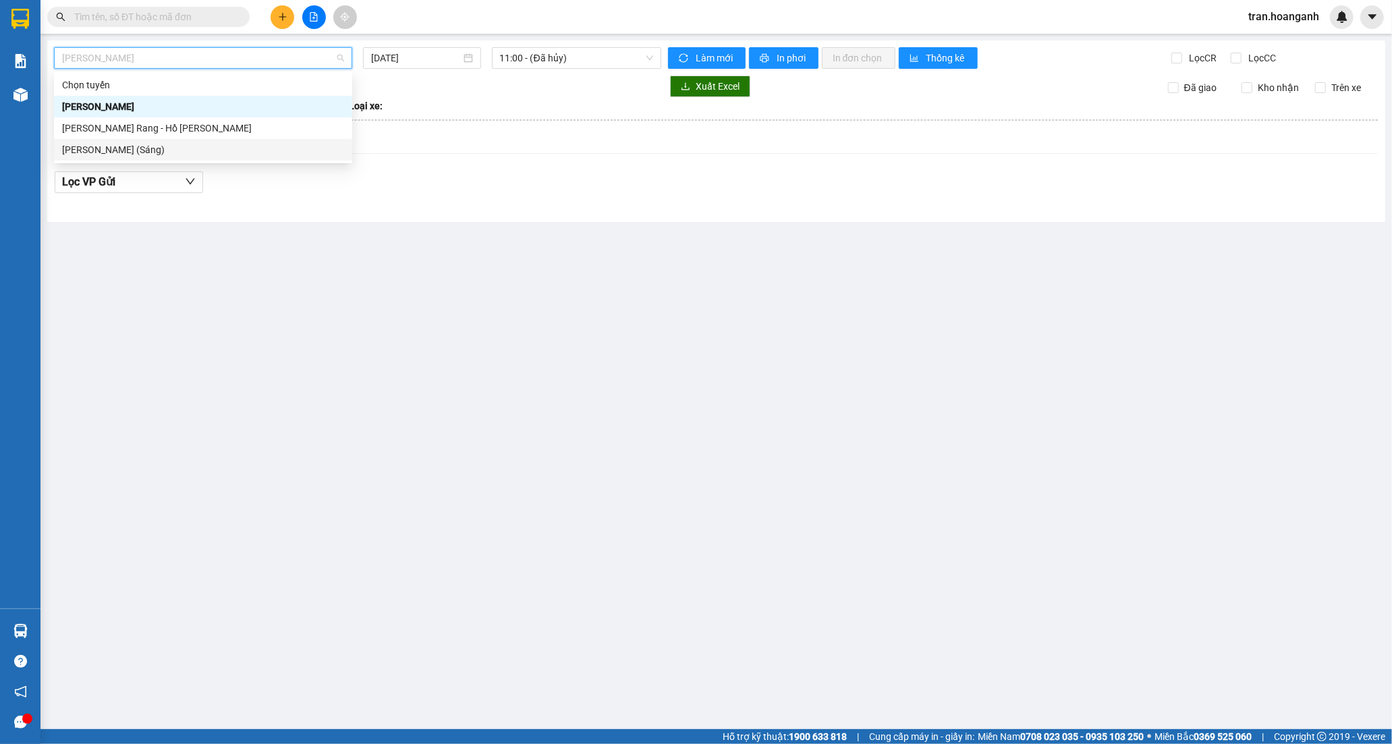
click at [136, 148] on div "[PERSON_NAME] (Sáng)" at bounding box center [203, 149] width 282 height 15
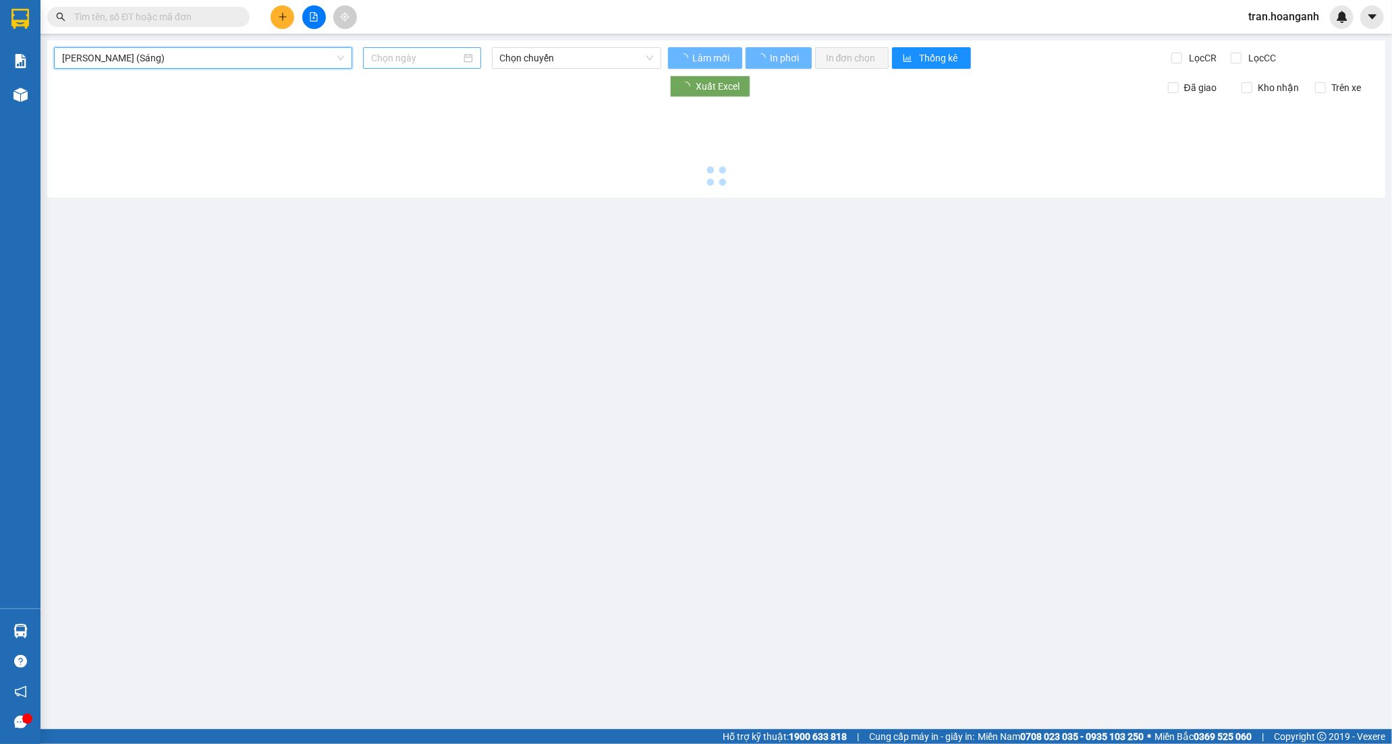
type input "[DATE]"
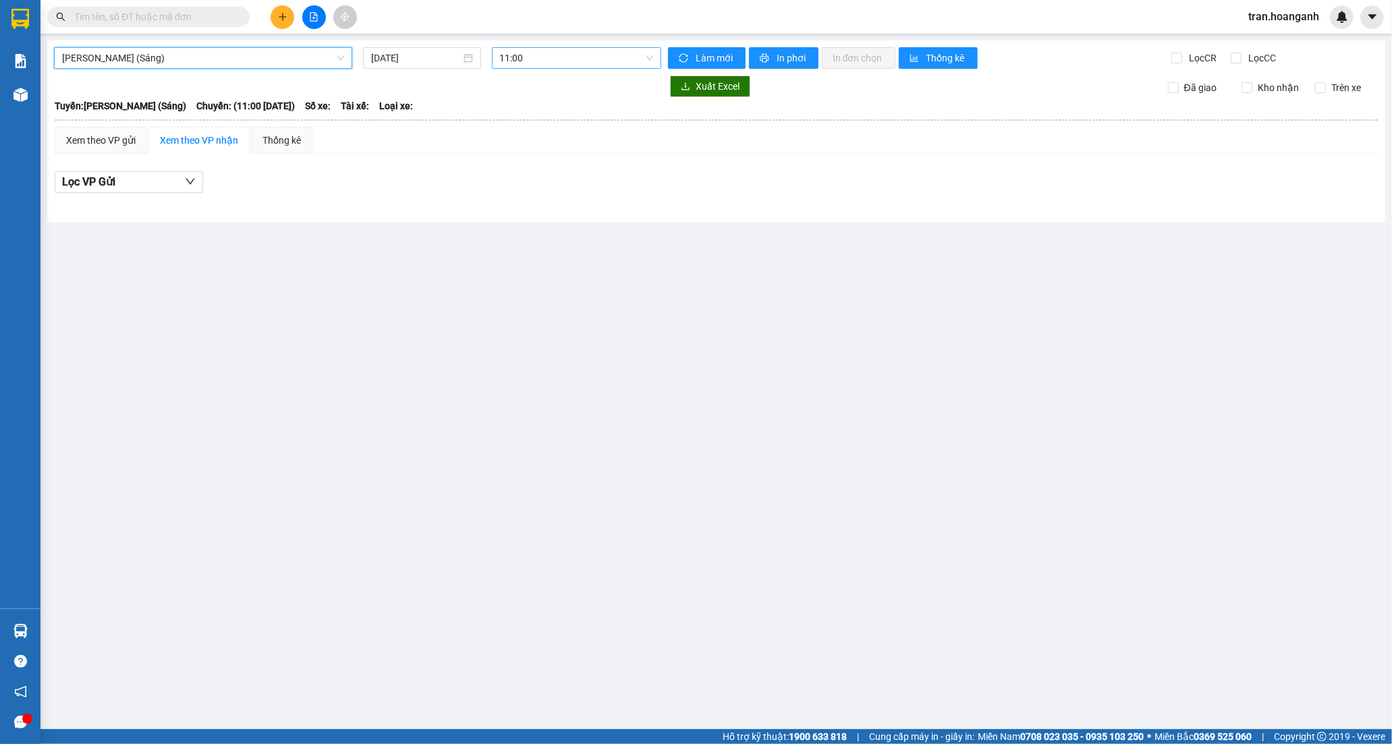
click at [495, 61] on div "11:00" at bounding box center [576, 58] width 169 height 22
click at [554, 128] on div "12:00 (TC) - 85H-011.55" at bounding box center [552, 128] width 105 height 15
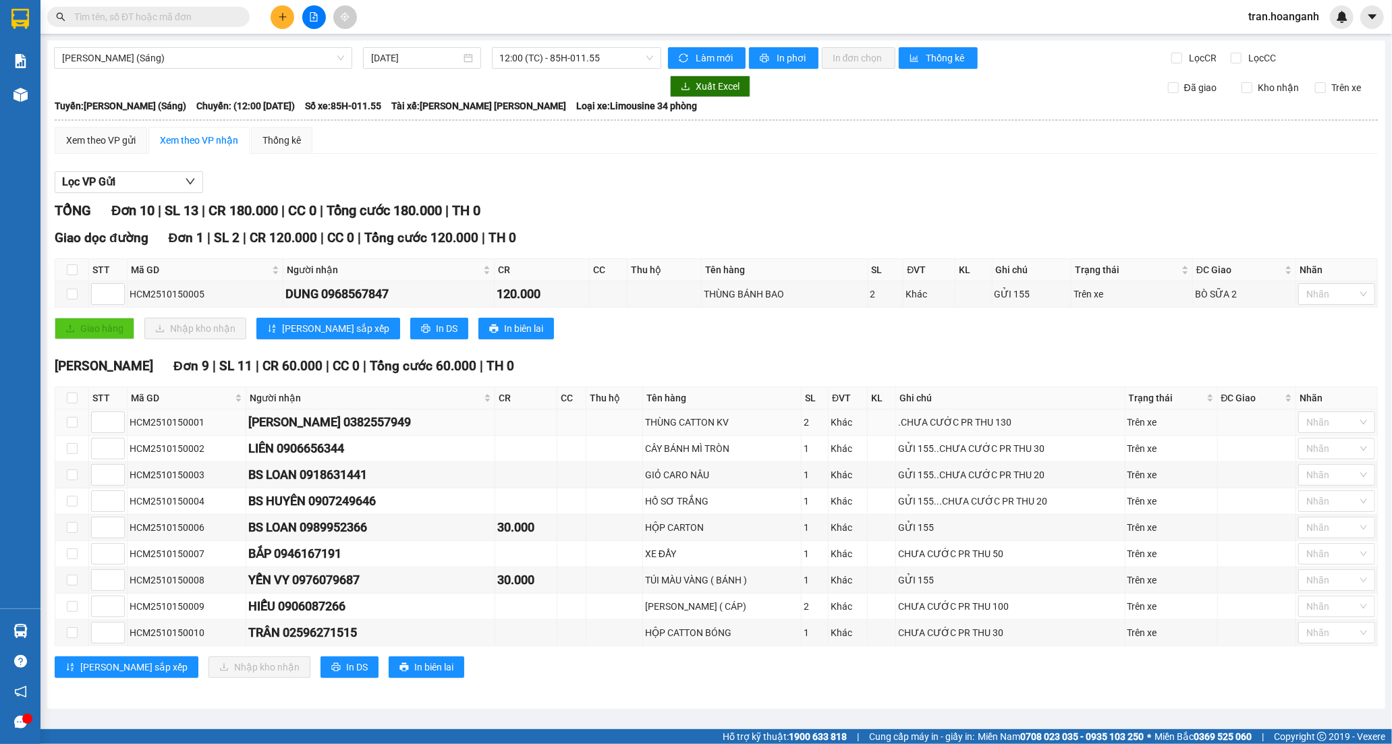
click at [344, 424] on div "[PERSON_NAME] 0382557949" at bounding box center [370, 422] width 244 height 19
drag, startPoint x: 299, startPoint y: 426, endPoint x: 386, endPoint y: 423, distance: 87.1
click at [386, 423] on div "[PERSON_NAME] 0382557949" at bounding box center [370, 422] width 244 height 19
click at [186, 11] on input "text" at bounding box center [153, 16] width 159 height 15
paste input "0382557949"
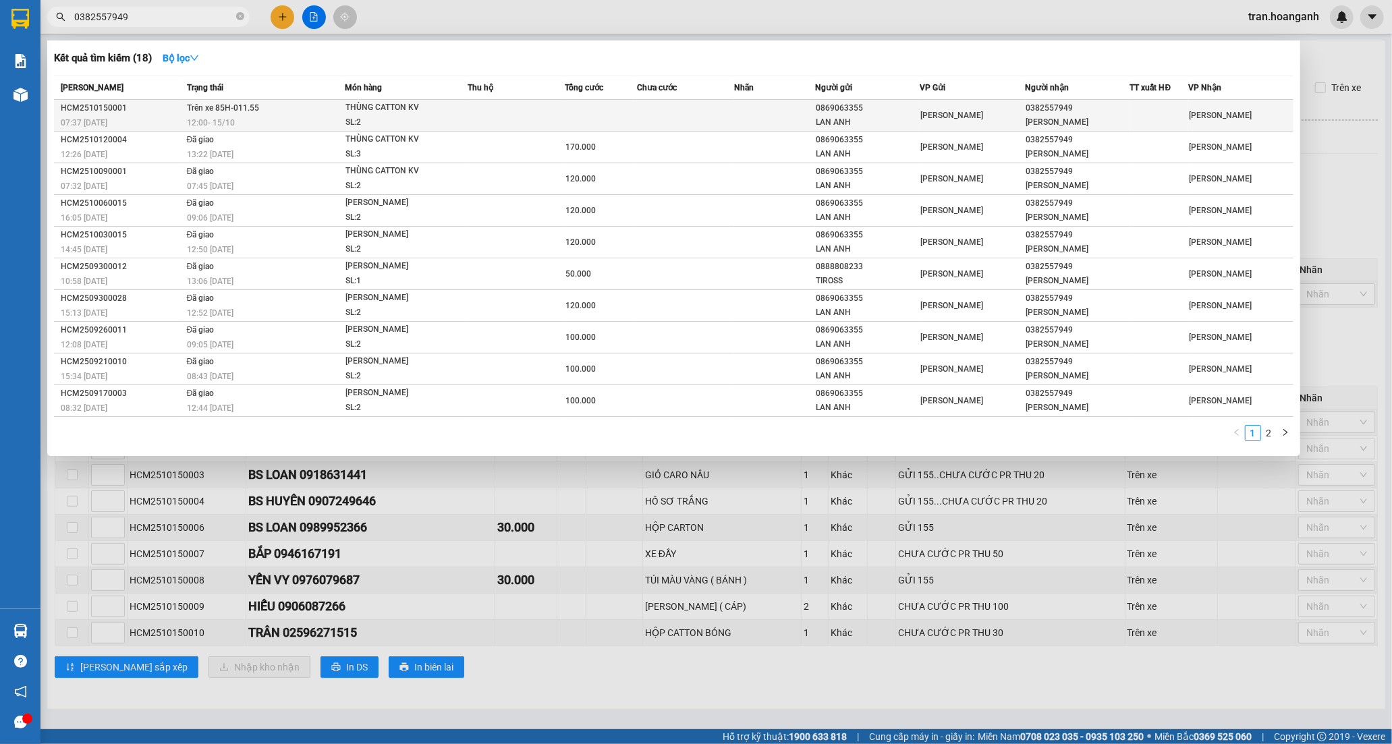
type input "0382557949"
click at [745, 121] on td at bounding box center [774, 116] width 81 height 32
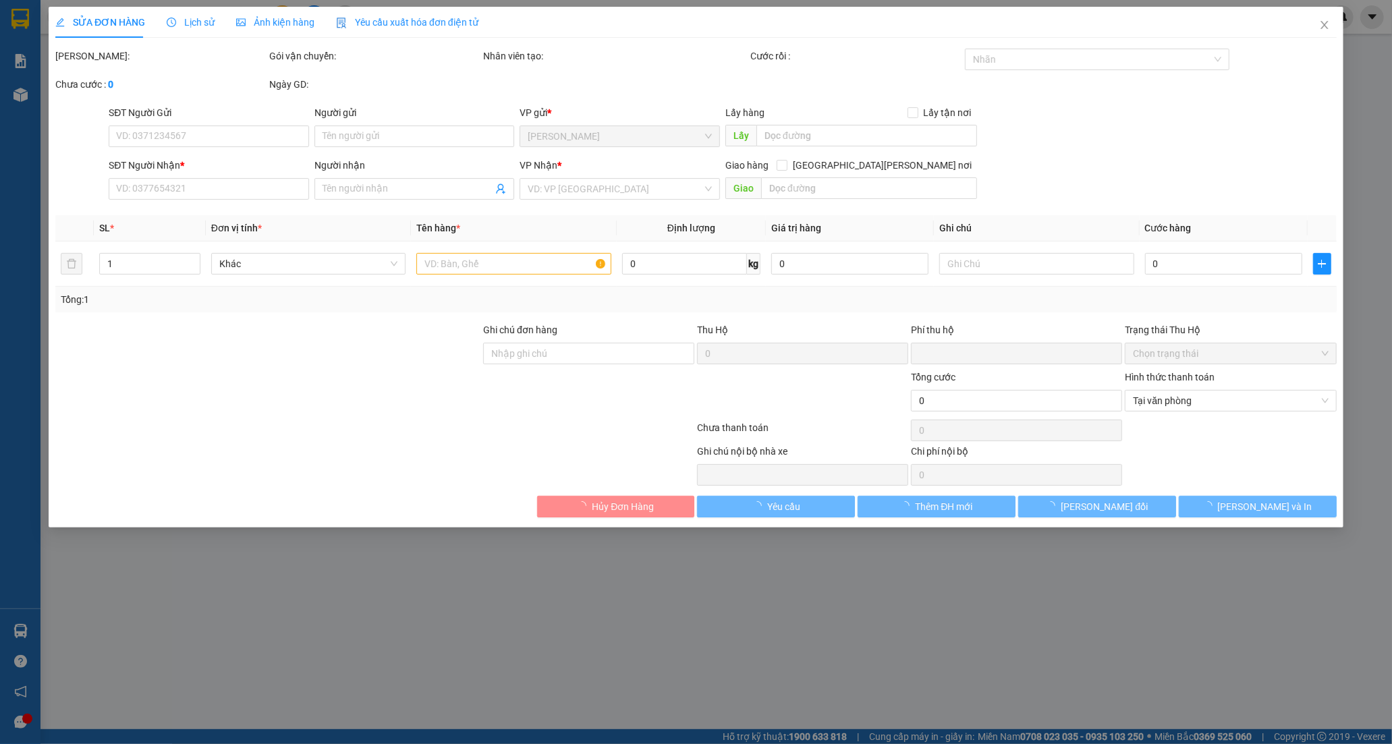
type input "0869063355"
type input "LAN ANH"
type input "0382557949"
type input "[PERSON_NAME]"
type input "0"
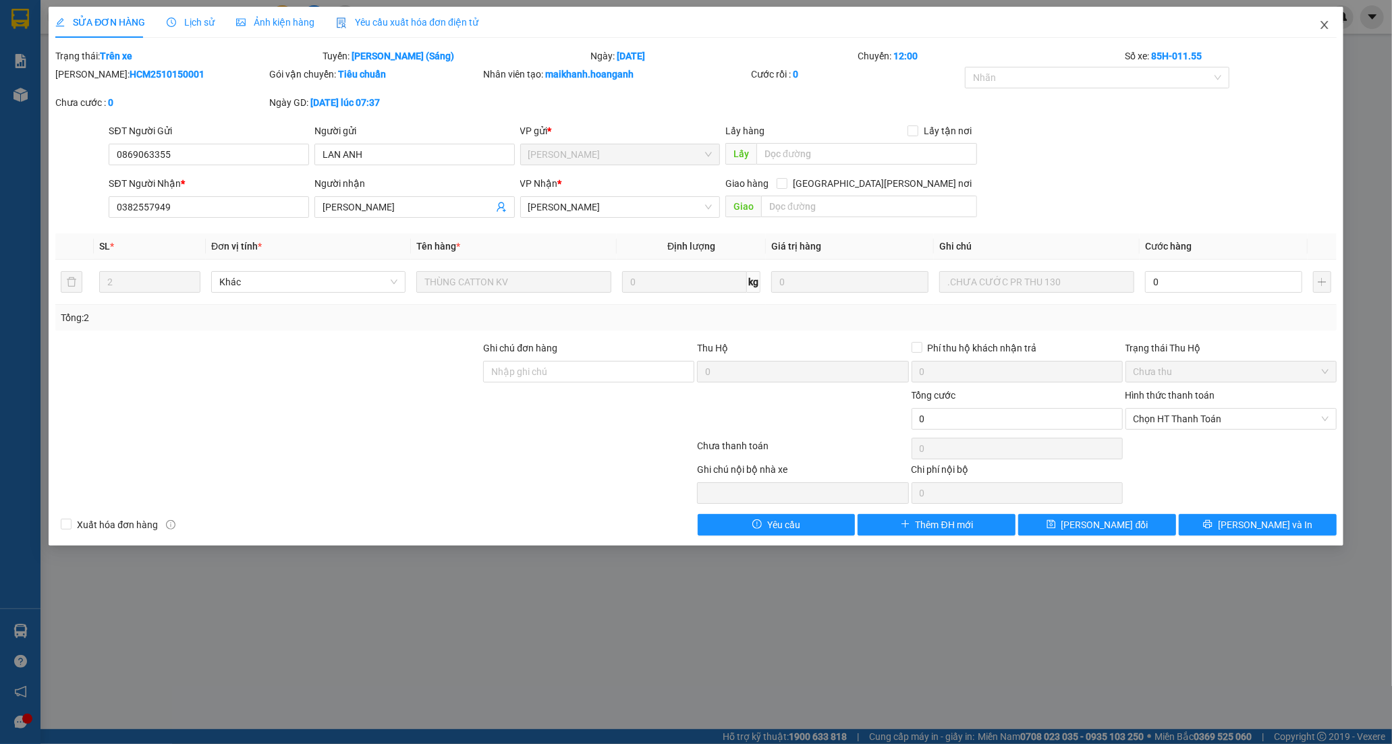
click at [1324, 26] on icon "close" at bounding box center [1323, 25] width 7 height 8
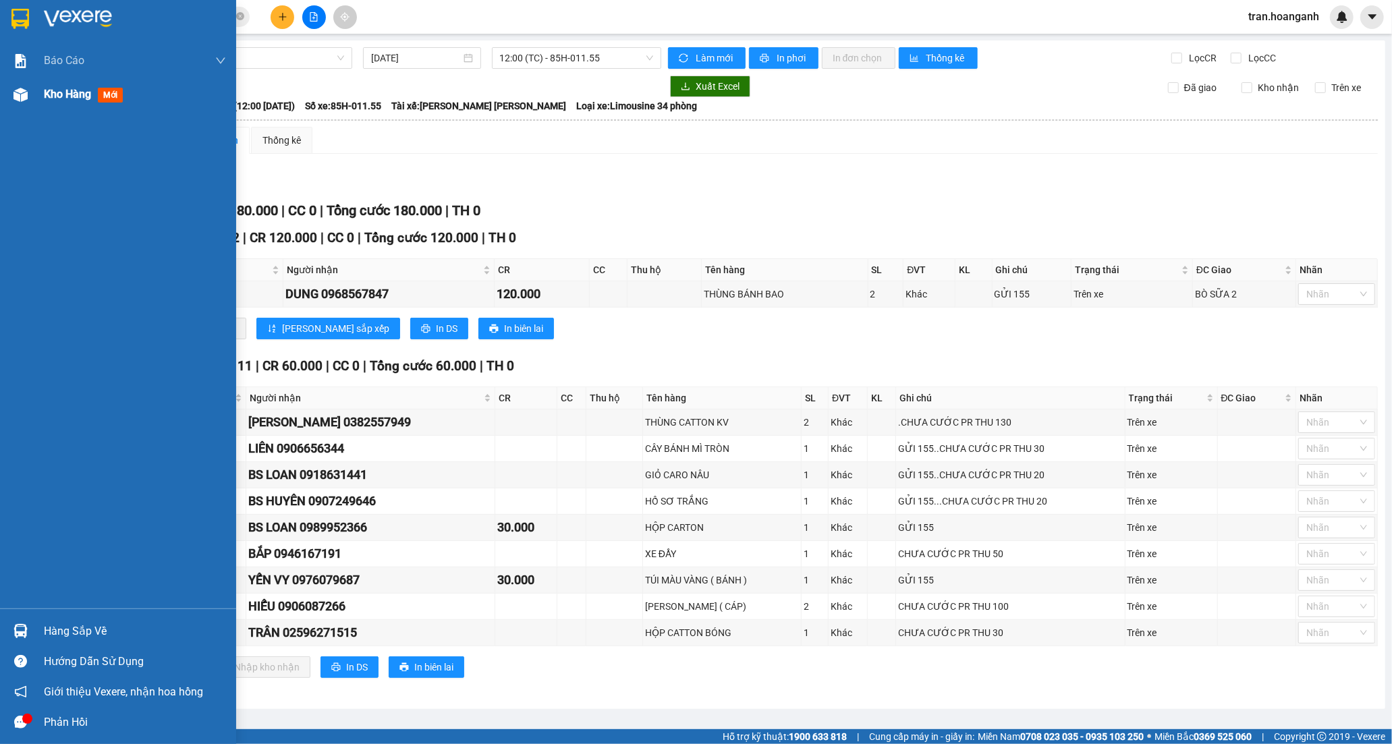
click at [47, 99] on span "Kho hàng" at bounding box center [67, 94] width 47 height 13
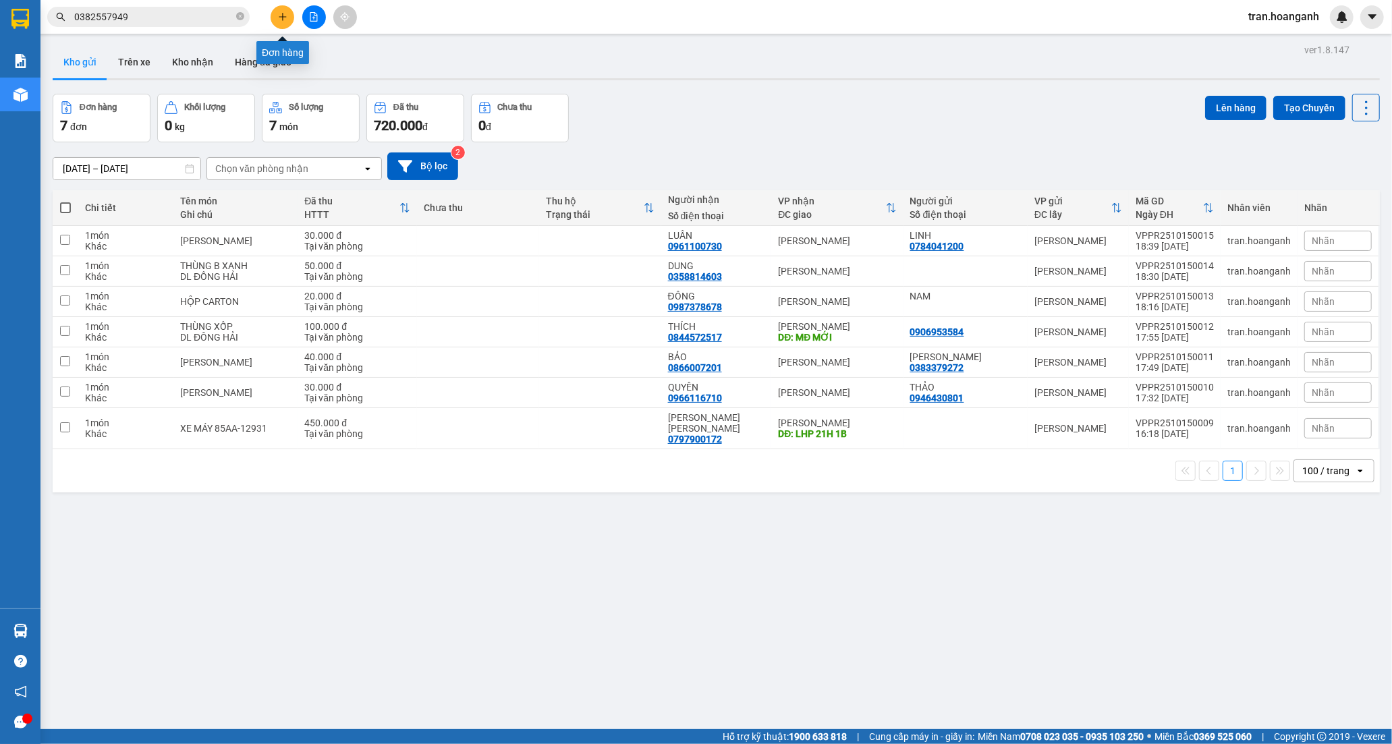
click at [283, 17] on icon "plus" at bounding box center [282, 16] width 7 height 1
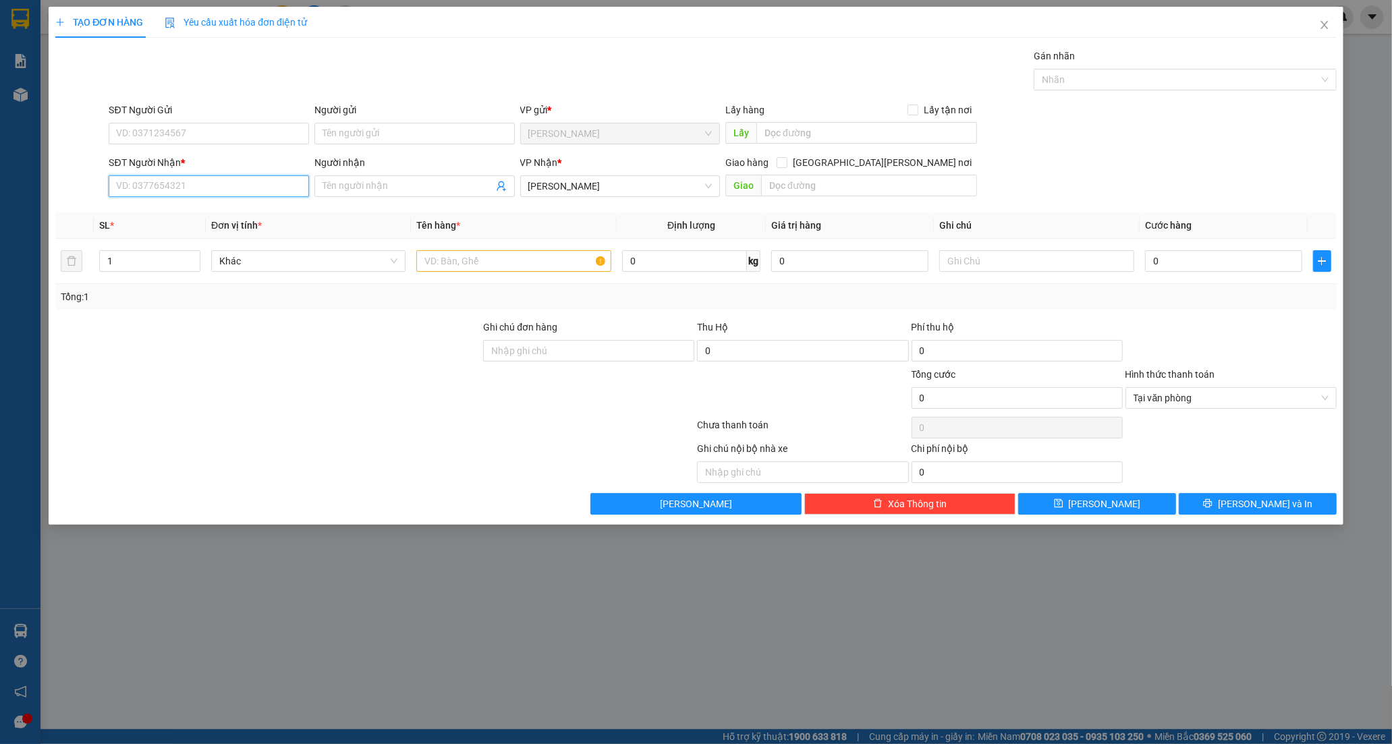
click at [228, 187] on input "SĐT Người Nhận *" at bounding box center [209, 186] width 200 height 22
type input "0388466371"
click at [191, 214] on div "0388466371 - DL DƯ [PERSON_NAME]" at bounding box center [209, 213] width 184 height 15
type input "DL DƯ KHÁNH"
type input "BV NHI ĐỒNG NAI"
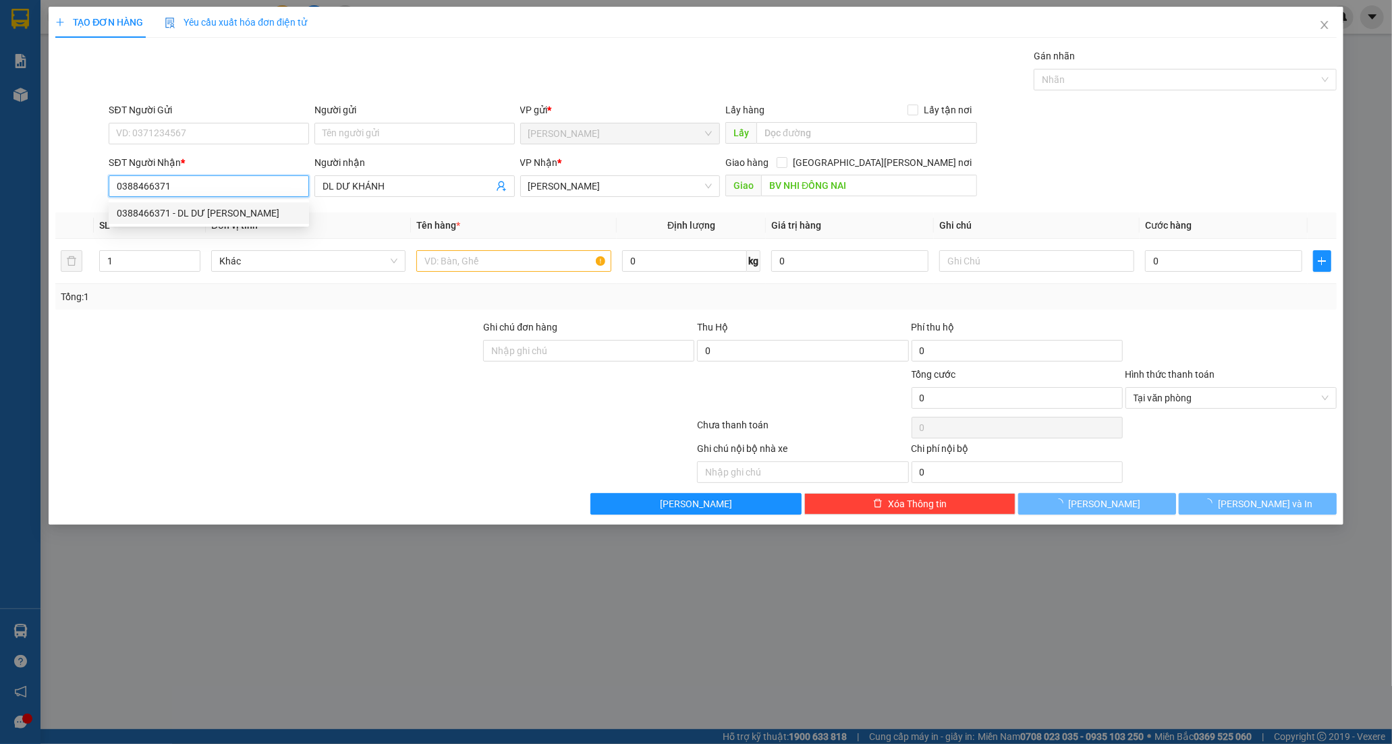
type input "70.000"
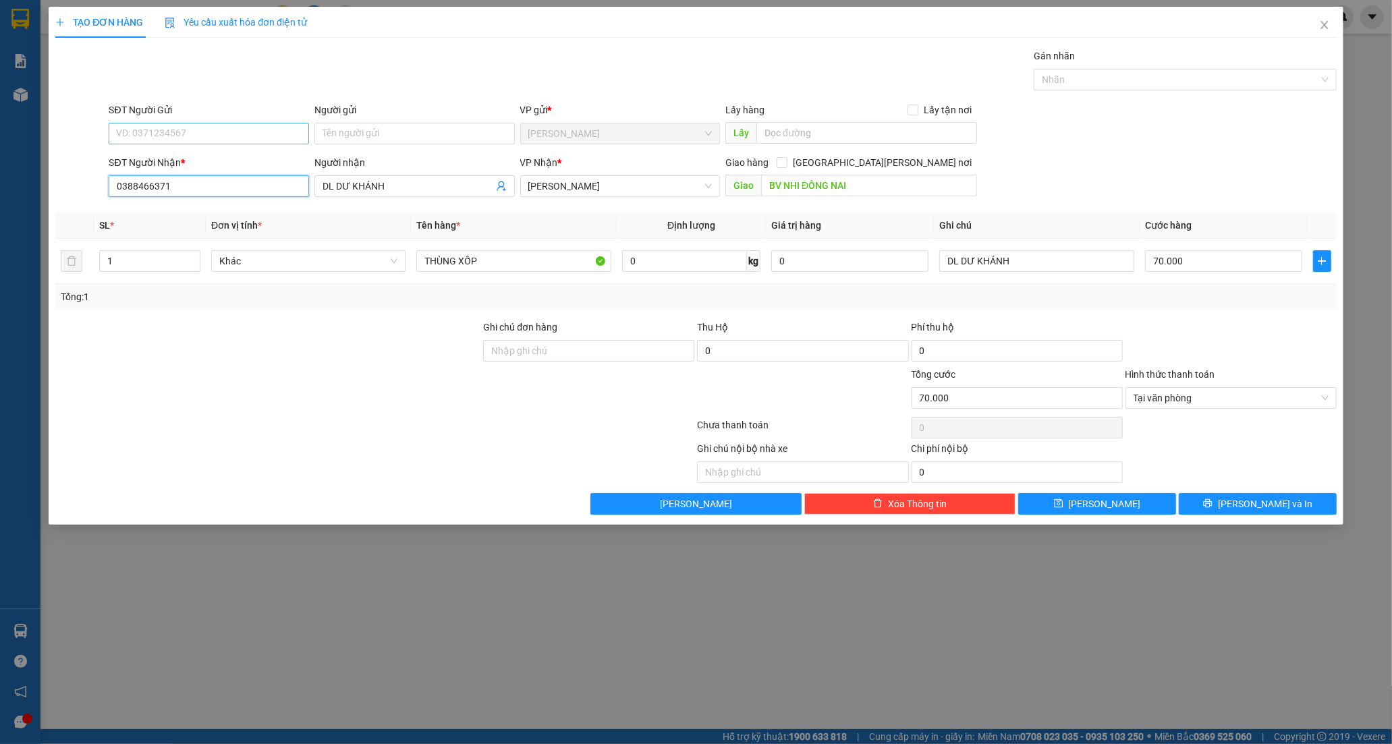
type input "0388466371"
click at [165, 132] on input "SĐT Người Gửi" at bounding box center [209, 134] width 200 height 22
type input "0385961452"
drag, startPoint x: 200, startPoint y: 156, endPoint x: 378, endPoint y: 137, distance: 179.1
click at [200, 156] on div "0385961452 - KHÁCH" at bounding box center [209, 160] width 184 height 15
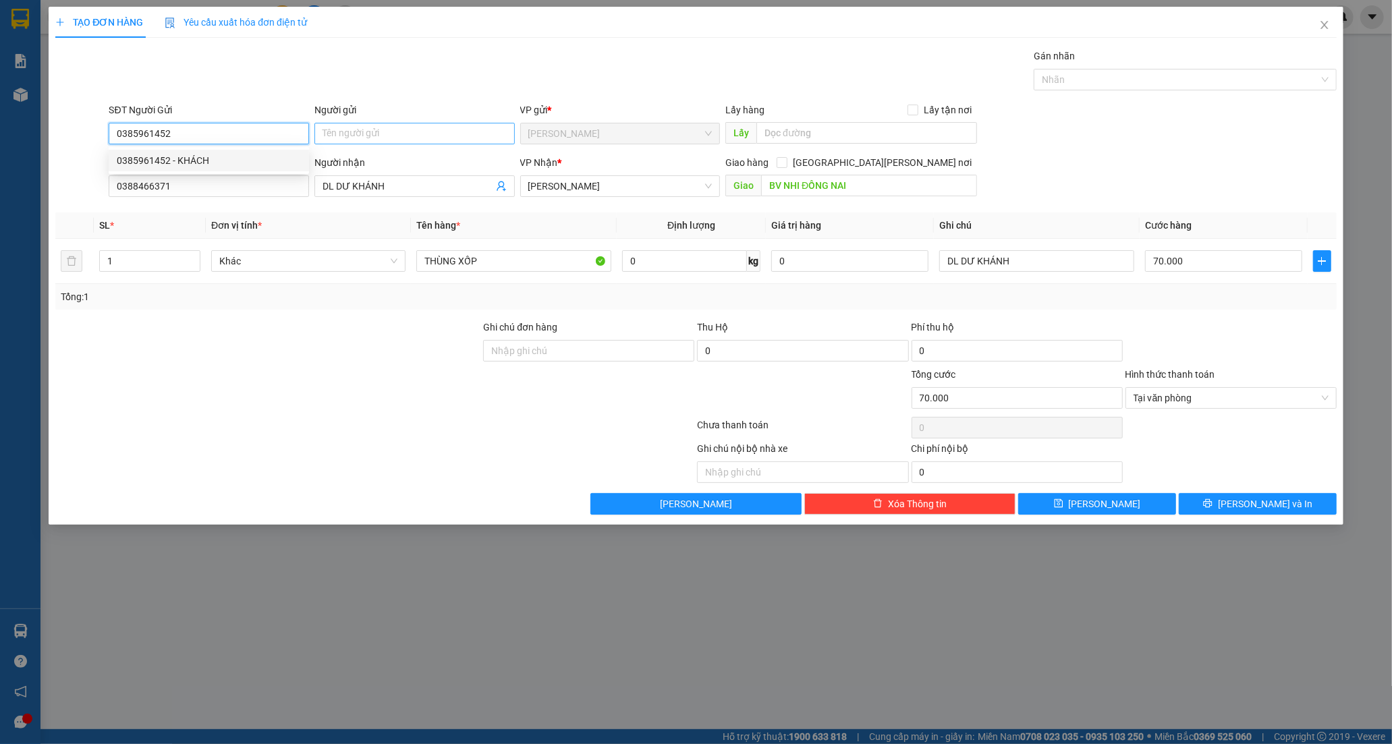
type input "KHÁCH"
type input "0385961452"
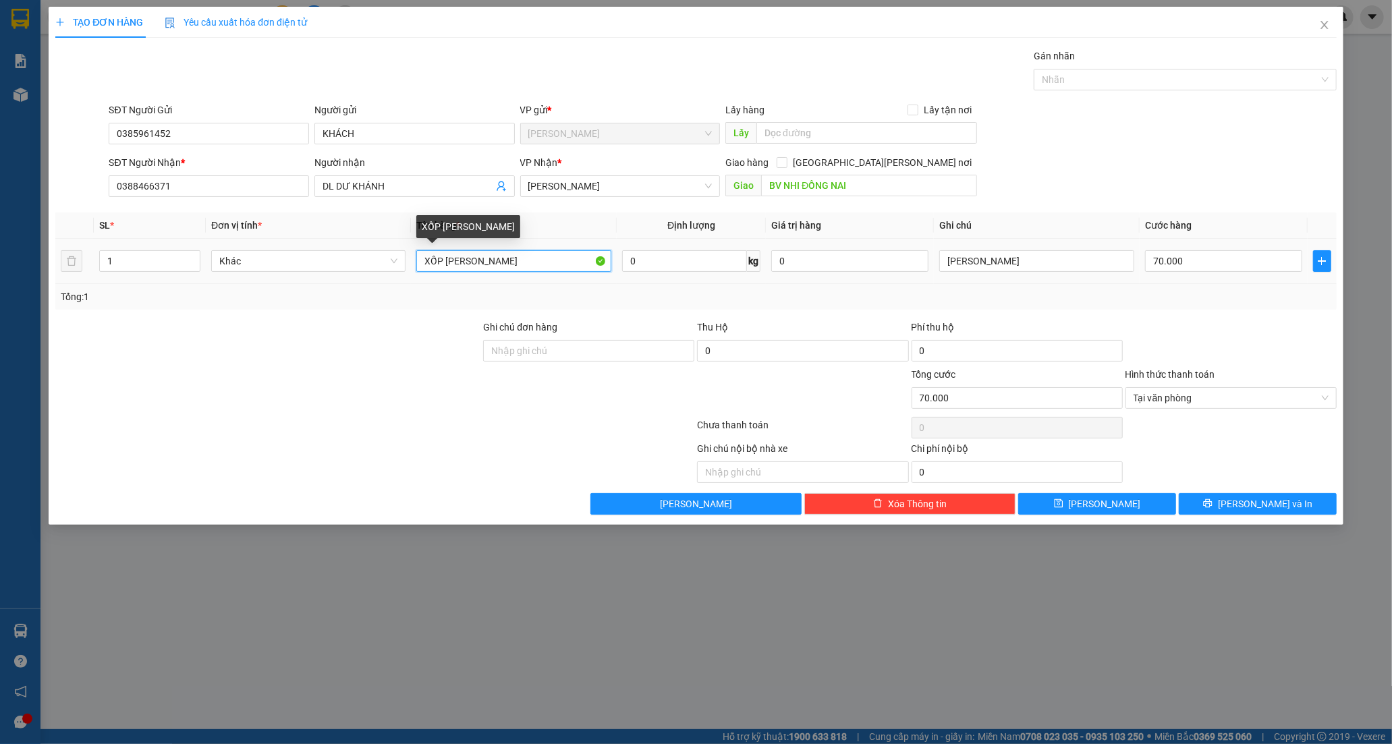
click at [497, 266] on input "XỐP [PERSON_NAME]" at bounding box center [513, 261] width 194 height 22
paste input "ÙNG"
type input "THÙNG XỐP [PERSON_NAME]"
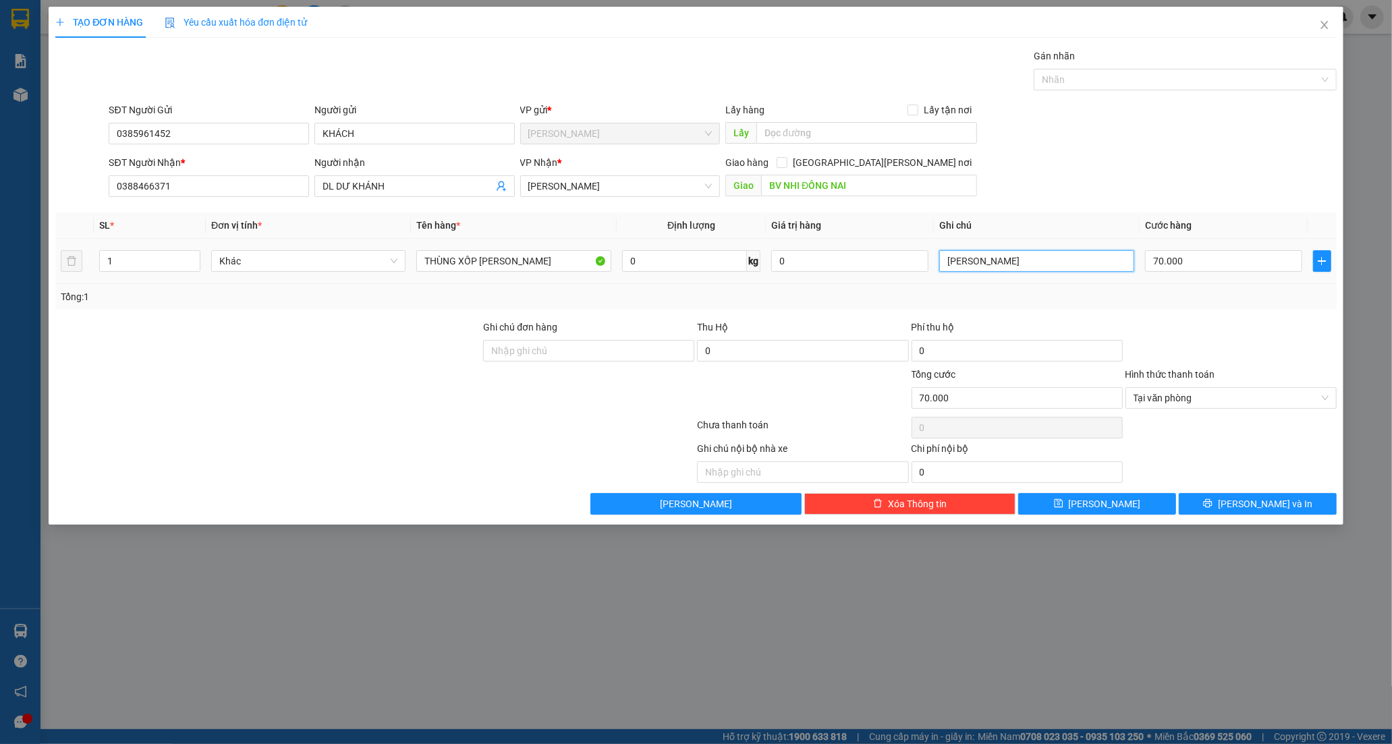
click at [1013, 261] on input "[PERSON_NAME]" at bounding box center [1036, 261] width 194 height 22
type input "DL DƯ KHÁNH"
click at [1175, 261] on input "70.000" at bounding box center [1223, 261] width 157 height 22
type input "9"
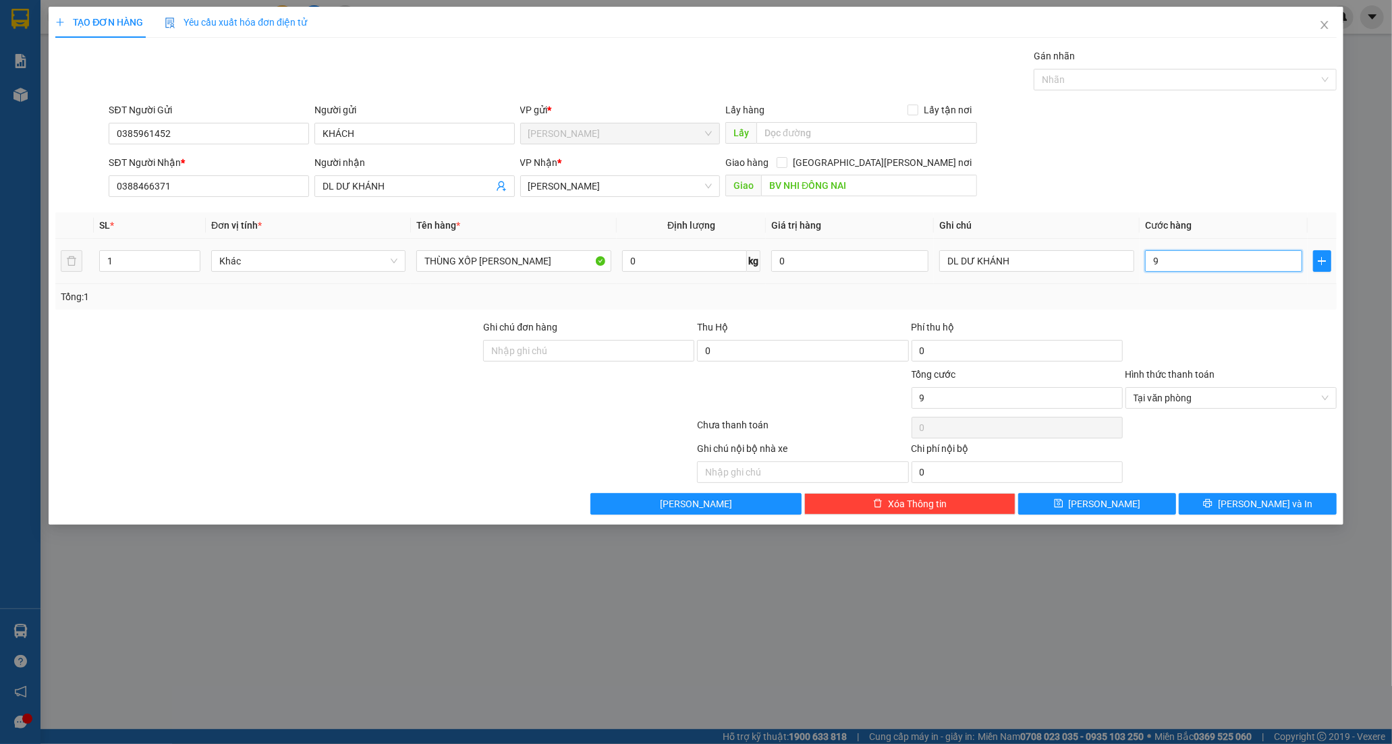
type input "90"
click at [1164, 399] on span "Tại văn phòng" at bounding box center [1230, 398] width 195 height 20
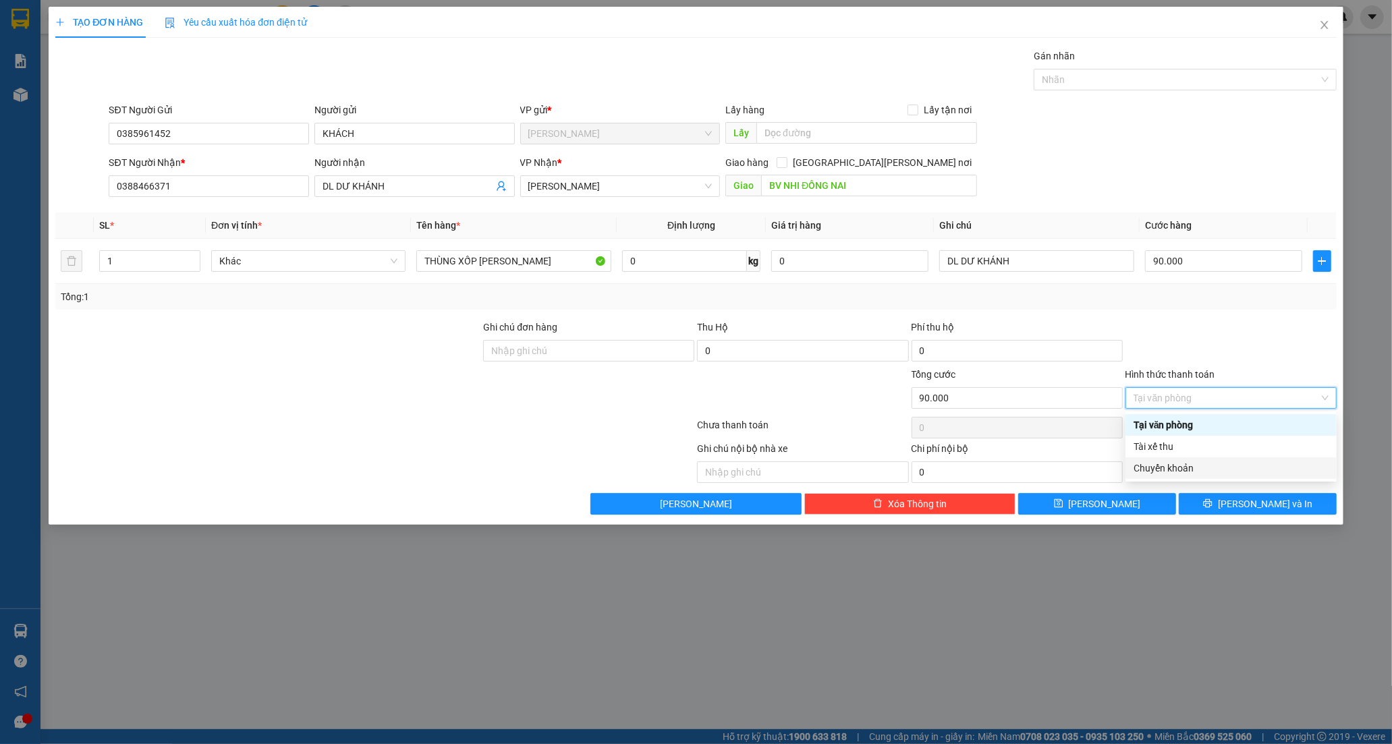
click at [1175, 468] on div "Chuyển khoản" at bounding box center [1230, 468] width 195 height 15
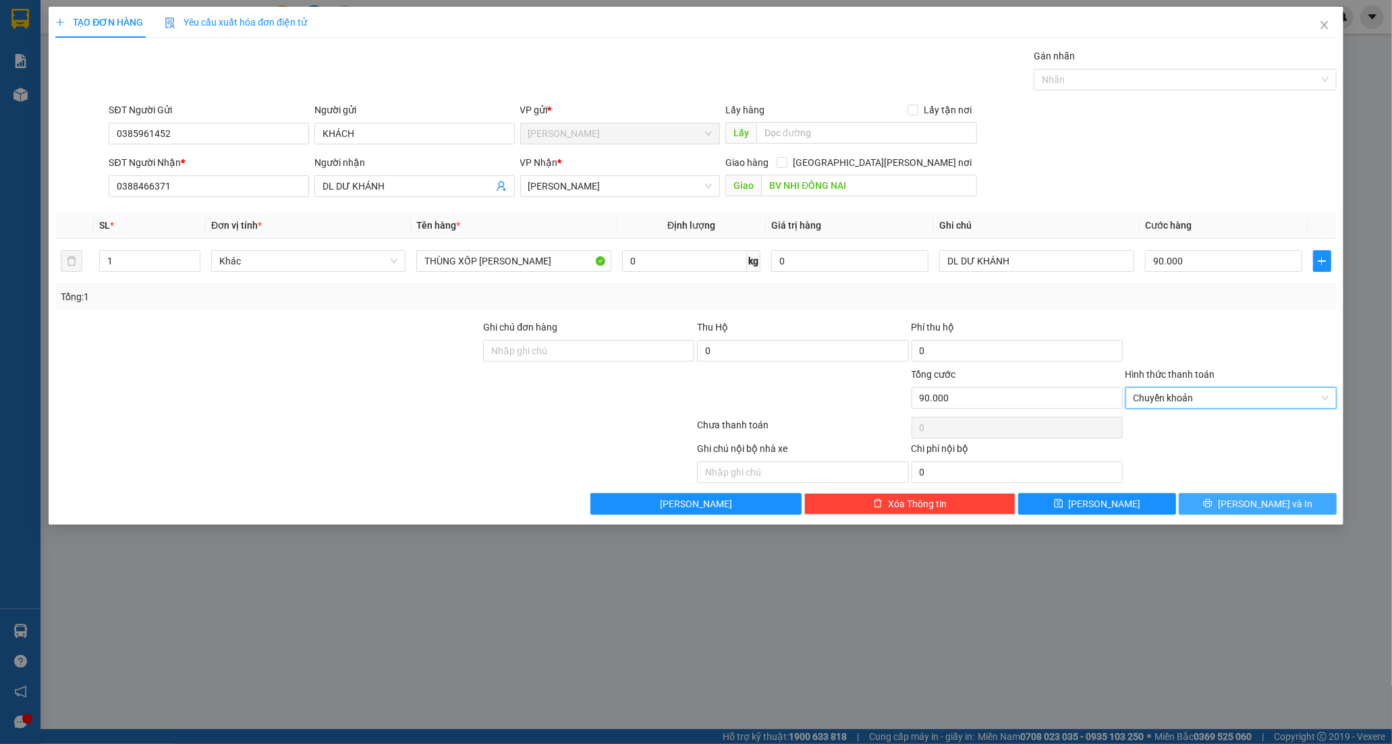
click at [1258, 509] on span "[PERSON_NAME] và In" at bounding box center [1265, 504] width 94 height 15
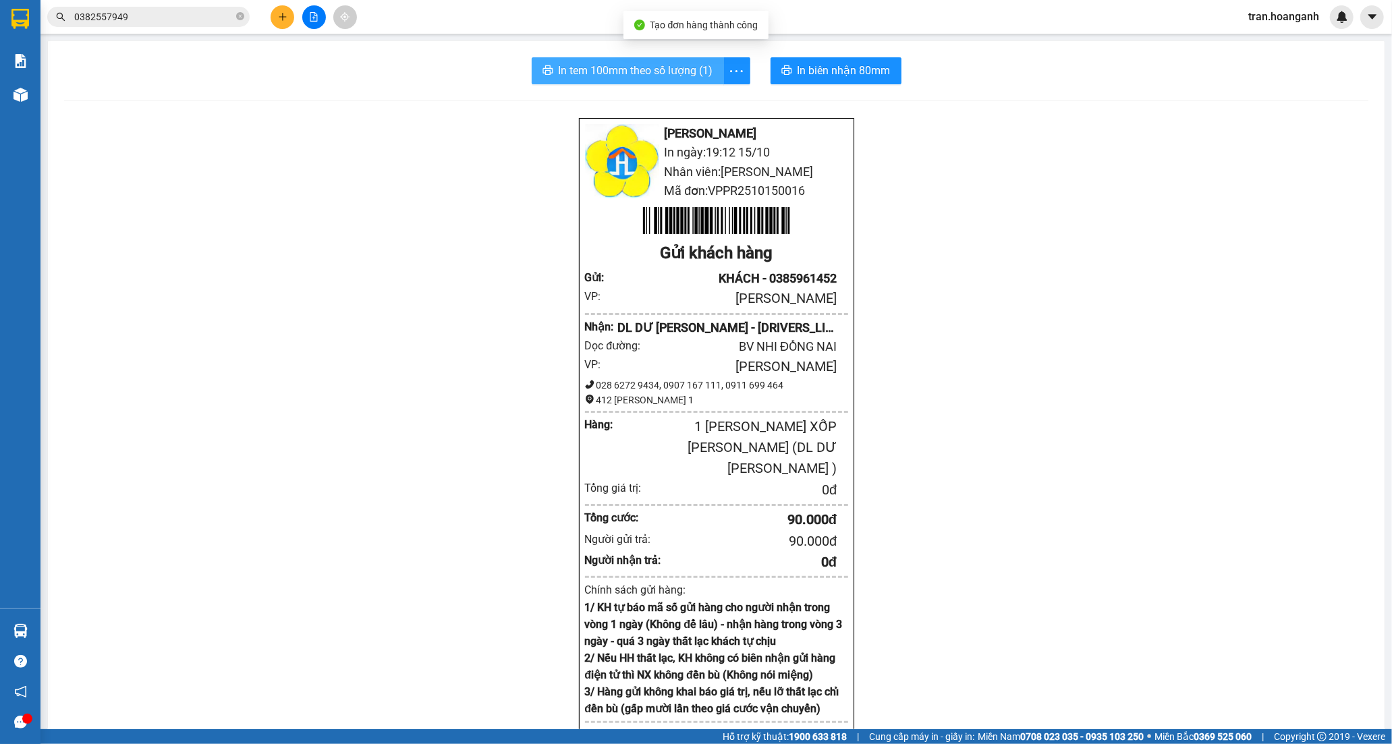
click at [631, 66] on span "In tem 100mm theo số lượng (1)" at bounding box center [636, 70] width 155 height 17
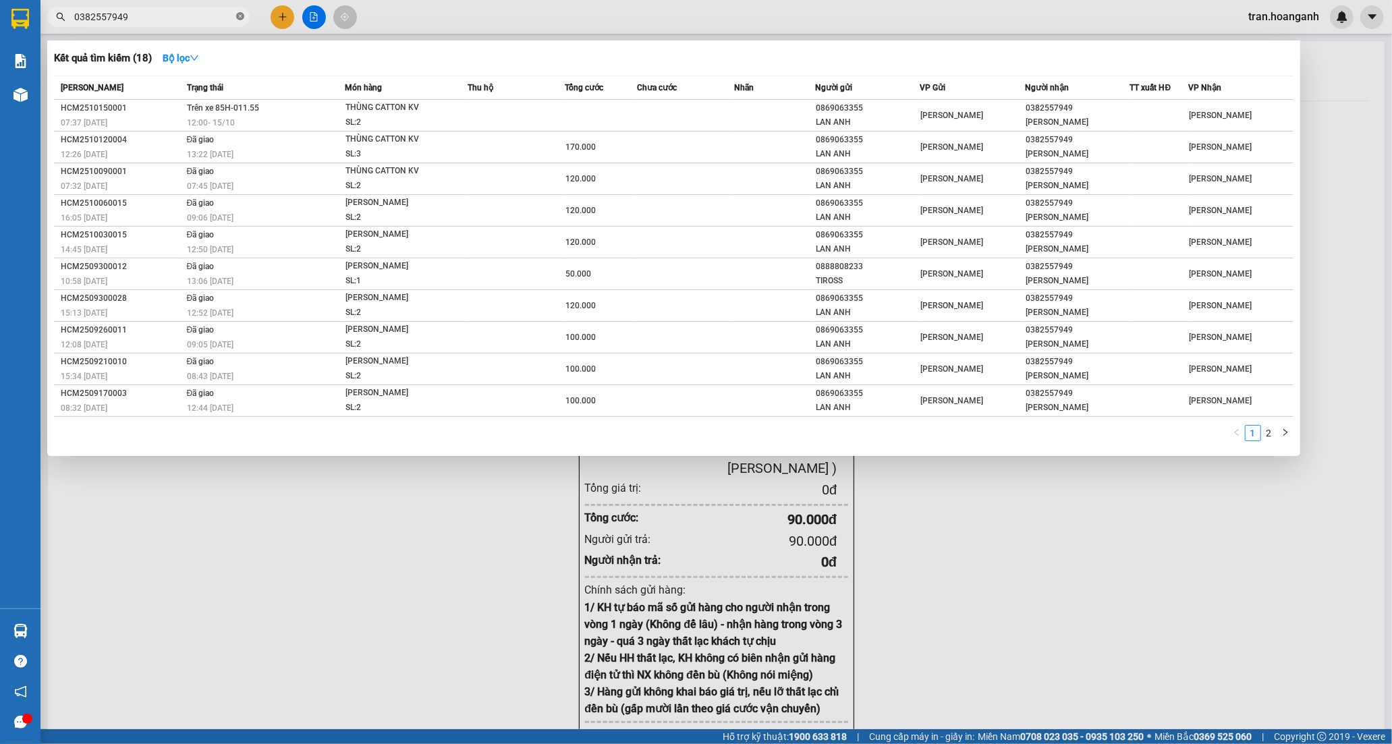
click at [240, 15] on icon "close-circle" at bounding box center [240, 16] width 8 height 8
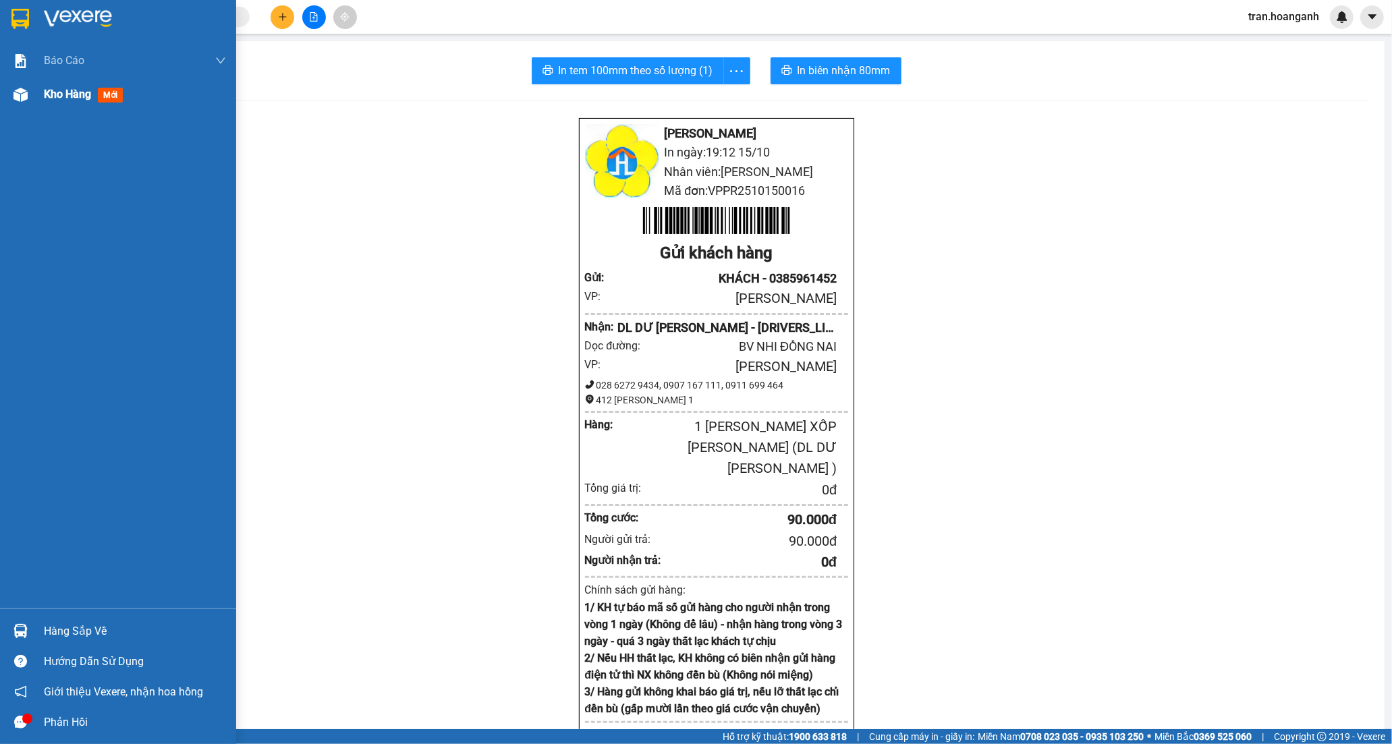
click at [59, 96] on span "Kho hàng" at bounding box center [67, 94] width 47 height 13
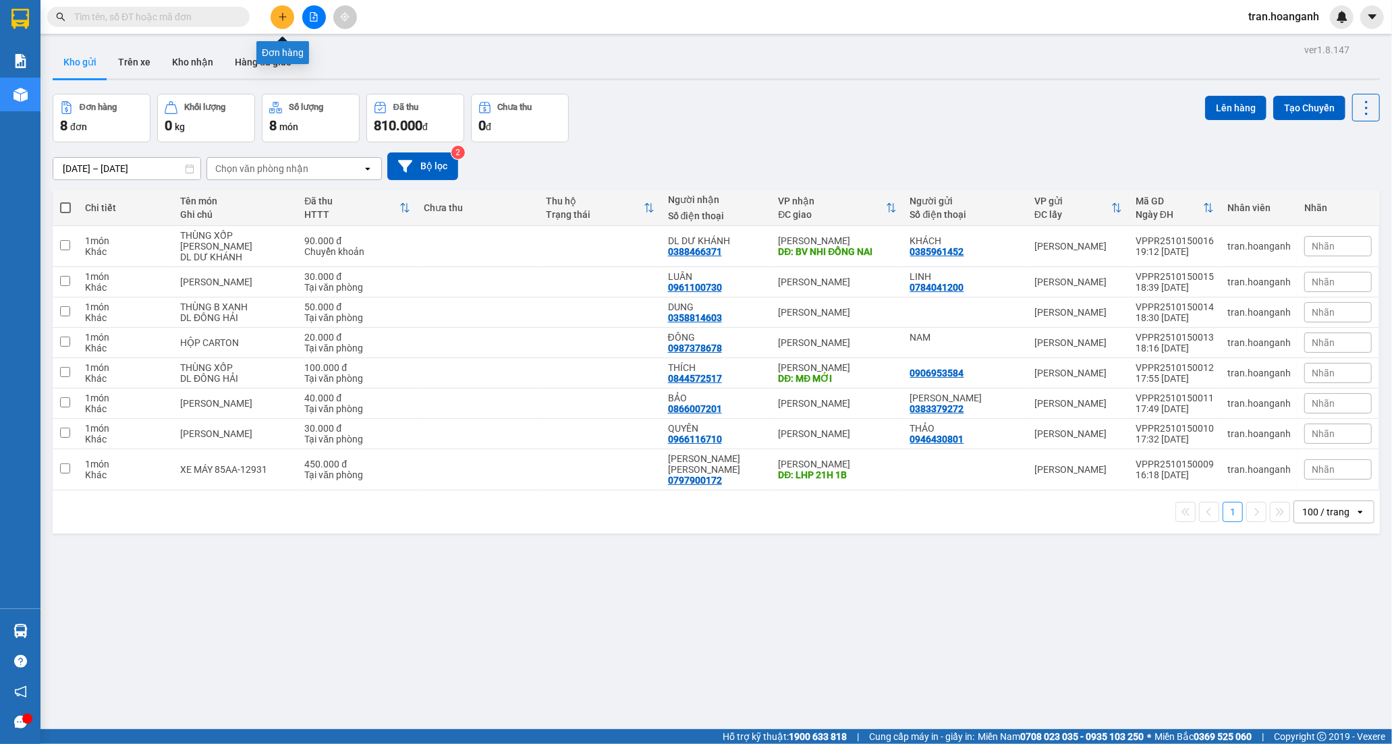
click at [285, 14] on icon "plus" at bounding box center [282, 16] width 9 height 9
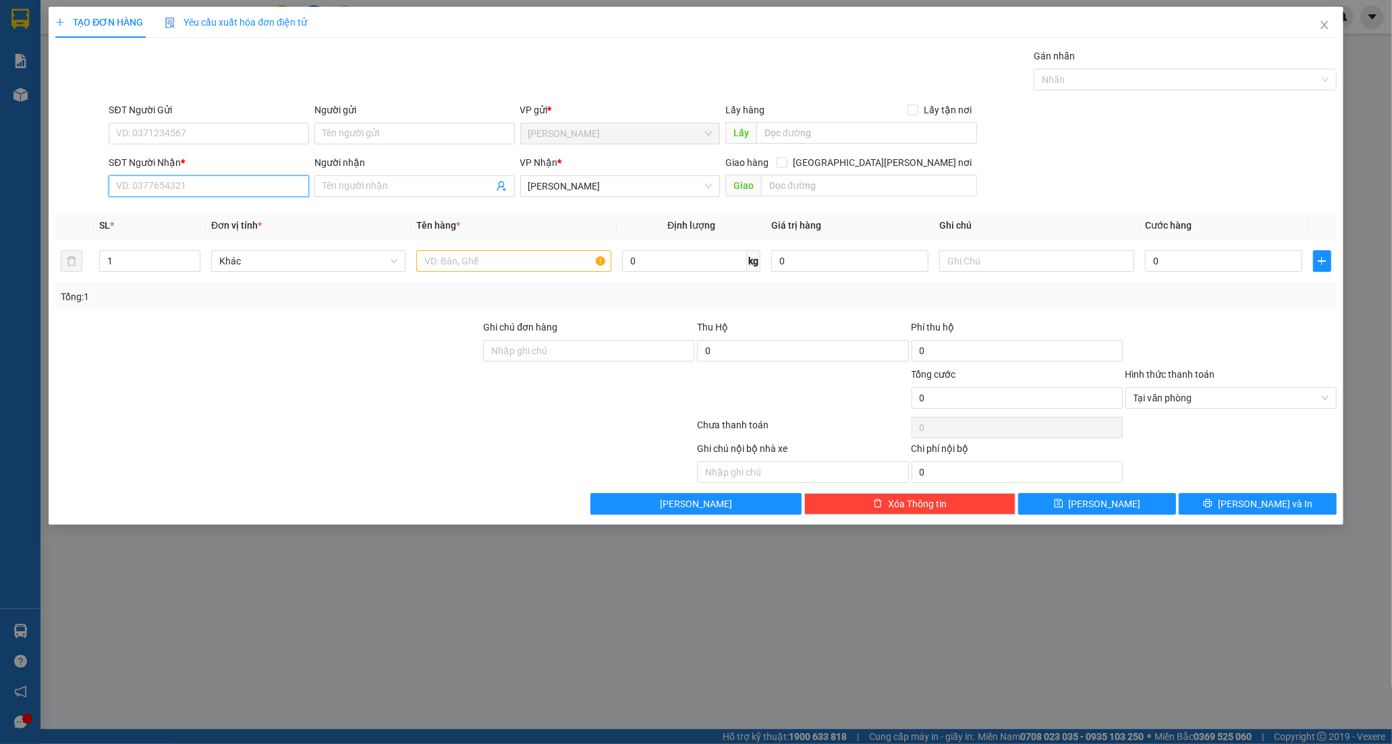
click at [171, 188] on input "SĐT Người Nhận *" at bounding box center [209, 186] width 200 height 22
type input "0969606269"
click at [179, 217] on div "0969606269 - [PERSON_NAME]" at bounding box center [209, 213] width 184 height 15
type input "BÌNH"
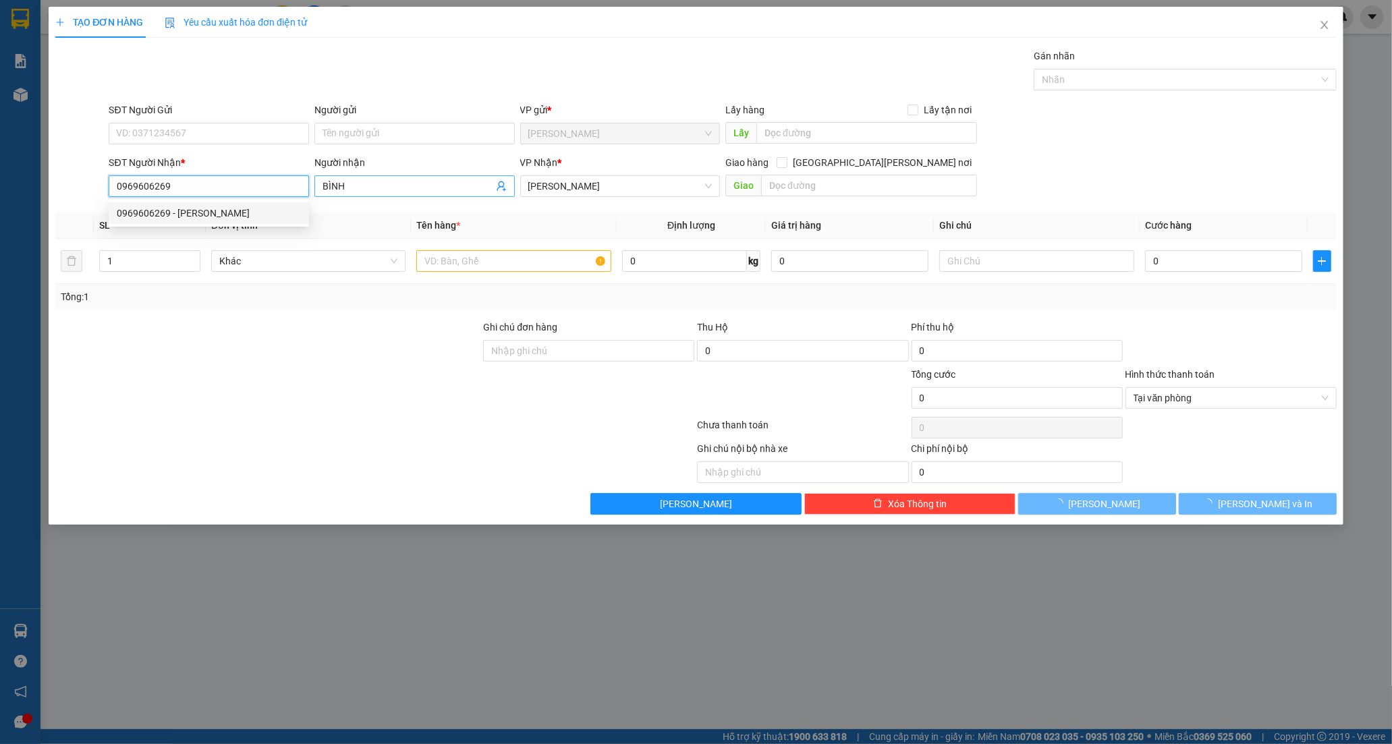
type input "40.000"
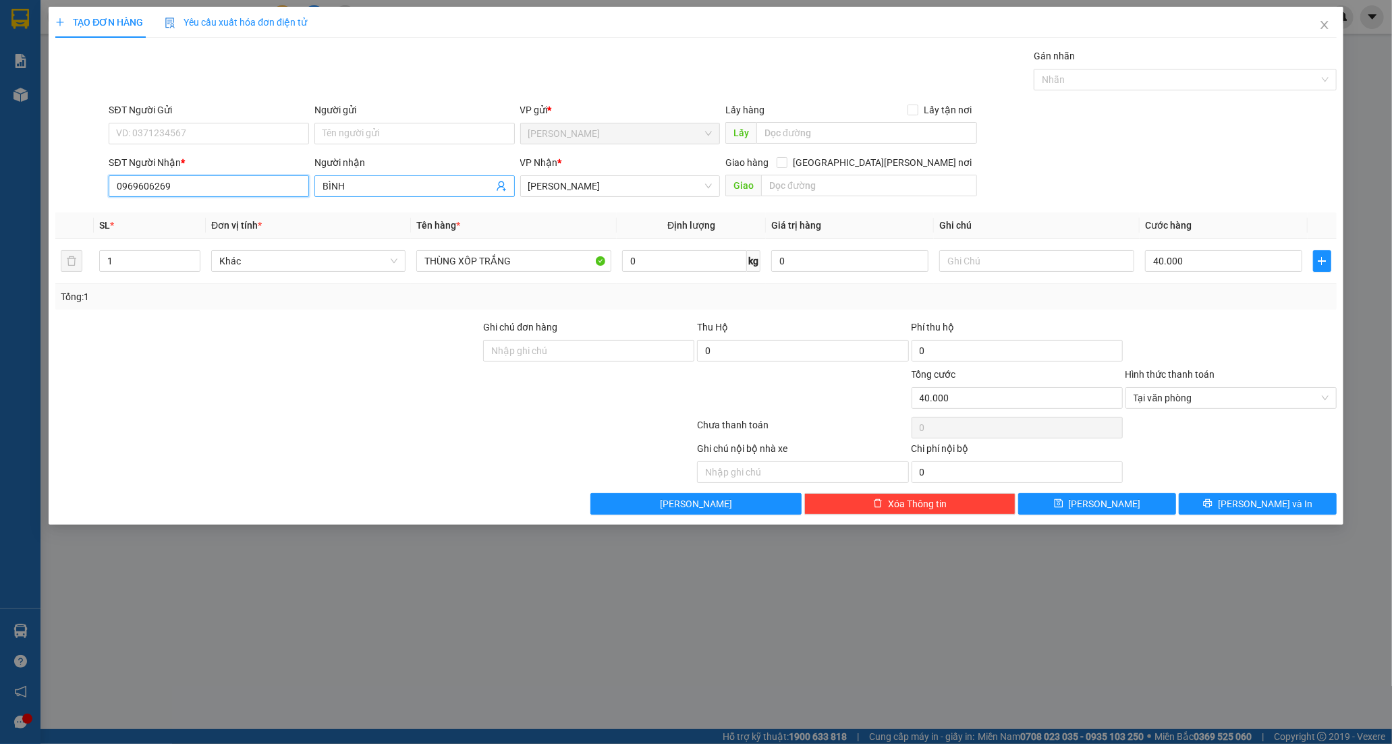
type input "0969606269"
click at [378, 189] on input "BÌNH" at bounding box center [407, 186] width 171 height 15
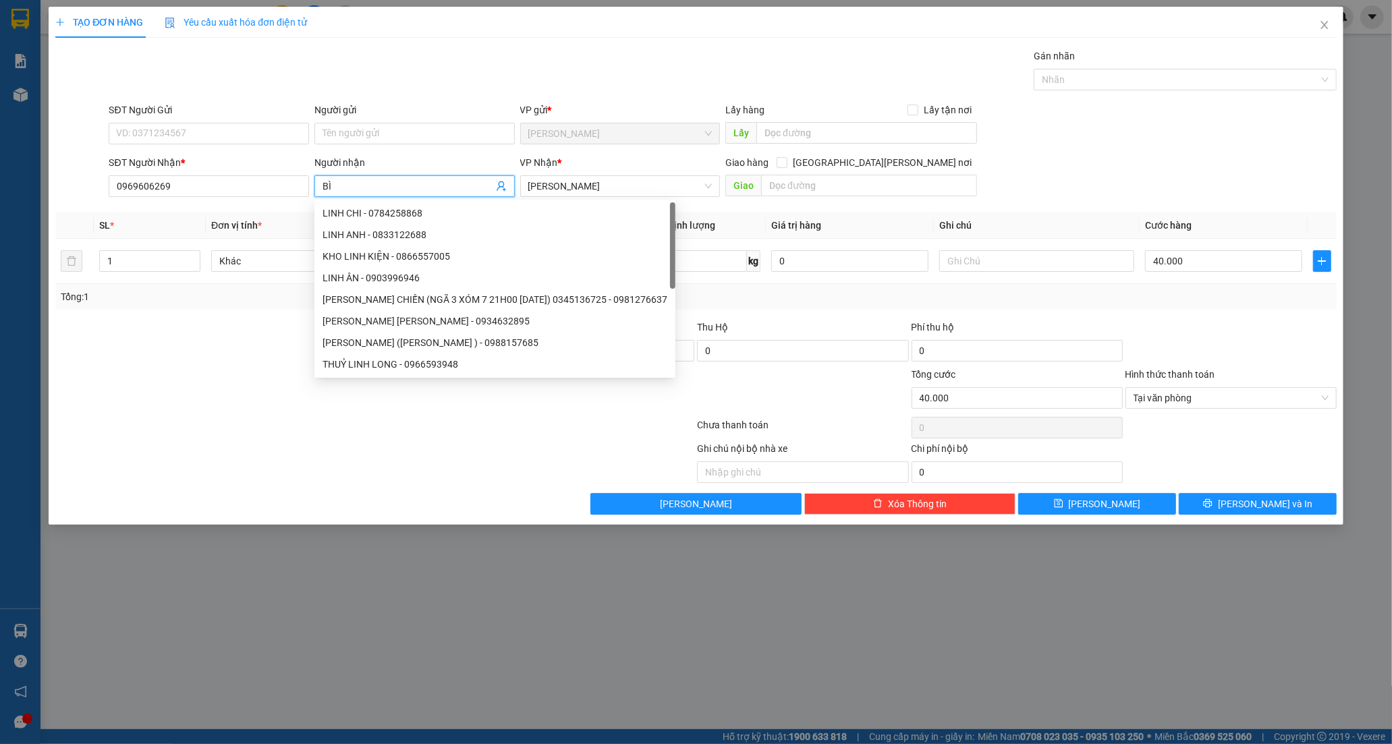
type input "B"
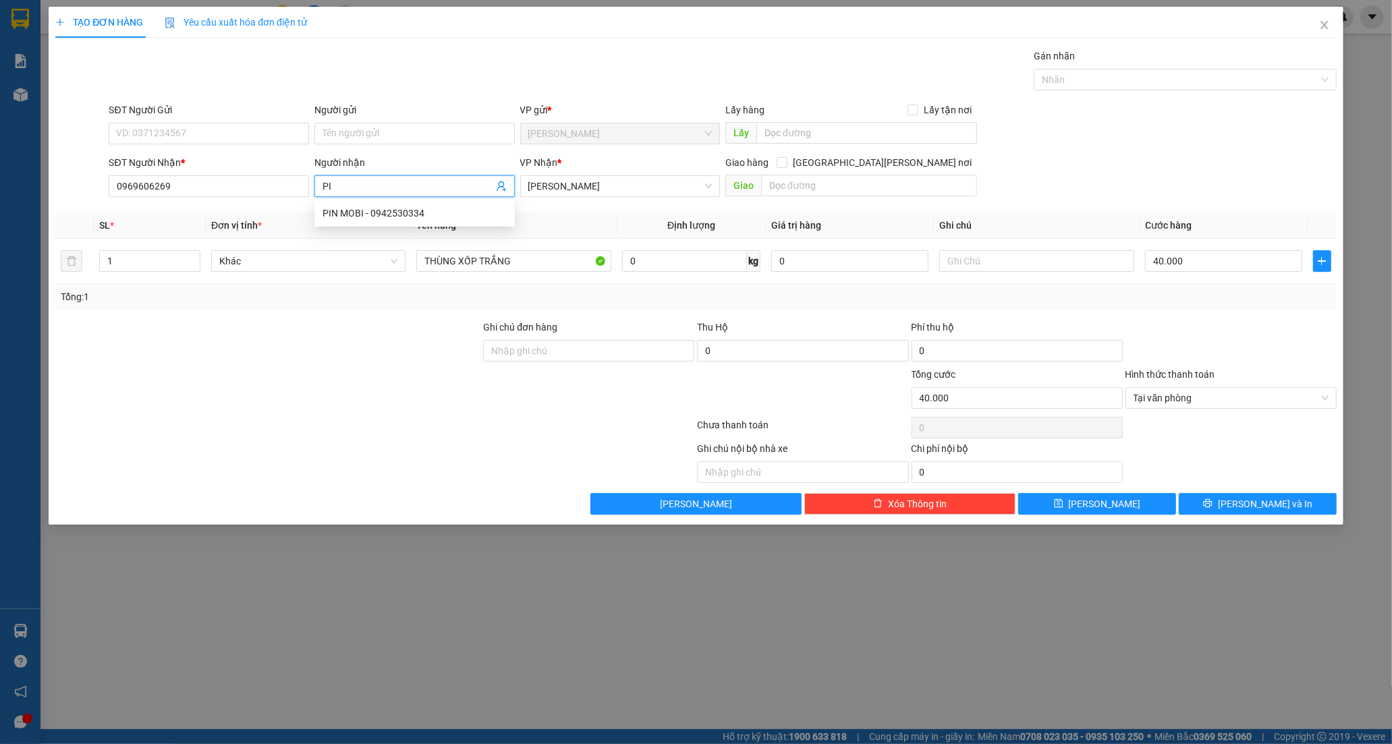
type input "P"
click at [211, 184] on input "0969606269" at bounding box center [209, 186] width 200 height 22
click at [167, 214] on div "0969606269 - [PERSON_NAME]" at bounding box center [209, 213] width 184 height 15
type input "BÌNH"
click at [553, 264] on input "THÙNG XỐP TRẮNG" at bounding box center [513, 261] width 194 height 22
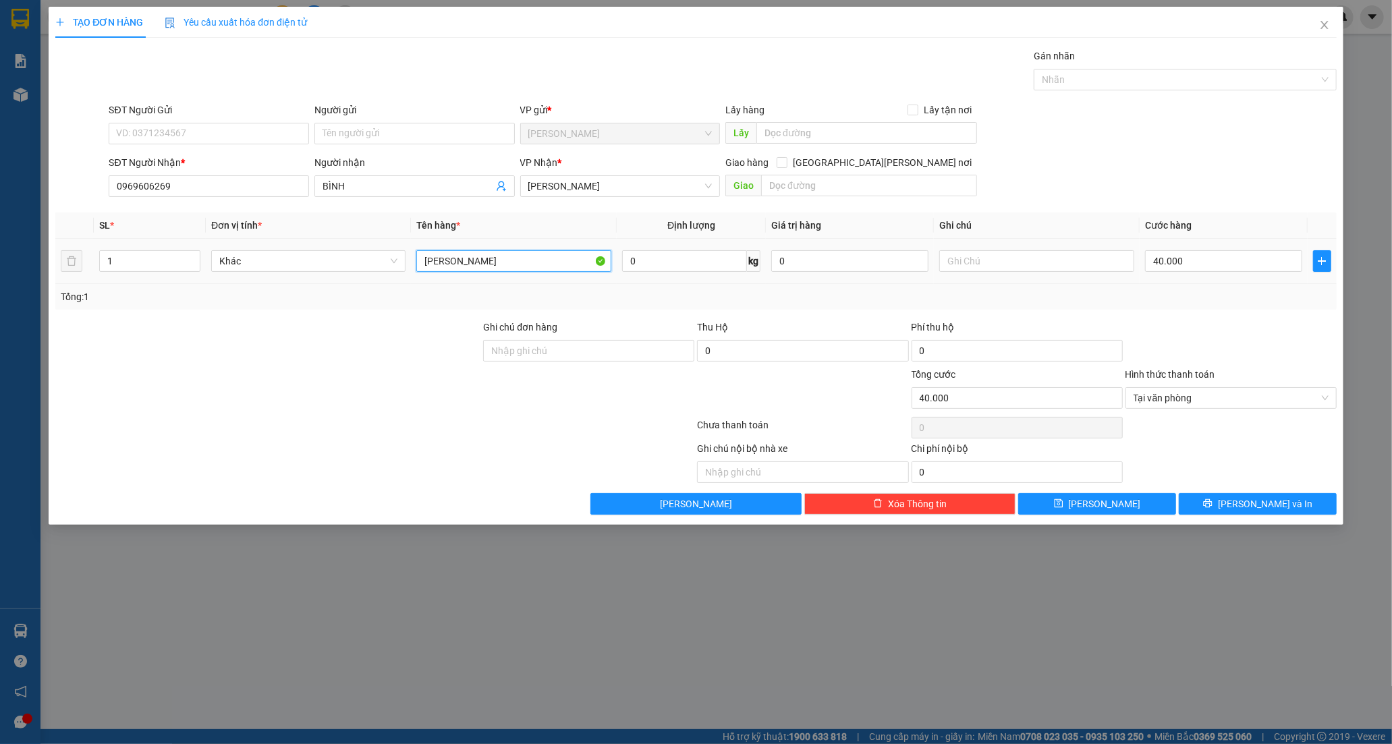
type input "[PERSON_NAME]"
click at [1200, 248] on div "40.000" at bounding box center [1223, 261] width 157 height 27
click at [1195, 271] on input "40.000" at bounding box center [1223, 261] width 157 height 22
type input "3"
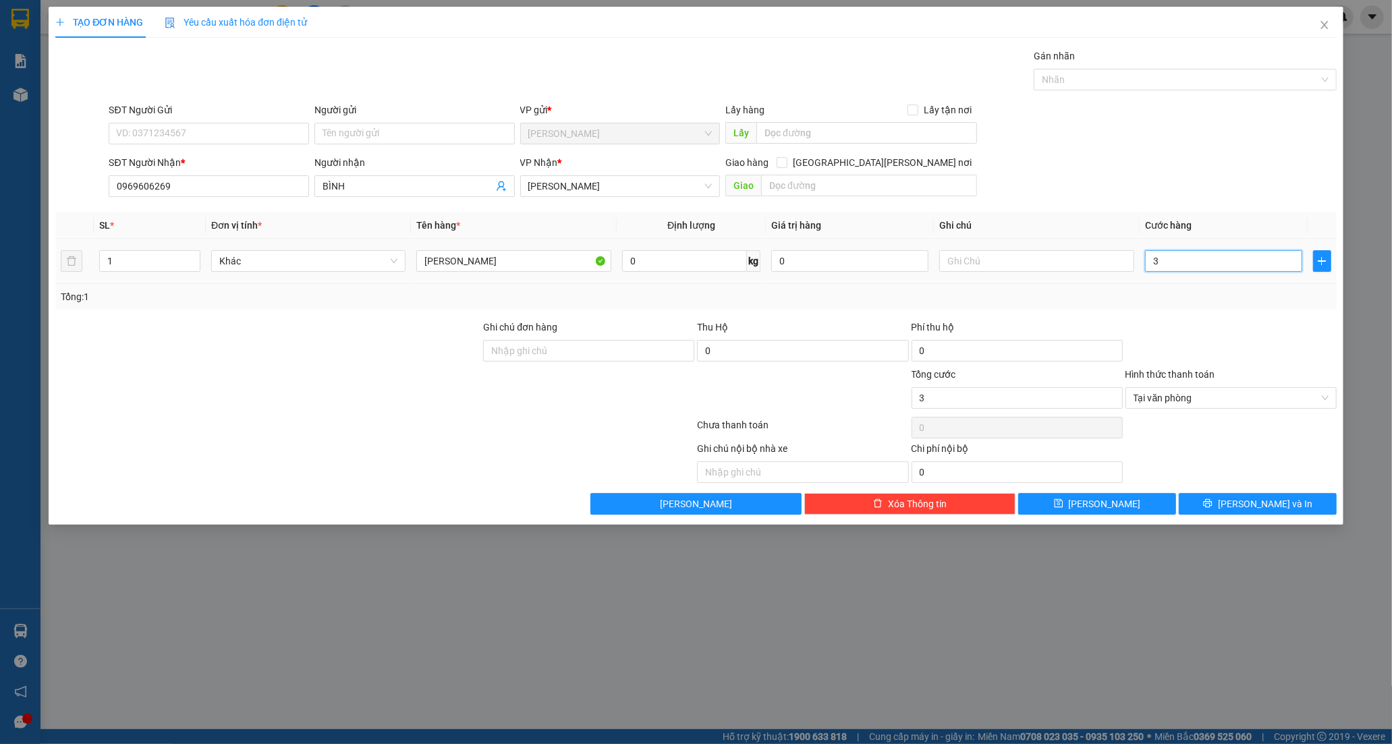
type input "30"
click at [1248, 498] on span "[PERSON_NAME] và In" at bounding box center [1265, 504] width 94 height 15
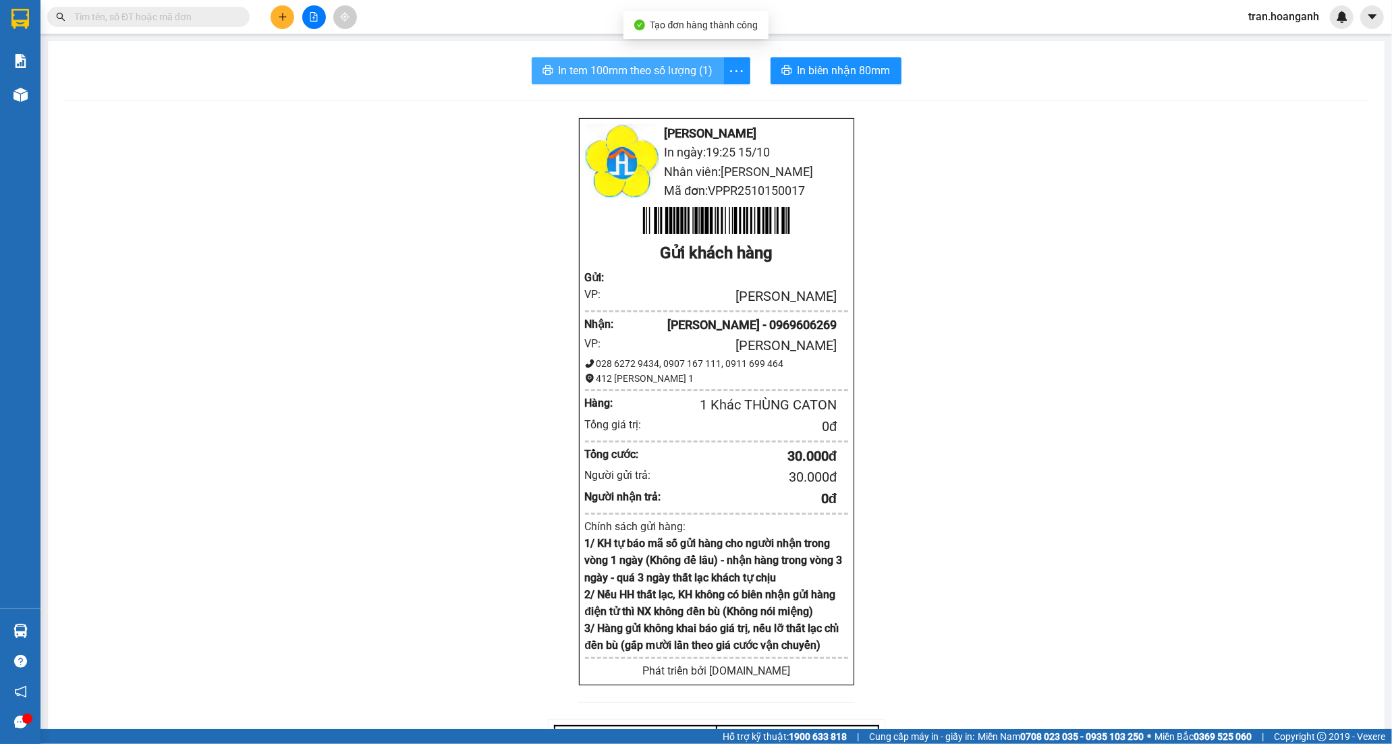
click at [589, 72] on span "In tem 100mm theo số lượng (1)" at bounding box center [636, 70] width 155 height 17
click at [143, 16] on input "text" at bounding box center [153, 16] width 159 height 15
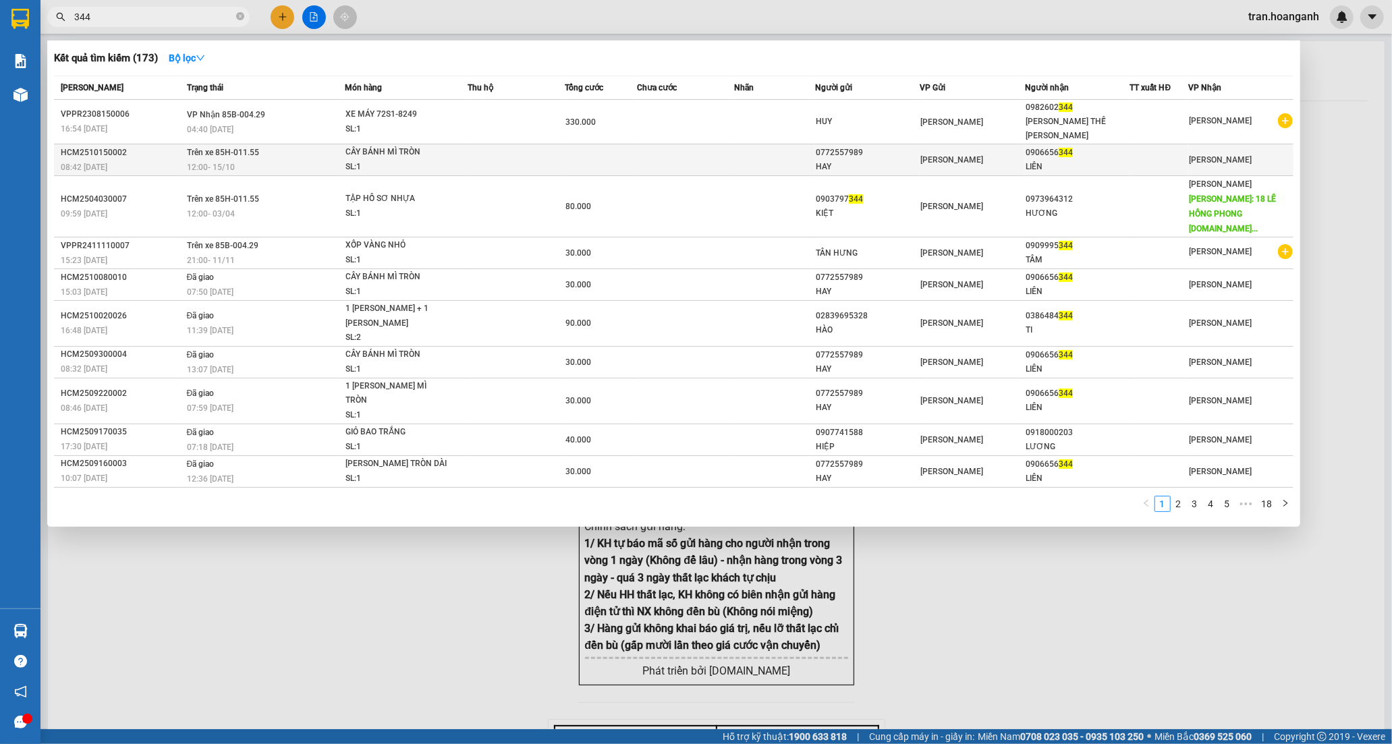
type input "344"
click at [464, 147] on span "[PERSON_NAME] MÌ TRÒN SL: 1" at bounding box center [405, 159] width 121 height 29
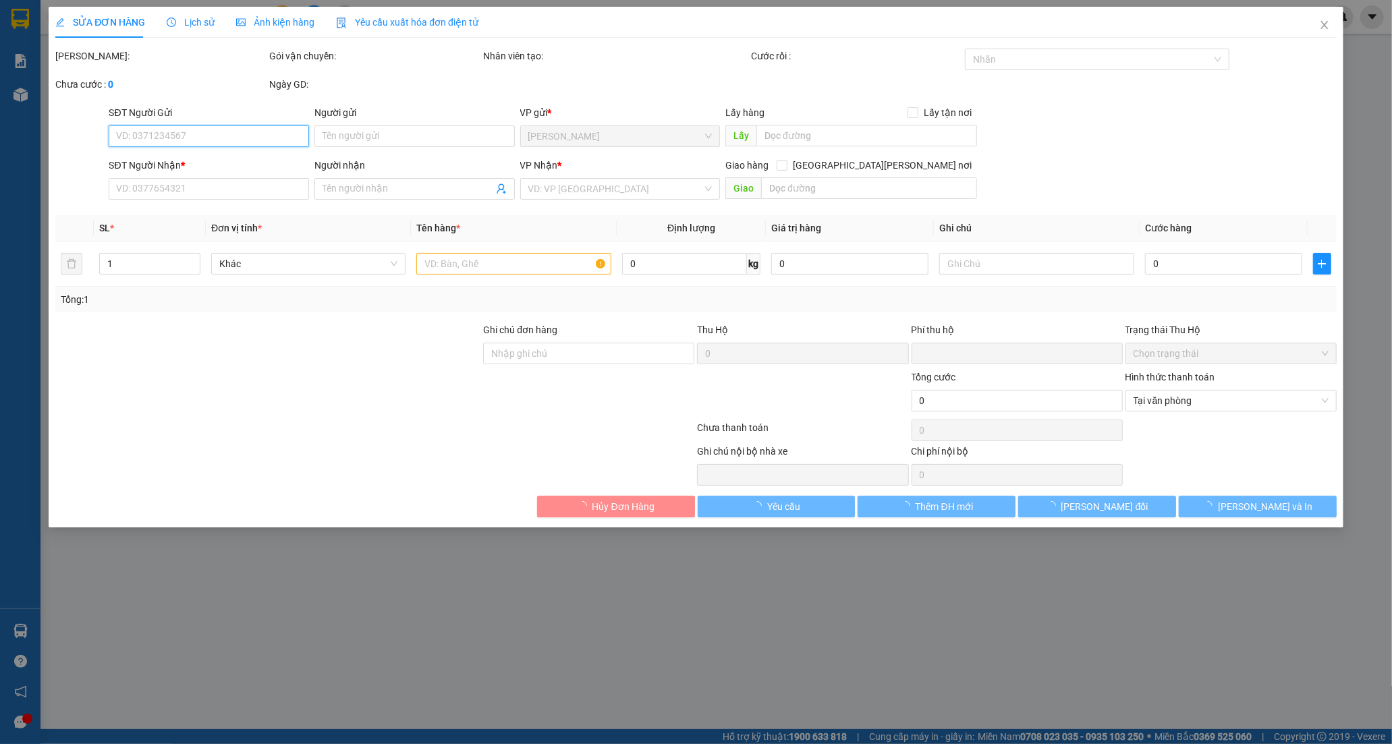
type input "0772557989"
type input "HAY"
type input "0906656344"
type input "LIÊN"
type input "0"
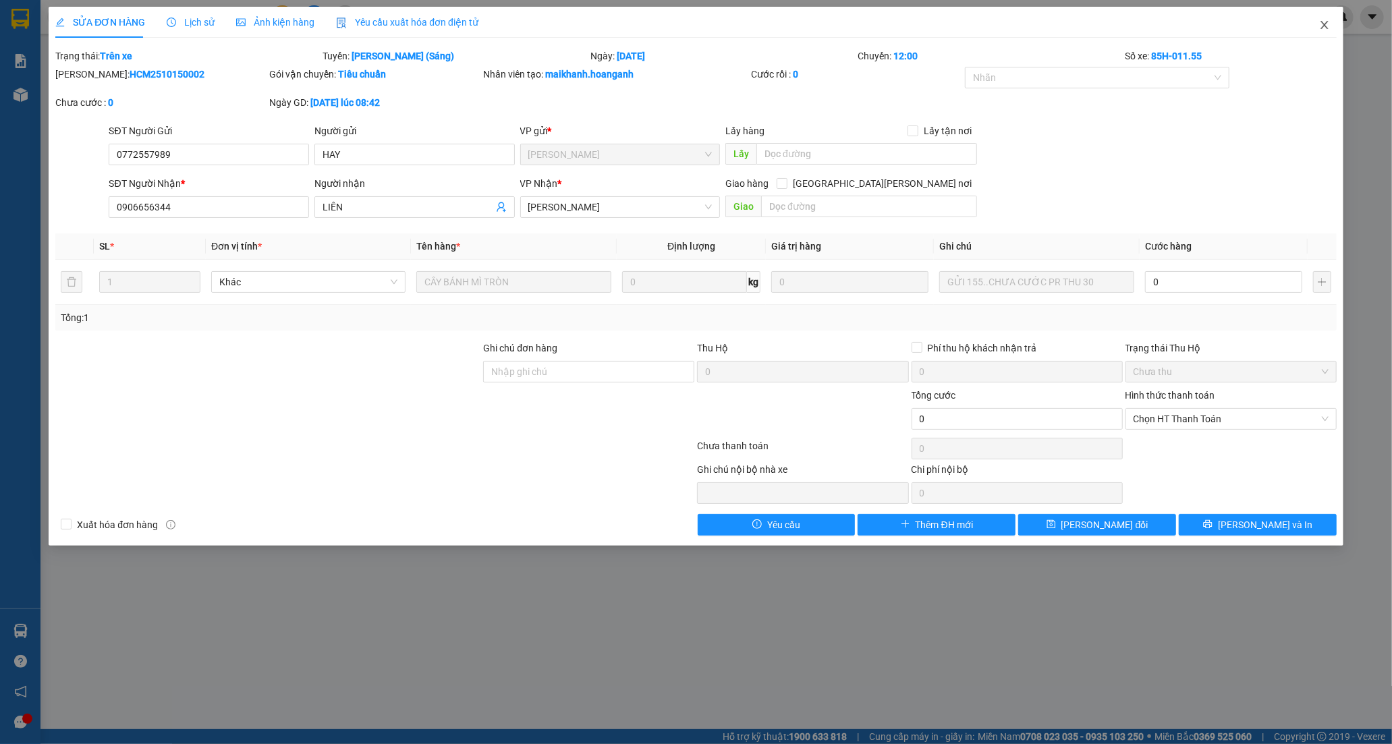
click at [1330, 22] on span "Close" at bounding box center [1325, 26] width 38 height 38
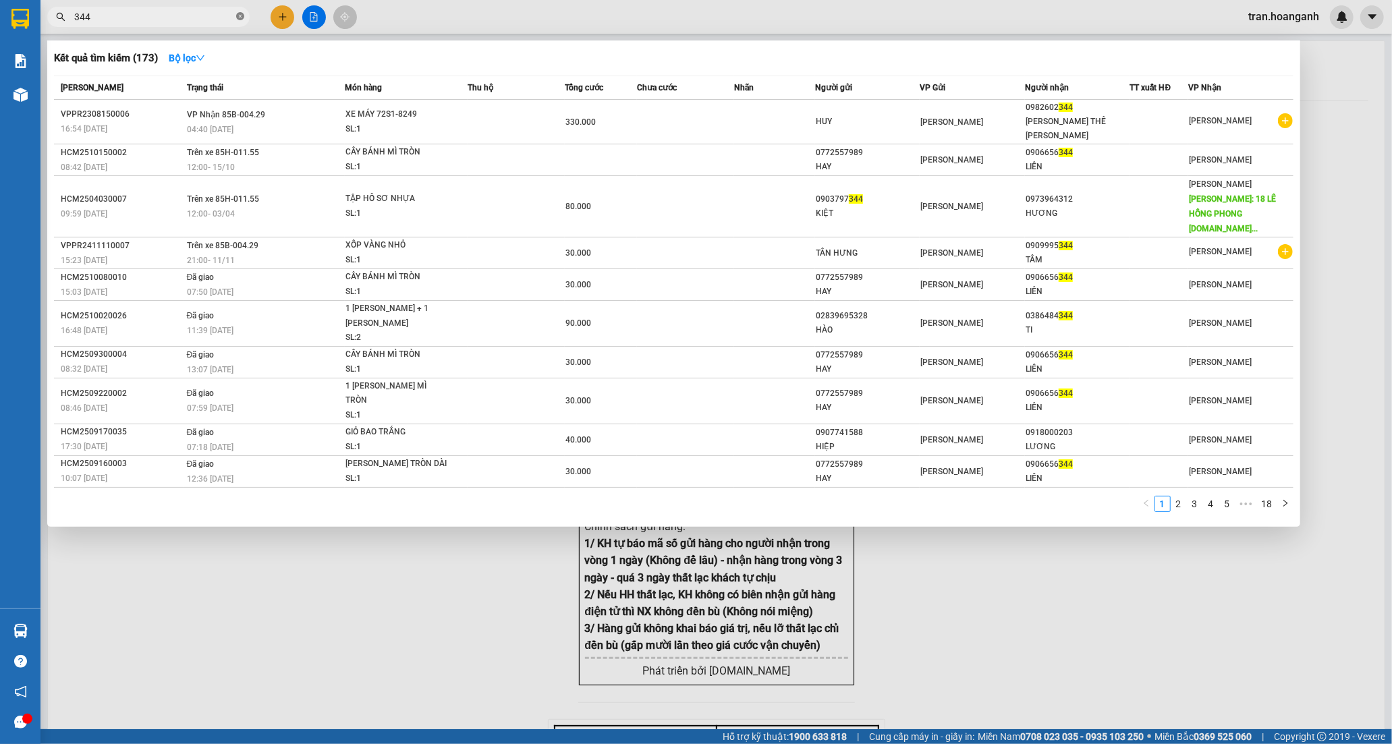
click at [241, 22] on span at bounding box center [240, 17] width 8 height 13
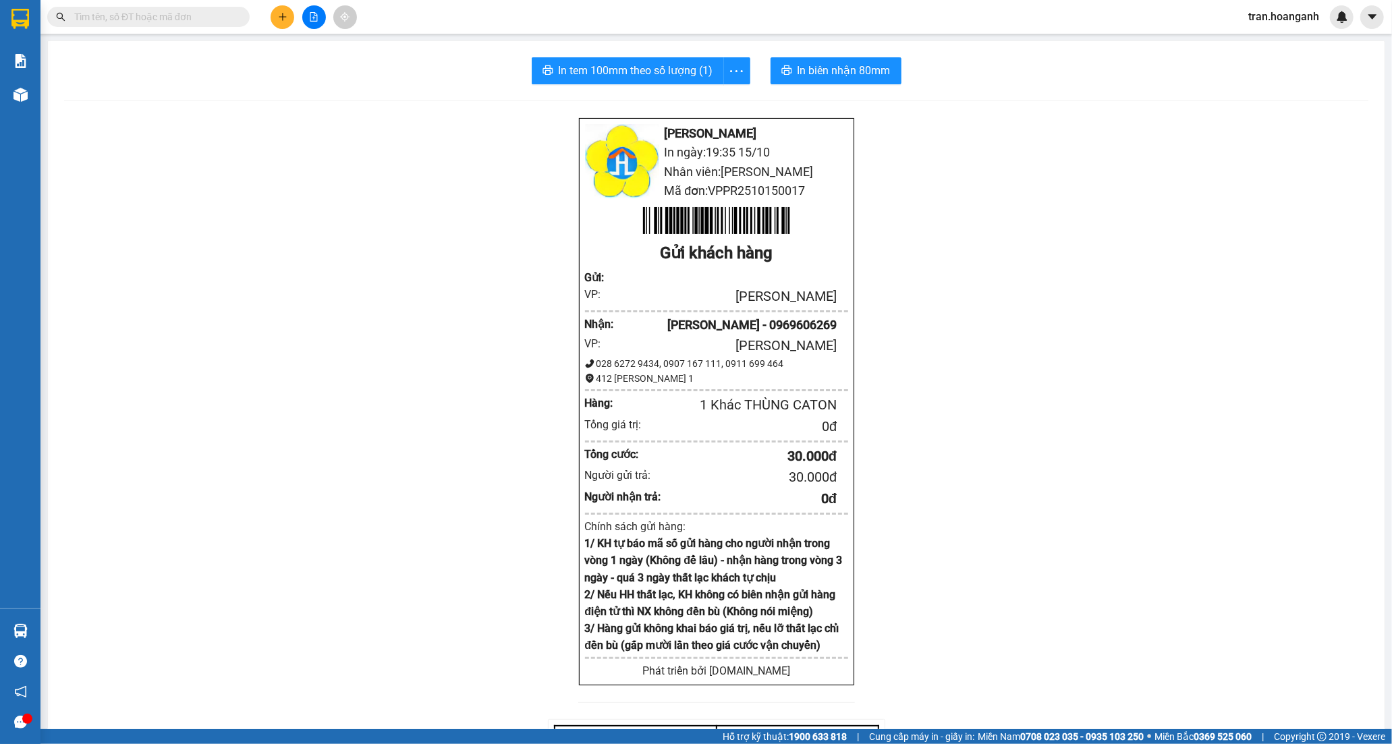
click at [284, 18] on icon "plus" at bounding box center [282, 16] width 9 height 9
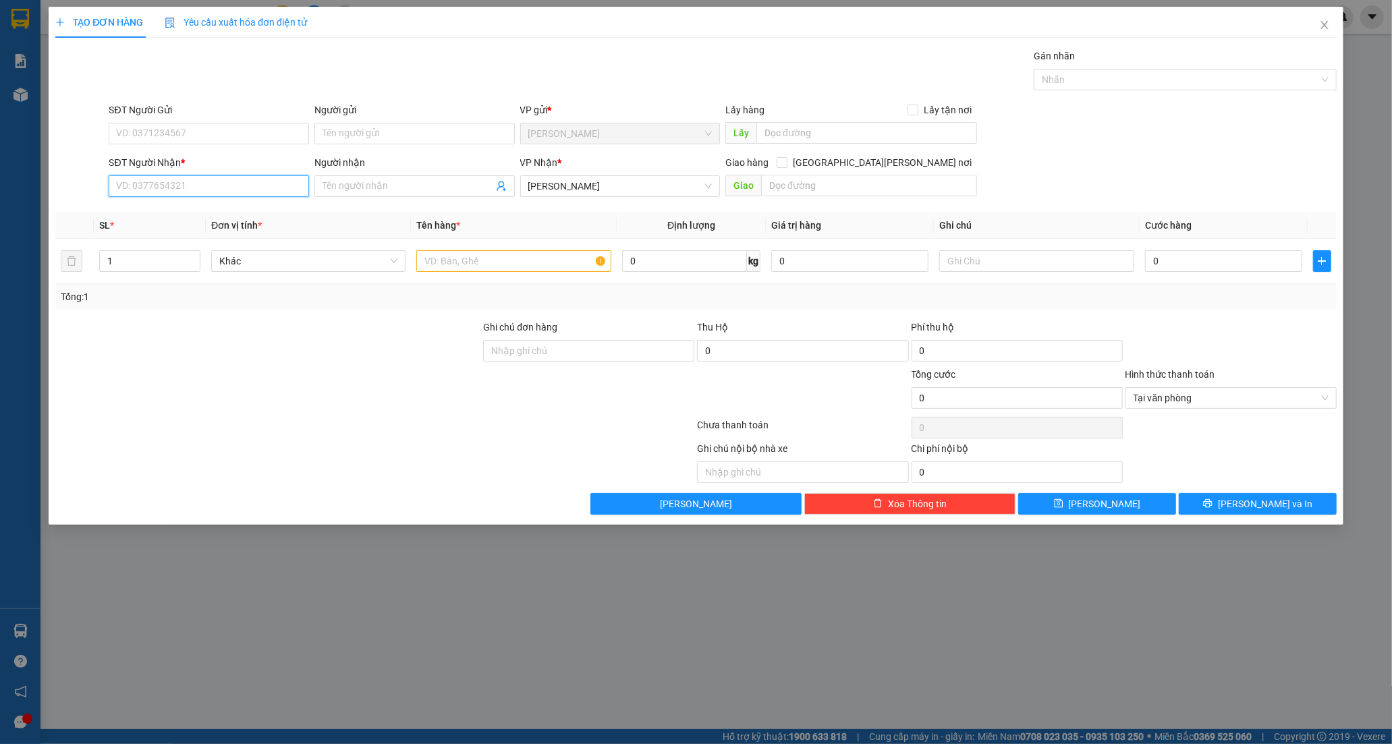
click at [213, 190] on input "SĐT Người Nhận *" at bounding box center [209, 186] width 200 height 22
type input "0385417731"
click at [180, 208] on div "0385417731 - CƯỜNG" at bounding box center [209, 213] width 184 height 15
type input "CƯỜNG"
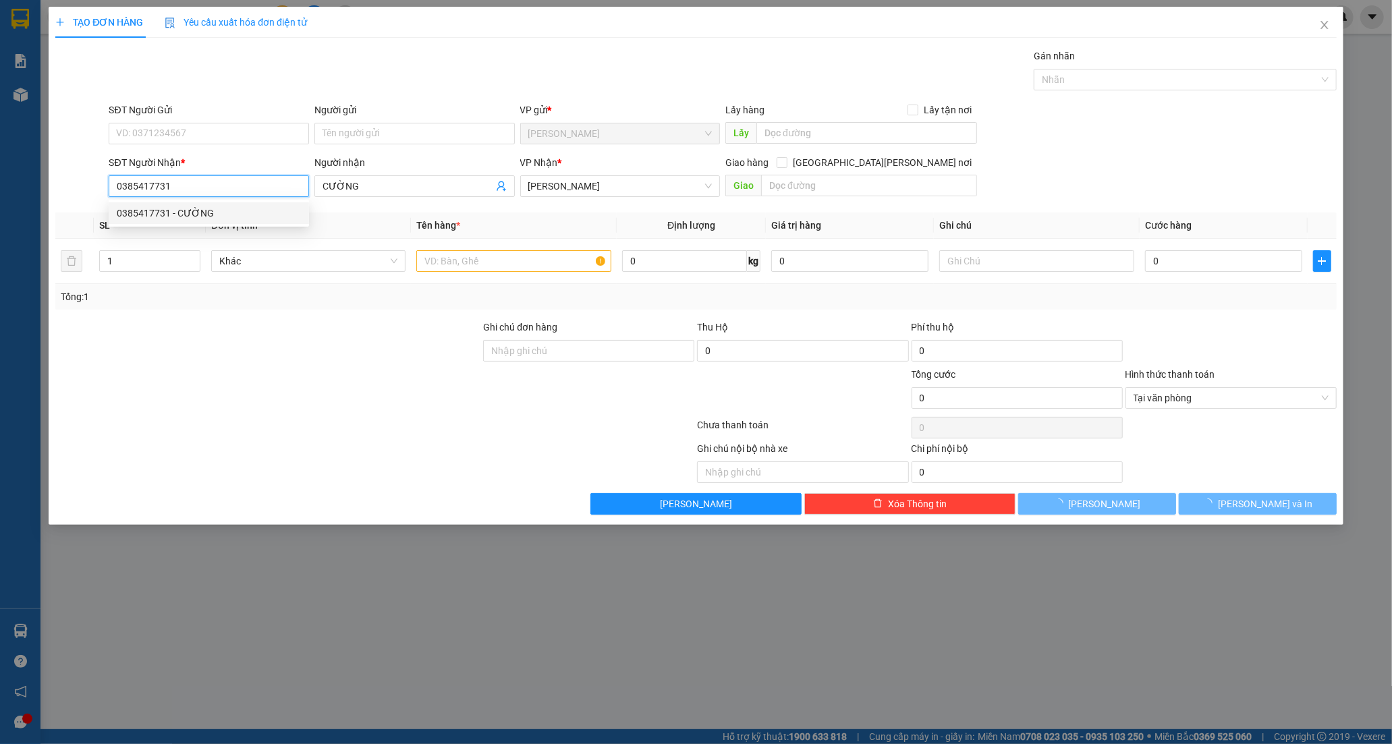
type input "40.000"
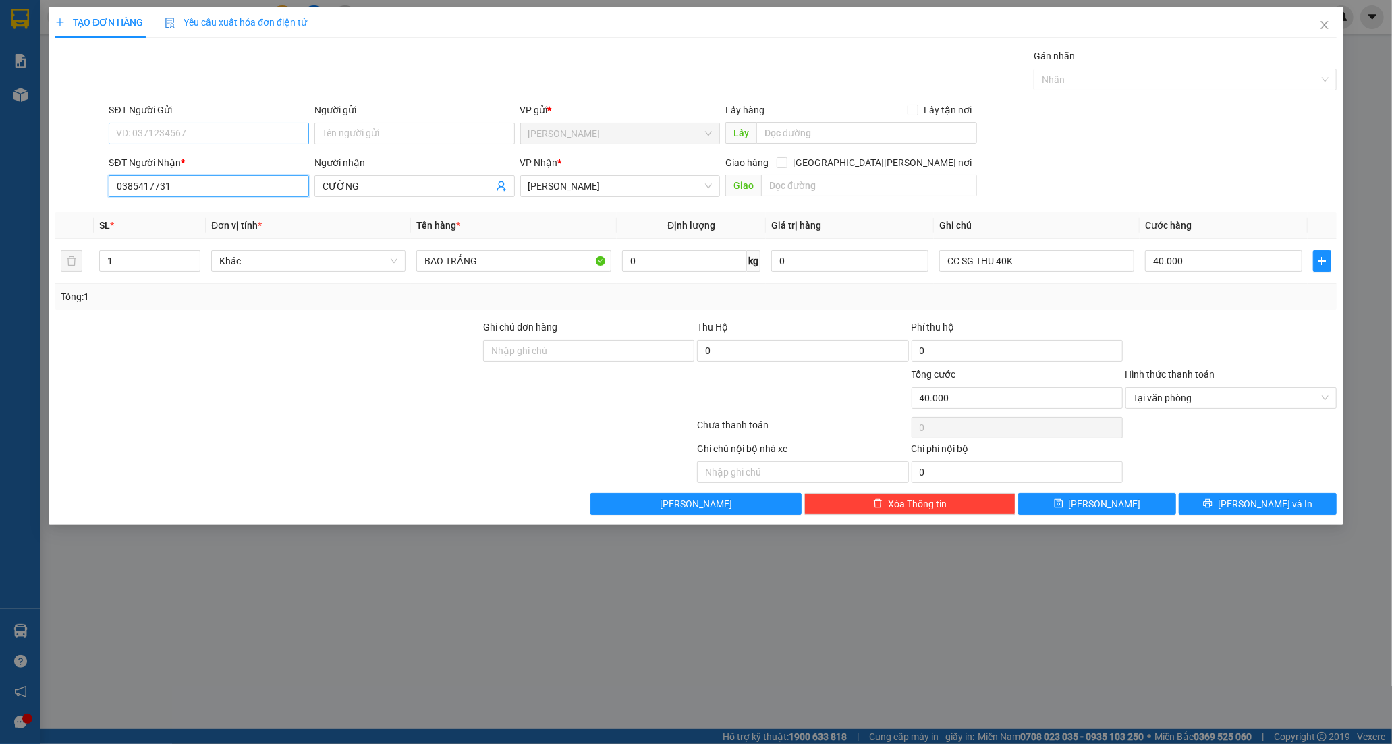
type input "0385417731"
click at [273, 138] on input "SĐT Người Gửi" at bounding box center [209, 134] width 200 height 22
click at [486, 262] on input "BAO TRẮNG" at bounding box center [513, 261] width 194 height 22
type input "B"
paste input "ÙNG"
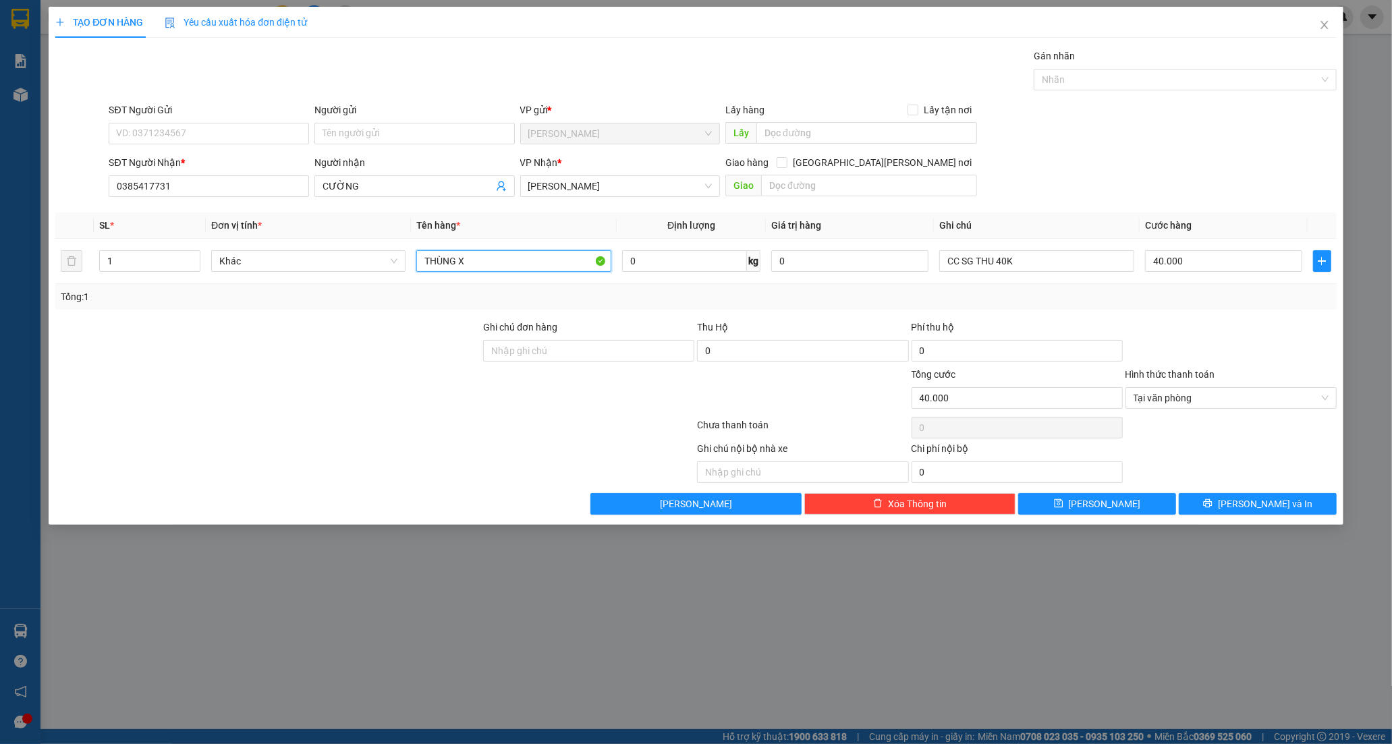
paste input "Ô"
paste input "ỐP"
type input "THÙNG XỐP MV"
click at [1061, 254] on input "CC SG THU 40K" at bounding box center [1036, 261] width 194 height 22
type input "CC SG THU 80K"
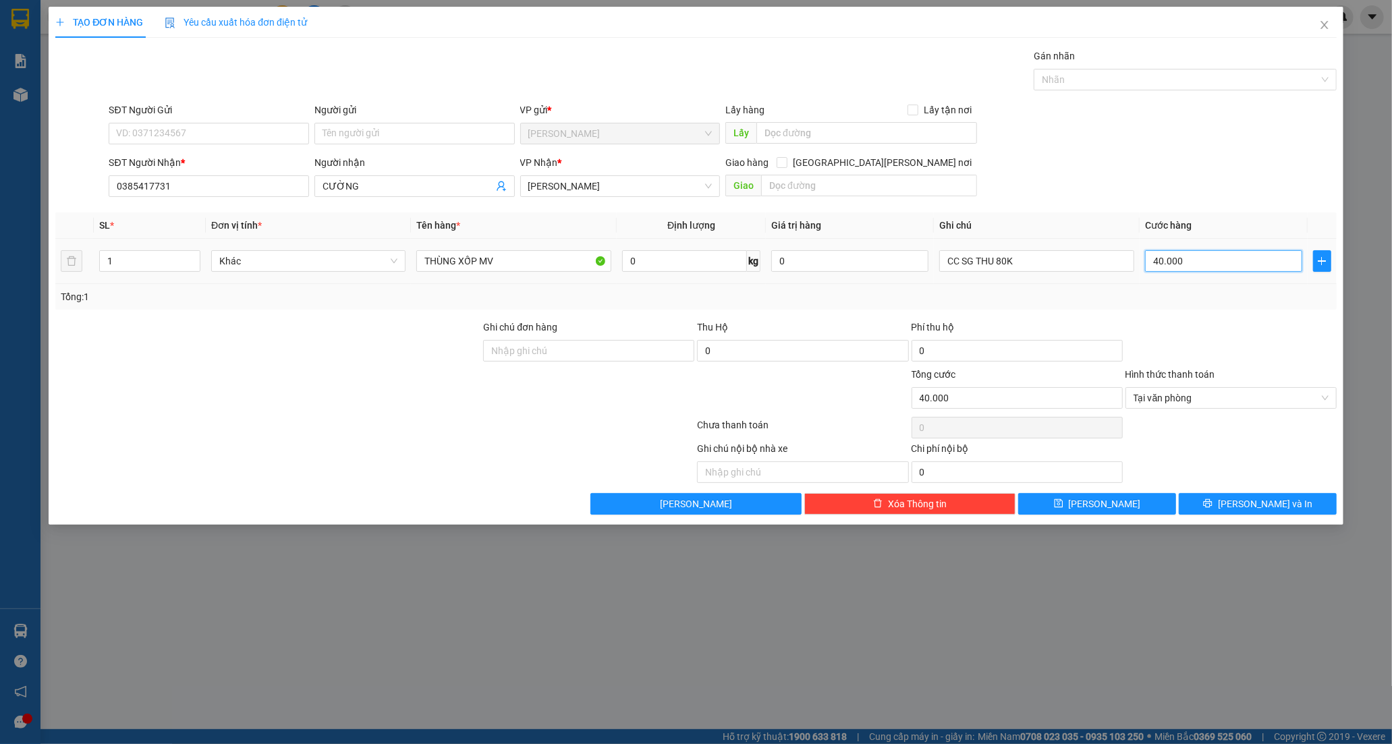
click at [1206, 264] on input "40.000" at bounding box center [1223, 261] width 157 height 22
click at [1248, 499] on span "[PERSON_NAME] và In" at bounding box center [1265, 504] width 94 height 15
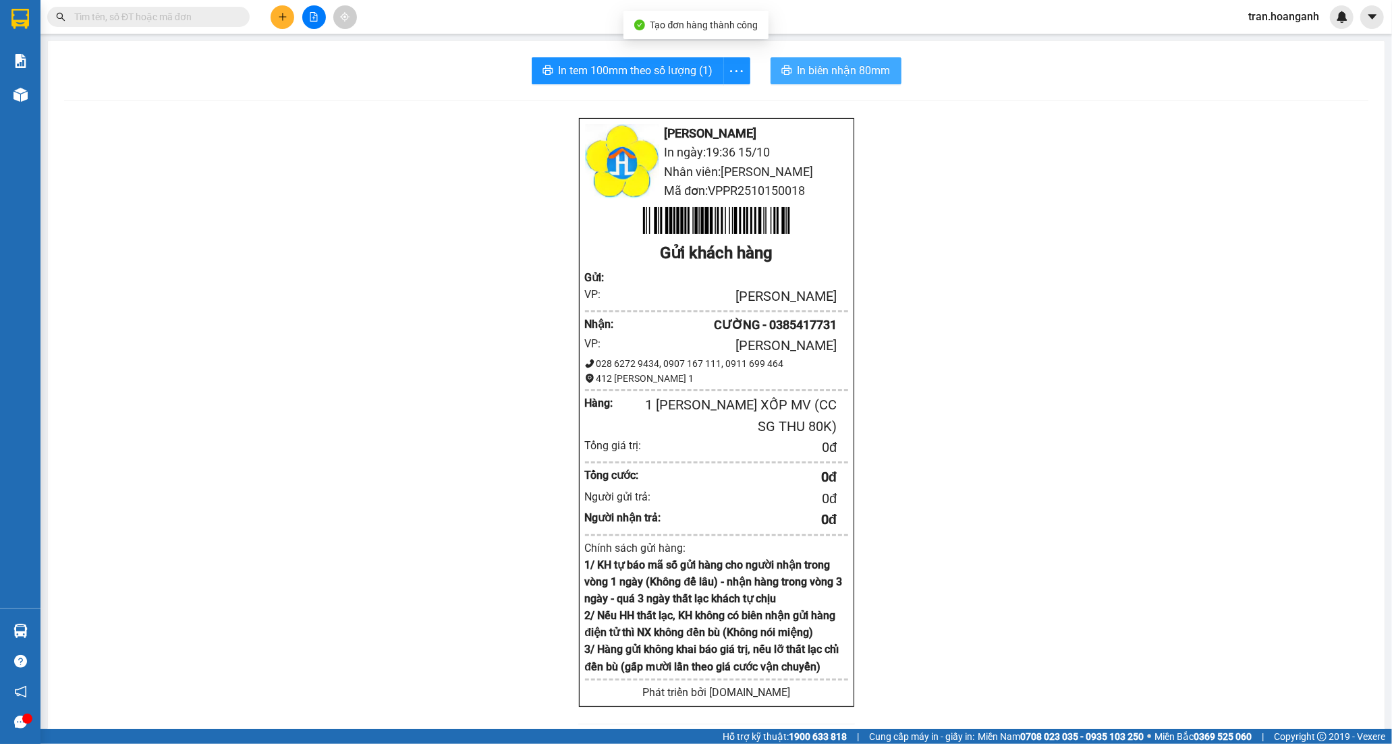
click at [831, 69] on span "In biên nhận 80mm" at bounding box center [843, 70] width 93 height 17
click at [584, 69] on span "In tem 100mm theo số lượng (1)" at bounding box center [636, 70] width 155 height 17
click at [278, 13] on icon "plus" at bounding box center [282, 16] width 9 height 9
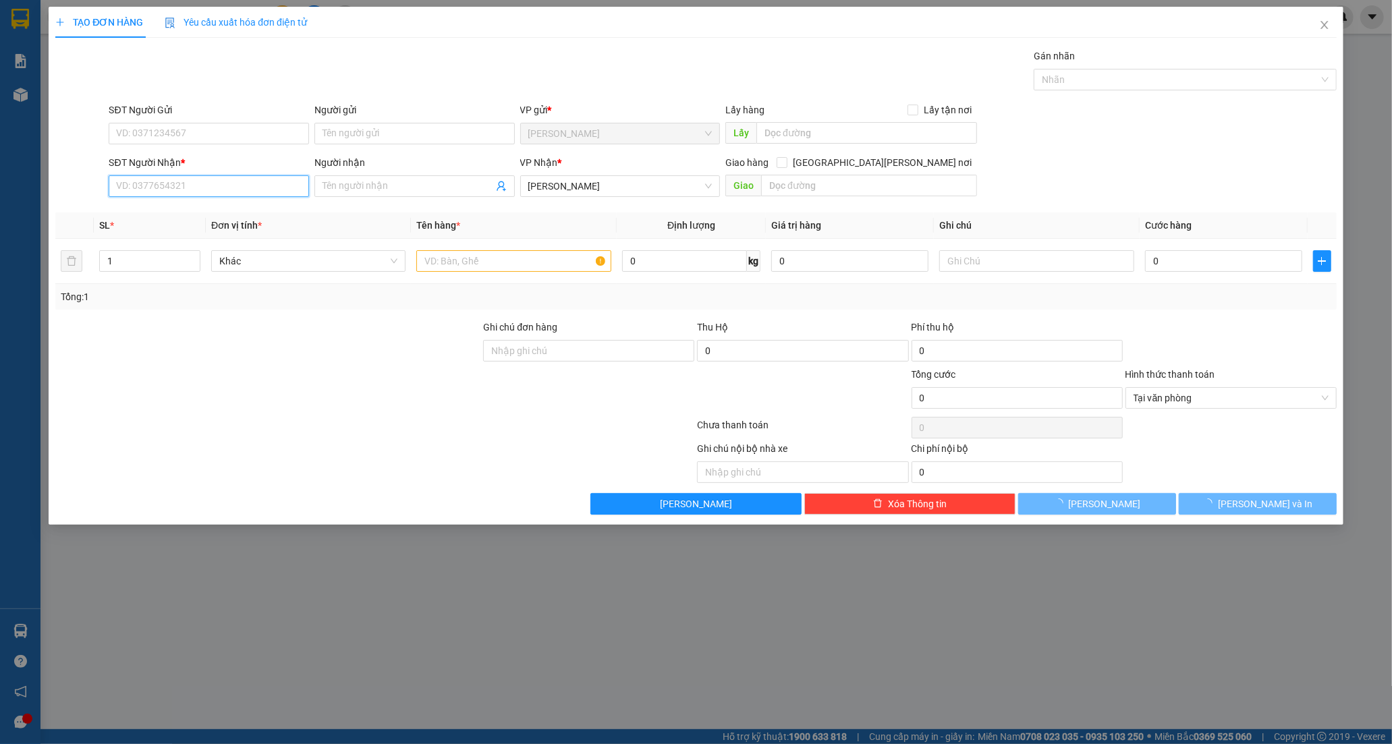
click at [200, 196] on input "SĐT Người Nhận *" at bounding box center [209, 186] width 200 height 22
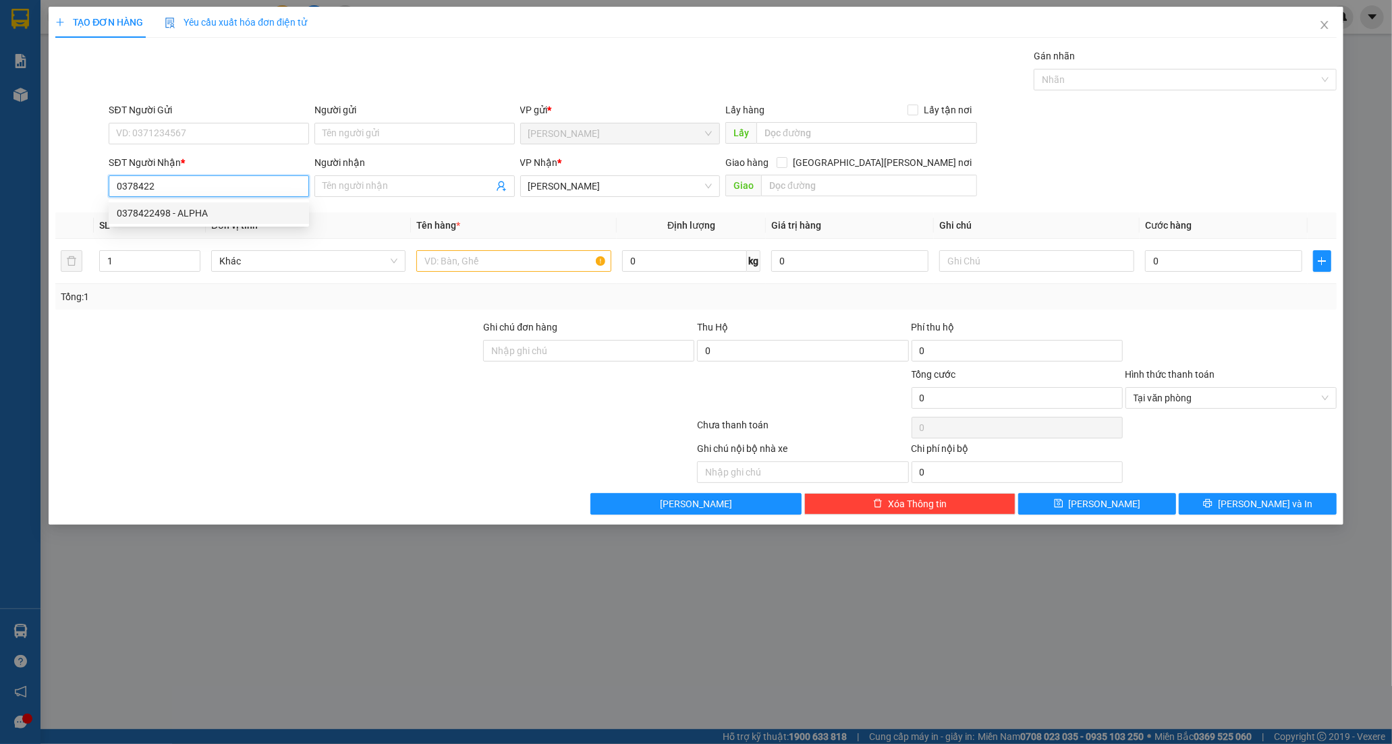
click at [204, 213] on div "0378422498 - ALPHA" at bounding box center [209, 213] width 184 height 15
type input "0378422498"
type input "ALPHA"
type input "30.000"
type input "0378422498"
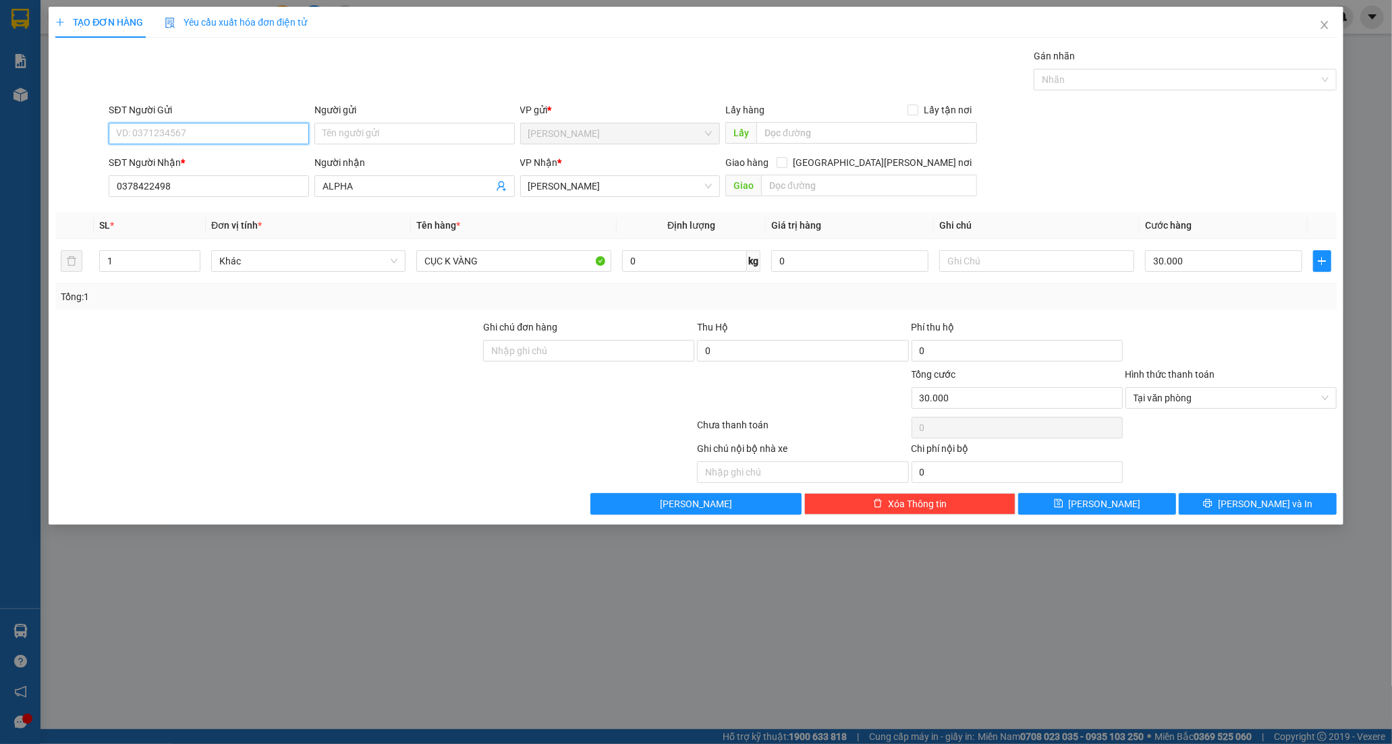
click at [212, 142] on input "SĐT Người Gửi" at bounding box center [209, 134] width 200 height 22
click at [169, 161] on div "0947575247 - [PERSON_NAME]" at bounding box center [209, 160] width 184 height 15
type input "0947575247"
type input "VƯƠNG"
click at [1229, 509] on button "[PERSON_NAME] và In" at bounding box center [1258, 504] width 158 height 22
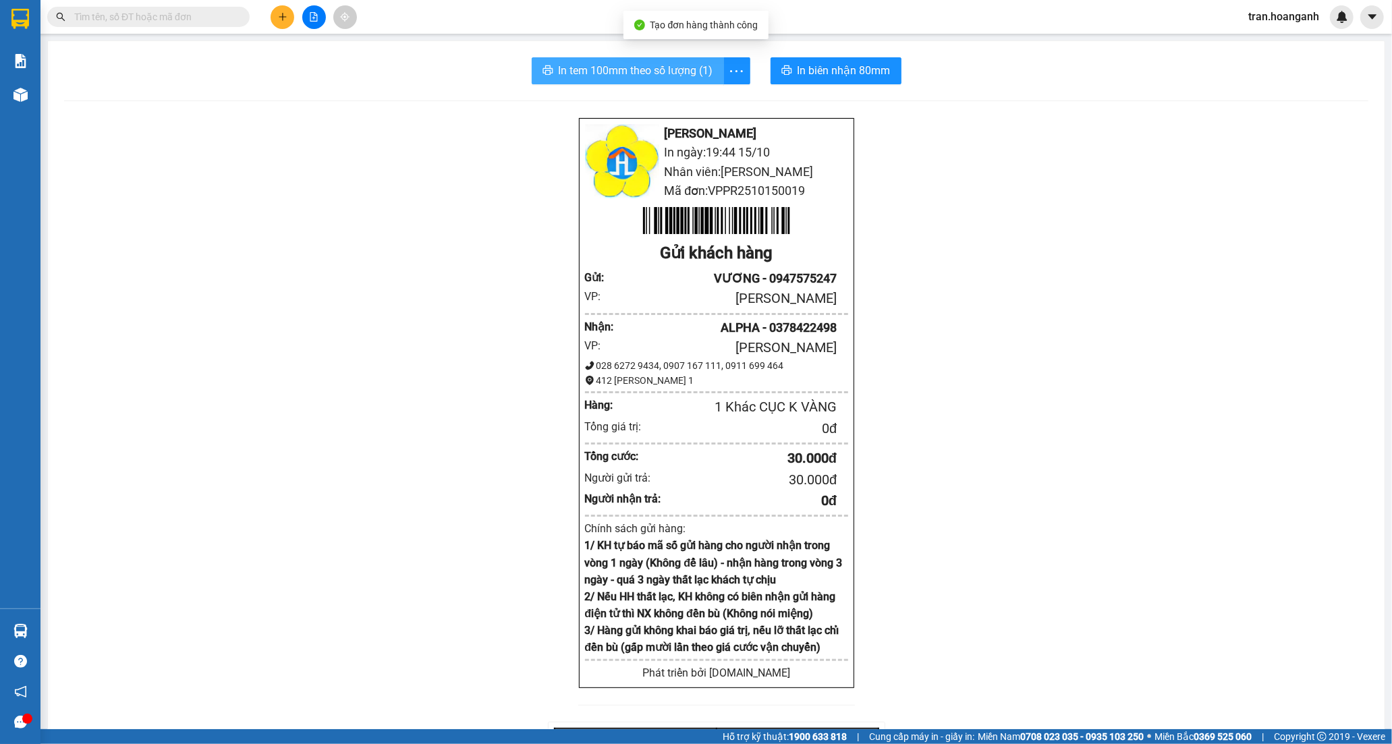
click at [663, 71] on span "In tem 100mm theo số lượng (1)" at bounding box center [636, 70] width 155 height 17
click at [282, 21] on icon "plus" at bounding box center [282, 16] width 9 height 9
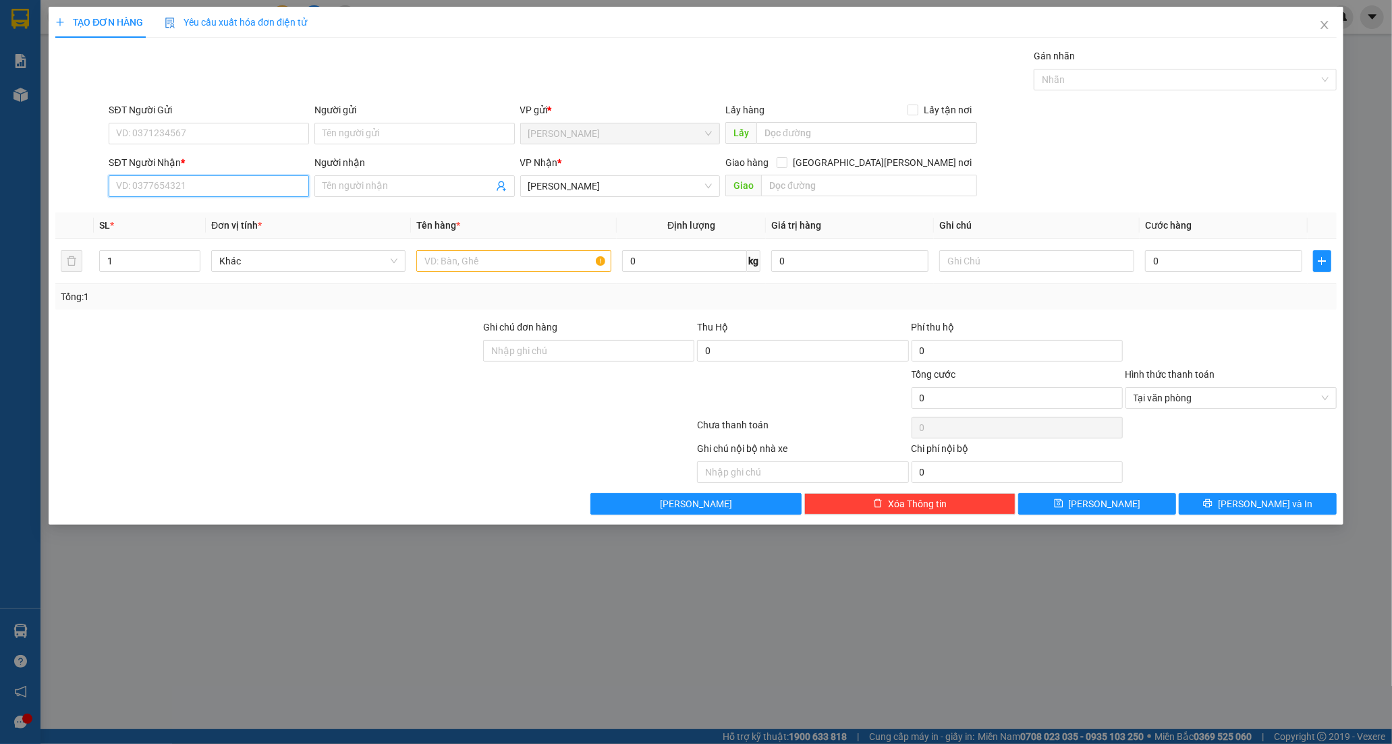
click at [196, 190] on input "SĐT Người Nhận *" at bounding box center [209, 186] width 200 height 22
click at [206, 216] on div "0842313976 - LAB [PERSON_NAME]" at bounding box center [209, 213] width 184 height 15
type input "0842313976"
type input "LAB DZINH NGYEN"
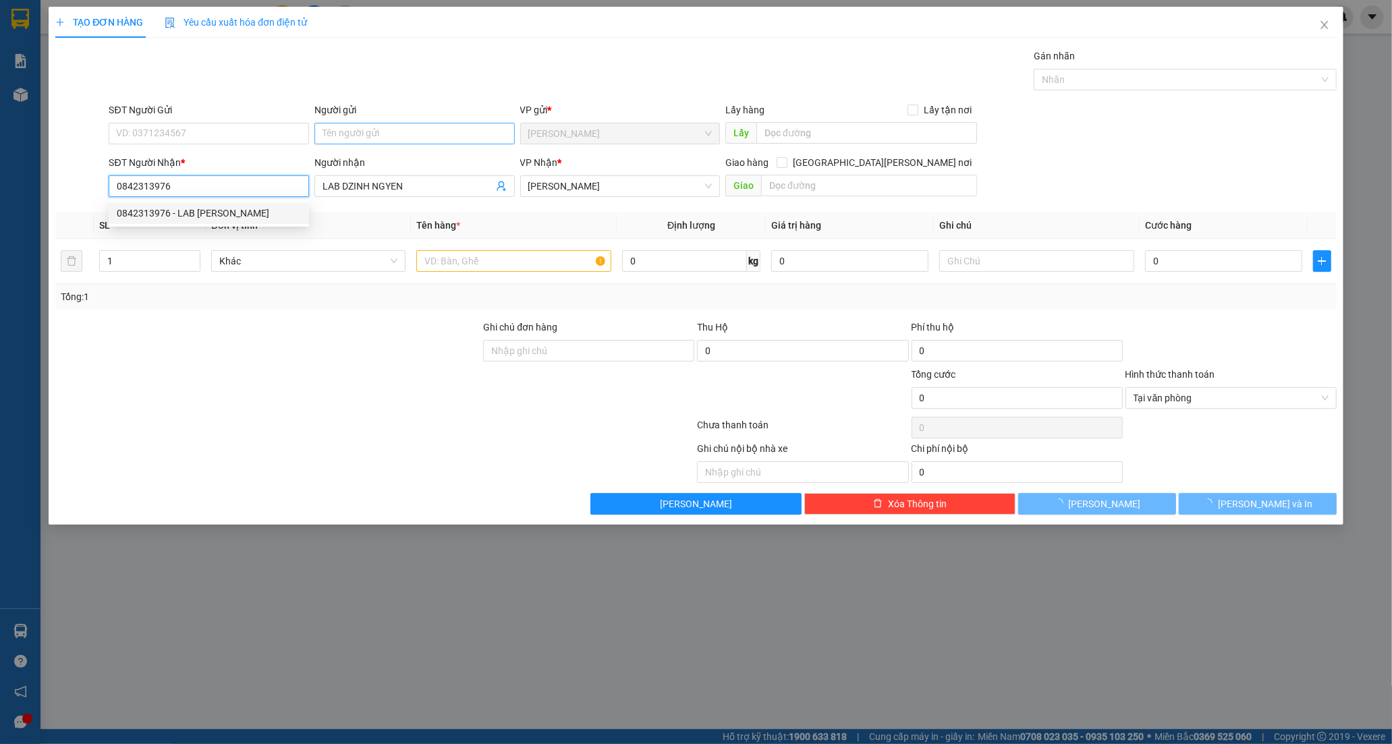
type input "20.000"
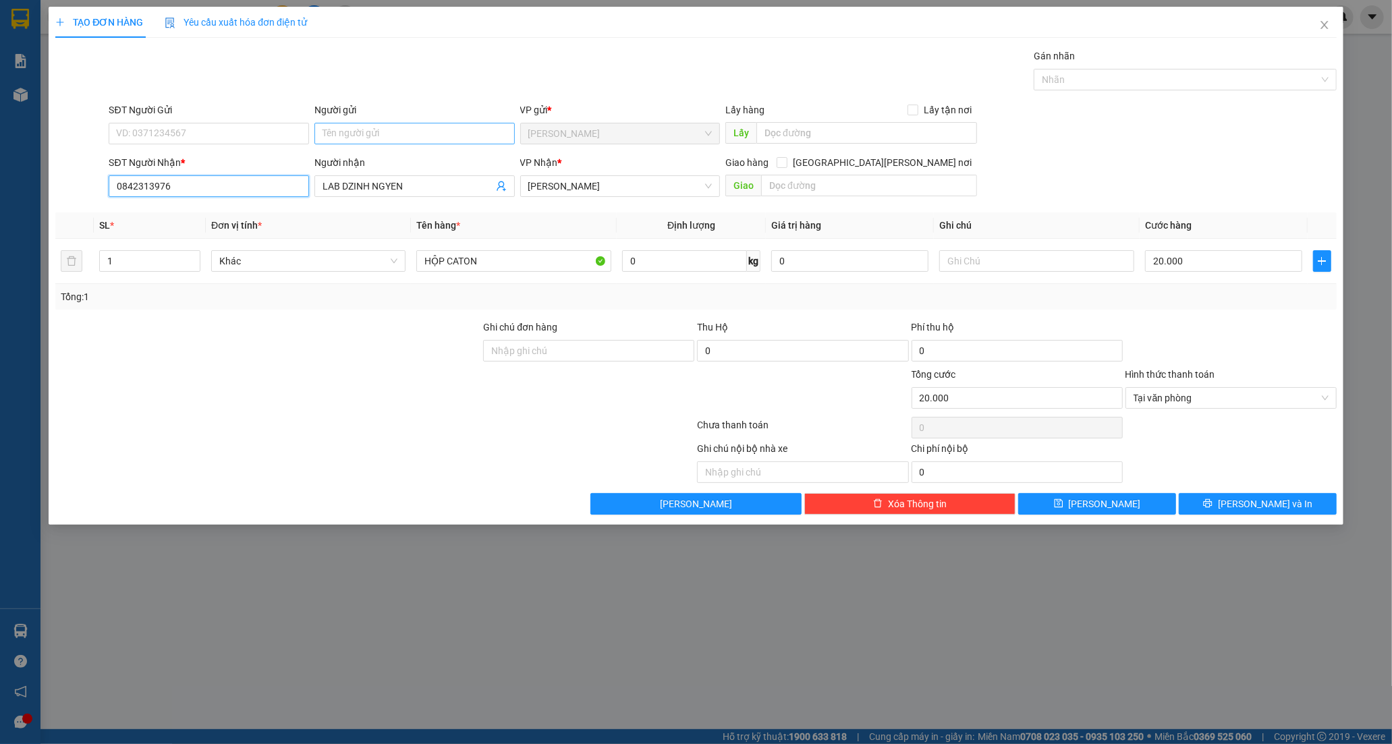
type input "0842313976"
click at [349, 135] on input "Người gửi" at bounding box center [414, 134] width 200 height 22
paste input "Ư"
paste input "ƠN"
type input "BS PHƯƠNG"
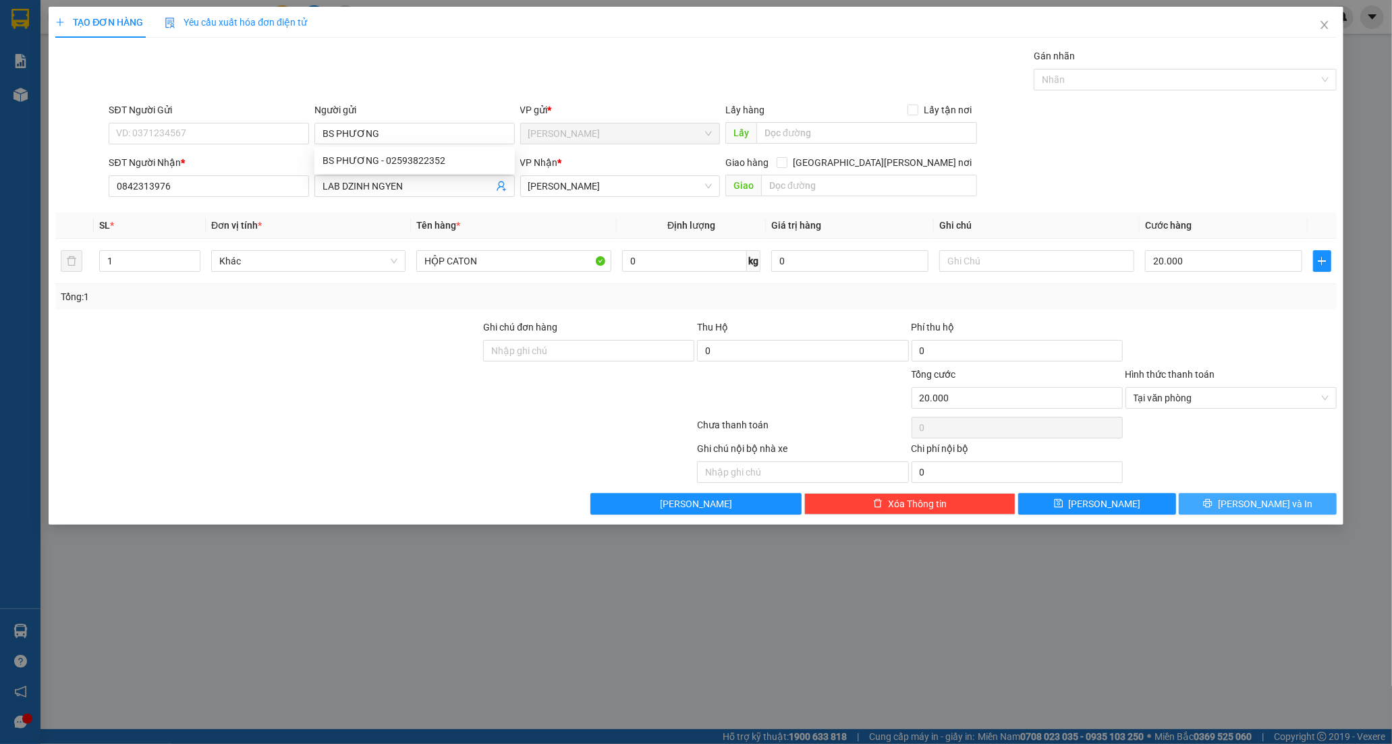
click at [1220, 509] on button "[PERSON_NAME] và In" at bounding box center [1258, 504] width 158 height 22
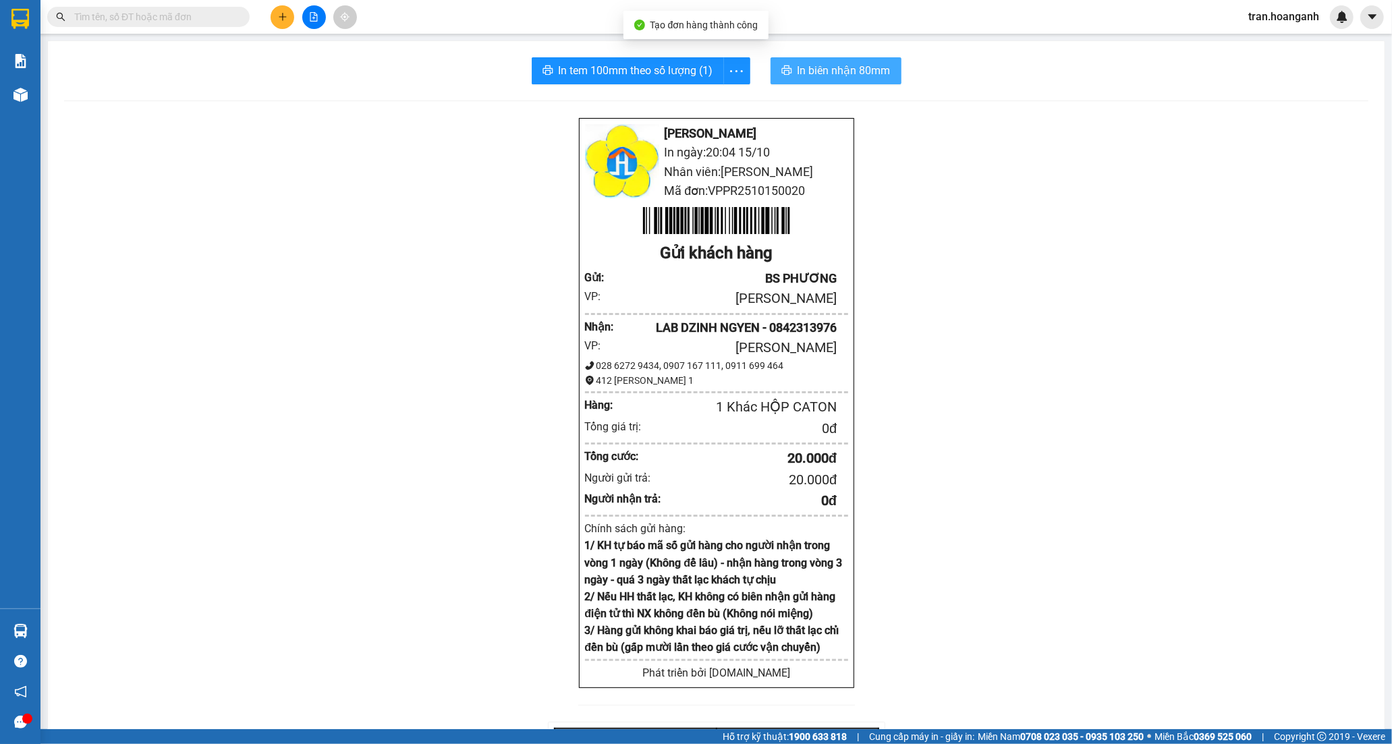
click at [831, 61] on button "In biên nhận 80mm" at bounding box center [835, 70] width 131 height 27
click at [588, 65] on span "In tem 100mm theo số lượng (1)" at bounding box center [636, 70] width 155 height 17
